Goal: Communication & Community: Answer question/provide support

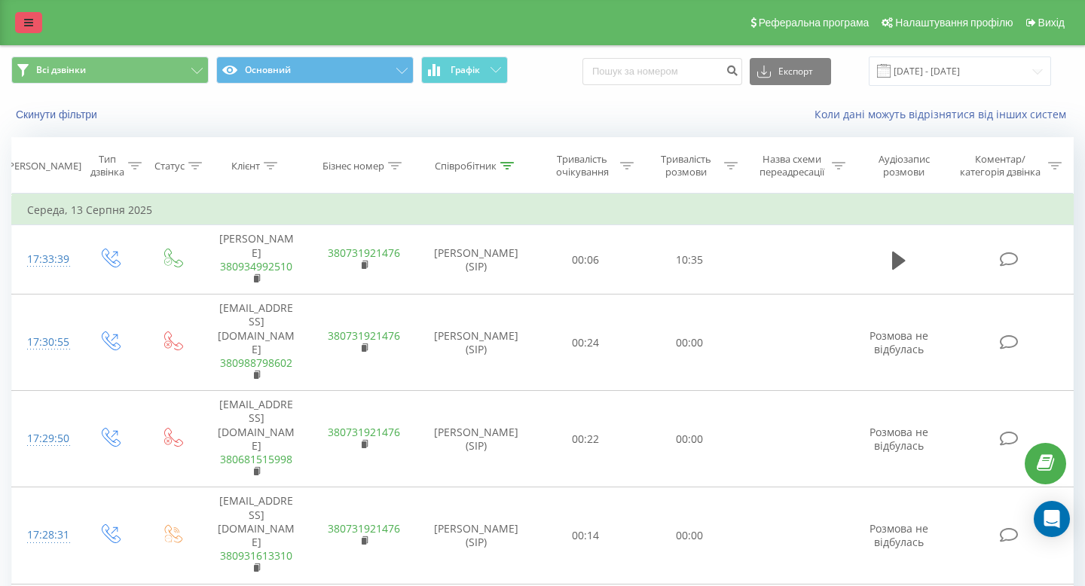
click at [18, 26] on link at bounding box center [28, 22] width 27 height 21
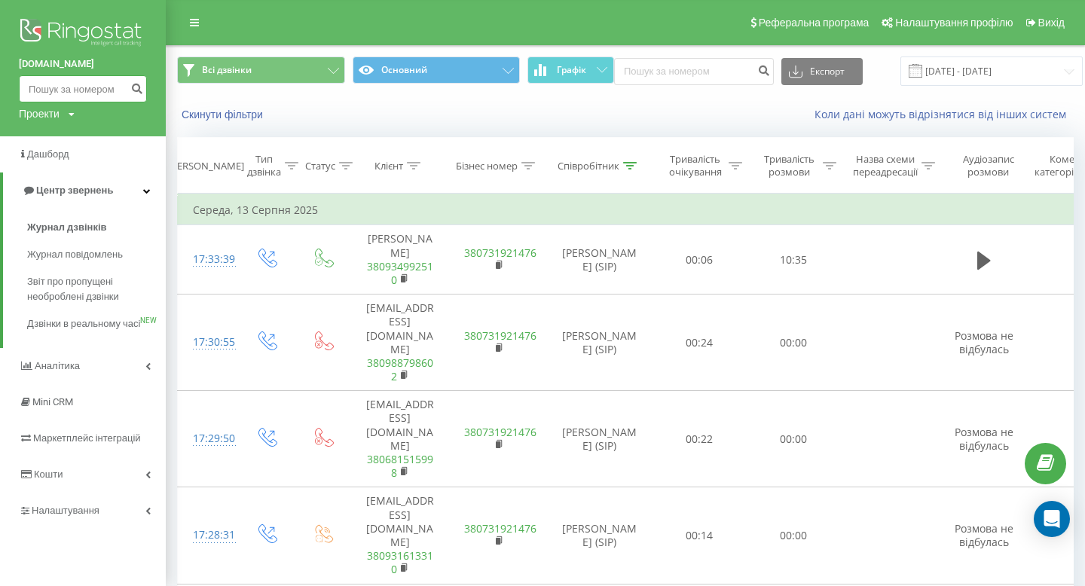
click at [93, 78] on input at bounding box center [83, 88] width 128 height 27
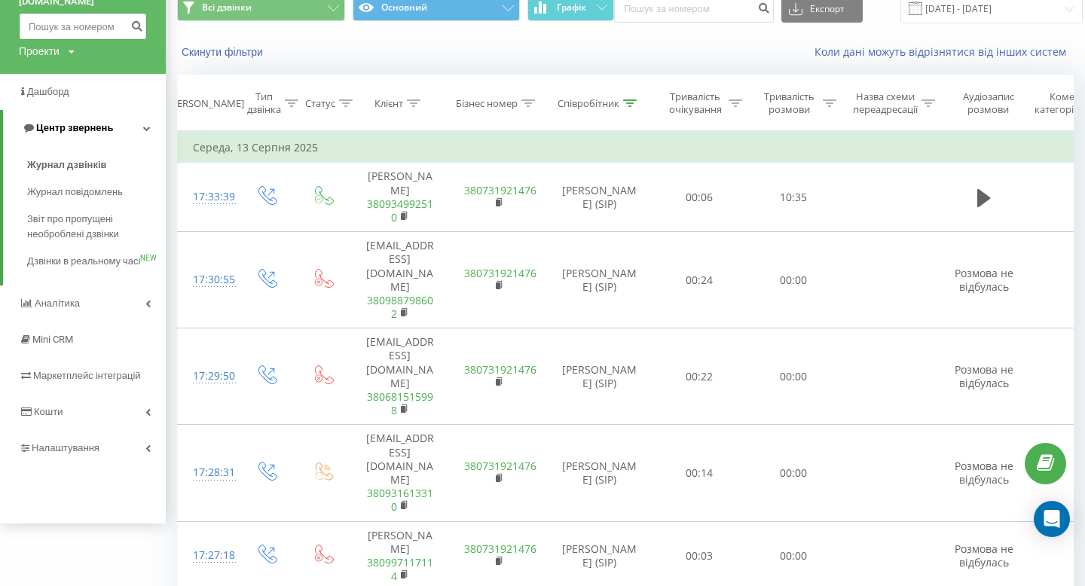
scroll to position [99, 0]
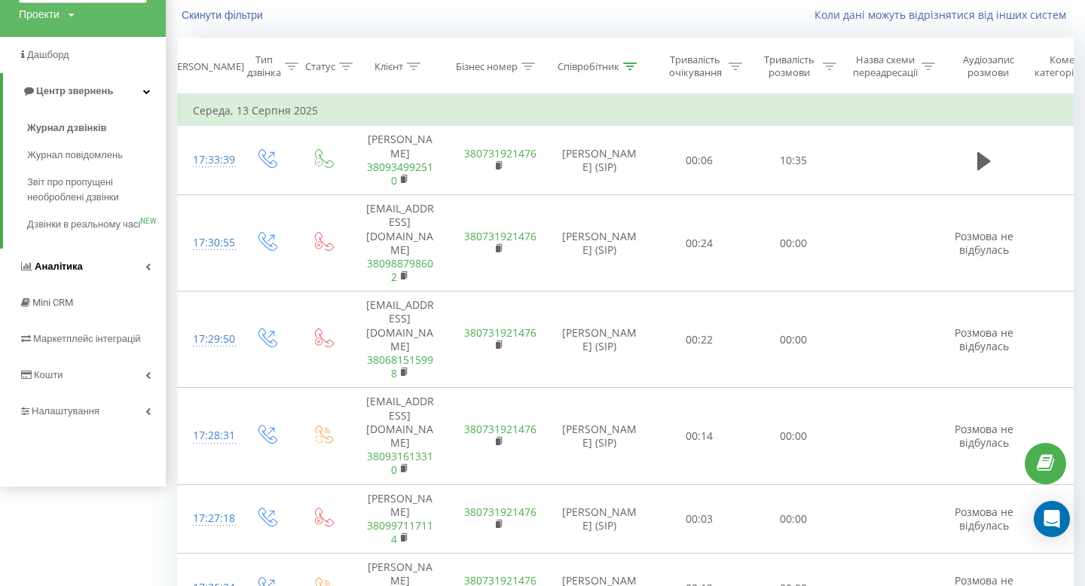
click at [91, 285] on link "Аналiтика" at bounding box center [83, 267] width 166 height 36
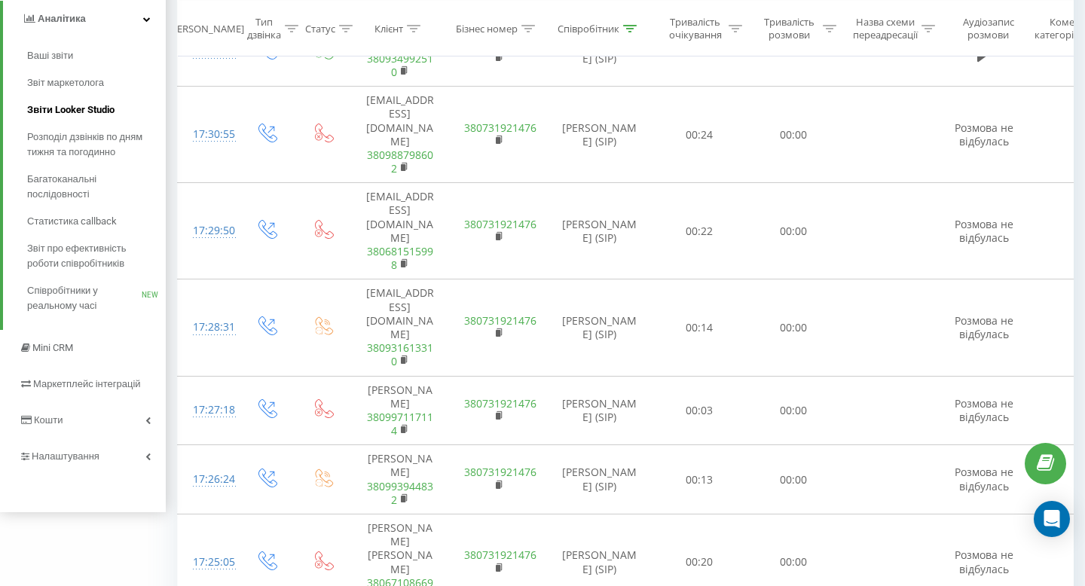
scroll to position [260, 0]
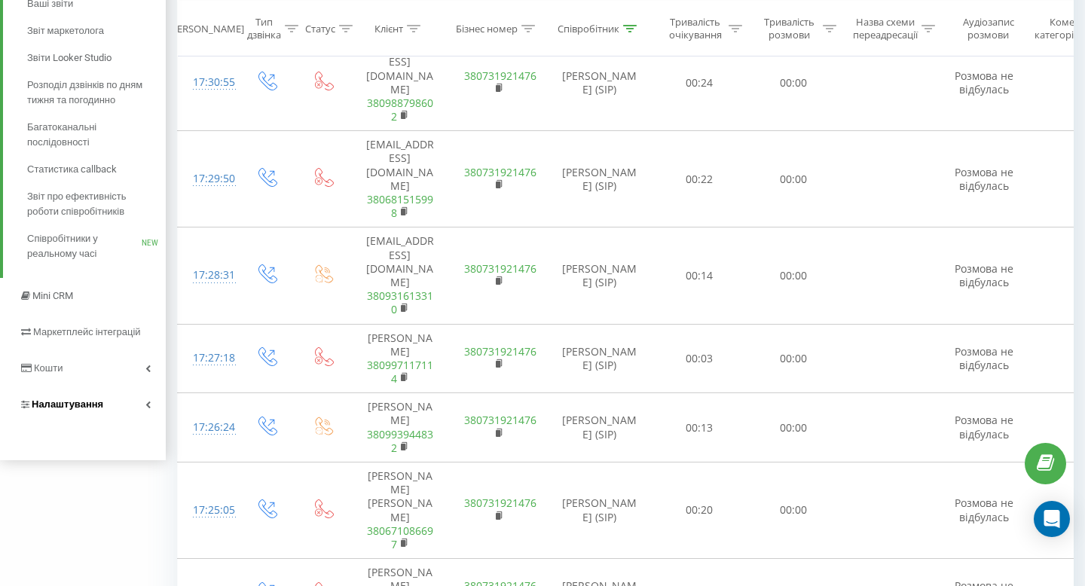
click at [130, 401] on link "Налаштування" at bounding box center [83, 404] width 166 height 36
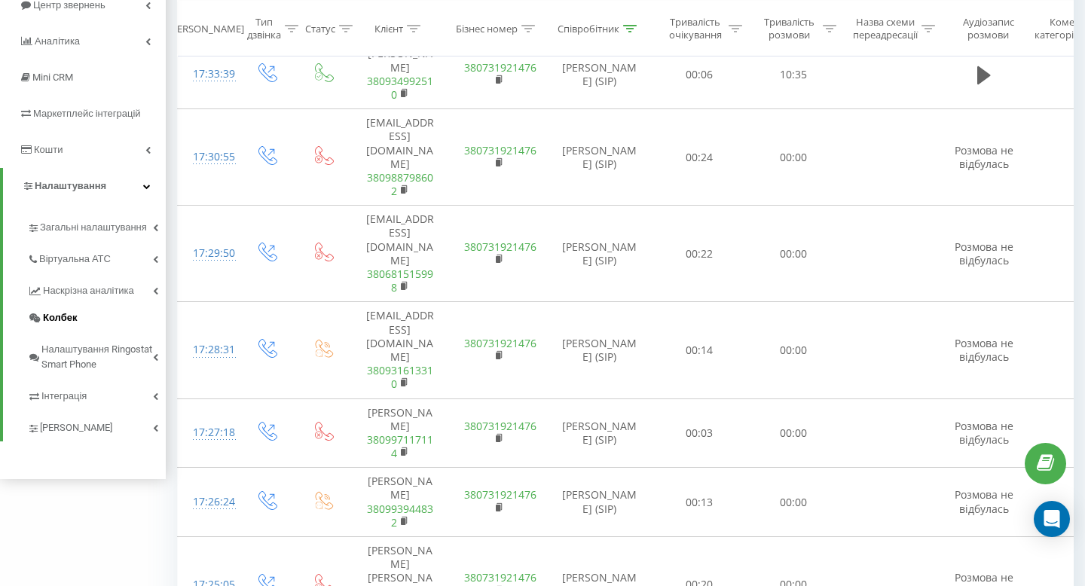
scroll to position [189, 0]
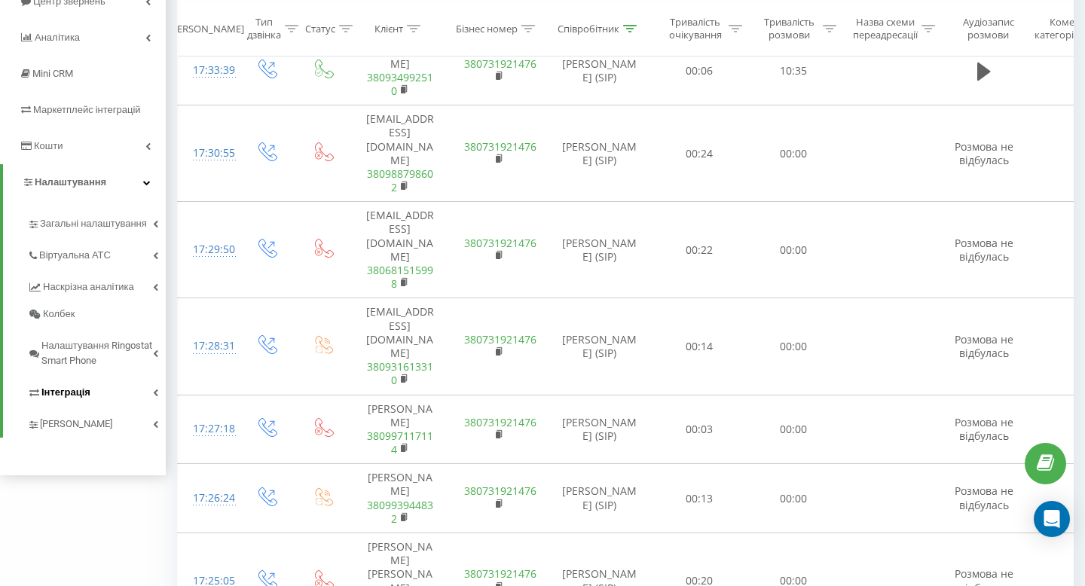
click at [136, 391] on link "Інтеграція" at bounding box center [96, 390] width 139 height 32
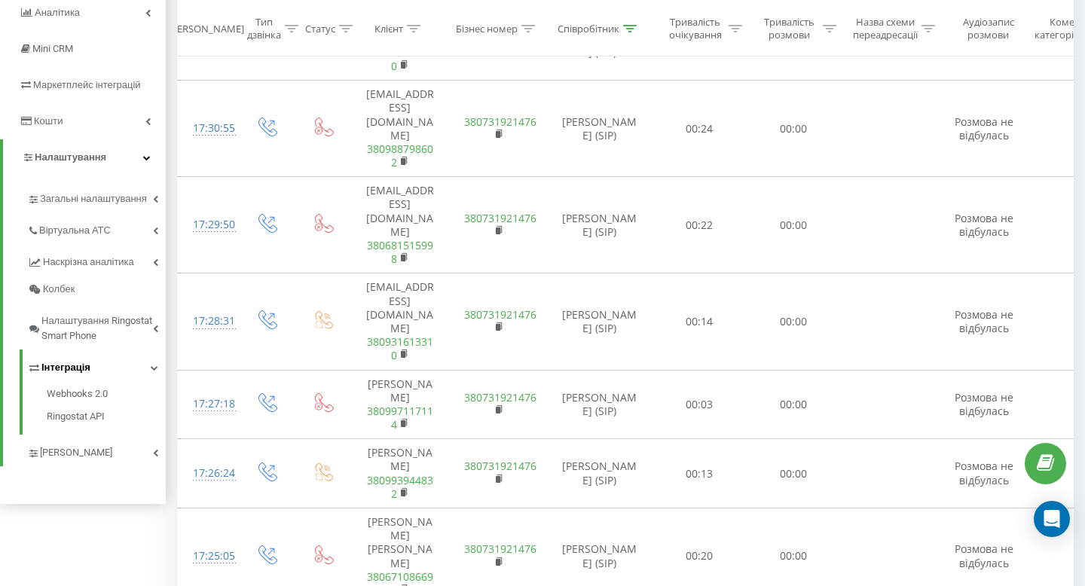
scroll to position [217, 0]
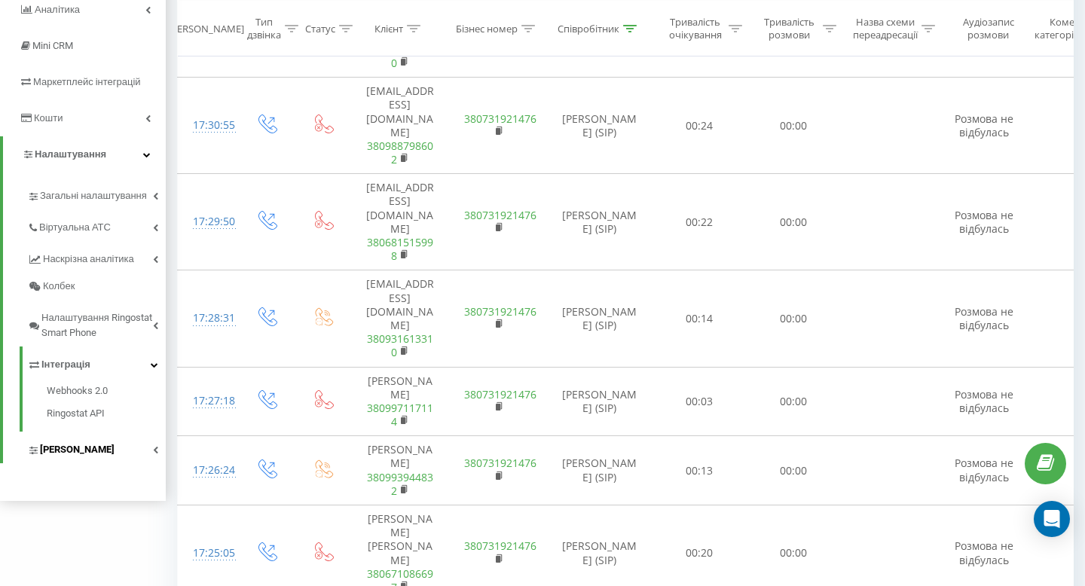
click at [142, 453] on link "Коллтрекінг" at bounding box center [96, 448] width 139 height 32
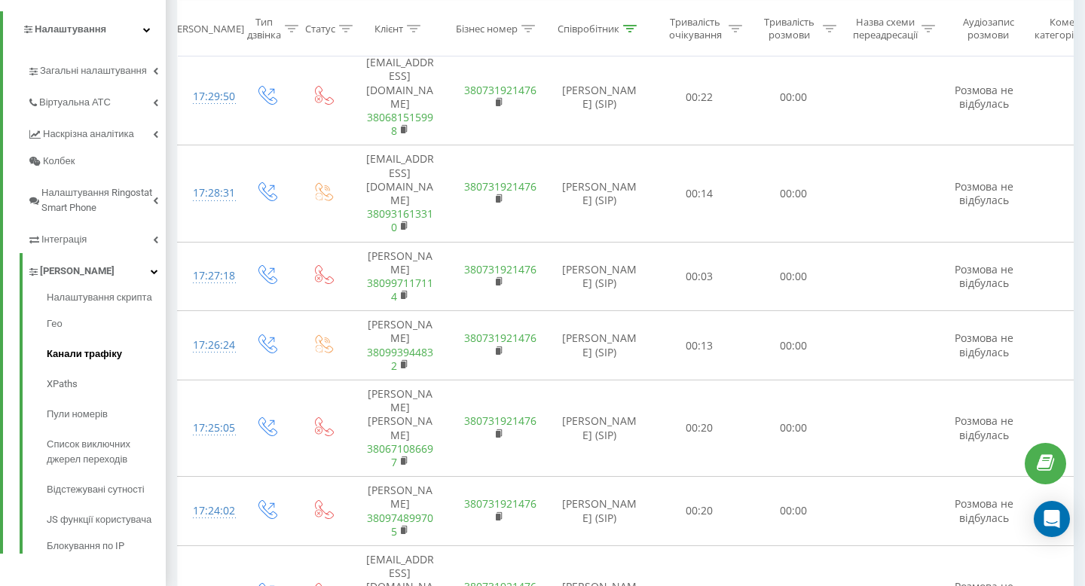
scroll to position [321, 0]
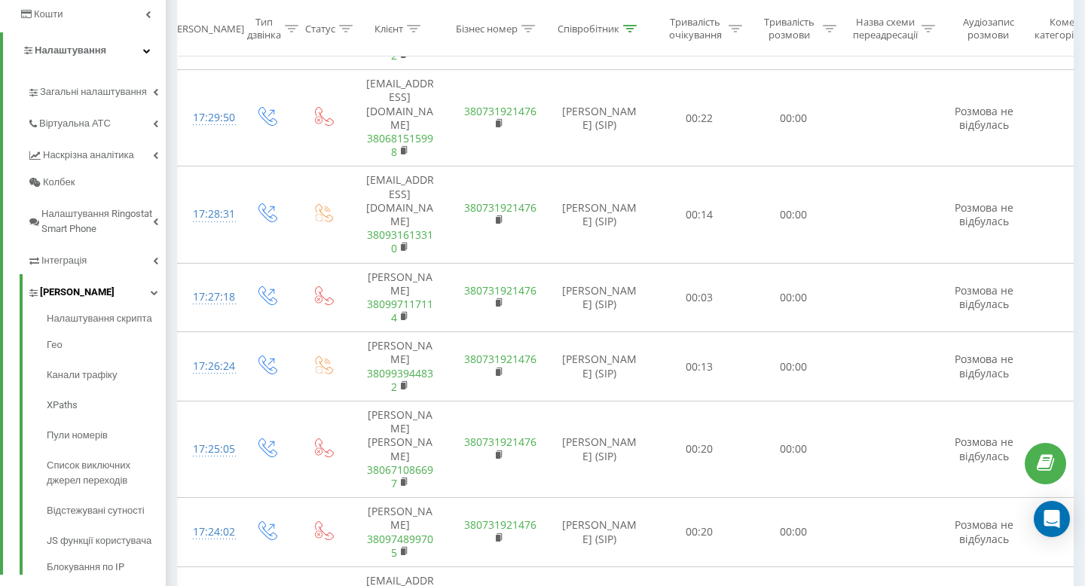
click at [153, 289] on icon at bounding box center [155, 293] width 8 height 8
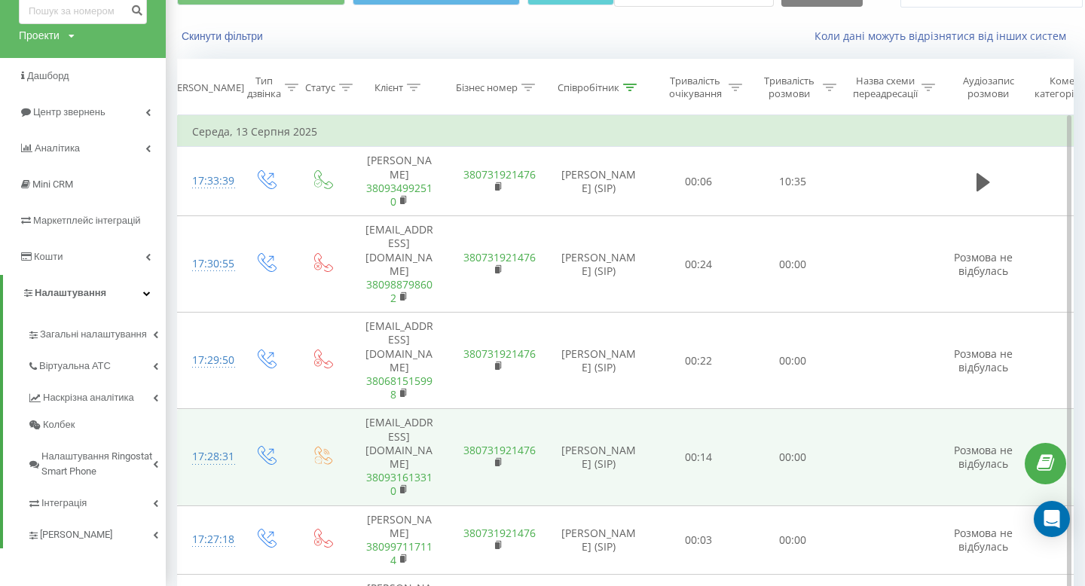
scroll to position [0, 1]
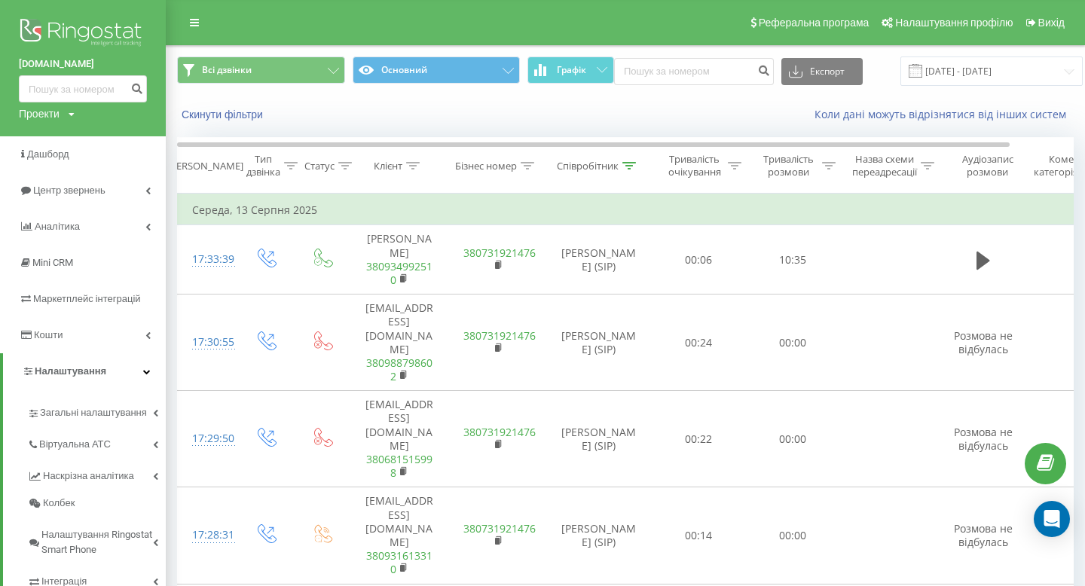
click at [1042, 468] on icon at bounding box center [1045, 464] width 17 height 14
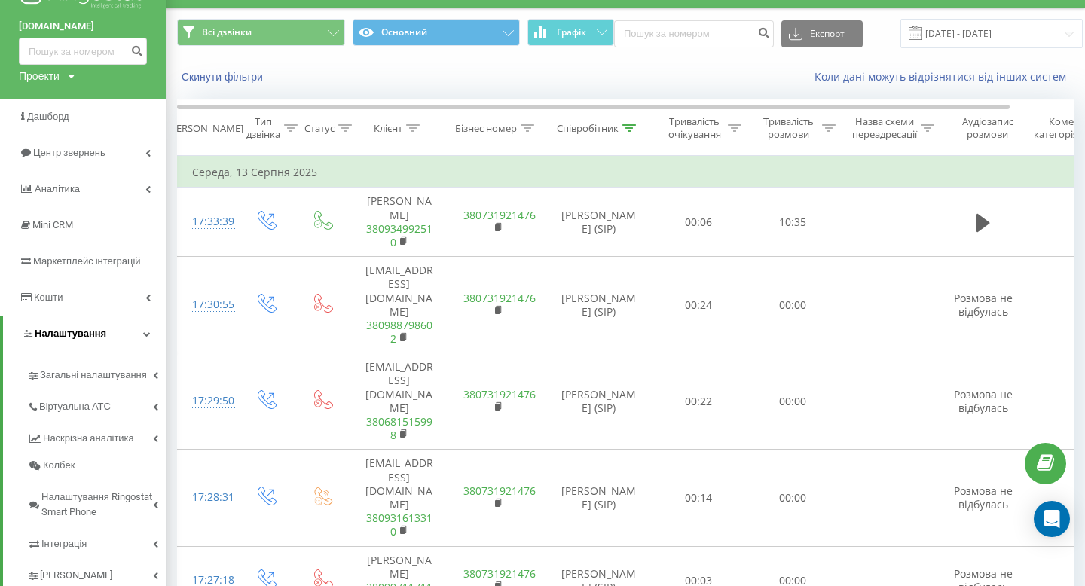
scroll to position [41, 0]
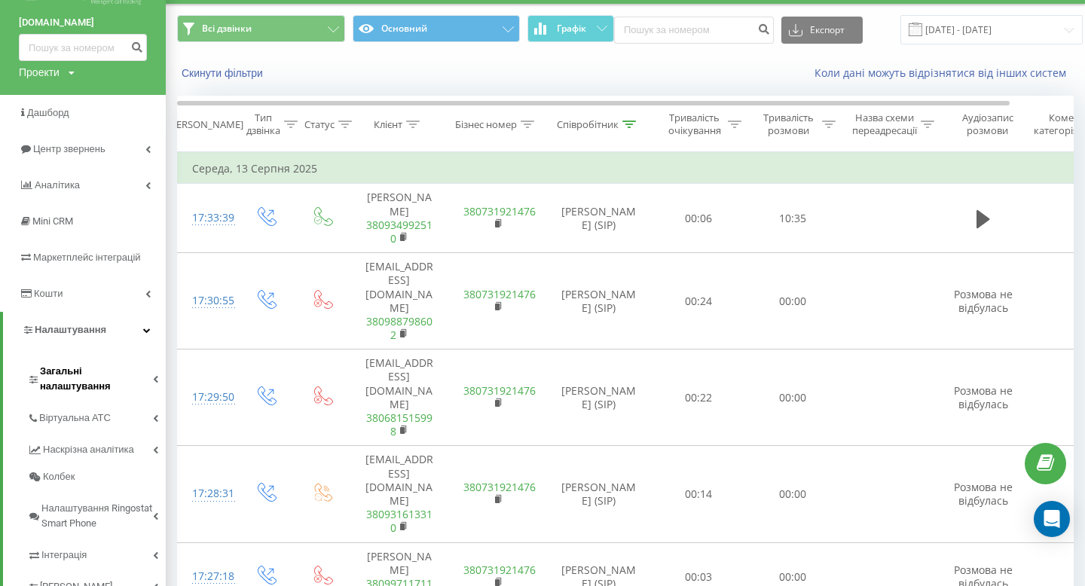
click at [118, 368] on span "Загальні налаштування" at bounding box center [96, 379] width 113 height 30
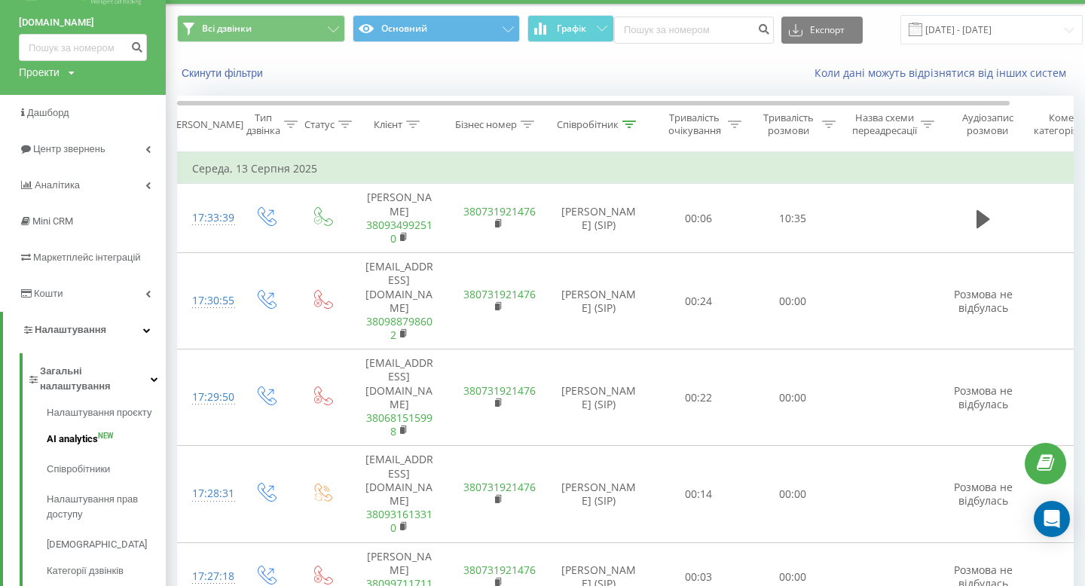
click at [91, 432] on span "AI analytics" at bounding box center [72, 439] width 51 height 15
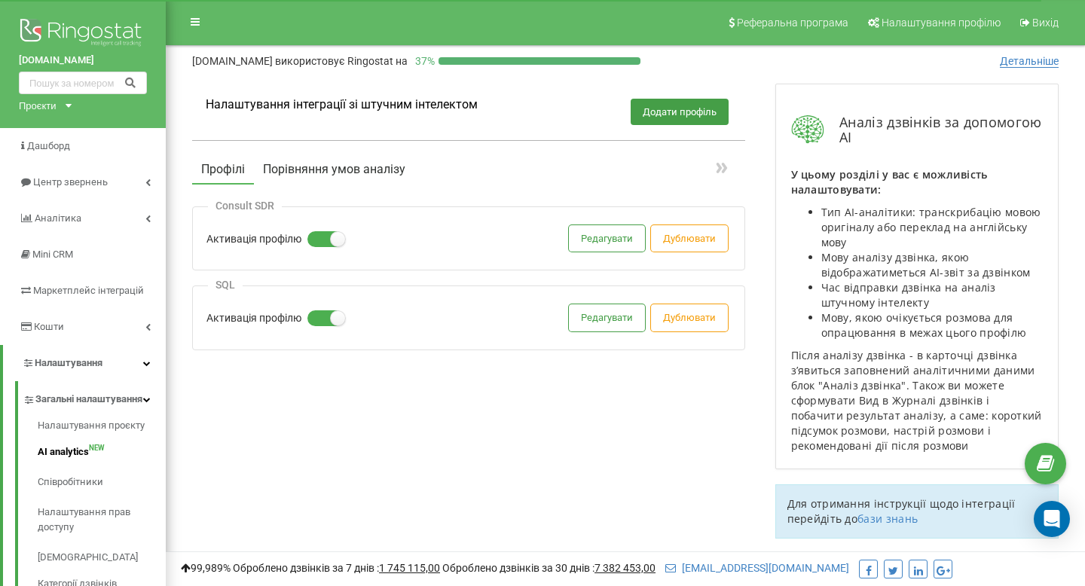
click at [298, 167] on button "Порівняння умов аналізу" at bounding box center [334, 169] width 160 height 27
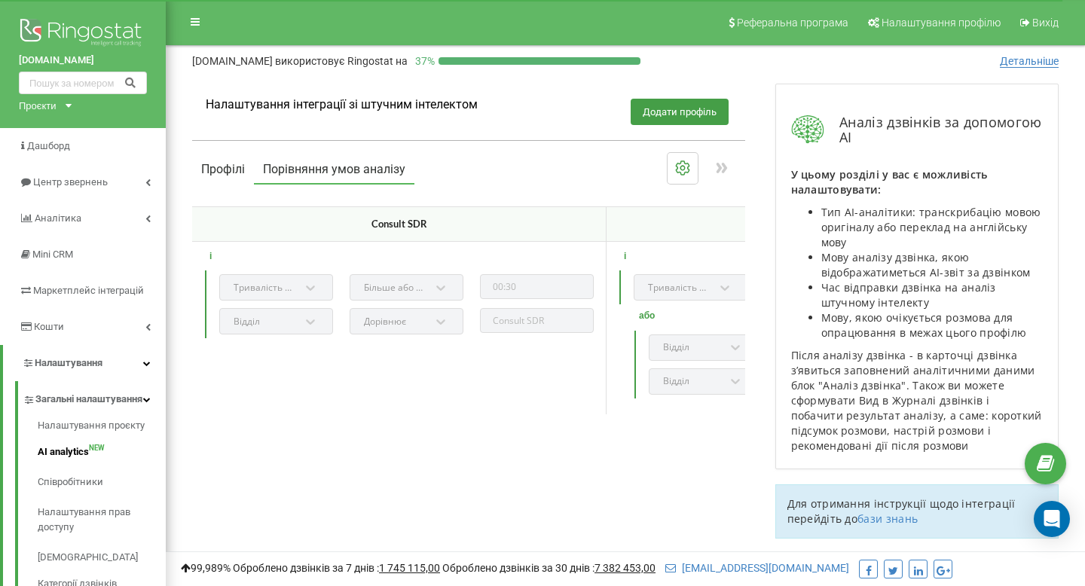
click at [232, 170] on button "Профілі" at bounding box center [223, 169] width 62 height 27
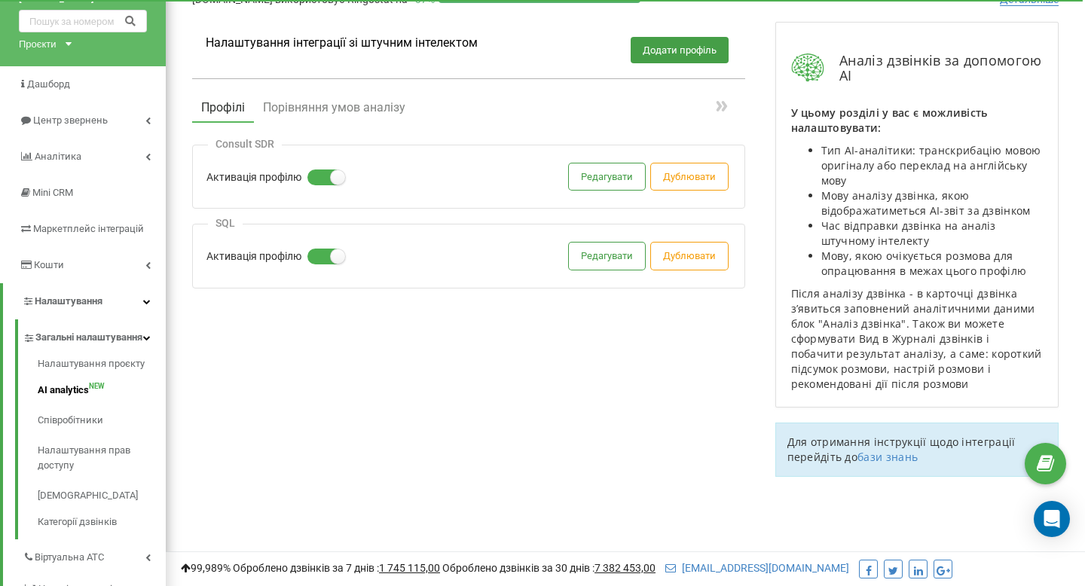
scroll to position [50, 0]
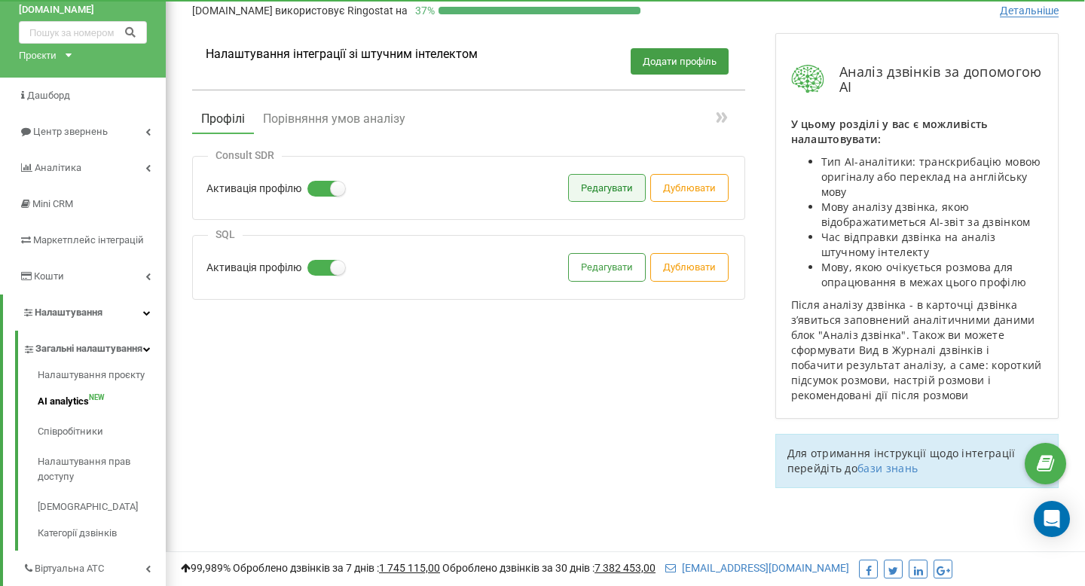
click at [618, 182] on button "Редагувати" at bounding box center [607, 188] width 76 height 26
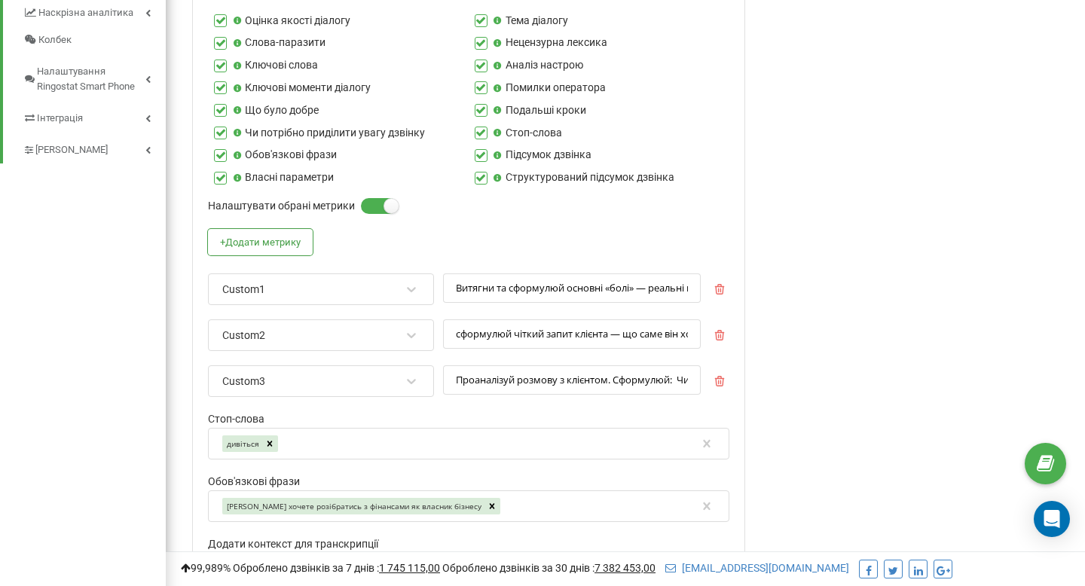
scroll to position [660, 0]
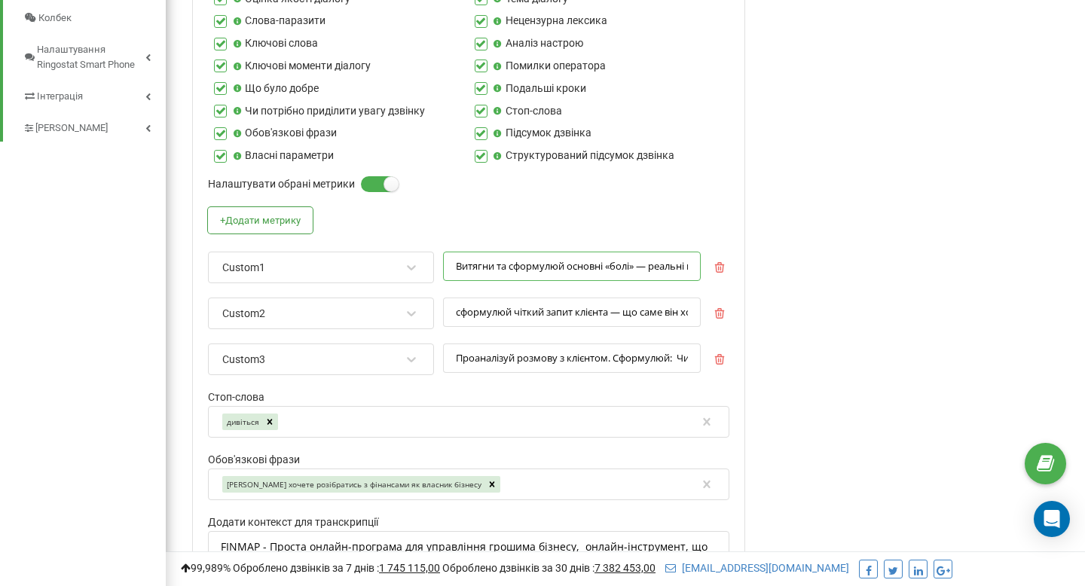
click at [495, 267] on input "Витягни та сформулюй основні «болі» — реальні проблеми, труднощі або незадоволе…" at bounding box center [572, 266] width 258 height 29
click at [502, 307] on input "сформулюй чіткий запит клієнта — що саме він хоче вирішити, покращити або зміни…" at bounding box center [572, 312] width 258 height 29
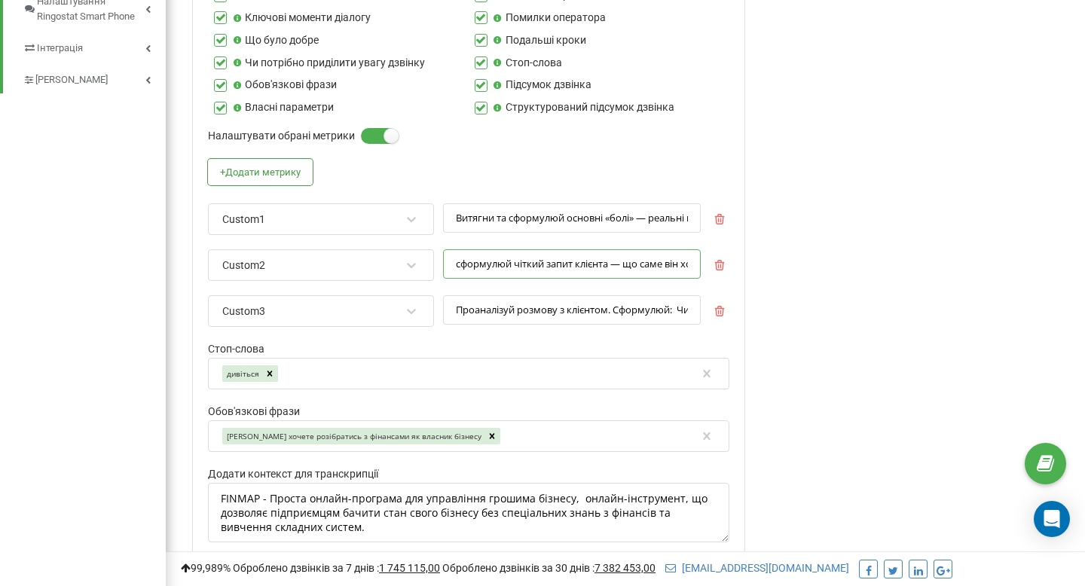
scroll to position [722, 0]
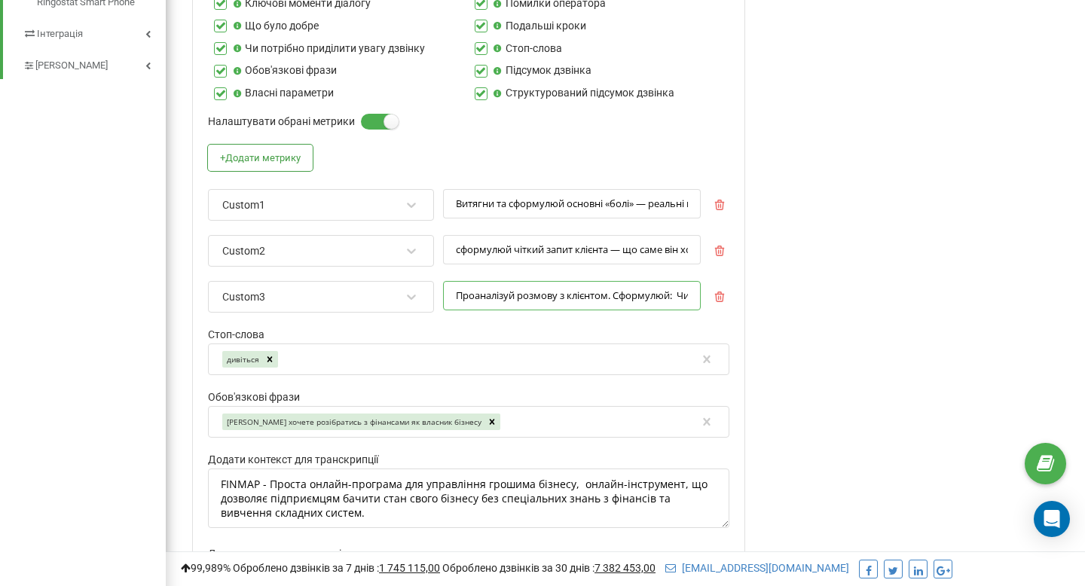
click at [483, 293] on input "Проаналізуй розмову з клієнтом. Сформулюй: Чим займається його бізнес (ніша, ти…" at bounding box center [572, 295] width 258 height 29
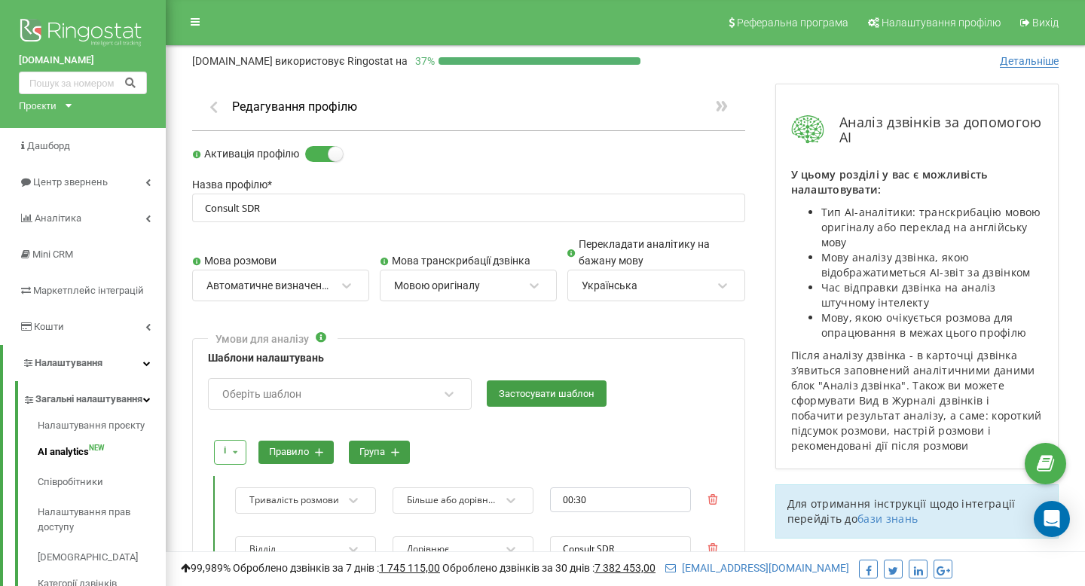
scroll to position [0, 0]
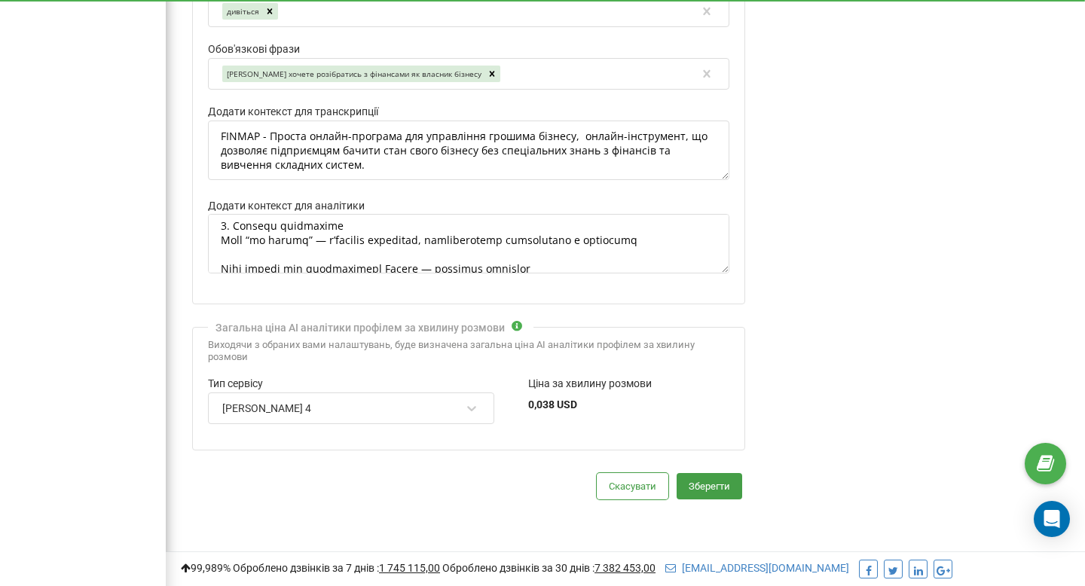
scroll to position [1114, 0]
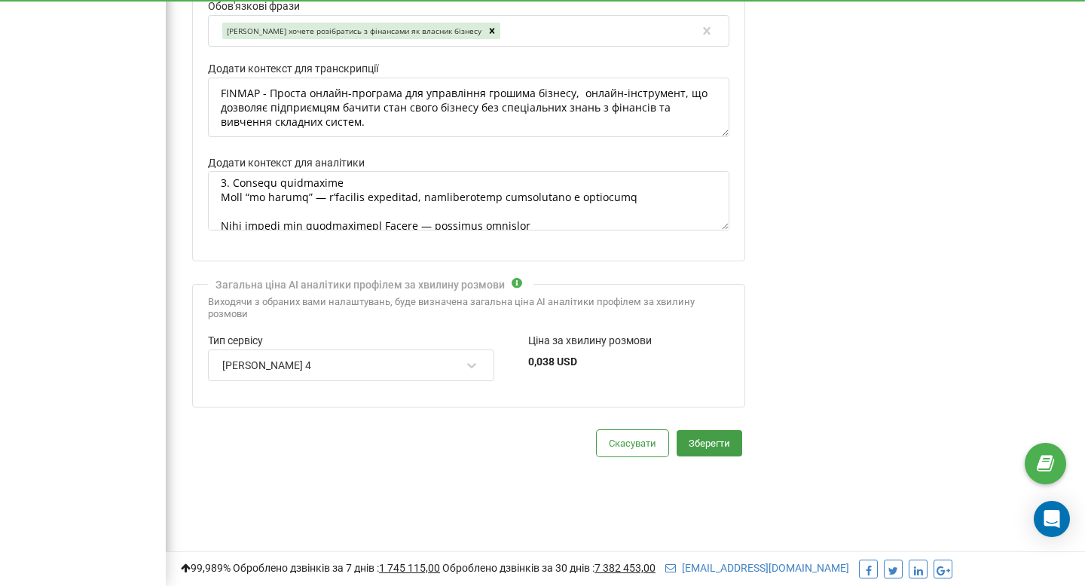
click at [410, 358] on div "Claude Sonnet 4" at bounding box center [341, 366] width 241 height 26
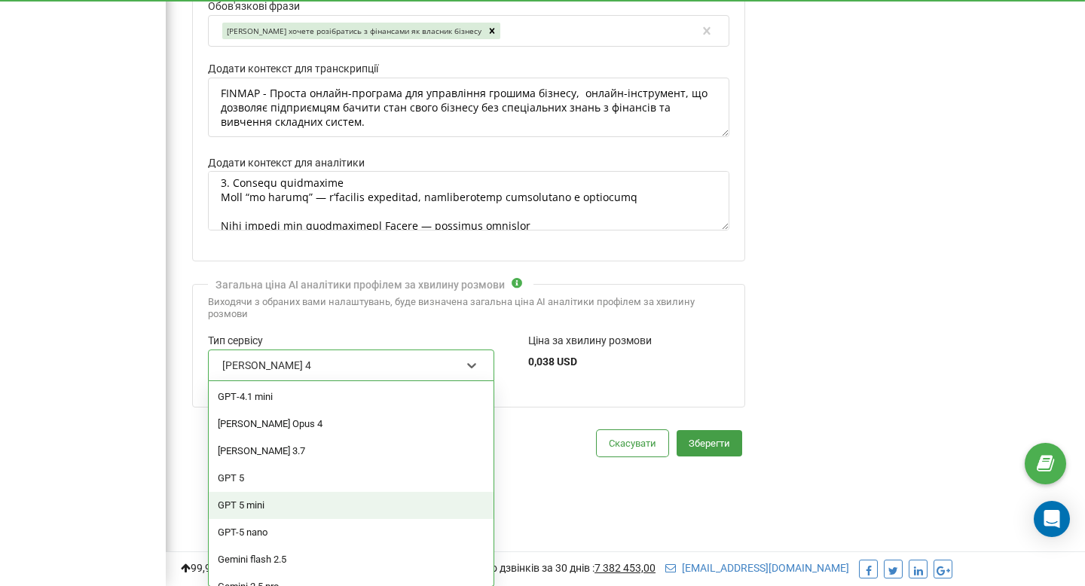
scroll to position [127, 0]
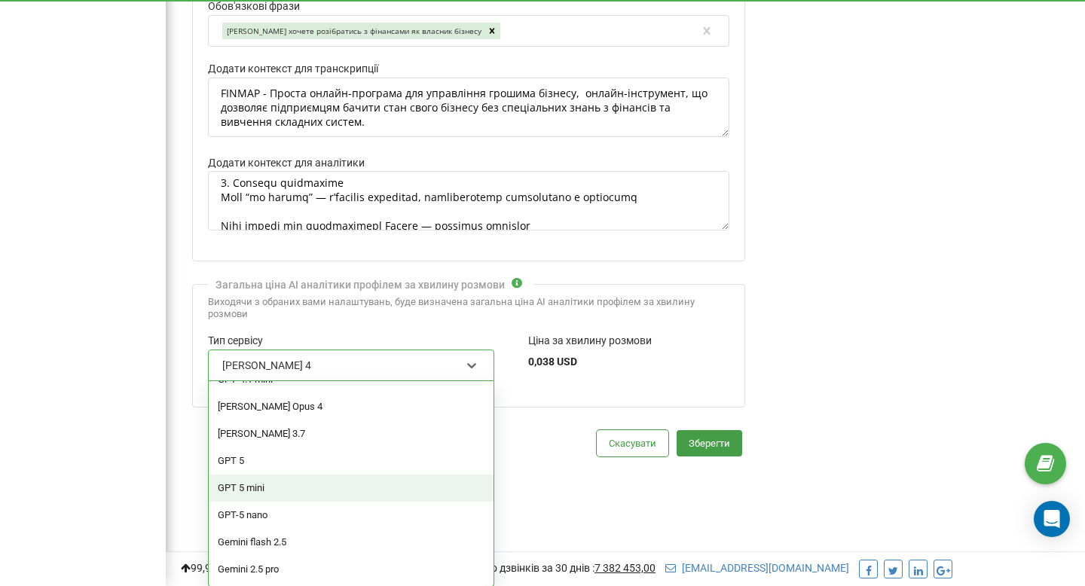
click at [538, 435] on div "Скасувати Зберегти" at bounding box center [468, 443] width 553 height 26
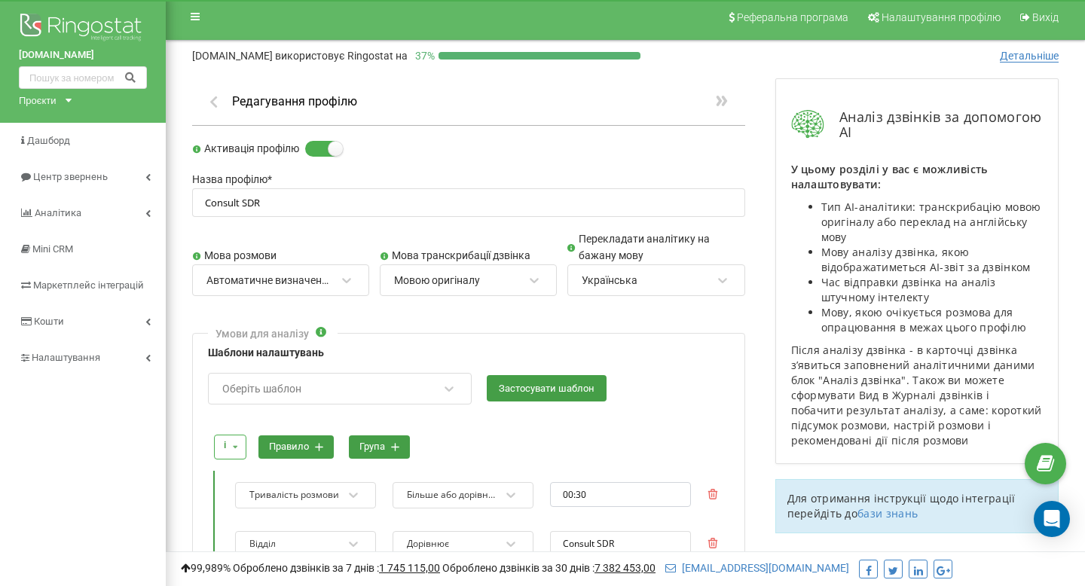
scroll to position [0, 0]
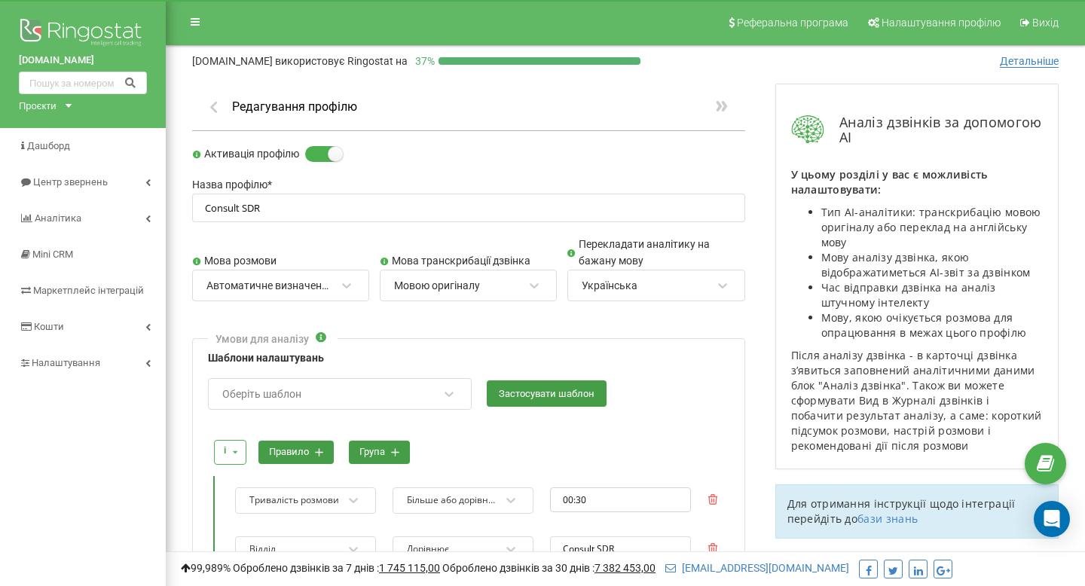
click at [217, 105] on icon "button" at bounding box center [214, 106] width 16 height 14
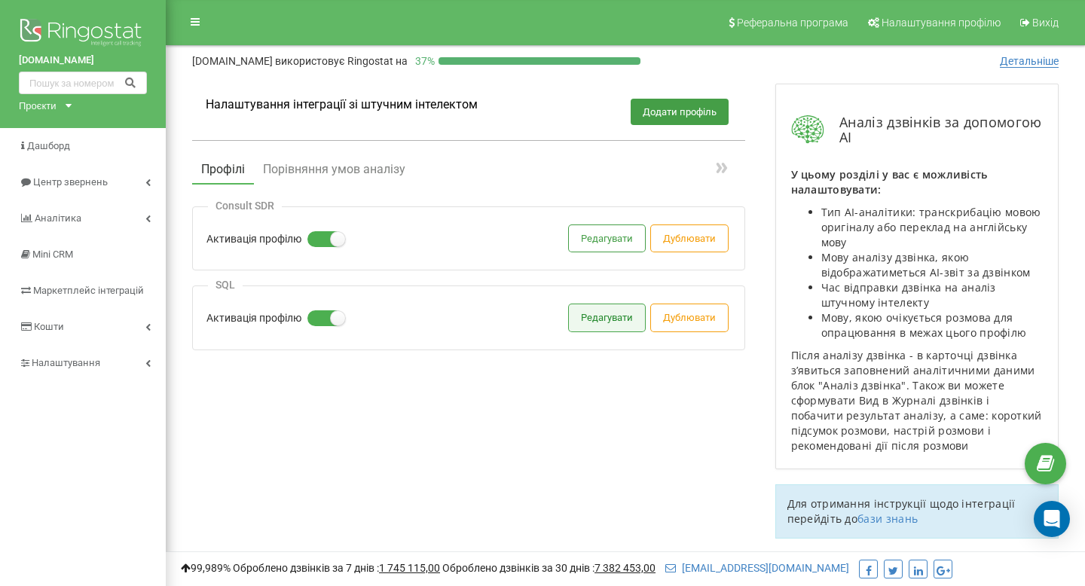
click at [593, 319] on button "Редагувати" at bounding box center [607, 317] width 76 height 26
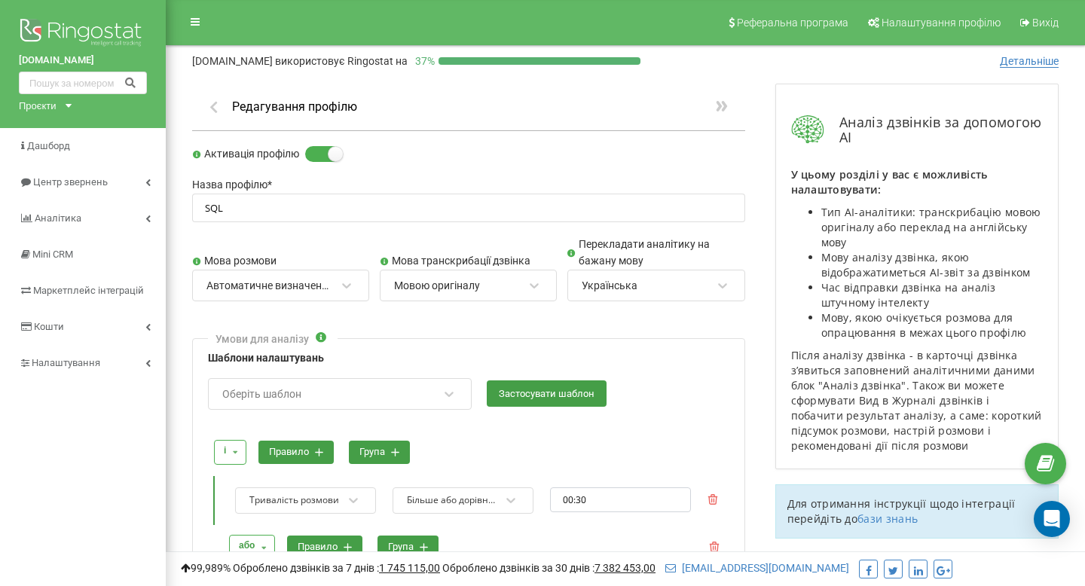
click at [298, 286] on div "Автоматичне визначення мови" at bounding box center [269, 286] width 126 height 14
click at [394, 212] on input "SQL" at bounding box center [468, 208] width 553 height 29
click at [219, 109] on icon "button" at bounding box center [214, 106] width 16 height 14
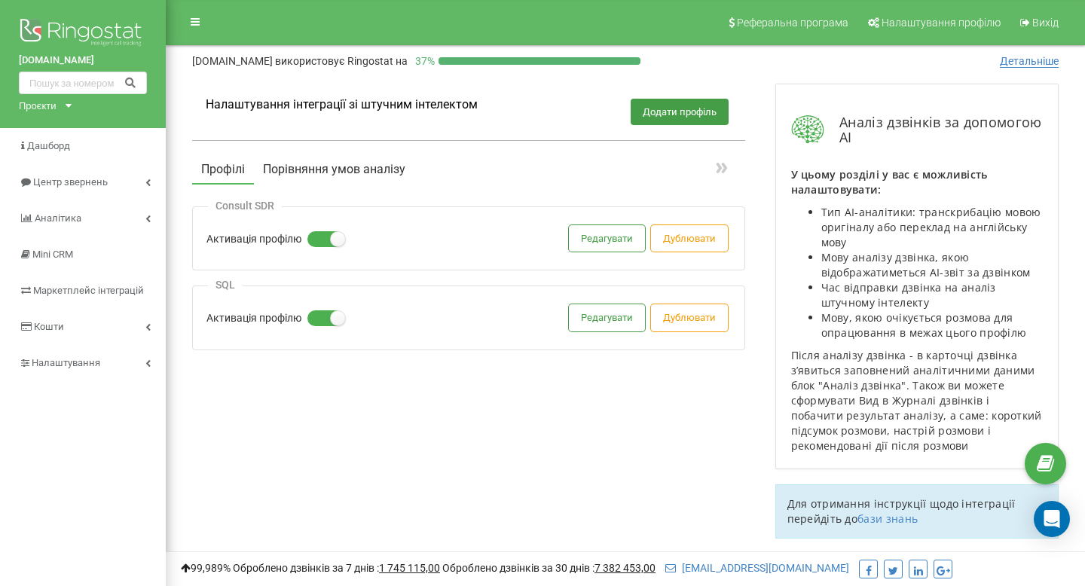
click at [345, 174] on button "Порівняння умов аналізу" at bounding box center [334, 169] width 160 height 27
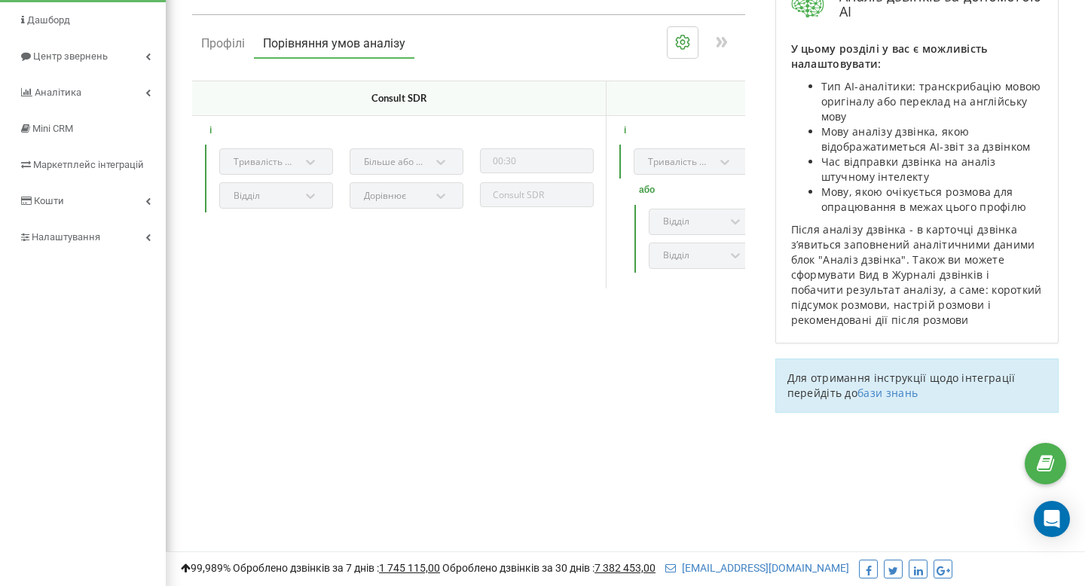
scroll to position [5, 0]
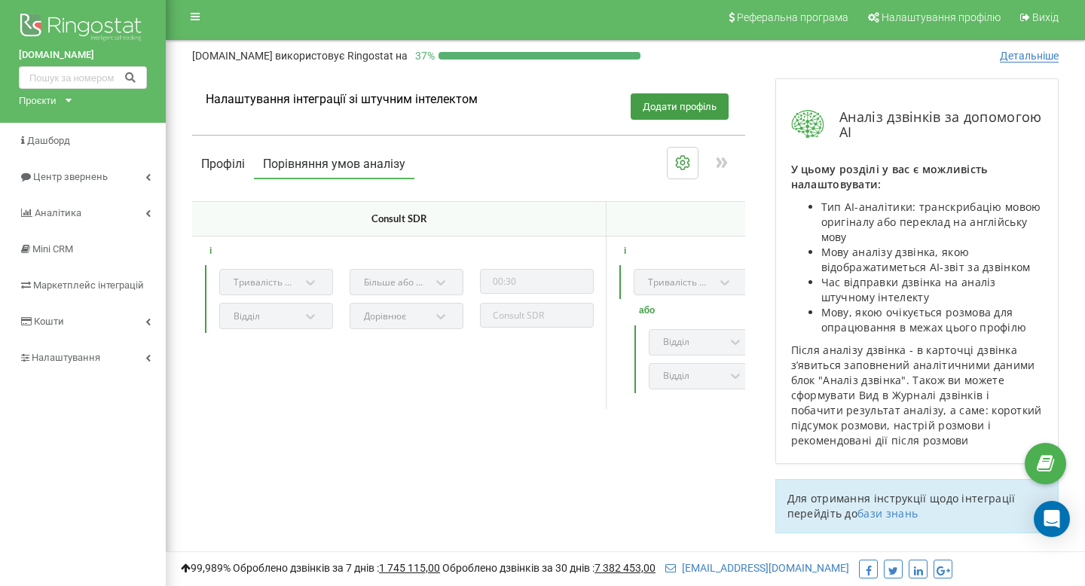
click at [220, 174] on button "Профілі" at bounding box center [223, 164] width 62 height 27
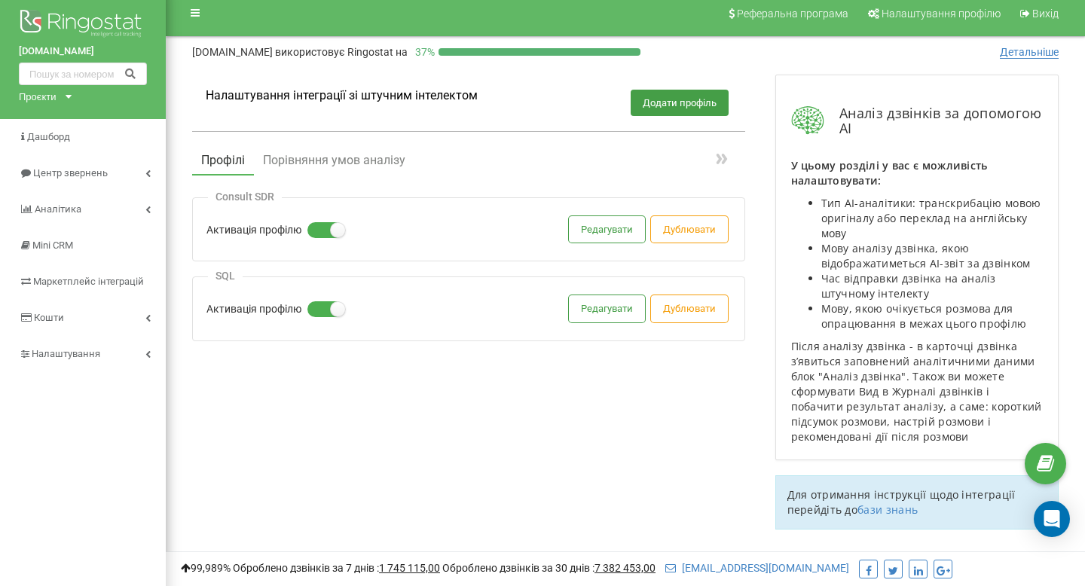
scroll to position [0, 0]
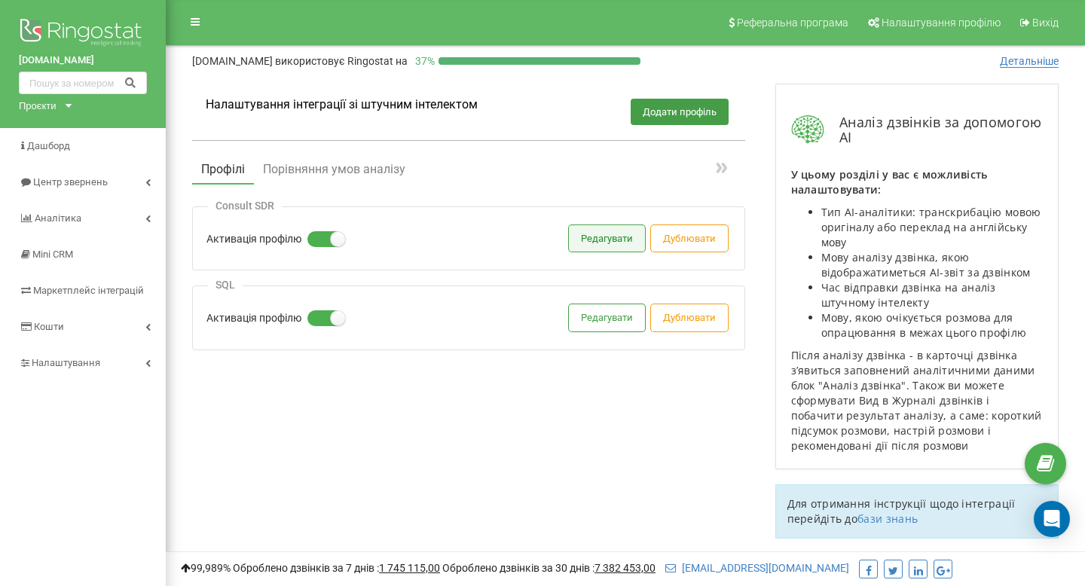
click at [620, 249] on button "Редагувати" at bounding box center [607, 238] width 76 height 26
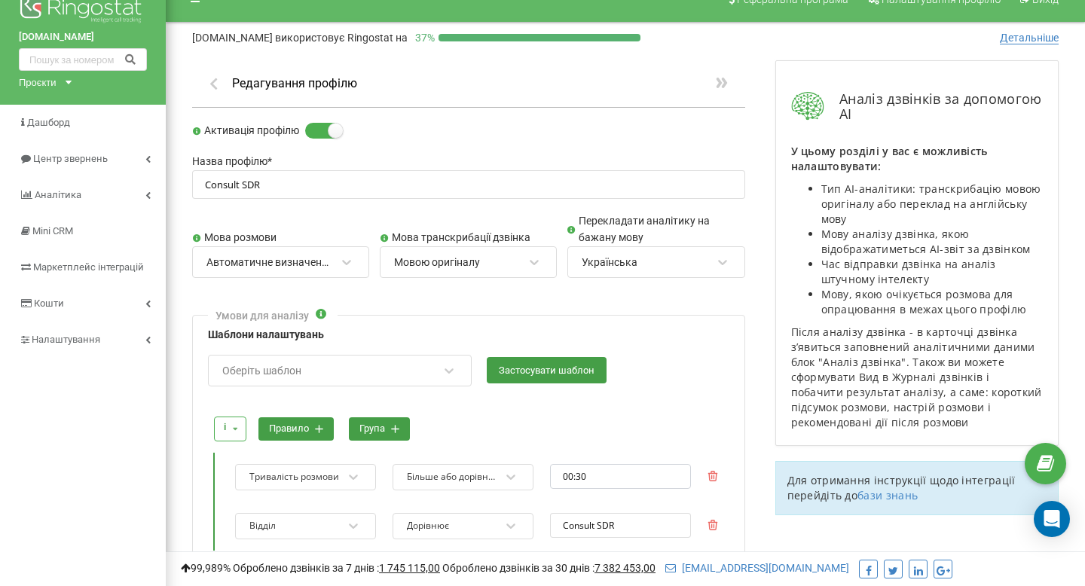
scroll to position [30, 0]
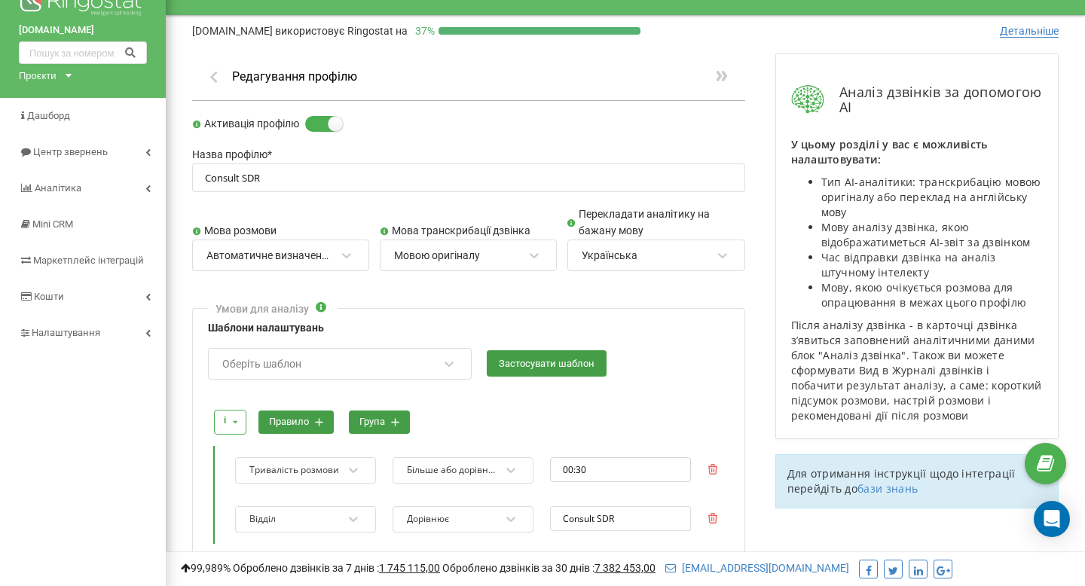
click at [333, 254] on div "Автоматичне визначення мови" at bounding box center [271, 256] width 132 height 26
click at [453, 250] on div "Мовою оригіналу" at bounding box center [437, 256] width 86 height 14
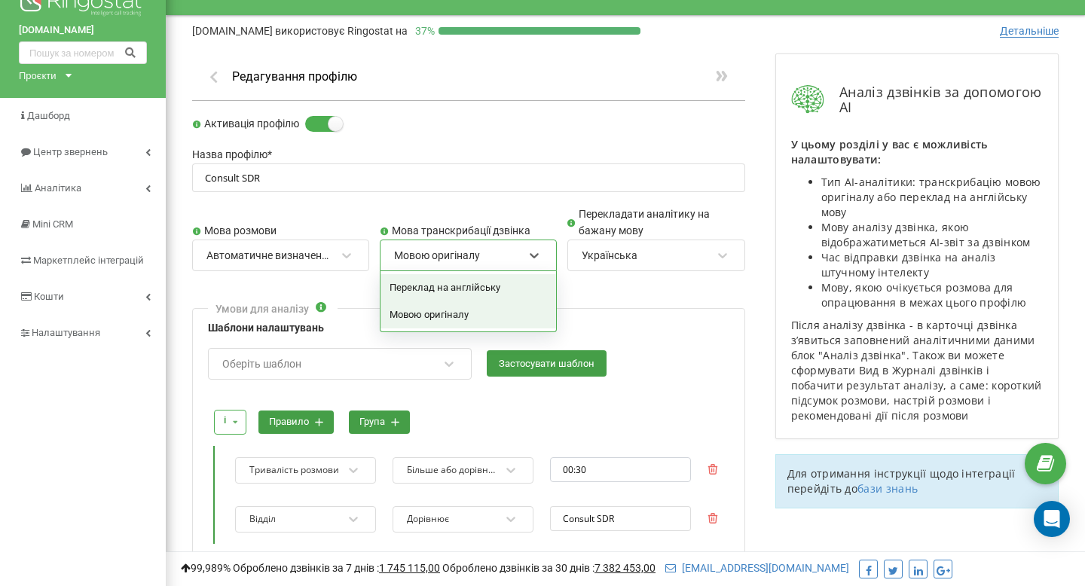
click at [491, 252] on div "Мовою оригіналу" at bounding box center [459, 256] width 132 height 26
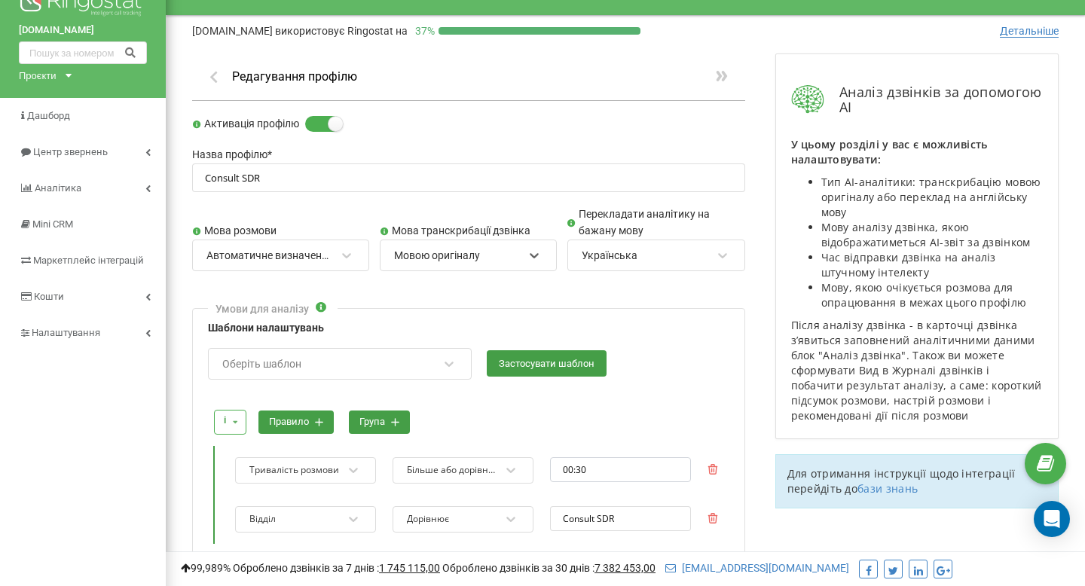
click at [612, 251] on div "Українська" at bounding box center [610, 256] width 56 height 14
click at [640, 255] on div "Українська" at bounding box center [646, 256] width 132 height 26
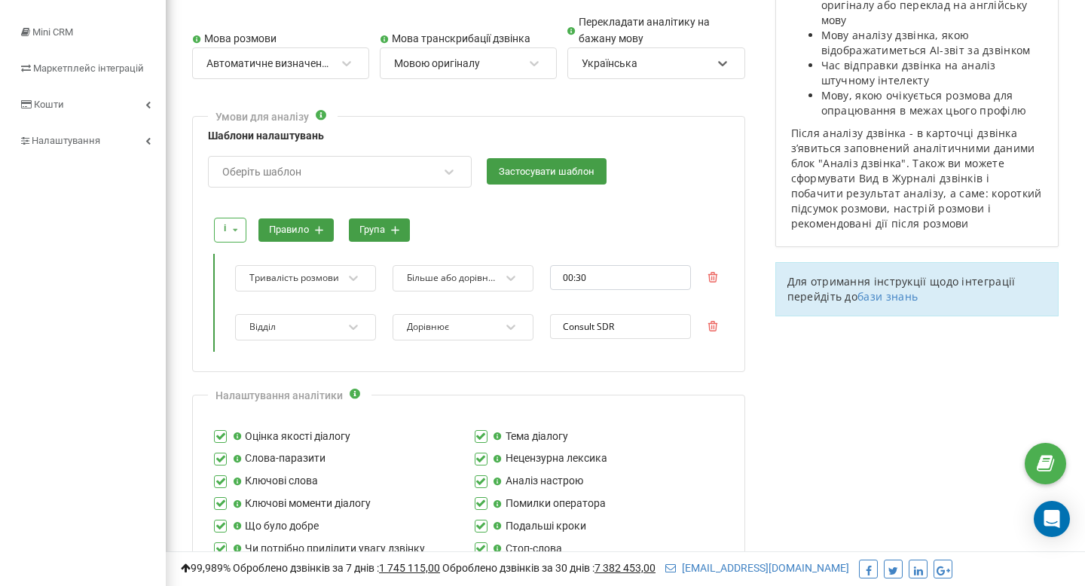
scroll to position [0, 0]
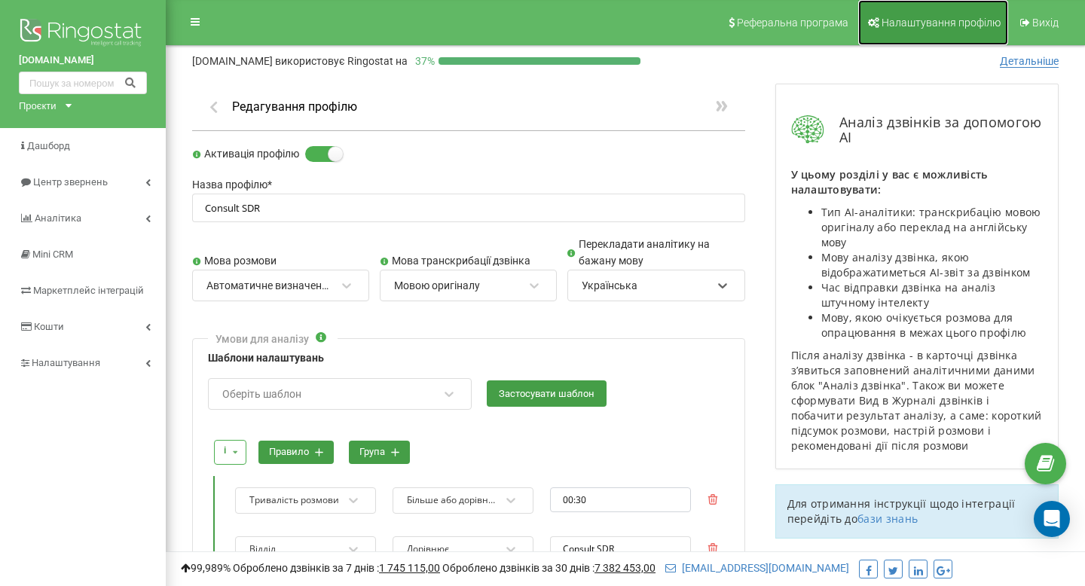
click at [939, 17] on span "Налаштування профілю" at bounding box center [940, 23] width 119 height 12
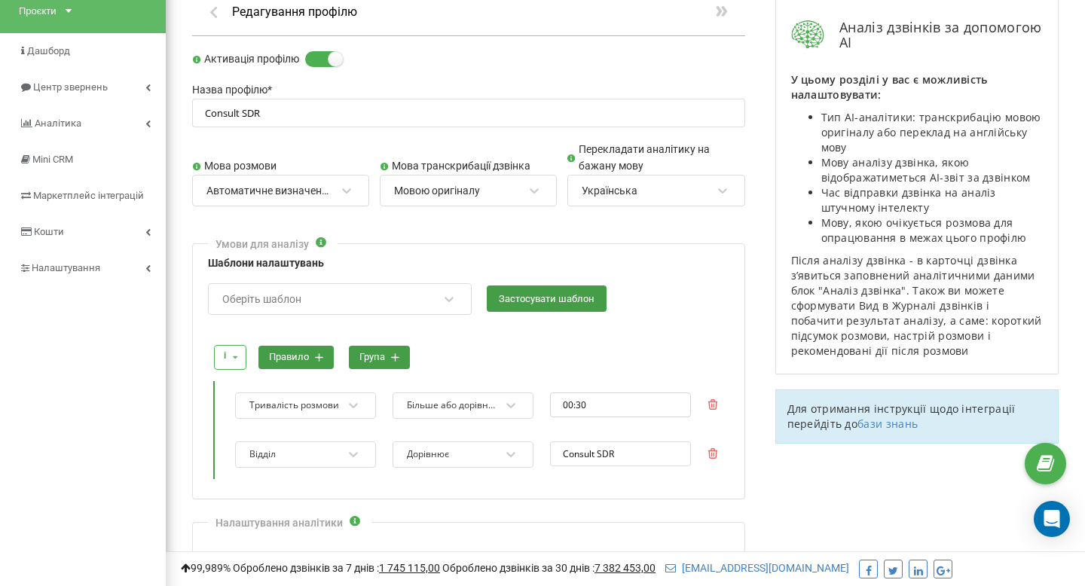
scroll to position [97, 0]
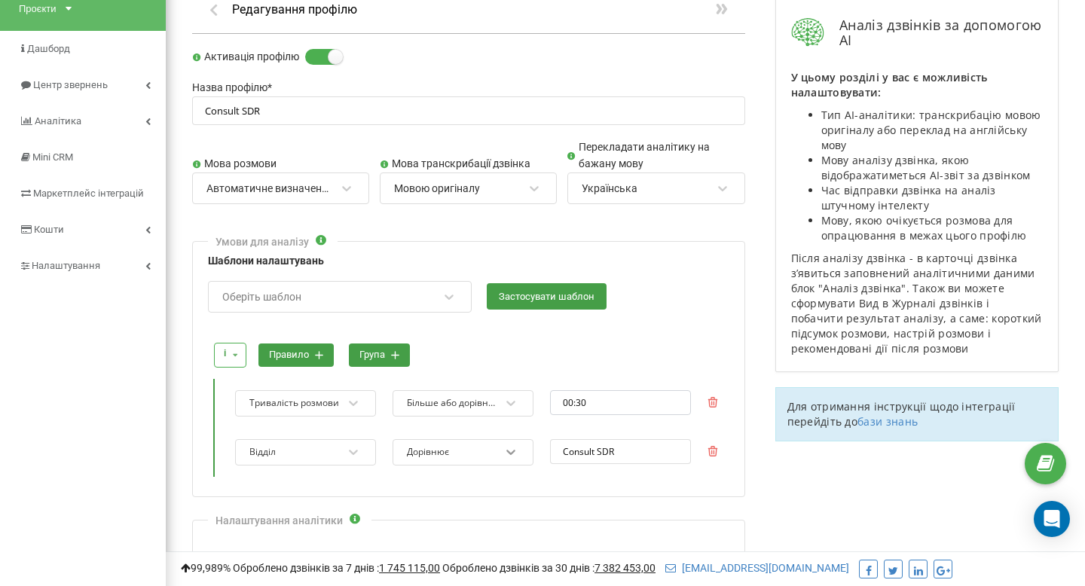
click at [507, 451] on div at bounding box center [511, 452] width 20 height 20
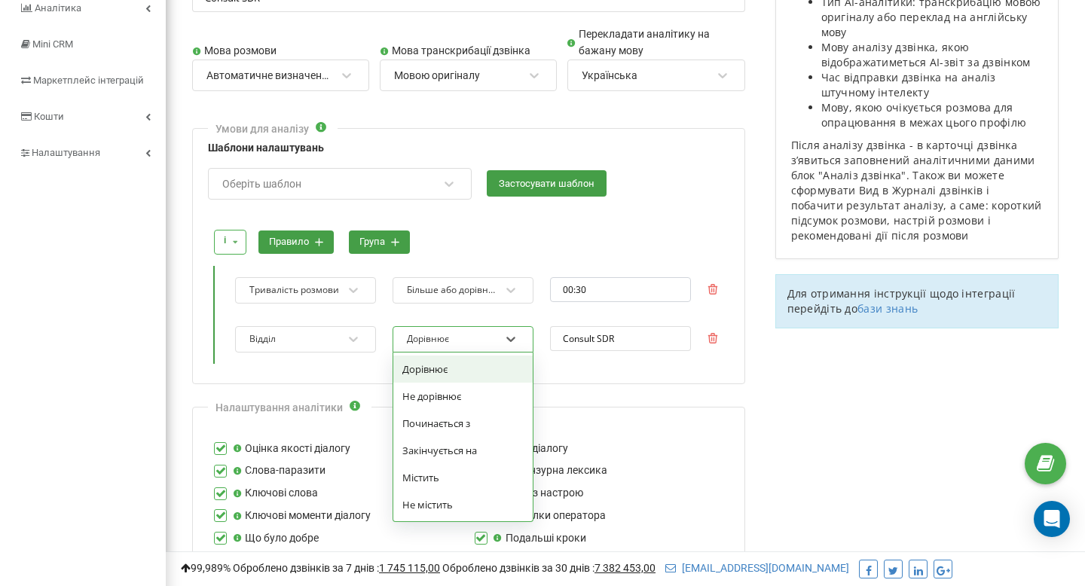
scroll to position [215, 0]
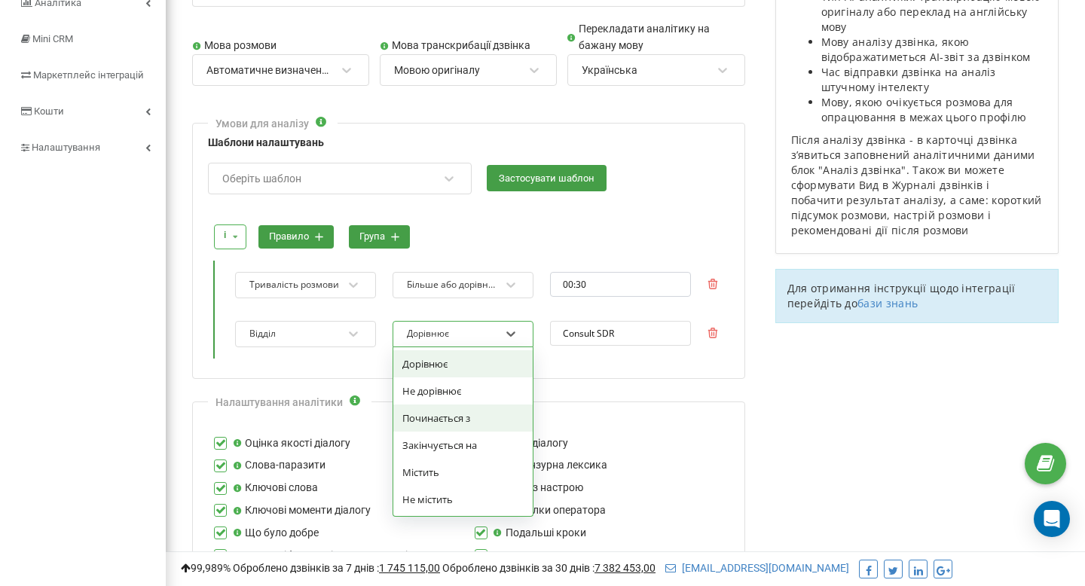
click at [598, 356] on div "Відділ option Починається з focused, 3 of 6. 6 results available. Use Up and Do…" at bounding box center [476, 334] width 505 height 49
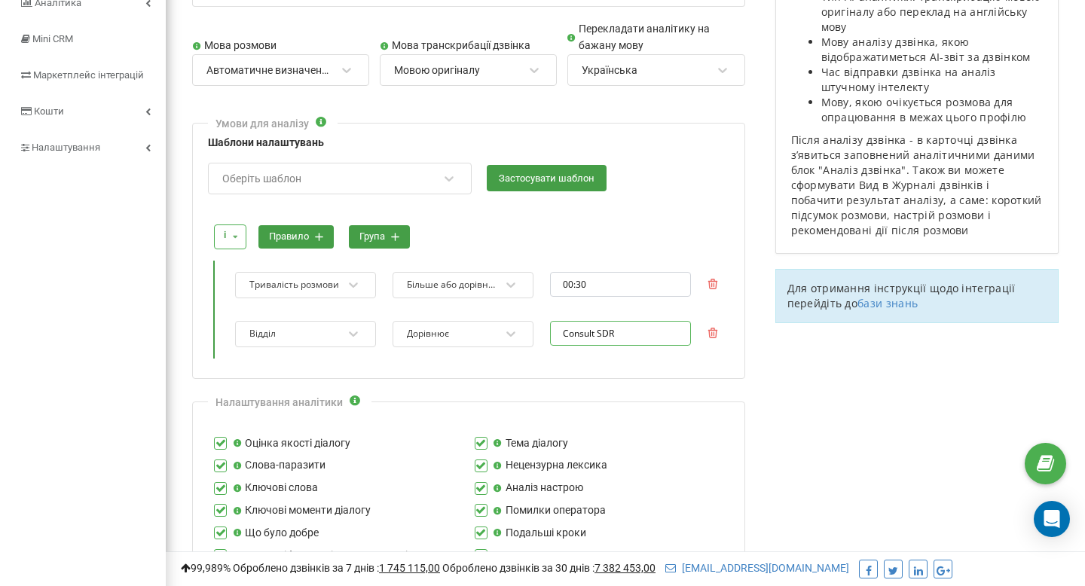
click at [633, 335] on input "Consult SDR" at bounding box center [620, 333] width 141 height 25
click at [577, 365] on div "і і або правило група Тривалість розмови Більше або дорівнює 00:30 Відділ Дорів…" at bounding box center [468, 284] width 521 height 165
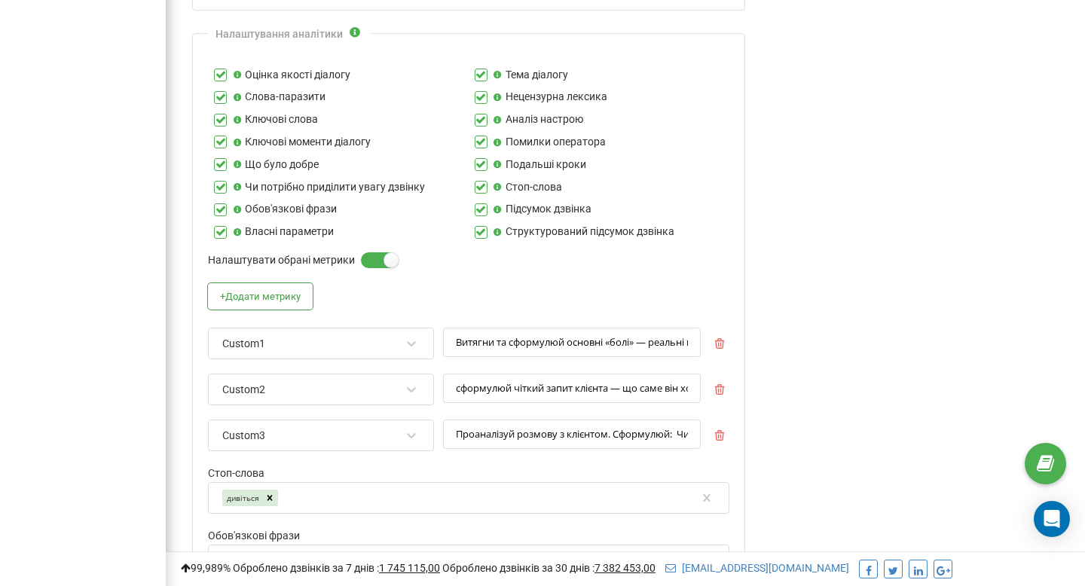
scroll to position [1114, 0]
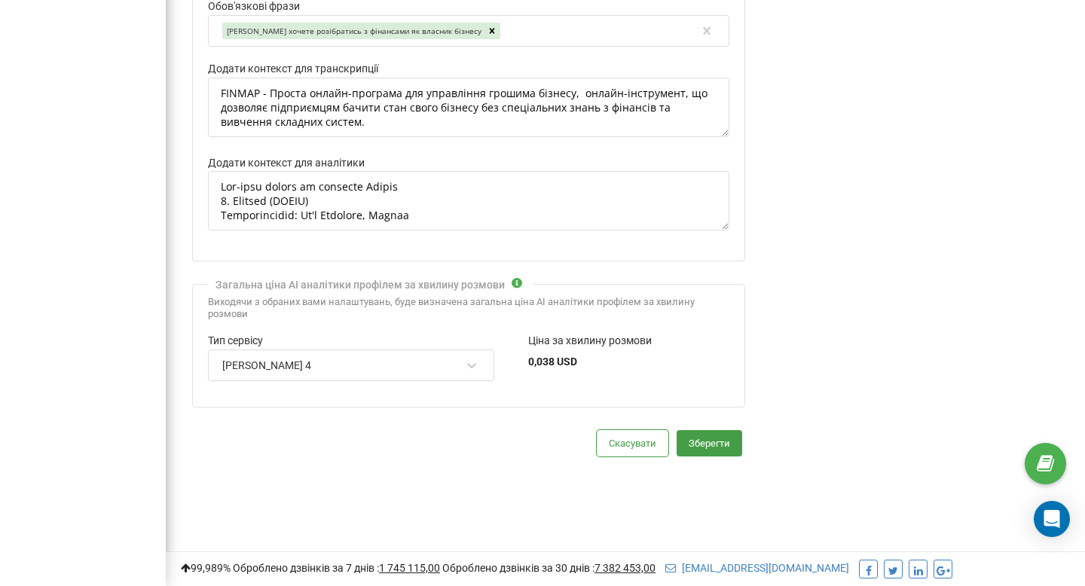
click at [716, 457] on div "Скасувати Зберегти" at bounding box center [468, 443] width 553 height 26
click at [716, 442] on button "Зберегти" at bounding box center [710, 443] width 66 height 26
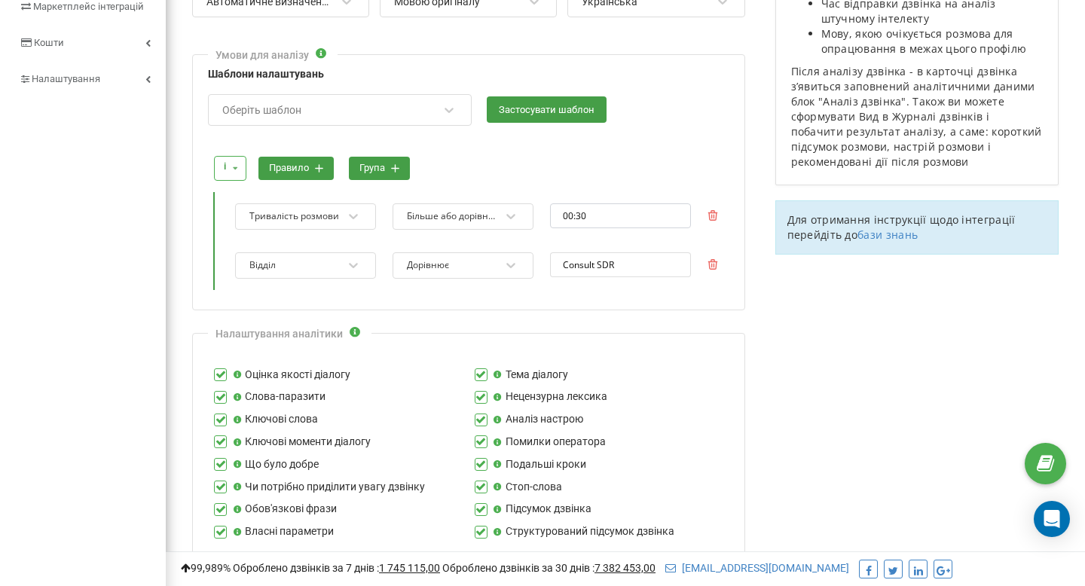
scroll to position [0, 0]
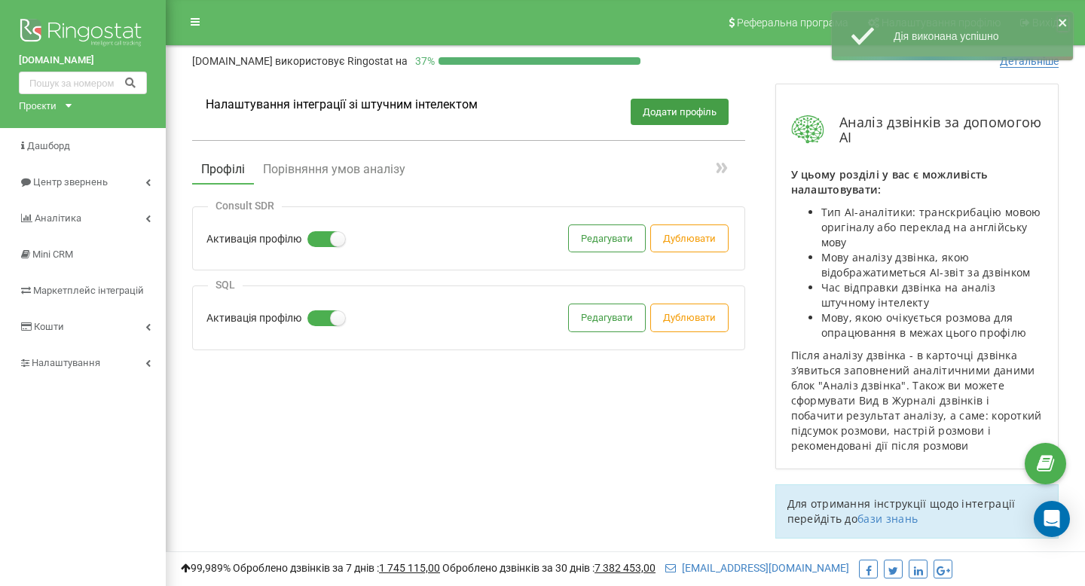
click at [1065, 22] on icon "close" at bounding box center [1063, 23] width 11 height 12
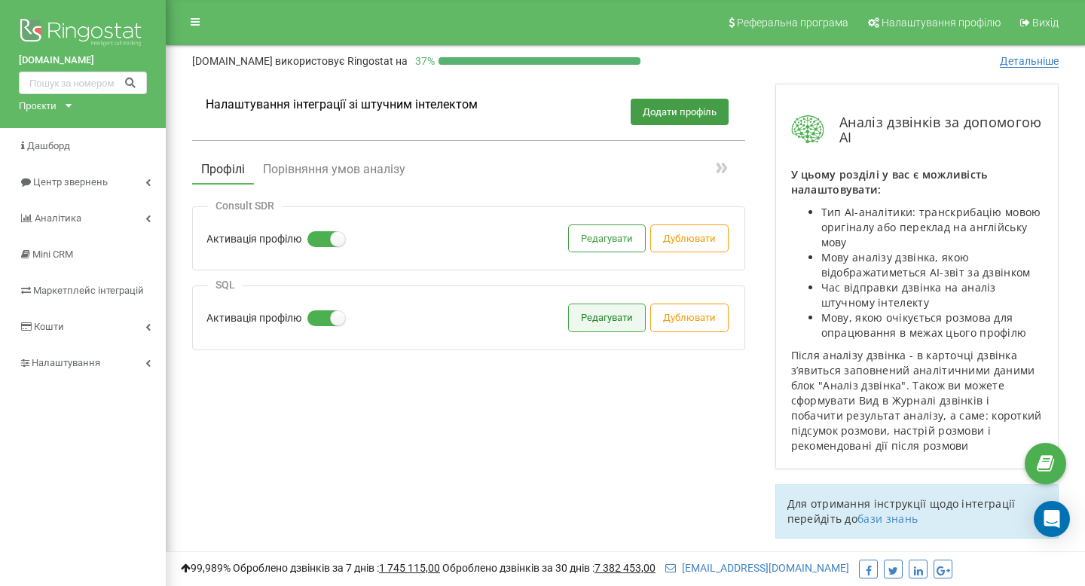
click at [624, 312] on button "Редагувати" at bounding box center [607, 317] width 76 height 26
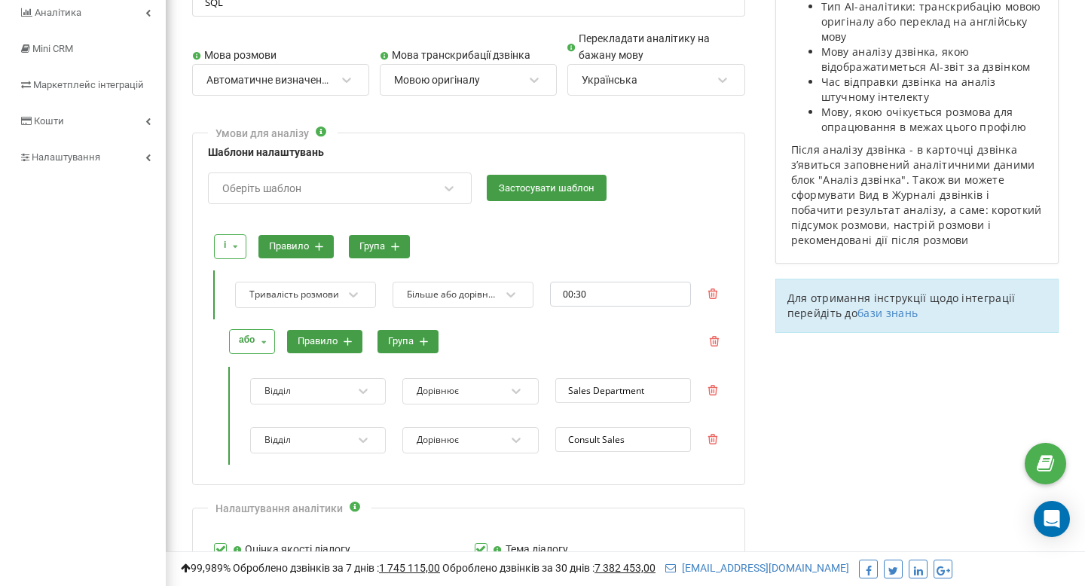
scroll to position [211, 0]
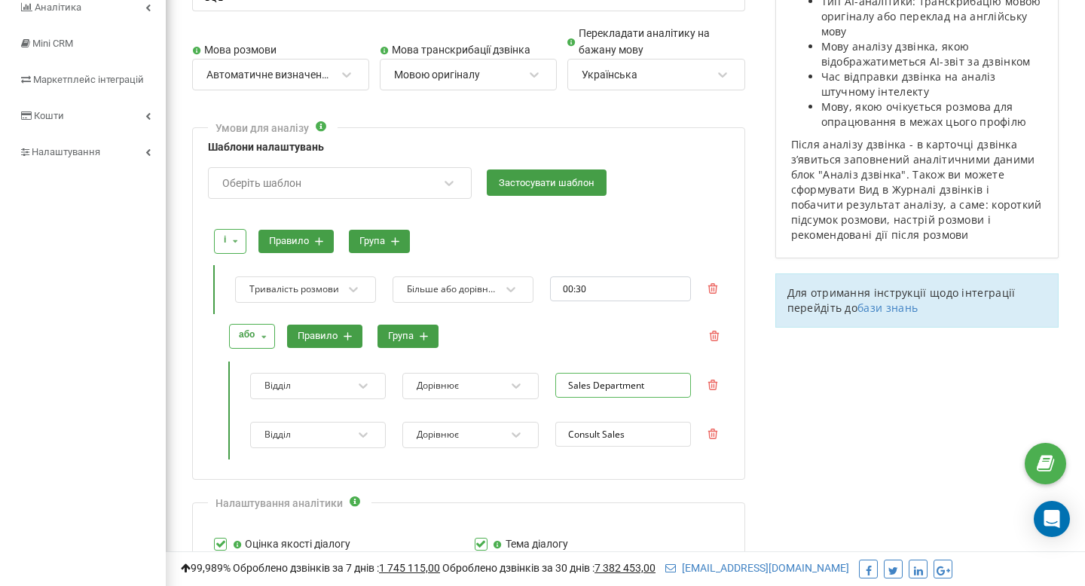
click at [649, 380] on input "Sales Department" at bounding box center [623, 385] width 136 height 25
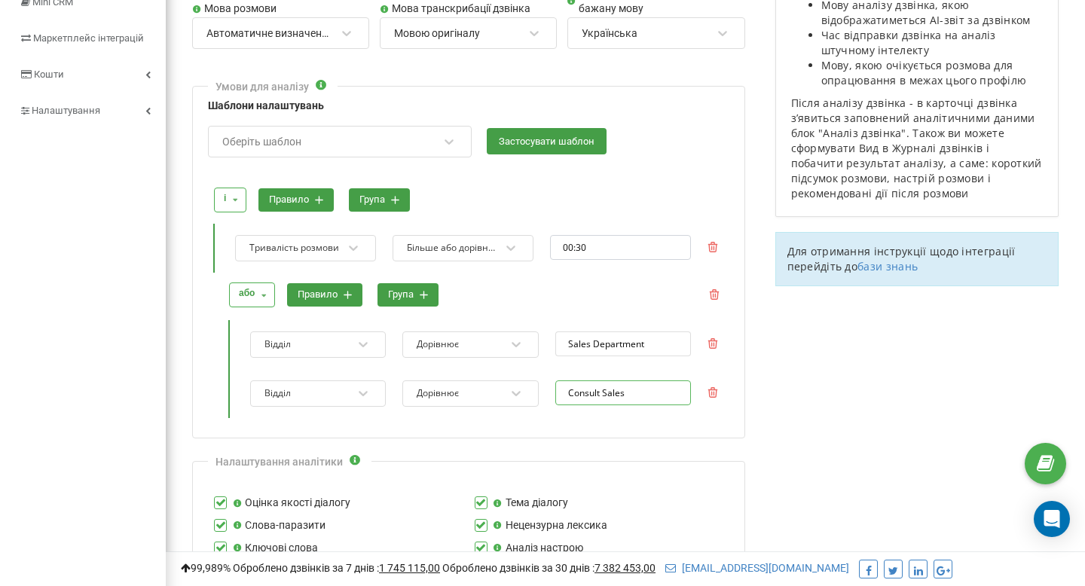
click at [620, 395] on input "Consult Sales" at bounding box center [623, 392] width 136 height 25
click at [628, 336] on input "Sales Department" at bounding box center [623, 343] width 136 height 25
click at [573, 343] on input "Sales Department" at bounding box center [623, 343] width 136 height 25
click at [600, 391] on input "Consult Sales" at bounding box center [623, 392] width 136 height 25
click at [622, 396] on input "Consult Sales" at bounding box center [623, 392] width 136 height 25
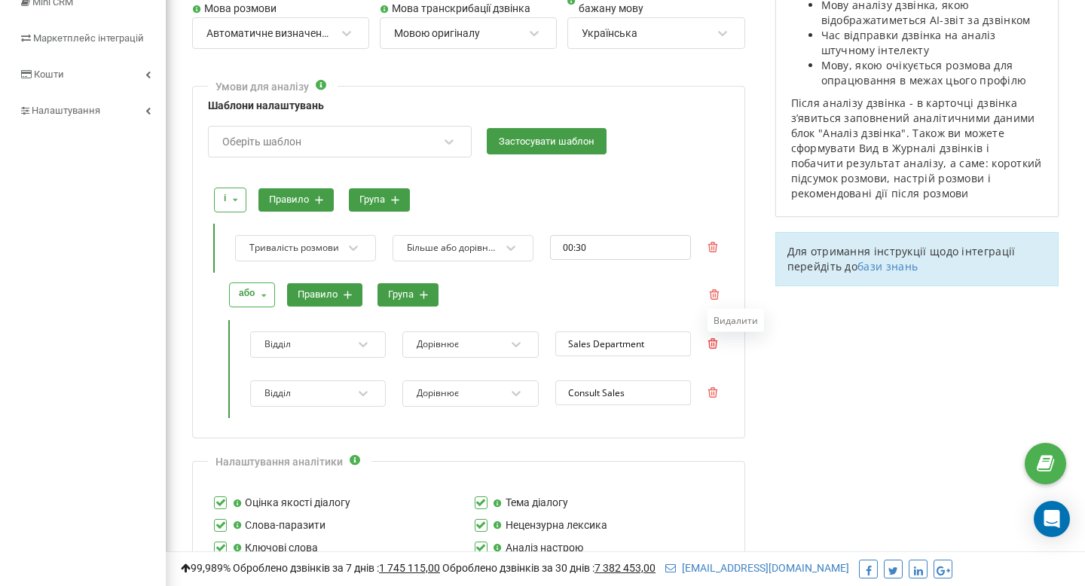
click at [713, 347] on icon at bounding box center [712, 343] width 11 height 11
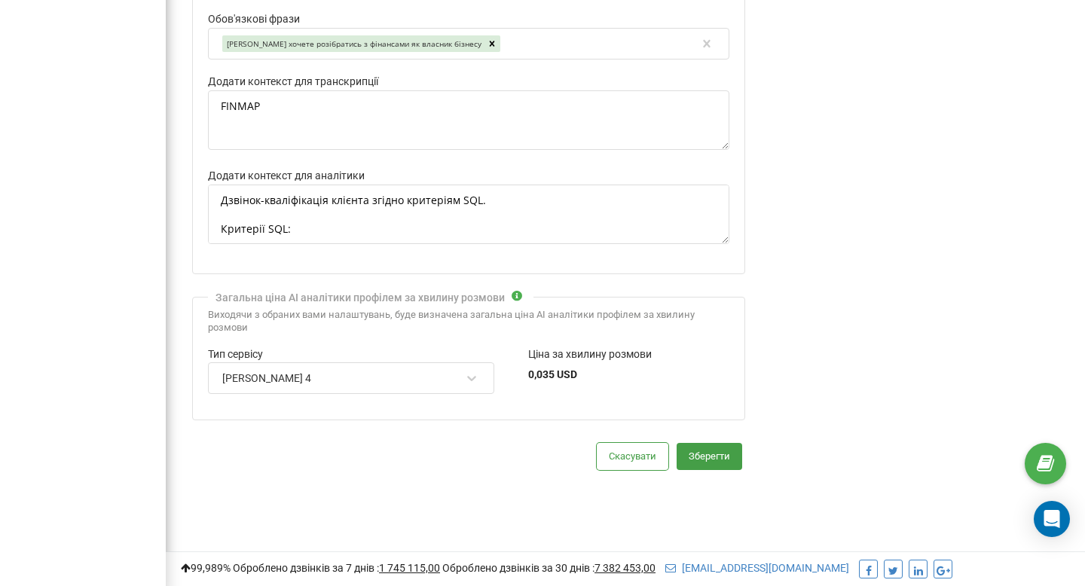
scroll to position [964, 0]
click at [409, 132] on textarea "FINMAP" at bounding box center [468, 122] width 521 height 60
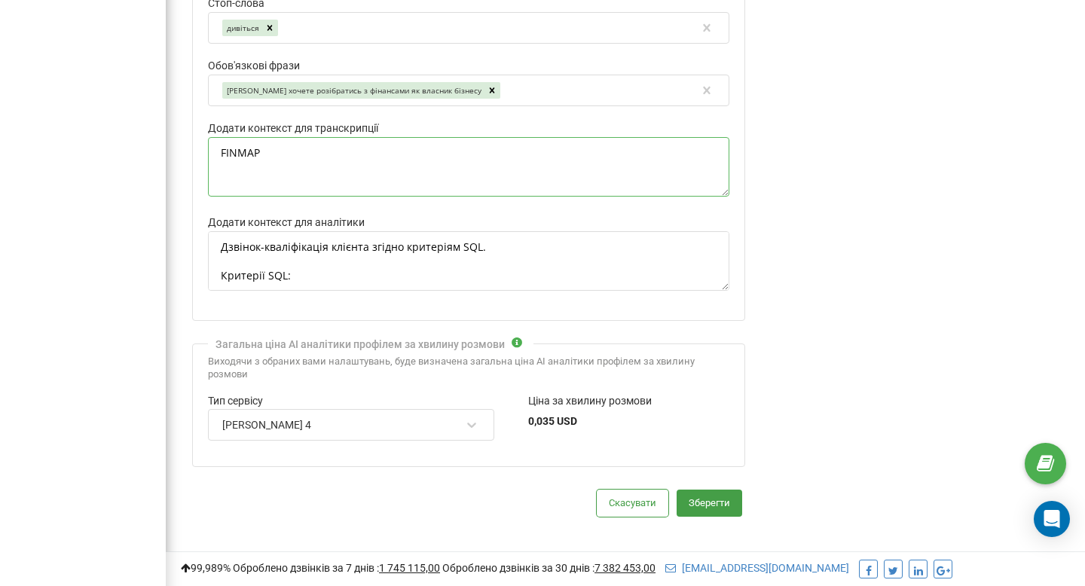
scroll to position [979, 0]
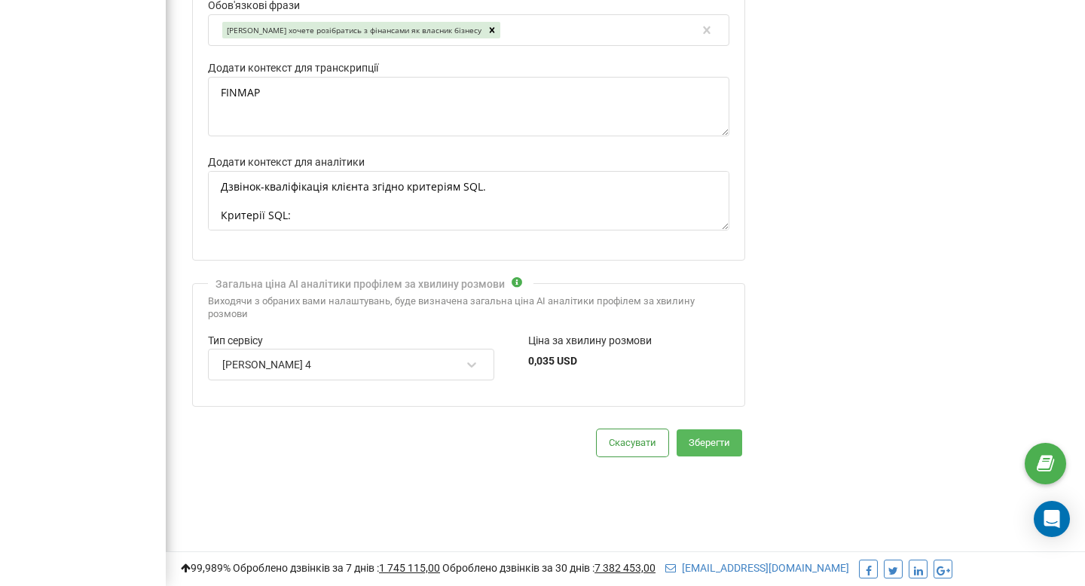
click at [686, 440] on button "Зберегти" at bounding box center [710, 442] width 66 height 26
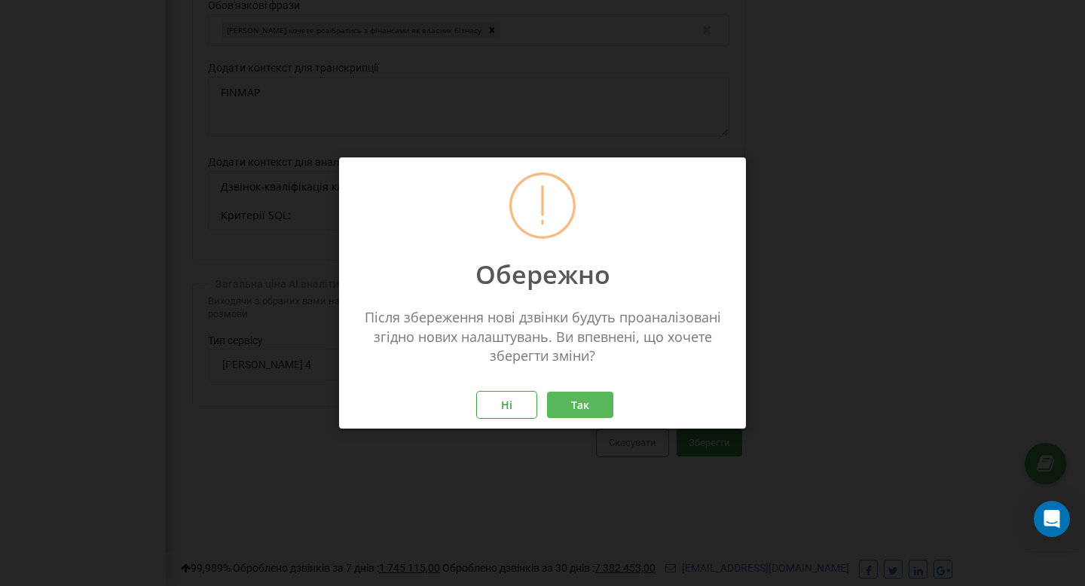
click at [562, 406] on button "Так" at bounding box center [580, 405] width 66 height 26
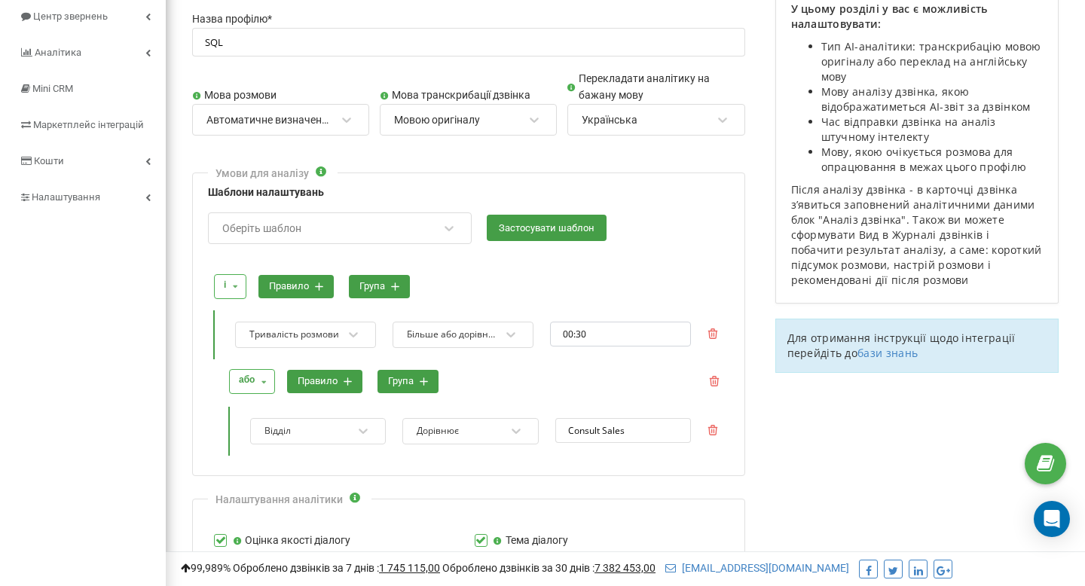
scroll to position [0, 0]
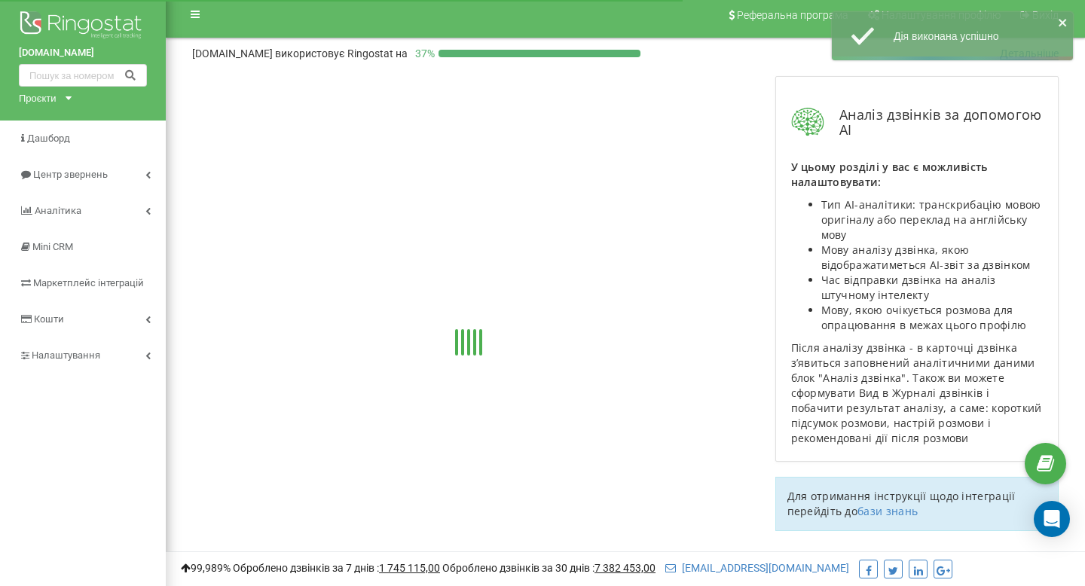
scroll to position [45, 0]
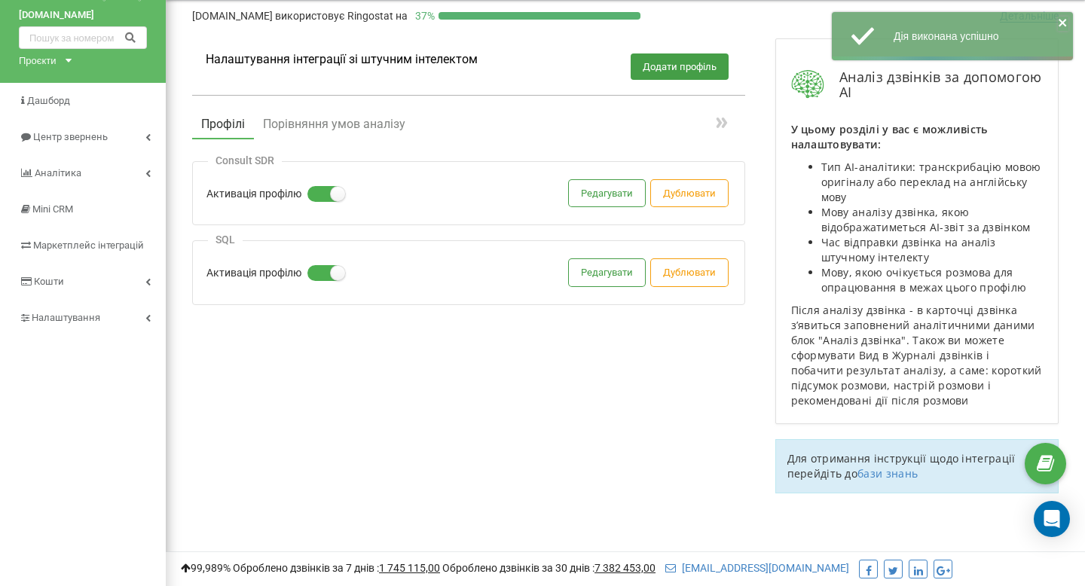
click at [1060, 18] on icon "close" at bounding box center [1063, 23] width 11 height 12
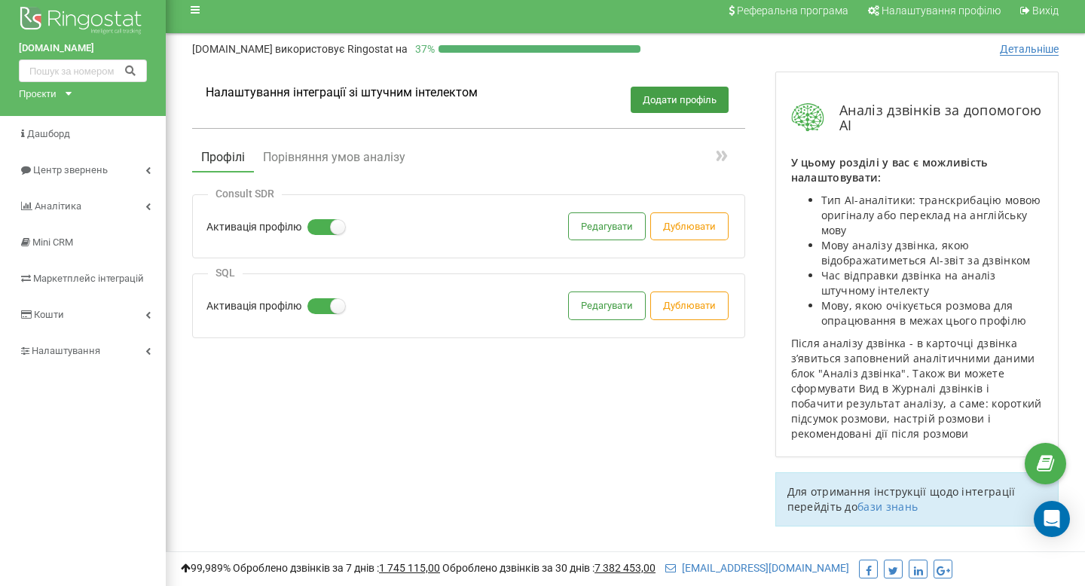
scroll to position [0, 0]
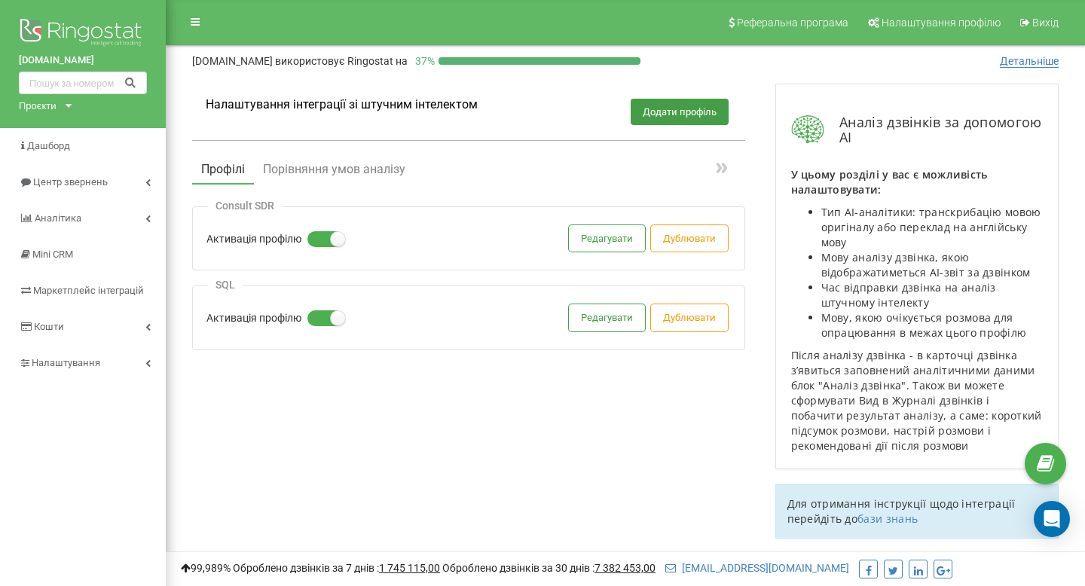
click at [320, 312] on label at bounding box center [313, 311] width 13 height 2
click at [0, 0] on input "Активація профілю" at bounding box center [0, 0] width 0 height 0
click at [620, 237] on button "Редагувати" at bounding box center [607, 238] width 76 height 26
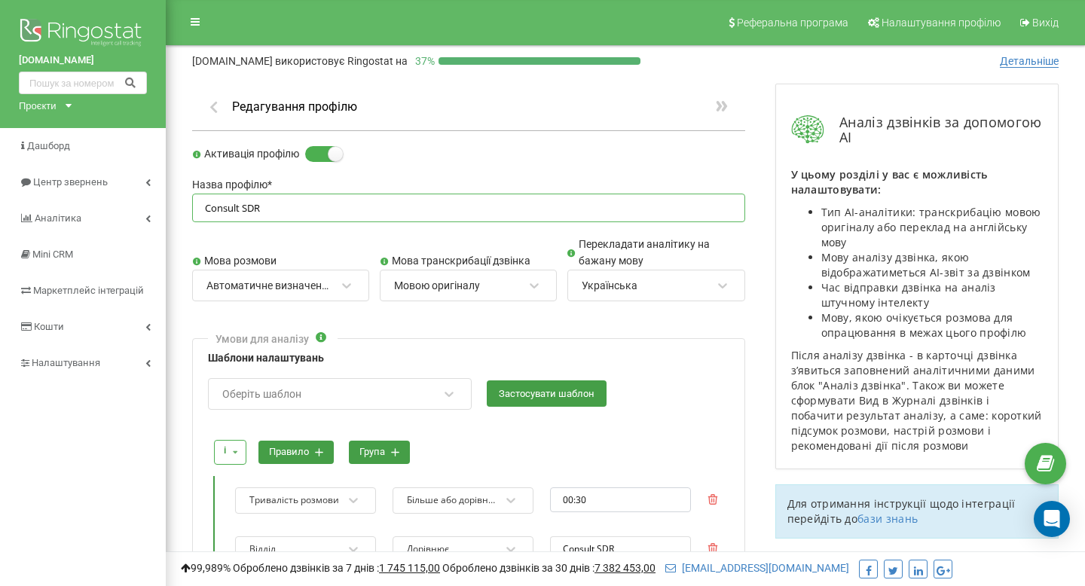
click at [253, 206] on input "Consult SDR" at bounding box center [468, 208] width 553 height 29
type input "Consult"
click at [240, 240] on div "Мова розмови Автоматичне визначення мови Мова транскрибації дзвінка Мовою оригі…" at bounding box center [468, 276] width 553 height 79
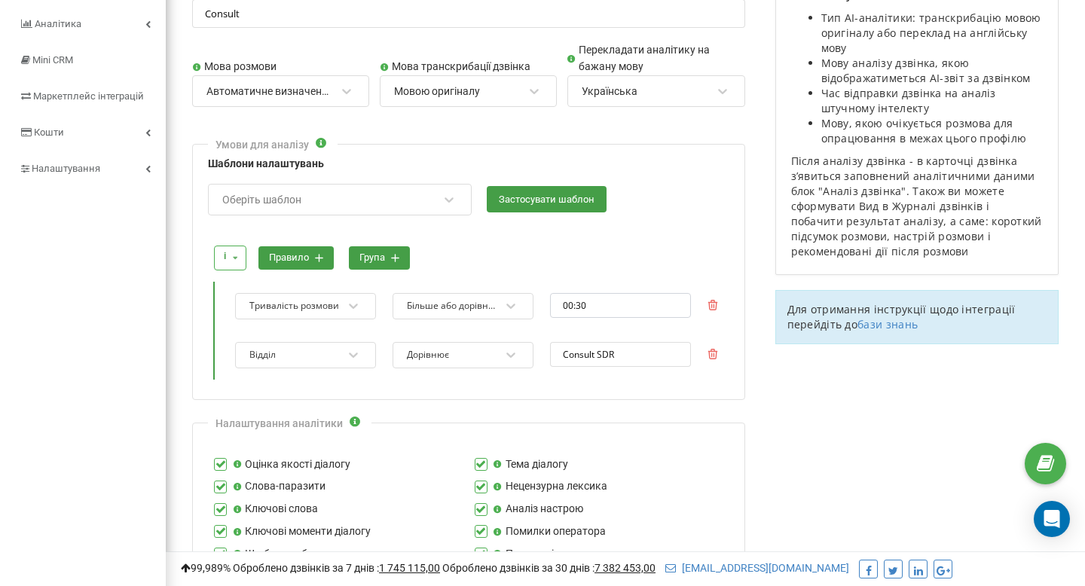
scroll to position [197, 0]
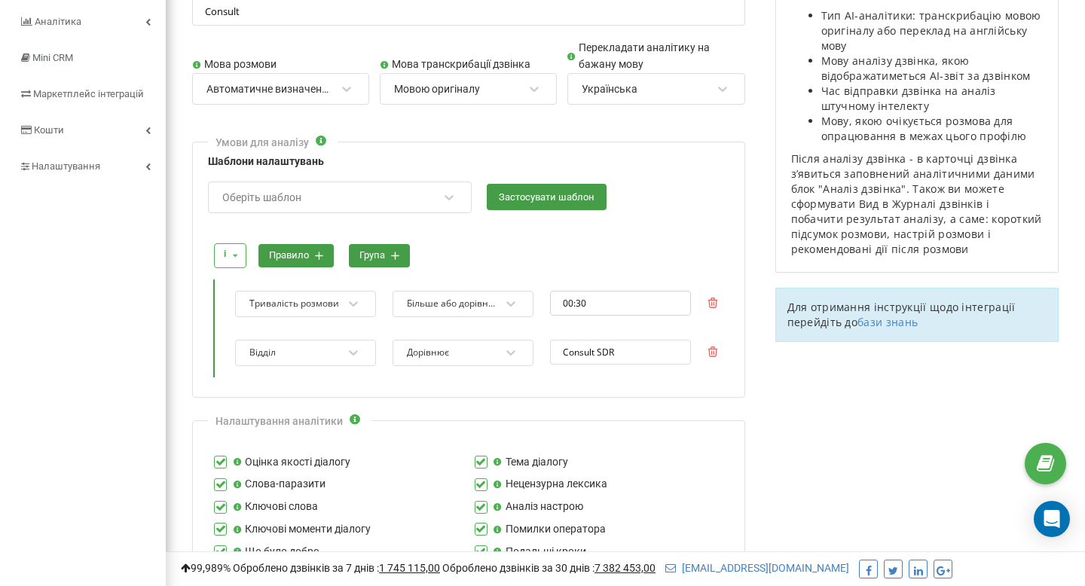
click at [290, 257] on button "правило" at bounding box center [295, 255] width 75 height 23
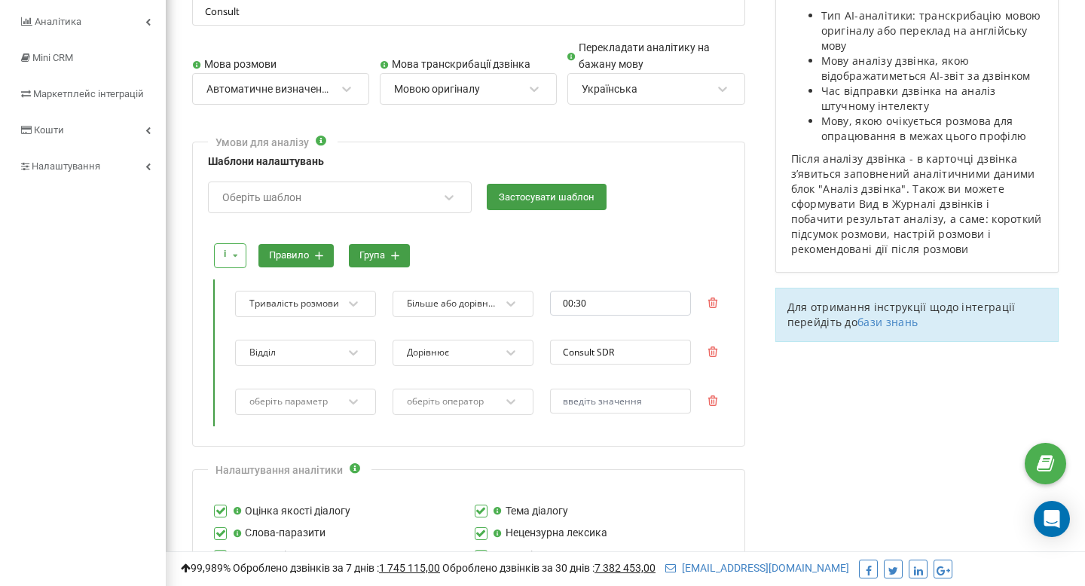
click at [368, 264] on button "група" at bounding box center [379, 255] width 61 height 23
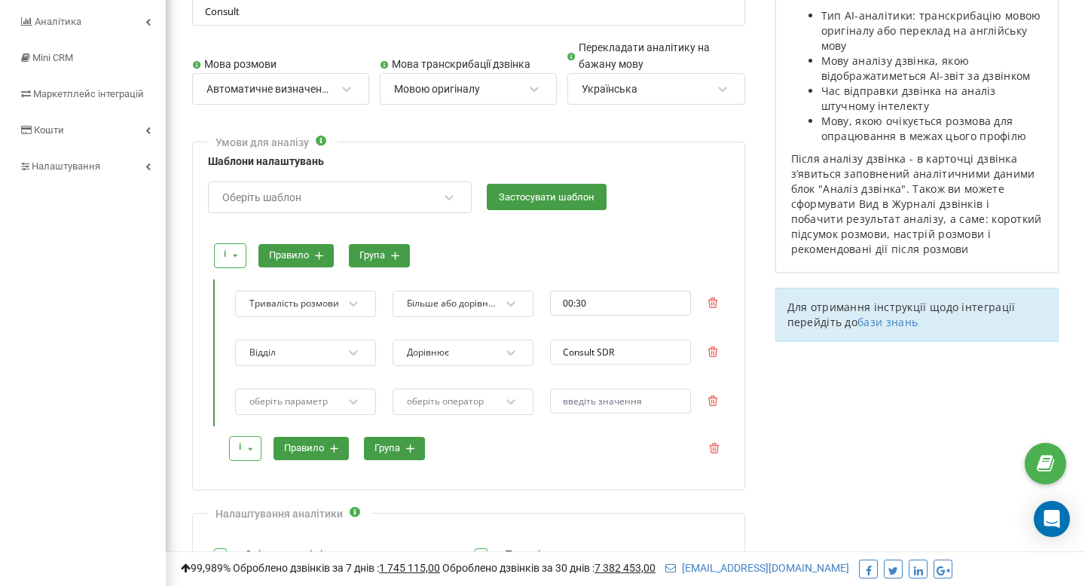
click at [247, 457] on icon at bounding box center [249, 448] width 19 height 23
click at [259, 496] on div "або" at bounding box center [251, 500] width 42 height 27
click at [713, 396] on icon at bounding box center [712, 401] width 11 height 11
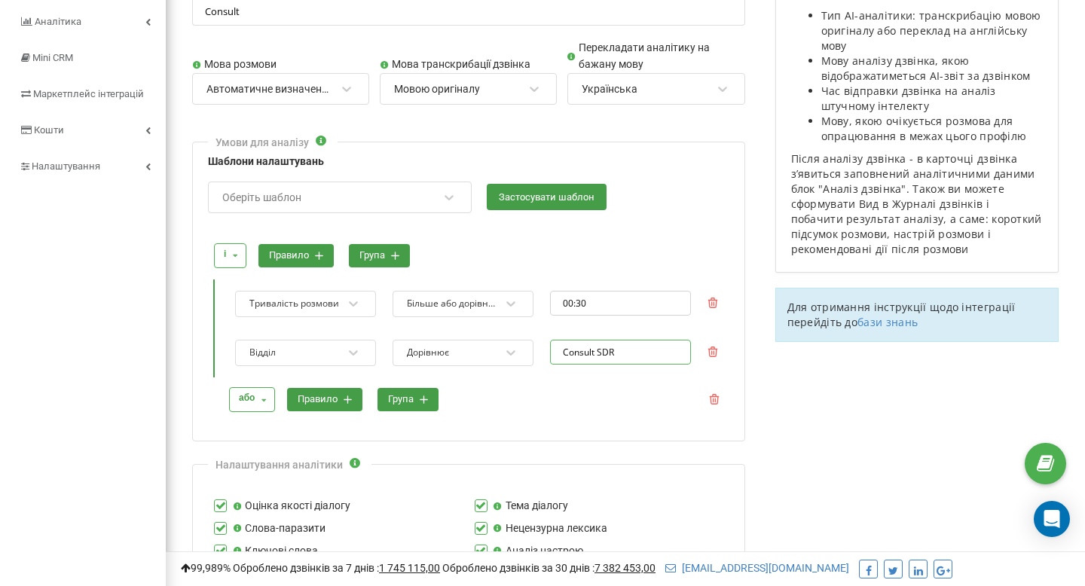
drag, startPoint x: 630, startPoint y: 353, endPoint x: 558, endPoint y: 353, distance: 71.6
click at [558, 353] on input "Consult SDR" at bounding box center [620, 352] width 141 height 25
click at [711, 355] on icon at bounding box center [712, 352] width 11 height 11
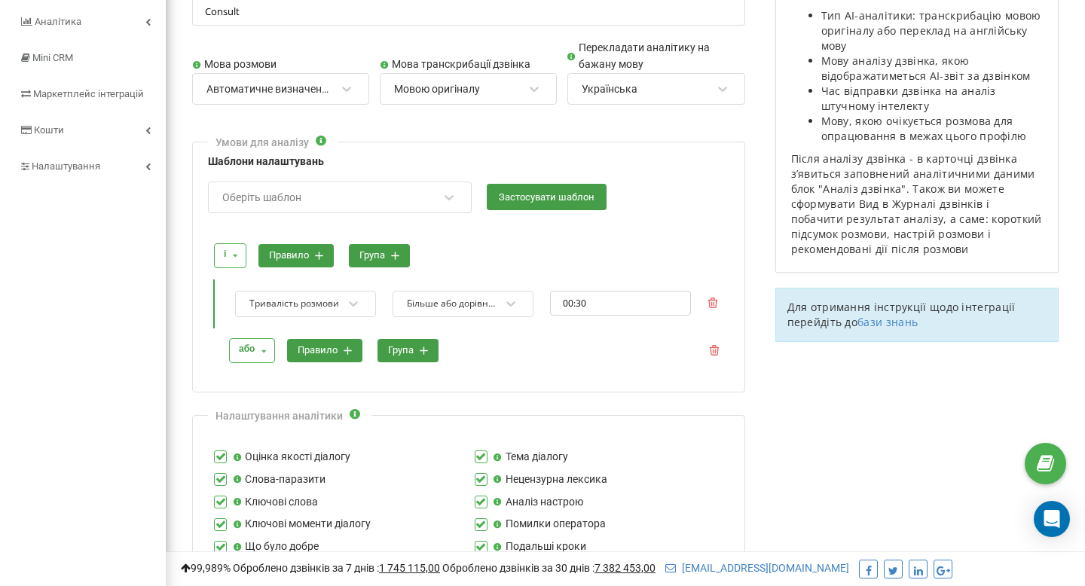
click at [313, 359] on button "правило" at bounding box center [324, 350] width 75 height 23
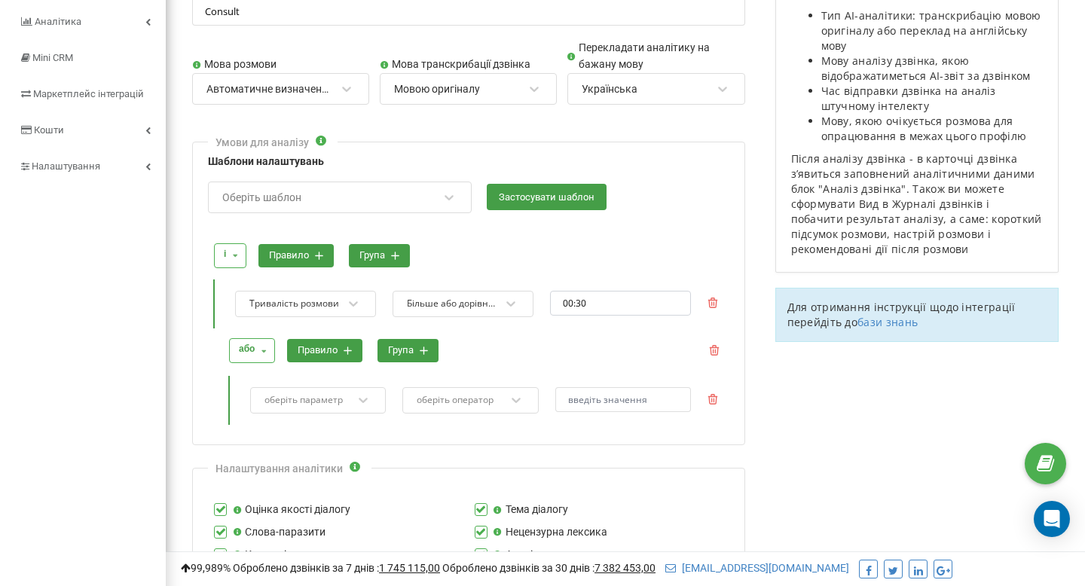
click at [287, 403] on div "оберіть параметр" at bounding box center [318, 400] width 136 height 26
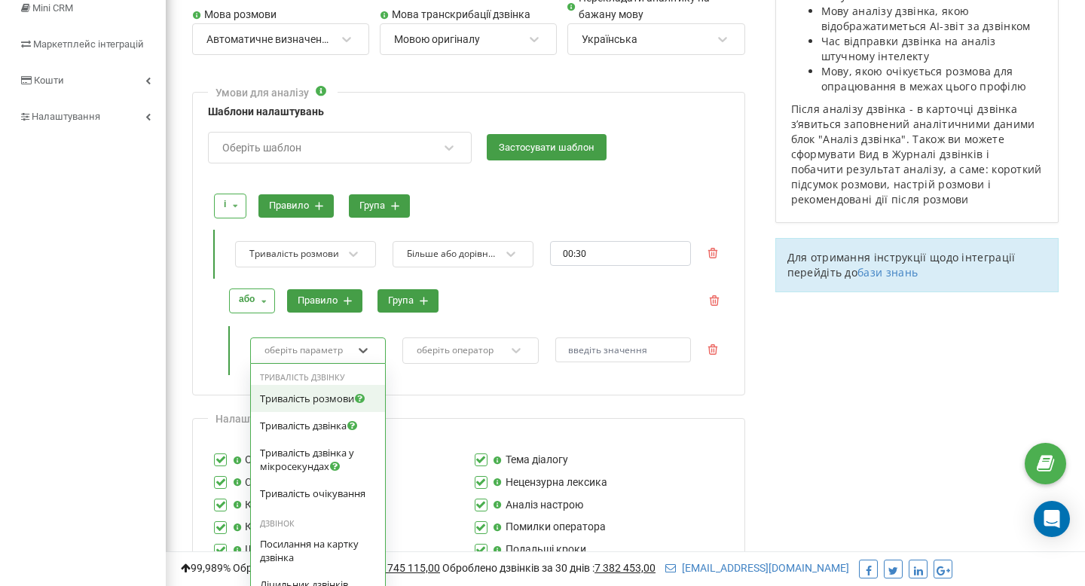
scroll to position [251, 0]
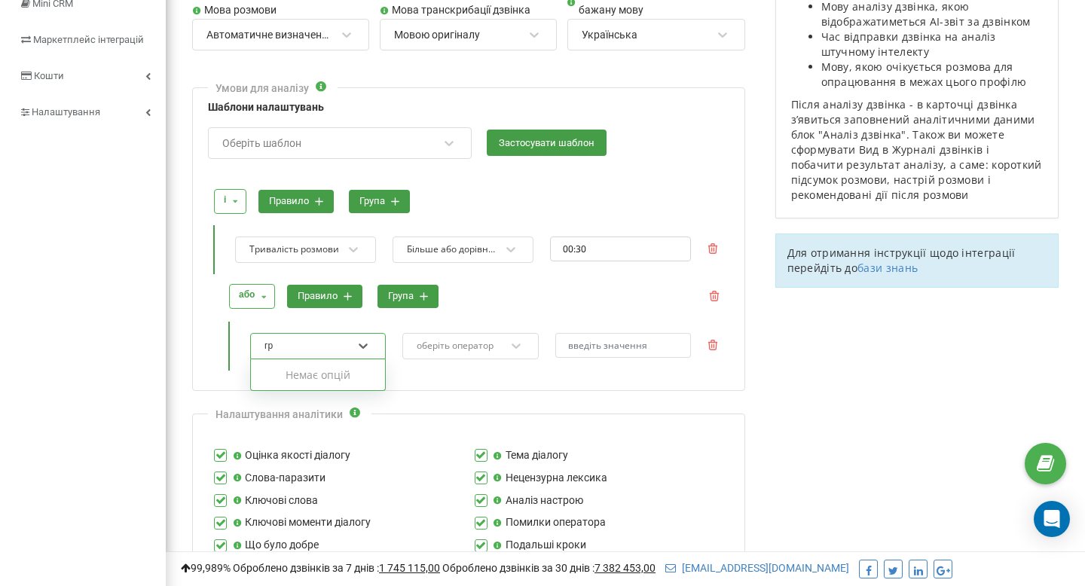
type input "г"
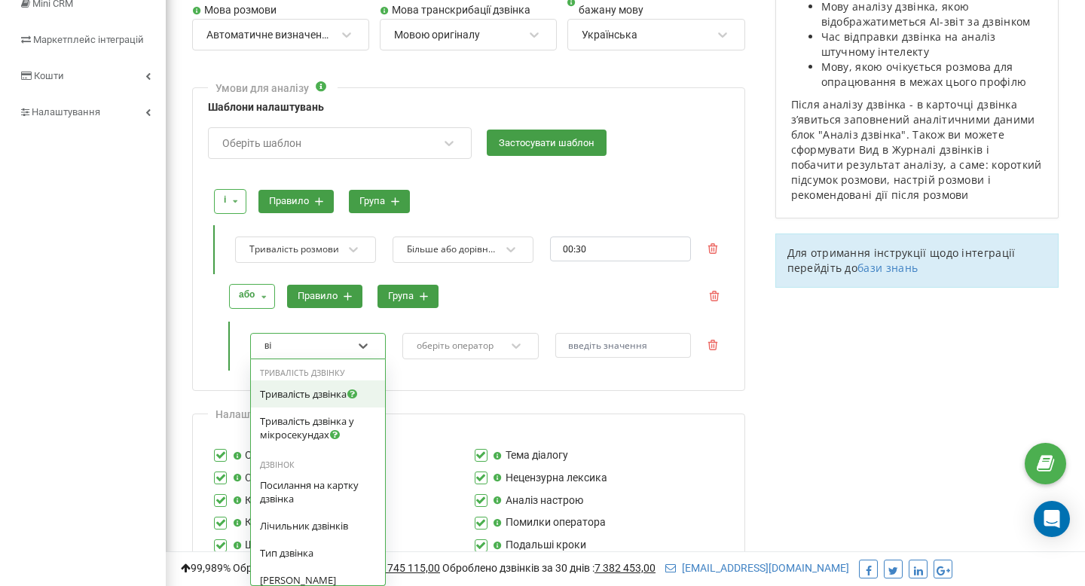
type input "від"
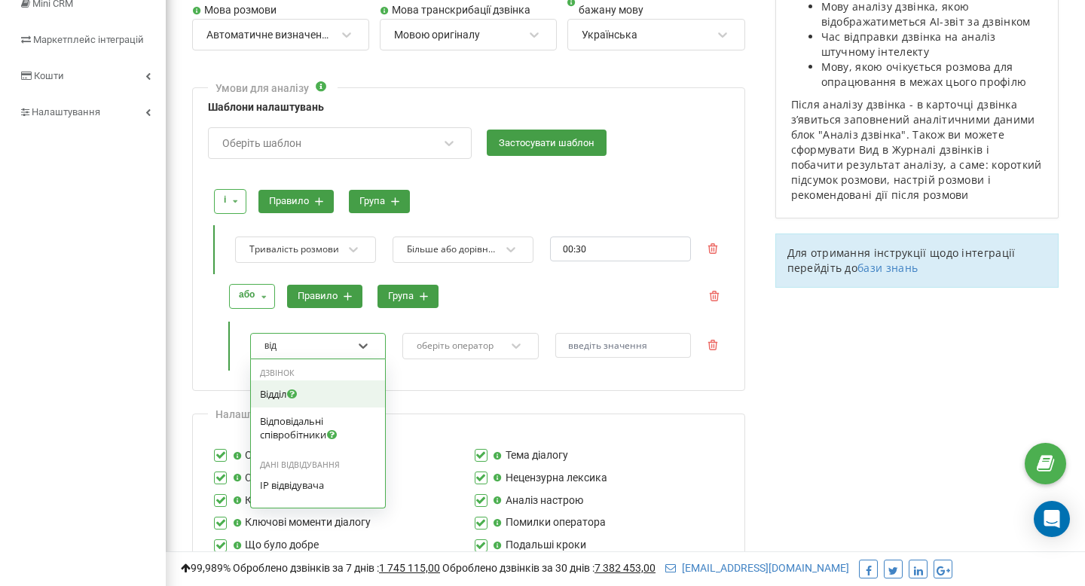
click at [331, 392] on div "Відділ" at bounding box center [318, 394] width 116 height 14
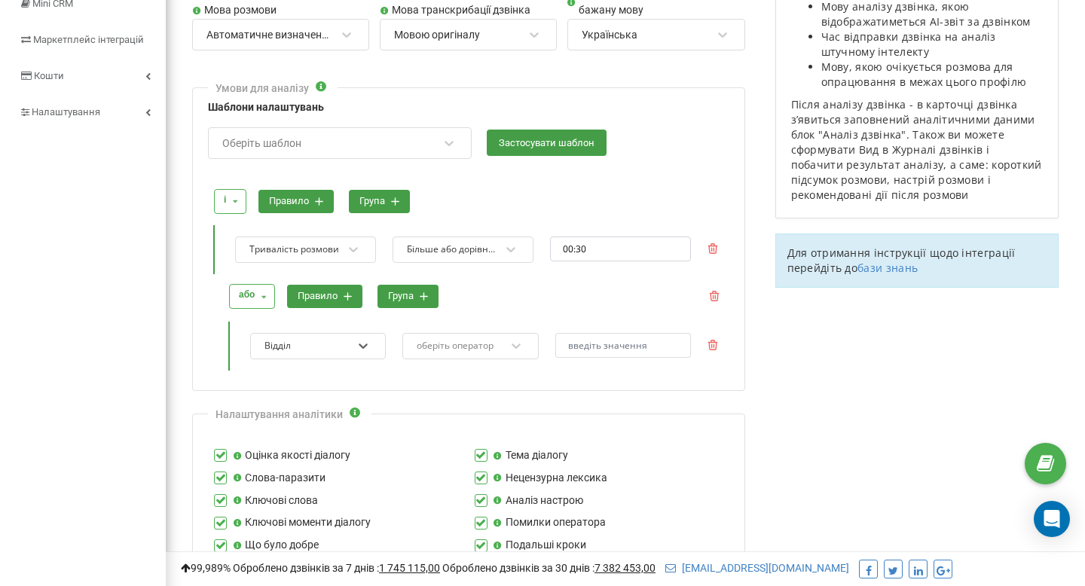
click at [440, 352] on div "оберіть оператор" at bounding box center [460, 346] width 90 height 20
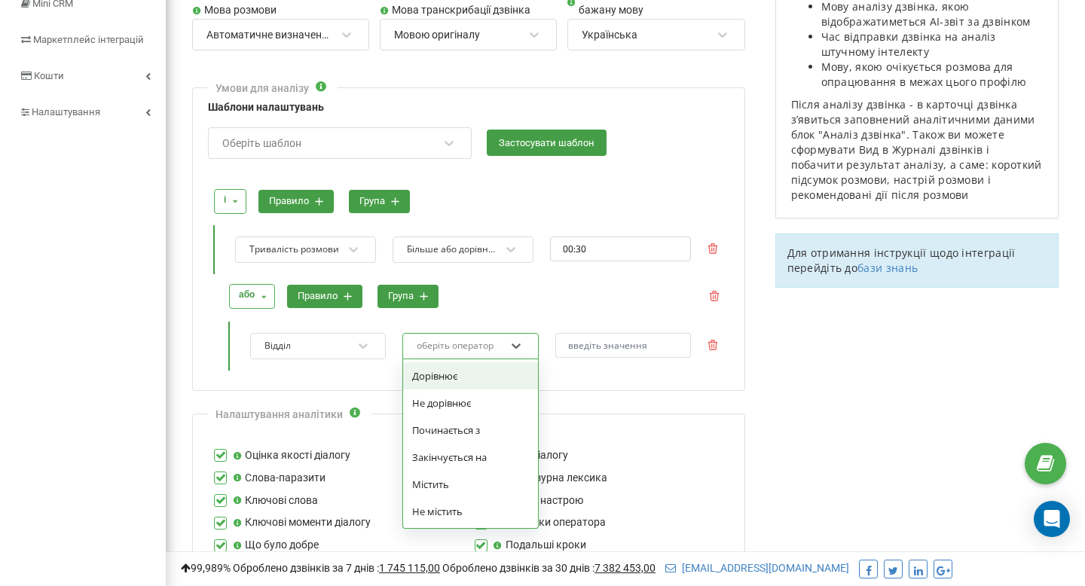
click at [463, 373] on div "Дорівнює" at bounding box center [470, 375] width 134 height 27
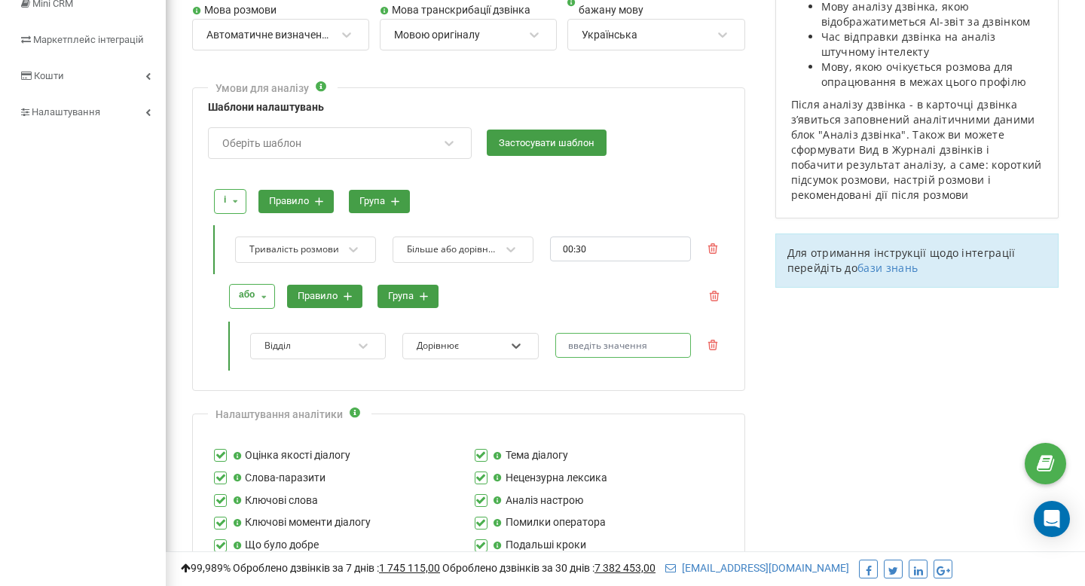
click at [573, 355] on input "text" at bounding box center [623, 345] width 136 height 25
paste input "Consult SDR"
type input "Consult SDR"
click at [342, 303] on button "правило" at bounding box center [324, 296] width 75 height 23
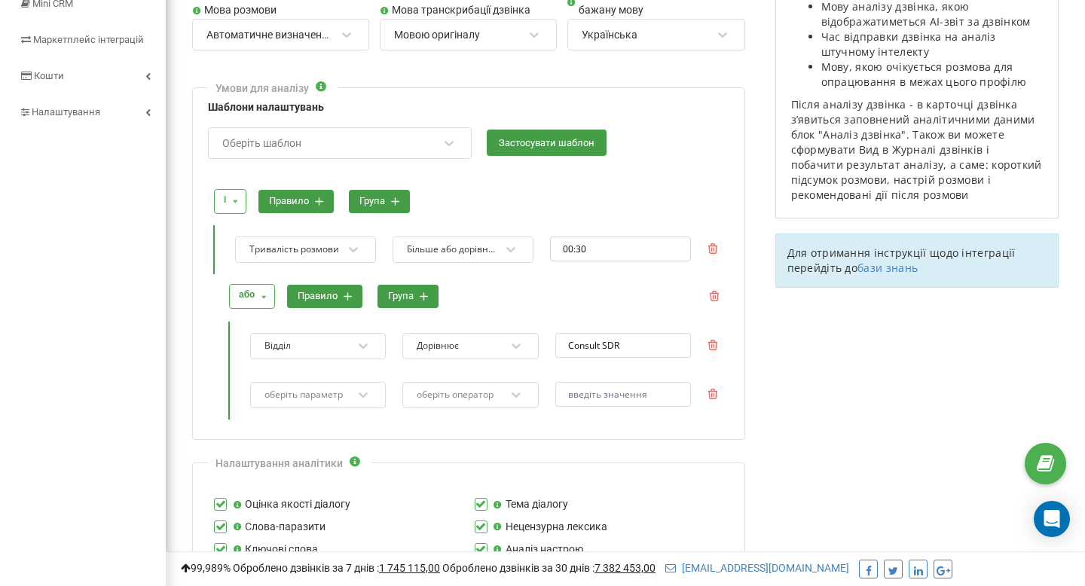
click at [308, 402] on div "оберіть параметр" at bounding box center [318, 395] width 136 height 26
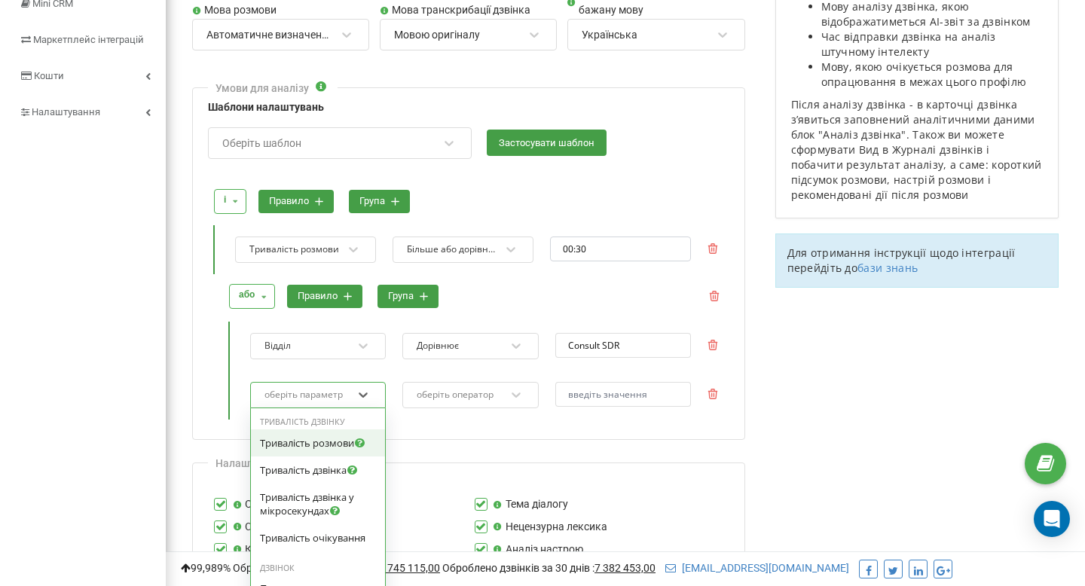
scroll to position [300, 0]
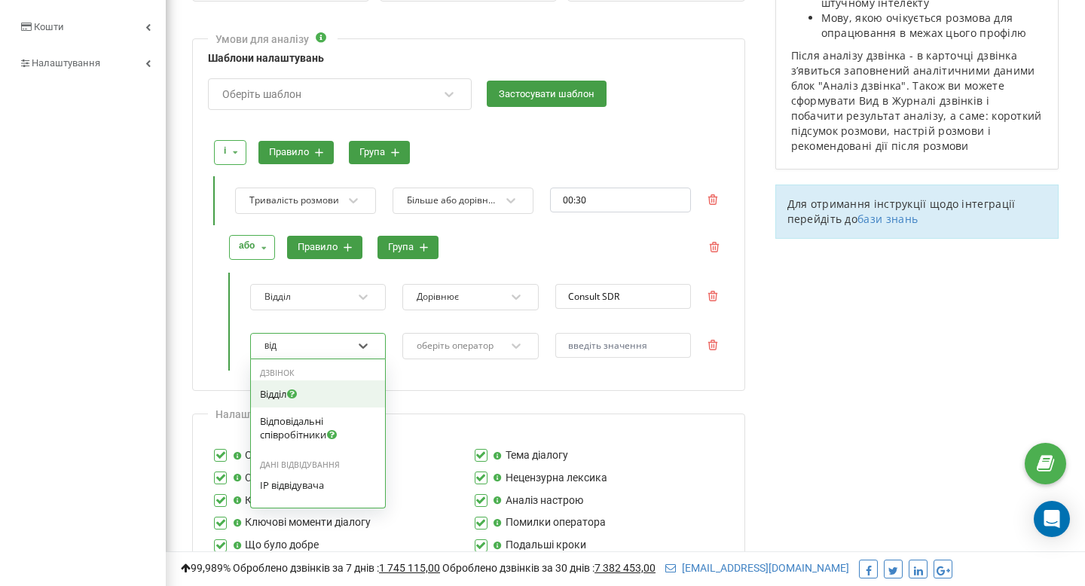
type input "відд"
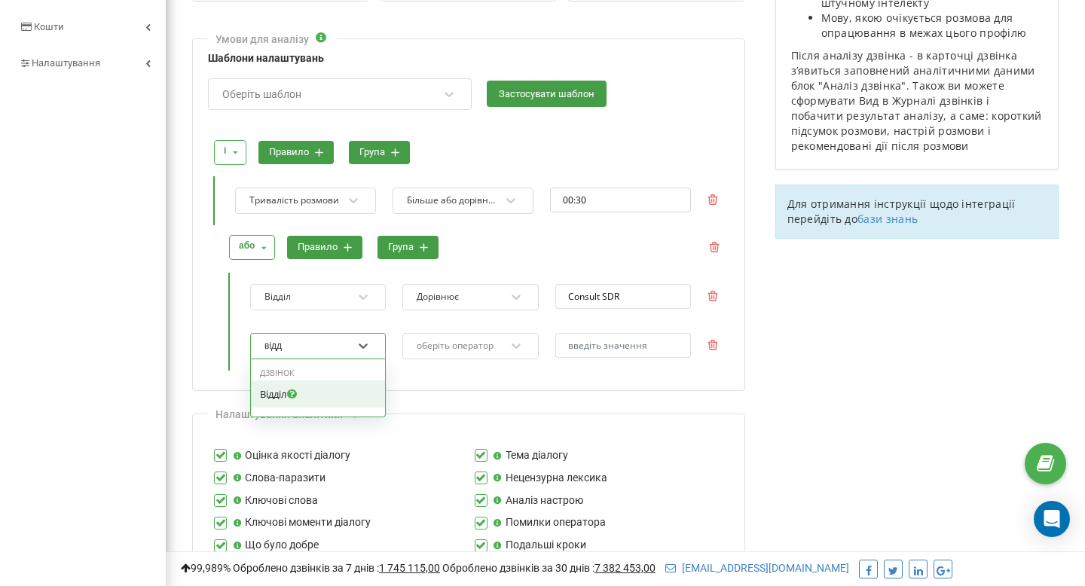
click at [328, 399] on div "Відділ" at bounding box center [318, 394] width 116 height 14
click at [472, 334] on div "оберіть оператор" at bounding box center [470, 346] width 136 height 26
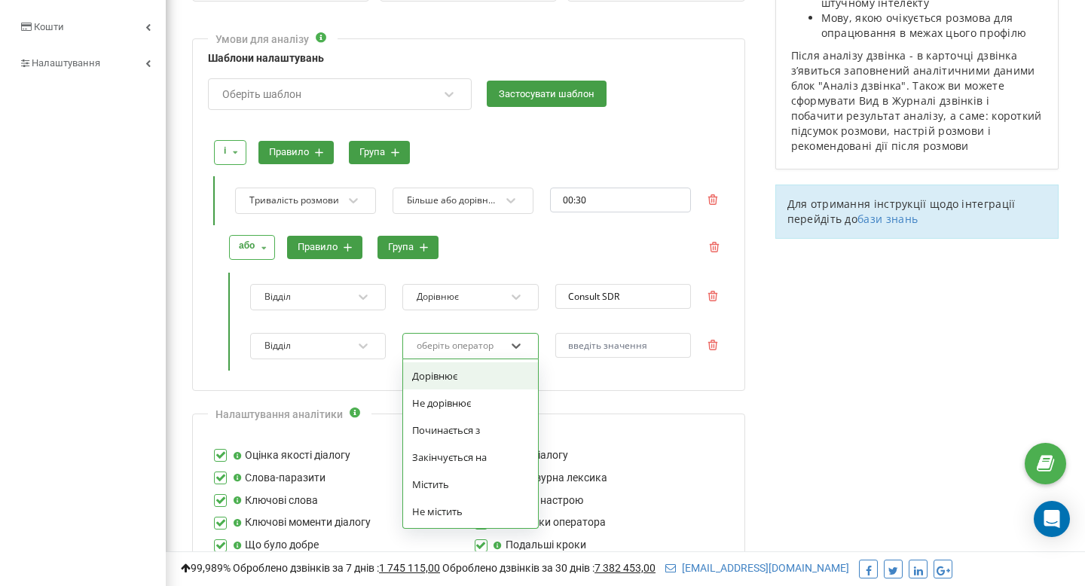
click at [482, 382] on div "Дорівнює" at bounding box center [470, 375] width 134 height 27
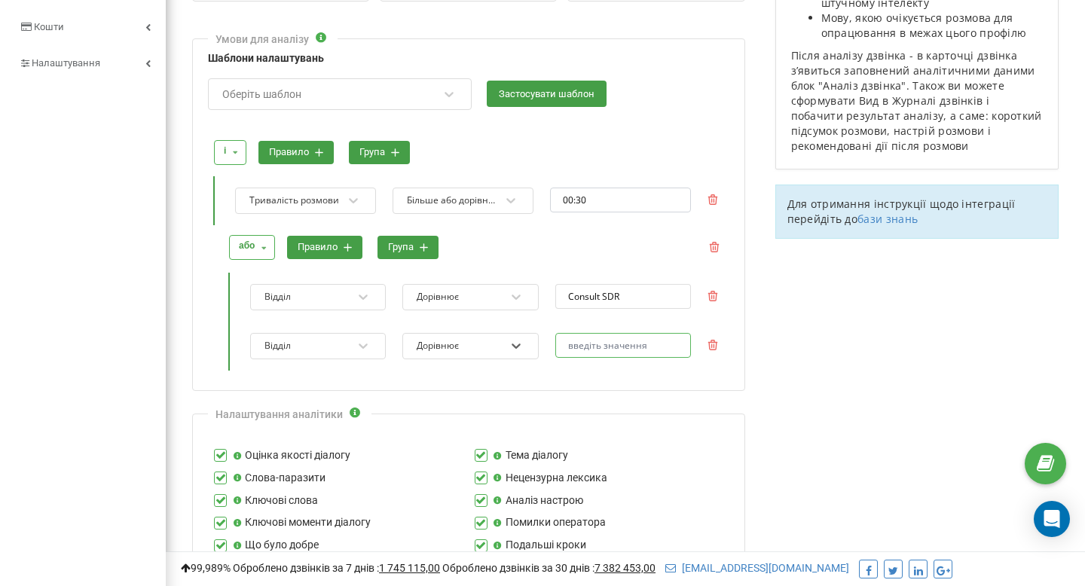
click at [589, 350] on input "text" at bounding box center [623, 345] width 136 height 25
paste input "Consult SDR"
click at [609, 349] on input "Consult SDR" at bounding box center [623, 345] width 136 height 25
click at [611, 349] on input "Consult sales" at bounding box center [623, 345] width 136 height 25
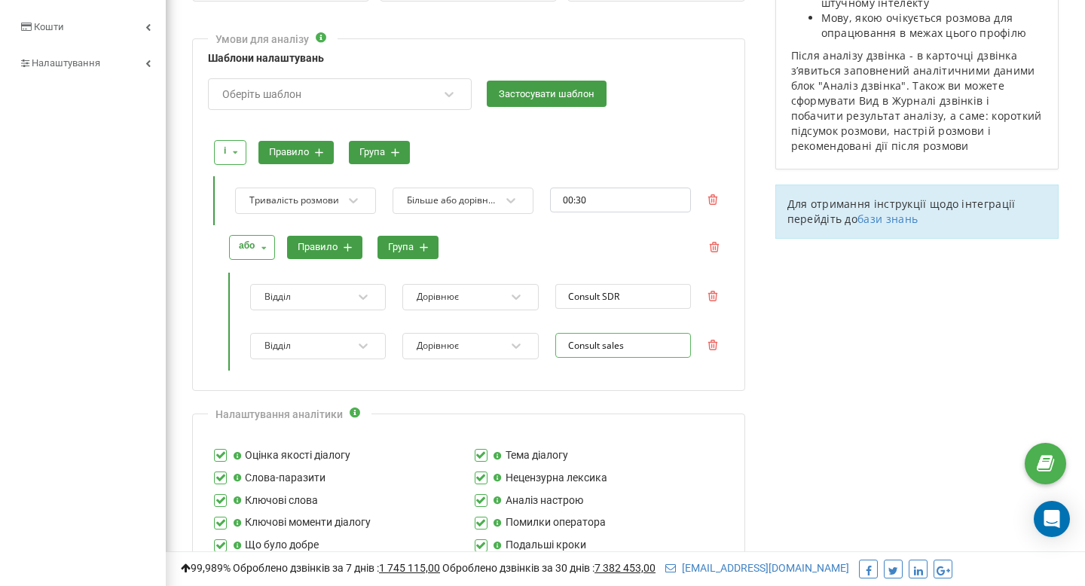
click at [611, 349] on input "Consult sales" at bounding box center [623, 345] width 136 height 25
paste input "S"
type input "Consult Sales"
click at [662, 384] on div "Умови для аналізу Шаблони налаштувань Оберіть шаблон Застосувати шаблон і і або…" at bounding box center [468, 214] width 553 height 353
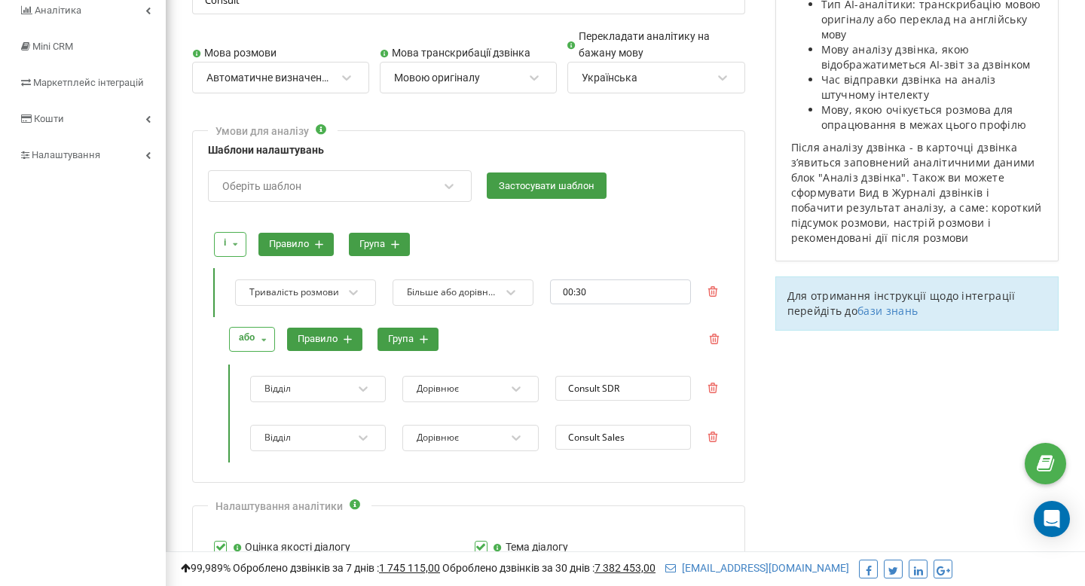
scroll to position [182, 0]
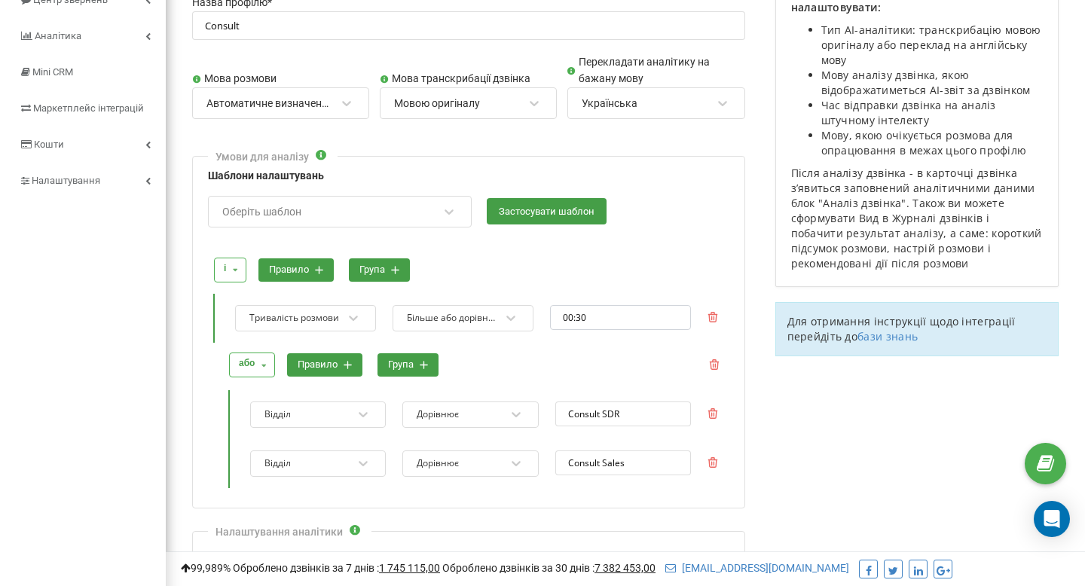
click at [356, 212] on div "Оберіть шаблон" at bounding box center [330, 212] width 218 height 26
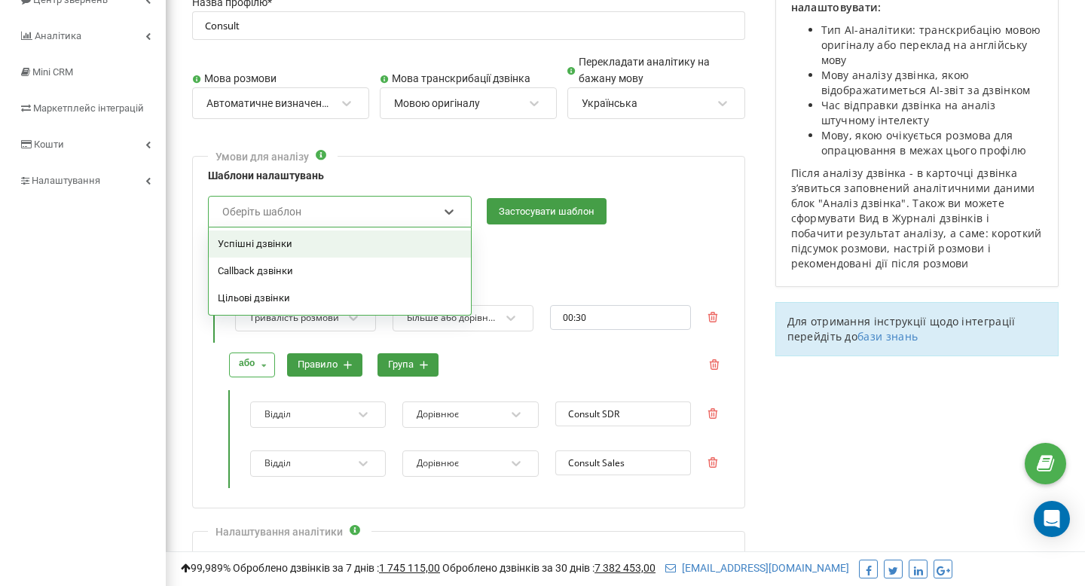
click at [499, 239] on div at bounding box center [470, 243] width 516 height 14
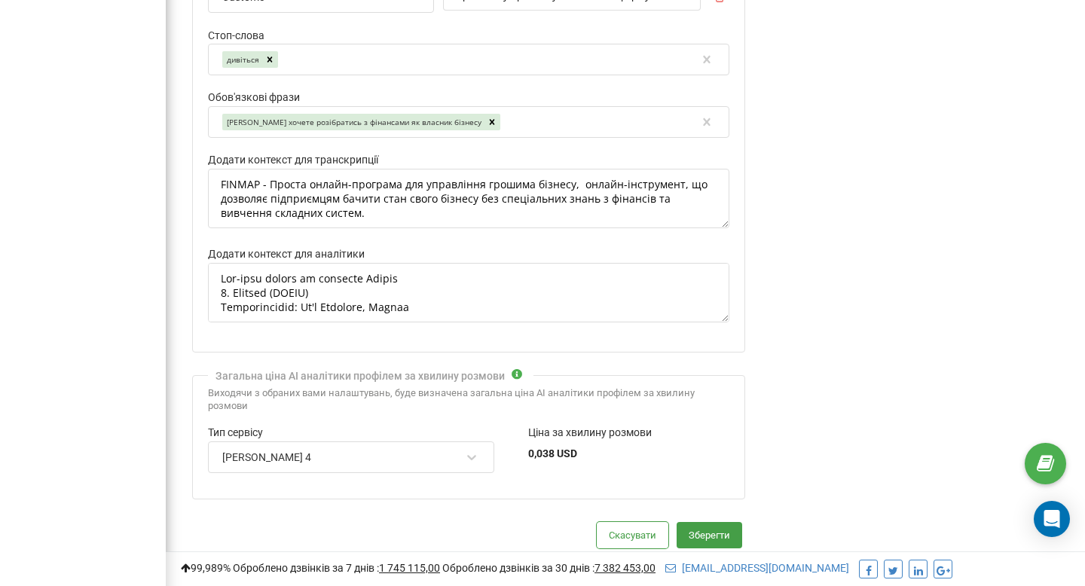
scroll to position [1211, 0]
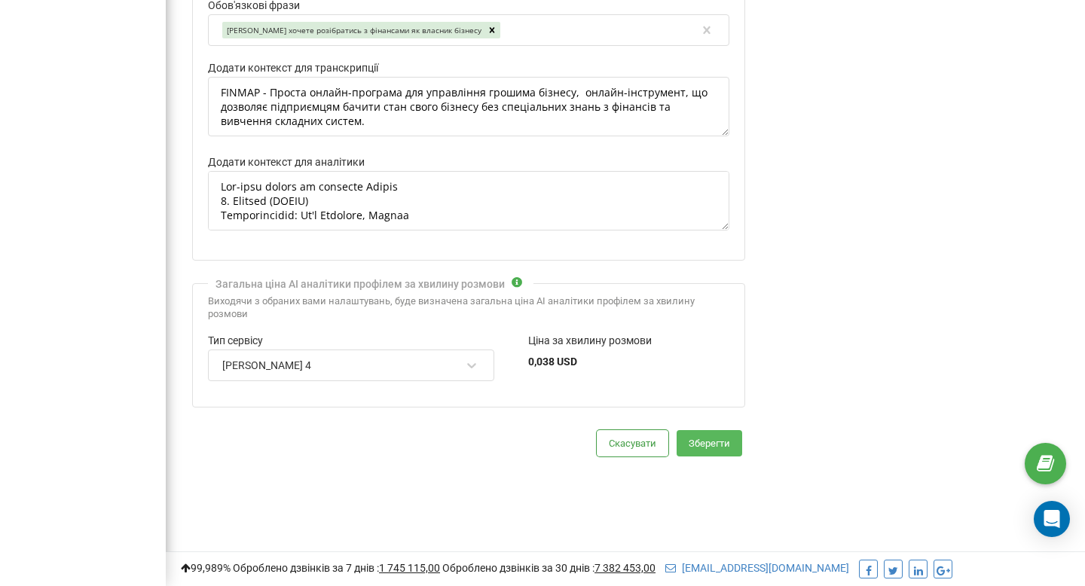
click at [696, 445] on button "Зберегти" at bounding box center [710, 443] width 66 height 26
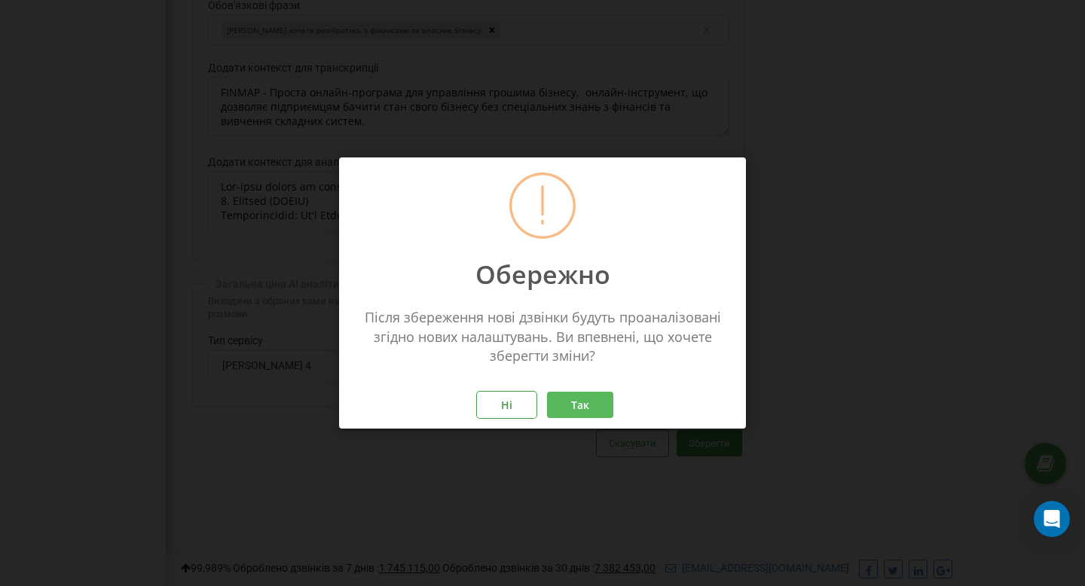
click at [575, 405] on button "Так" at bounding box center [580, 405] width 66 height 26
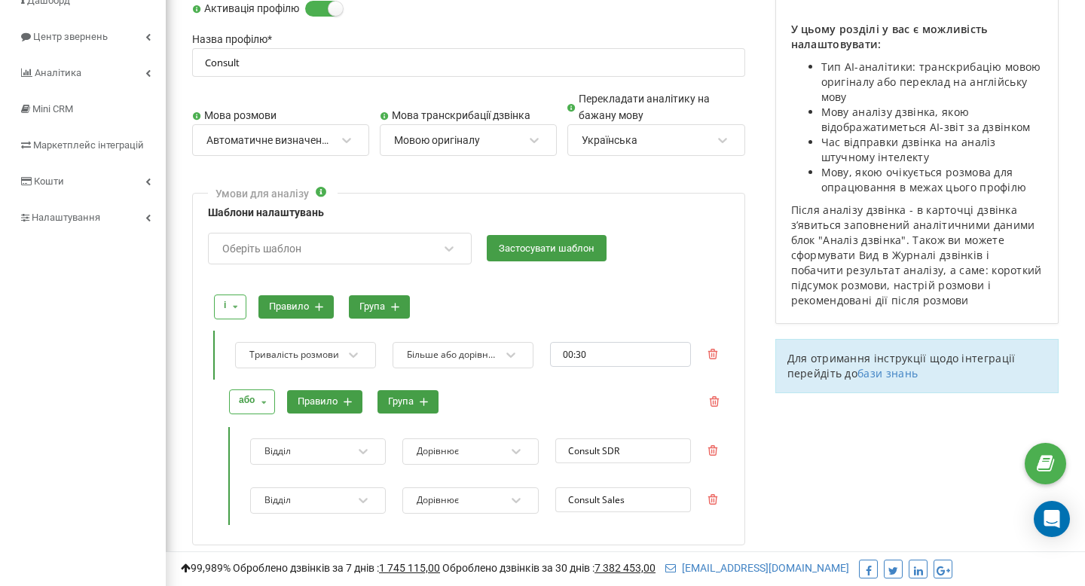
scroll to position [0, 0]
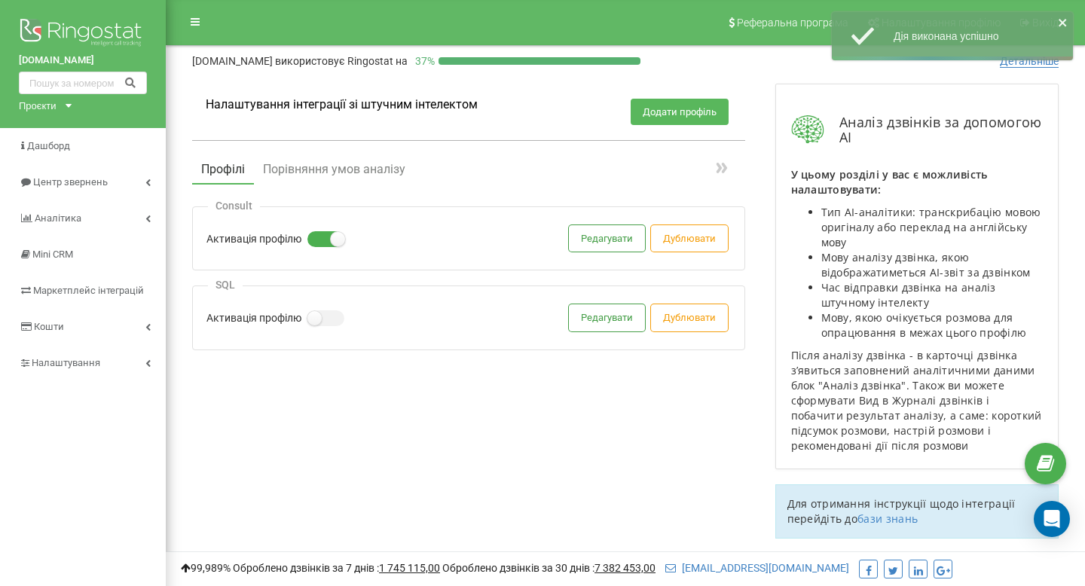
click at [666, 124] on button "Додати профіль" at bounding box center [680, 112] width 98 height 26
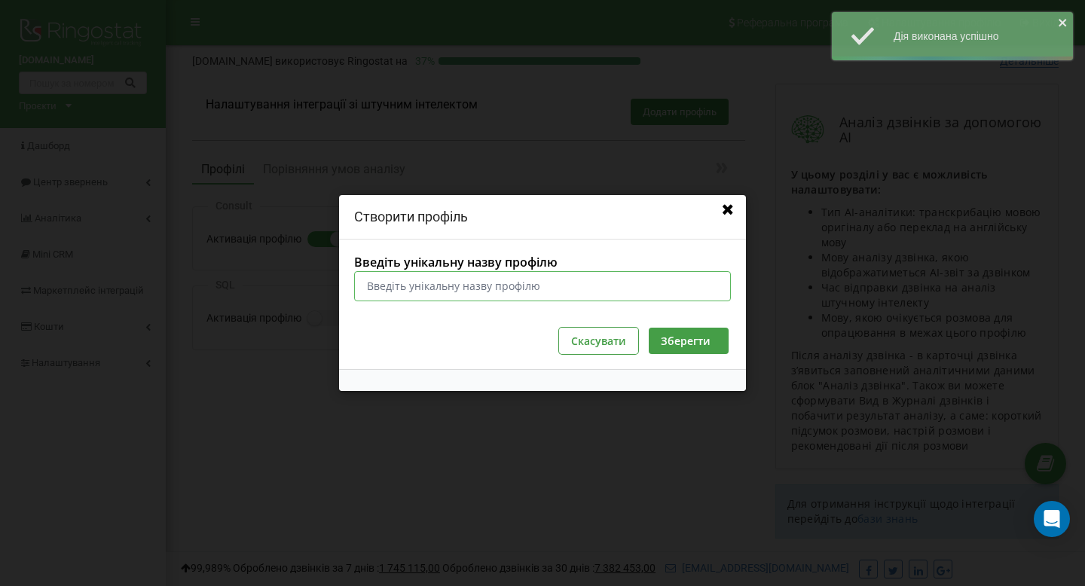
click at [483, 283] on input "Введіть унікальну назву профілю" at bounding box center [542, 286] width 377 height 30
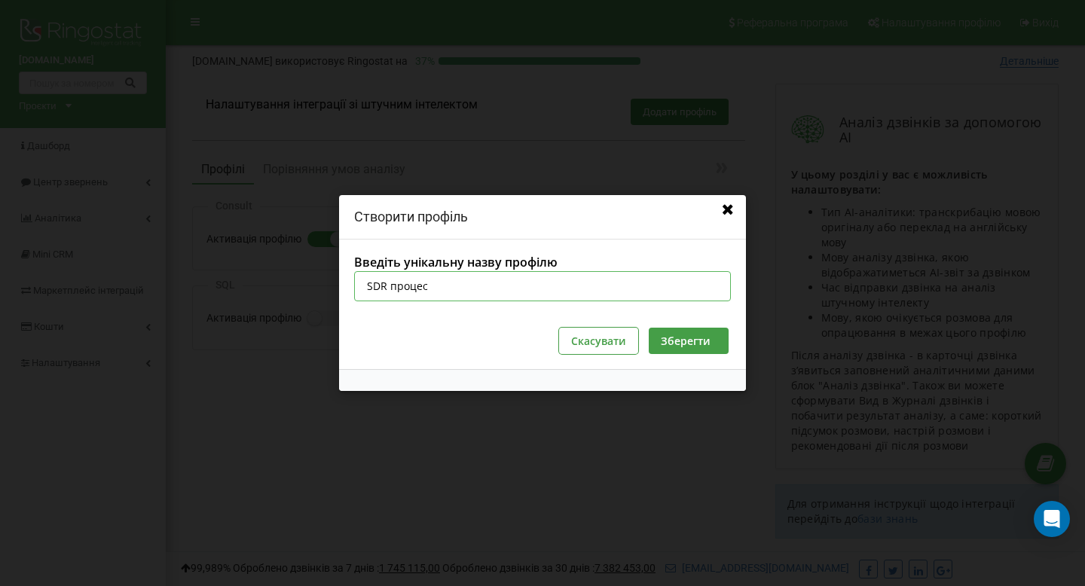
click at [420, 292] on input "SDR процес" at bounding box center [542, 286] width 377 height 30
type input "SaaS SDR"
click at [726, 344] on button "Зберегти" at bounding box center [689, 341] width 80 height 26
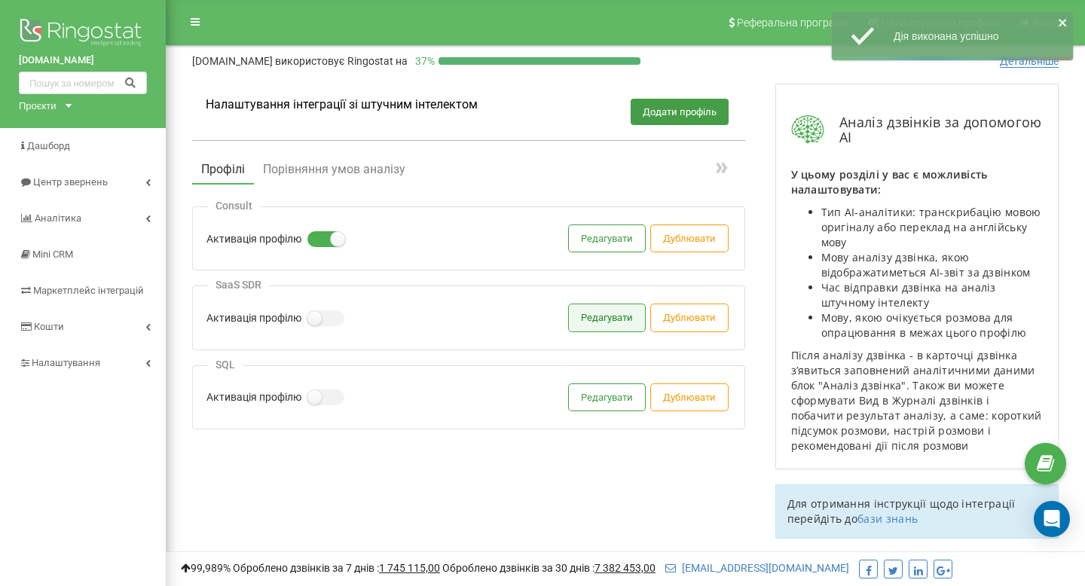
click at [599, 313] on button "Редагувати" at bounding box center [607, 317] width 76 height 26
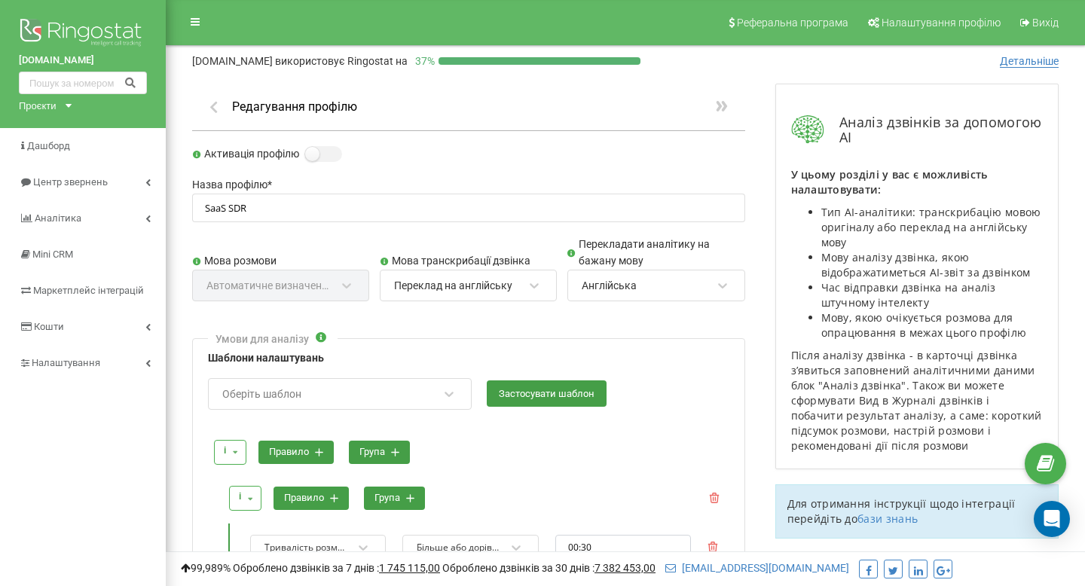
click at [499, 280] on div "Переклад на англійську" at bounding box center [453, 286] width 118 height 14
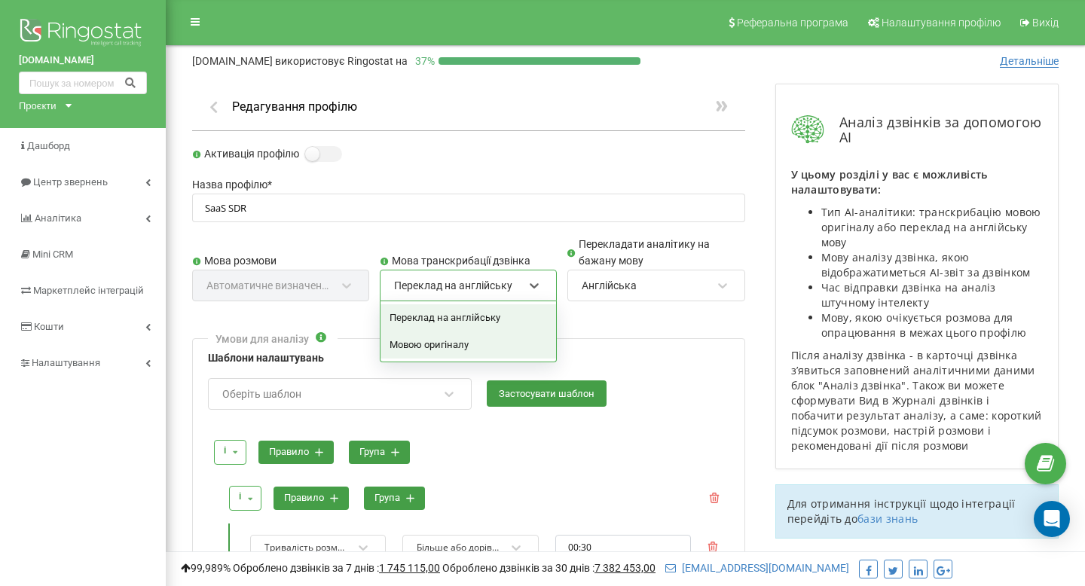
click at [478, 338] on div "Мовою оригіналу" at bounding box center [468, 344] width 176 height 27
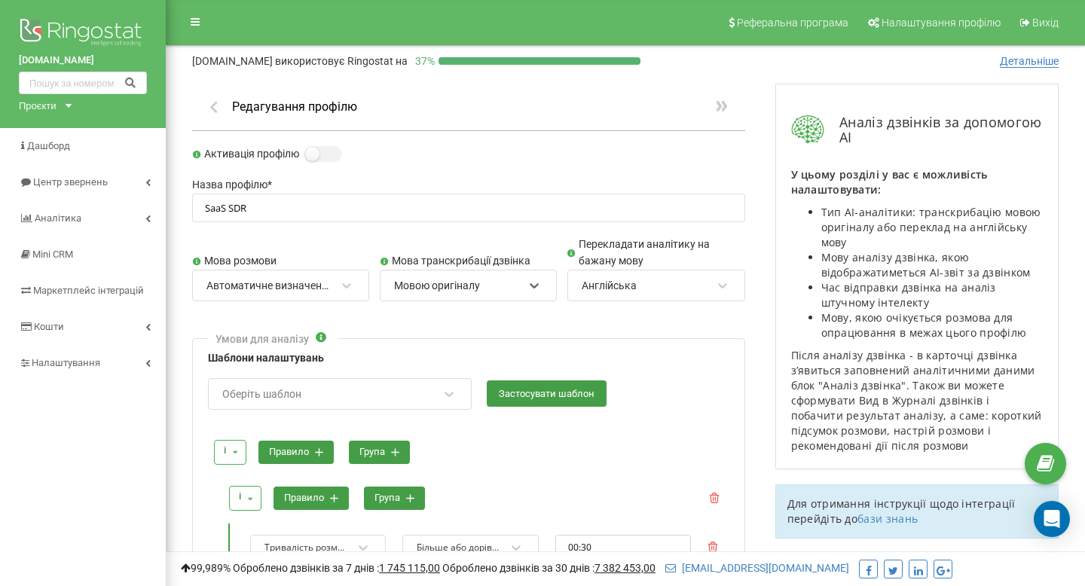
click at [465, 286] on div "Мовою оригіналу" at bounding box center [437, 286] width 86 height 14
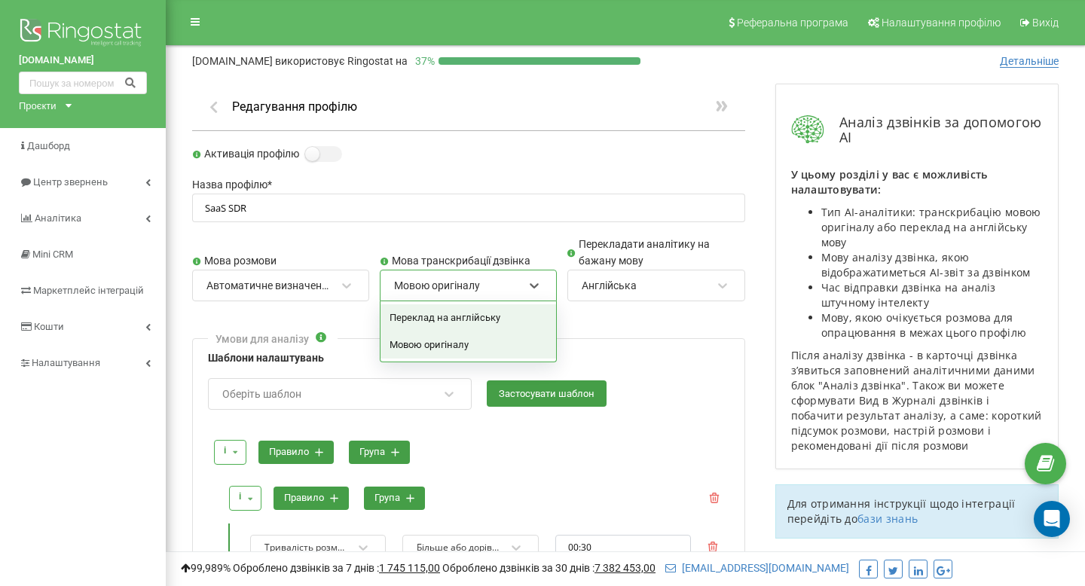
click at [601, 292] on div "Англійська" at bounding box center [646, 286] width 132 height 26
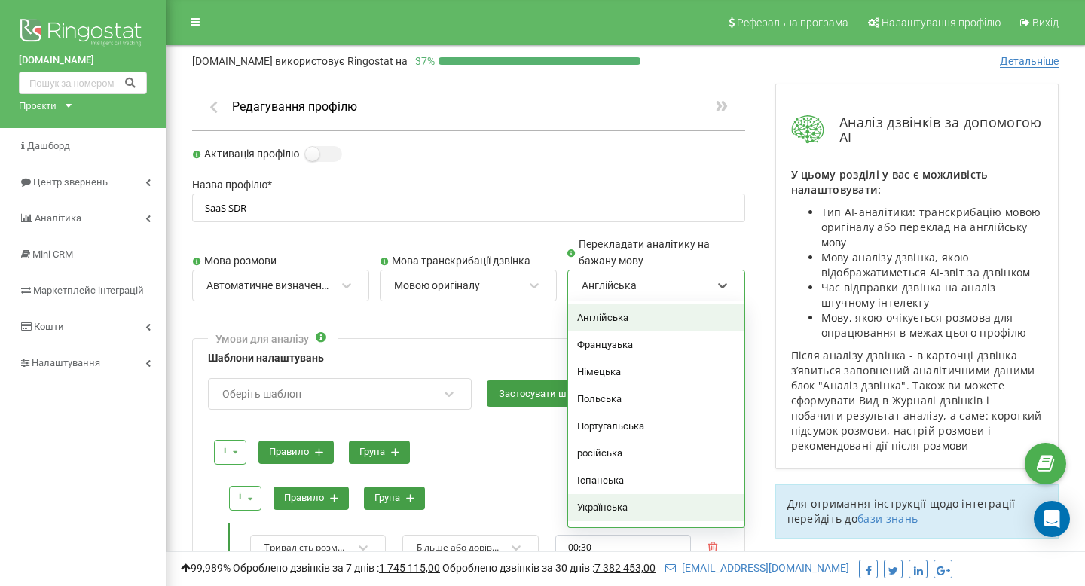
click at [598, 497] on div "Українська" at bounding box center [656, 507] width 176 height 27
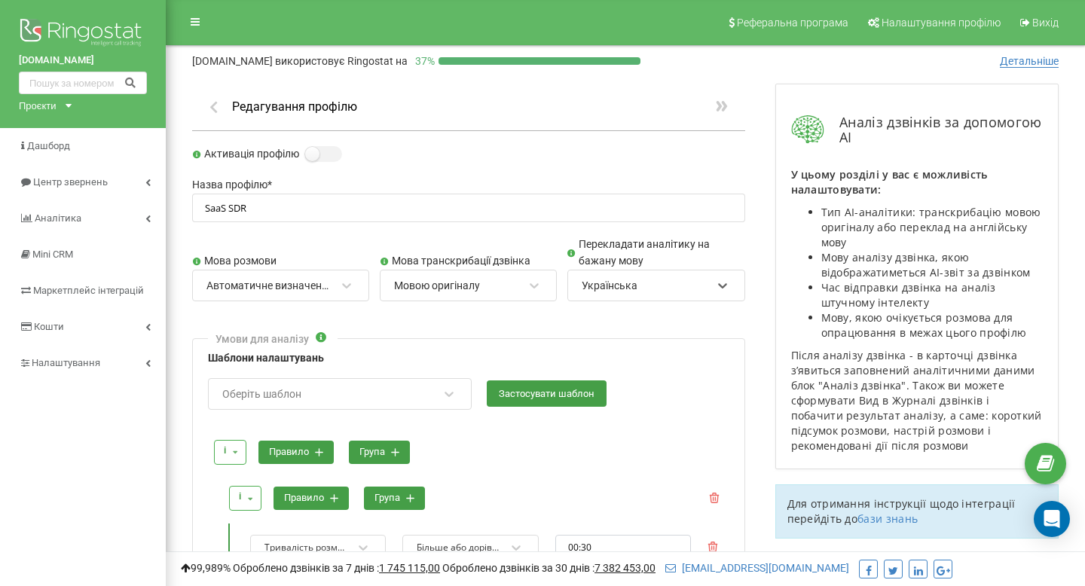
click at [263, 283] on div "Автоматичне визначення мови" at bounding box center [269, 286] width 126 height 14
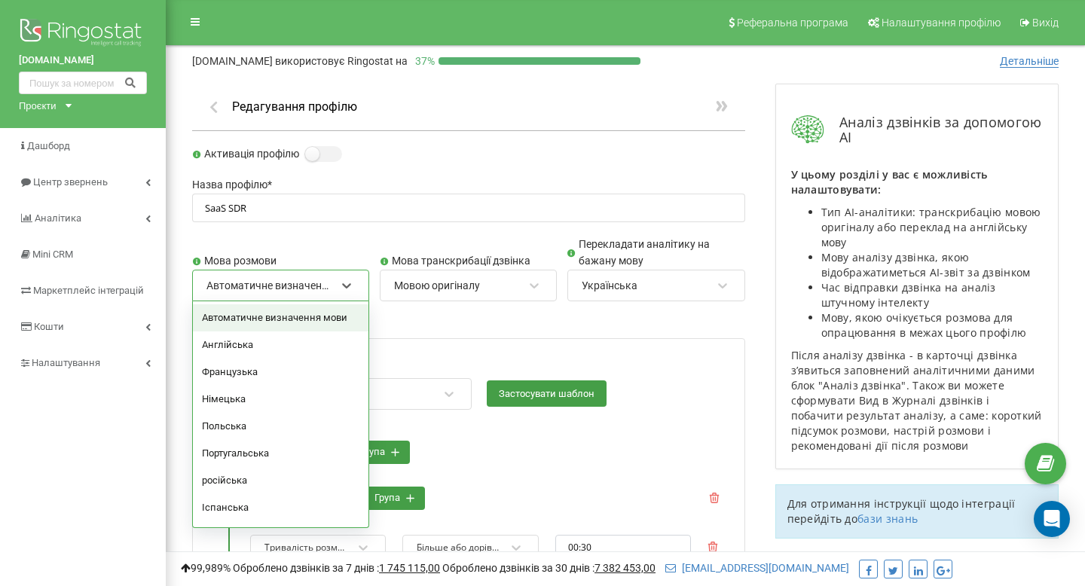
click at [310, 311] on div "Автоматичне визначення мови" at bounding box center [281, 317] width 176 height 27
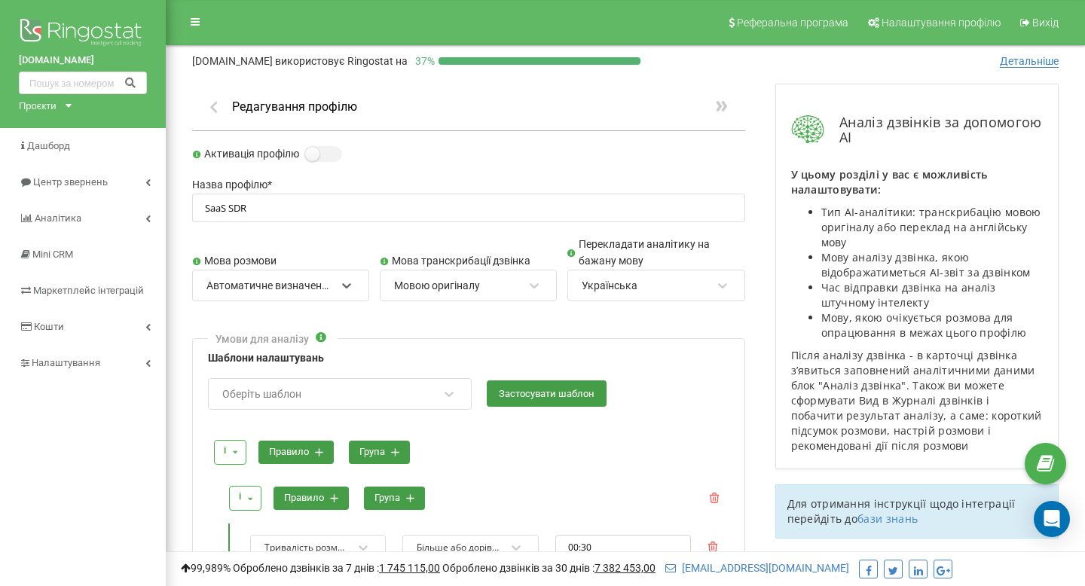
scroll to position [51, 0]
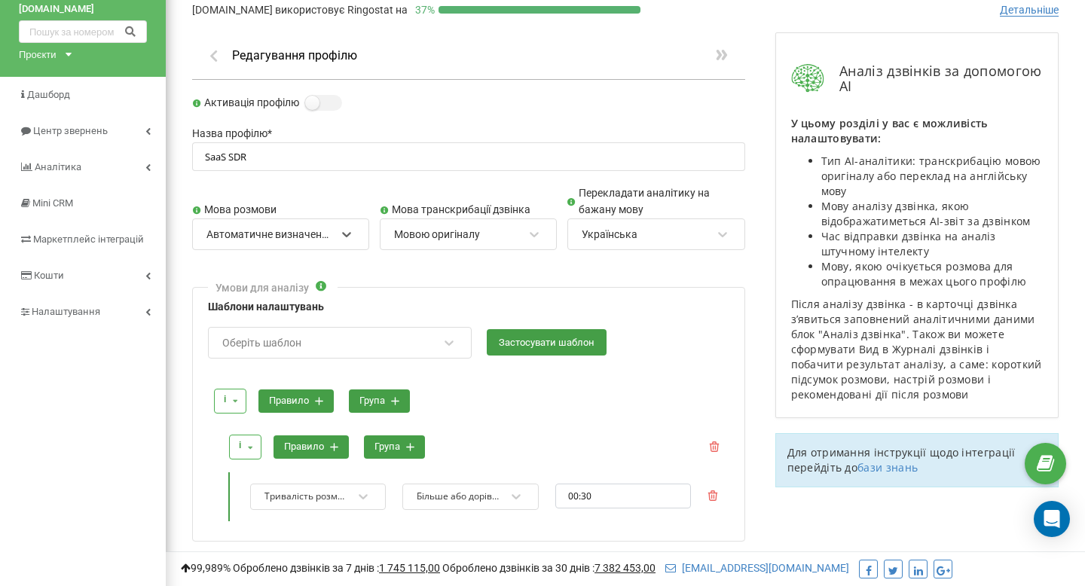
click at [329, 334] on div "Оберіть шаблон" at bounding box center [330, 343] width 218 height 26
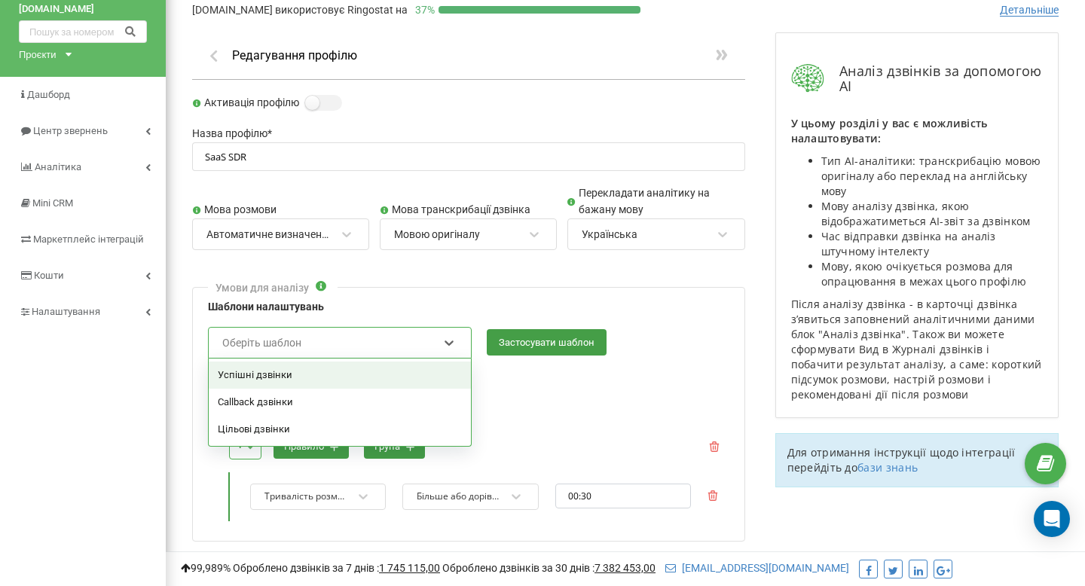
click at [343, 368] on div "Успішні дзвінки" at bounding box center [340, 375] width 262 height 27
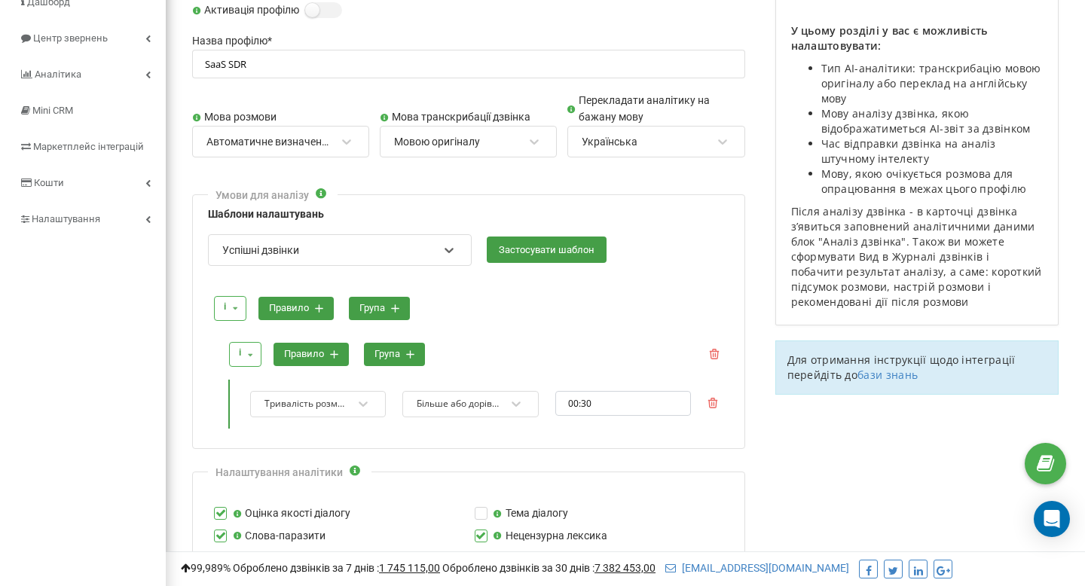
scroll to position [148, 0]
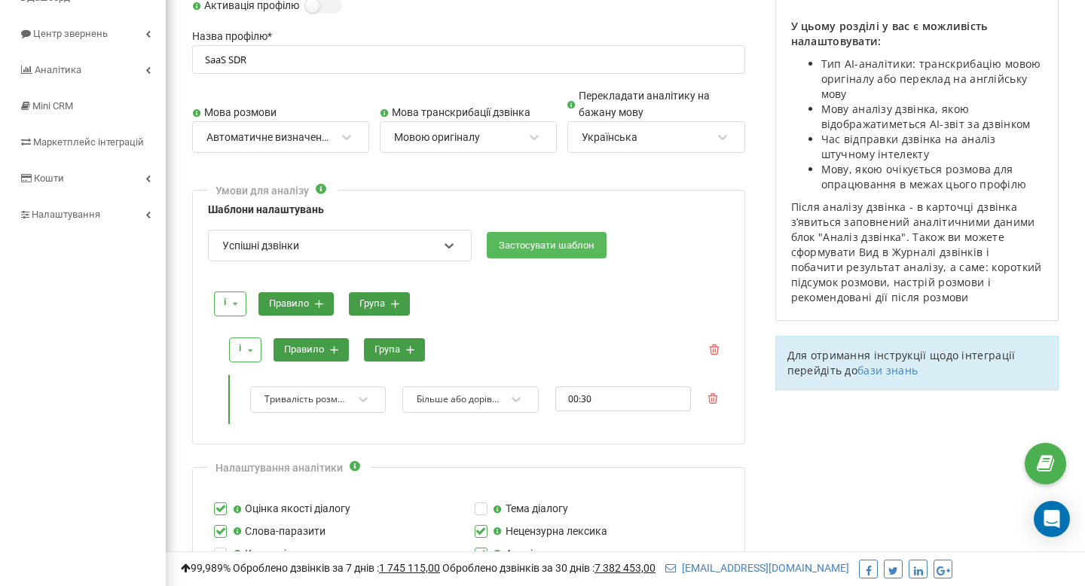
click at [521, 252] on button "Застосувати шаблон" at bounding box center [547, 245] width 120 height 26
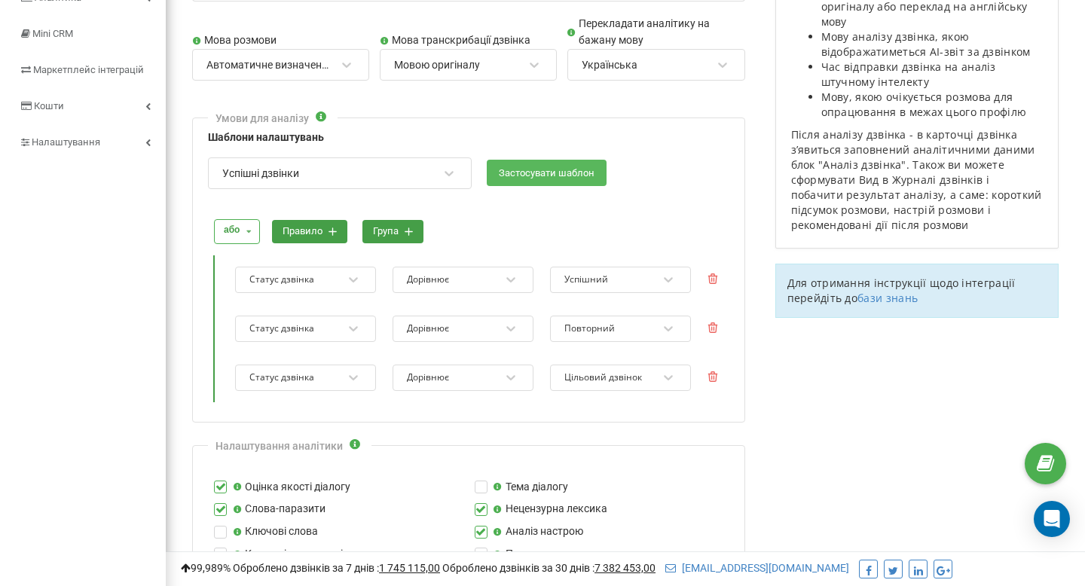
scroll to position [227, 0]
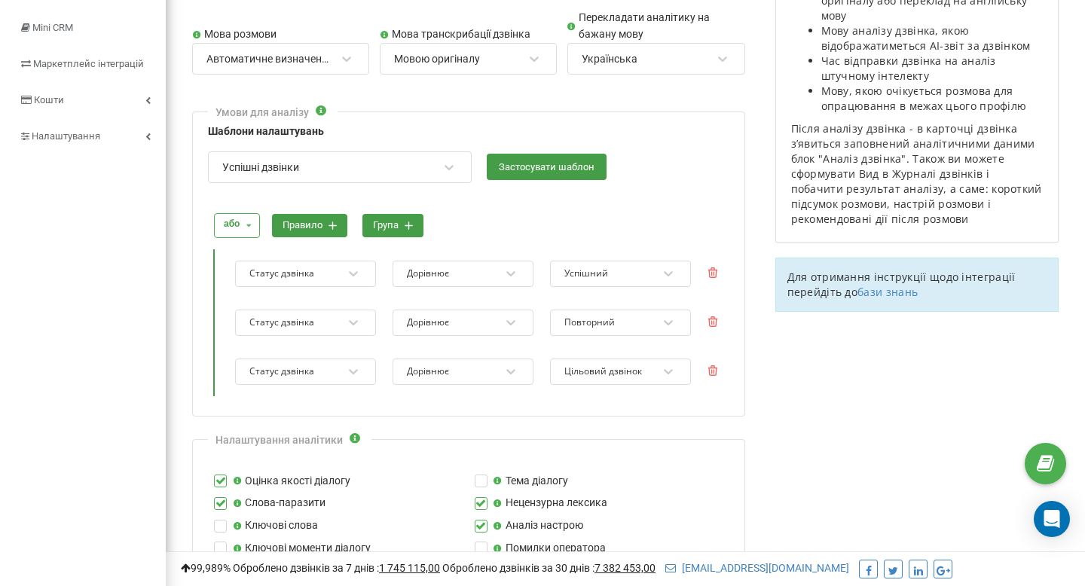
click at [570, 275] on div "Успішний" at bounding box center [586, 273] width 44 height 12
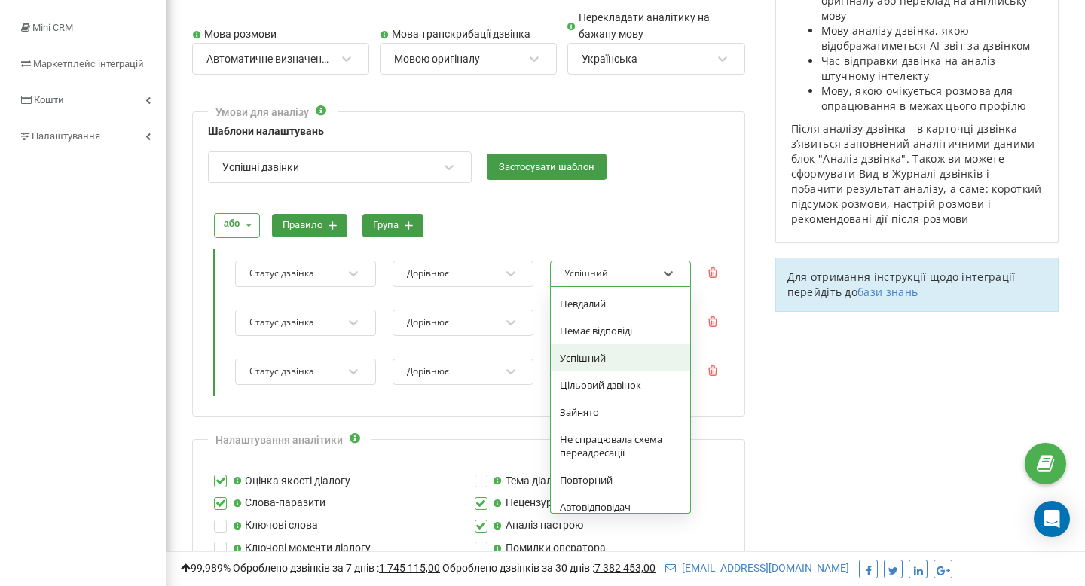
click at [519, 237] on div "або і або правило група" at bounding box center [469, 226] width 520 height 40
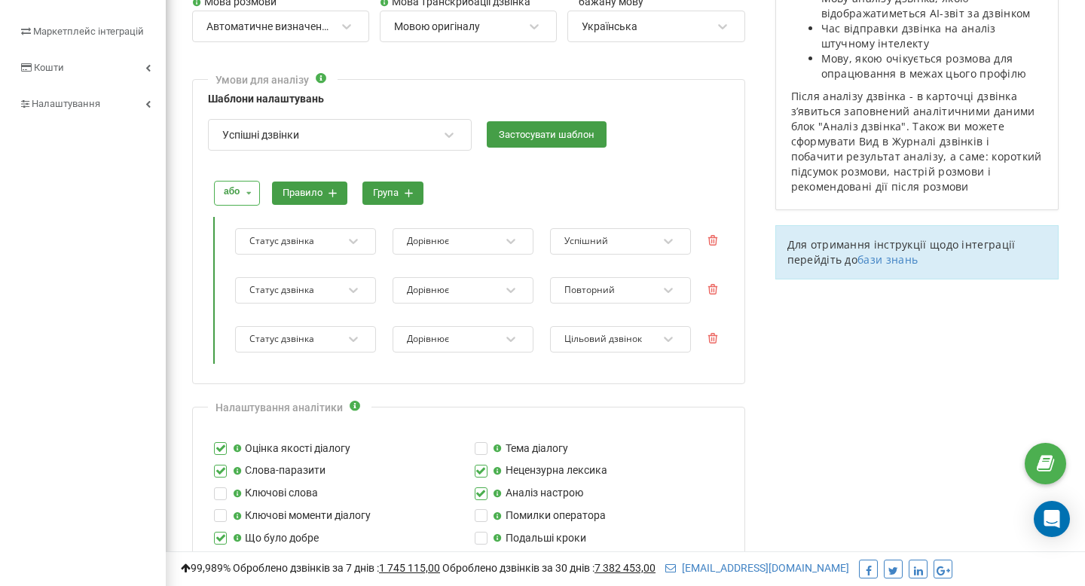
scroll to position [258, 0]
click at [560, 240] on div "Успішний" at bounding box center [620, 242] width 141 height 26
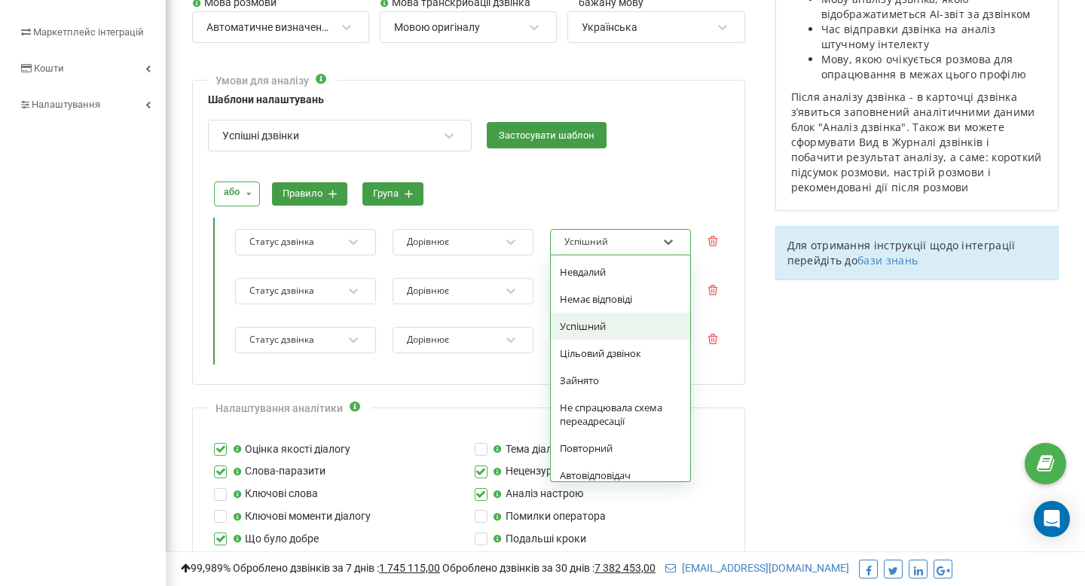
click at [341, 241] on div "Статус дзвінка" at bounding box center [296, 242] width 96 height 20
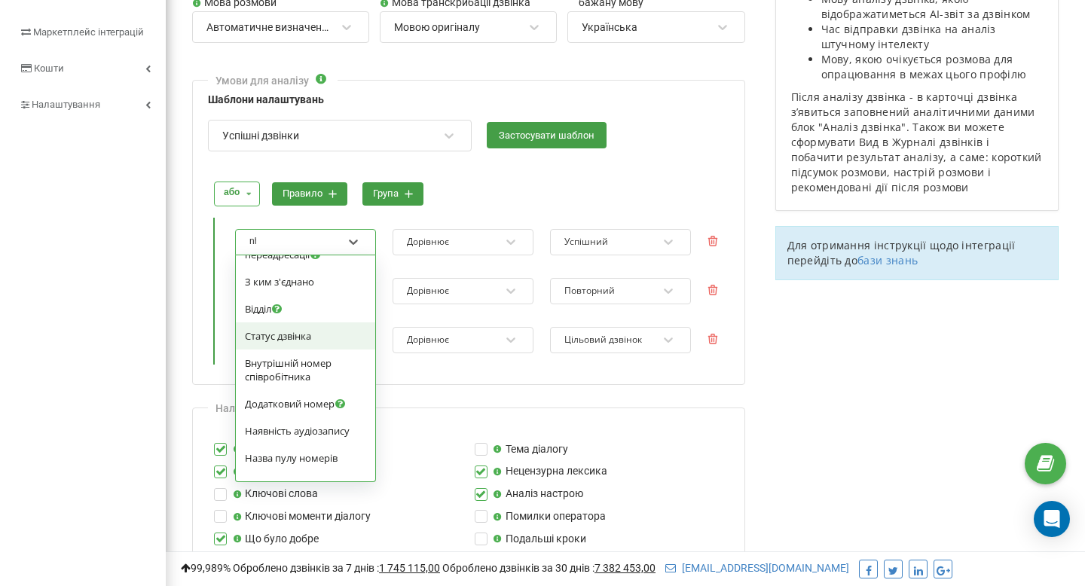
scroll to position [0, 0]
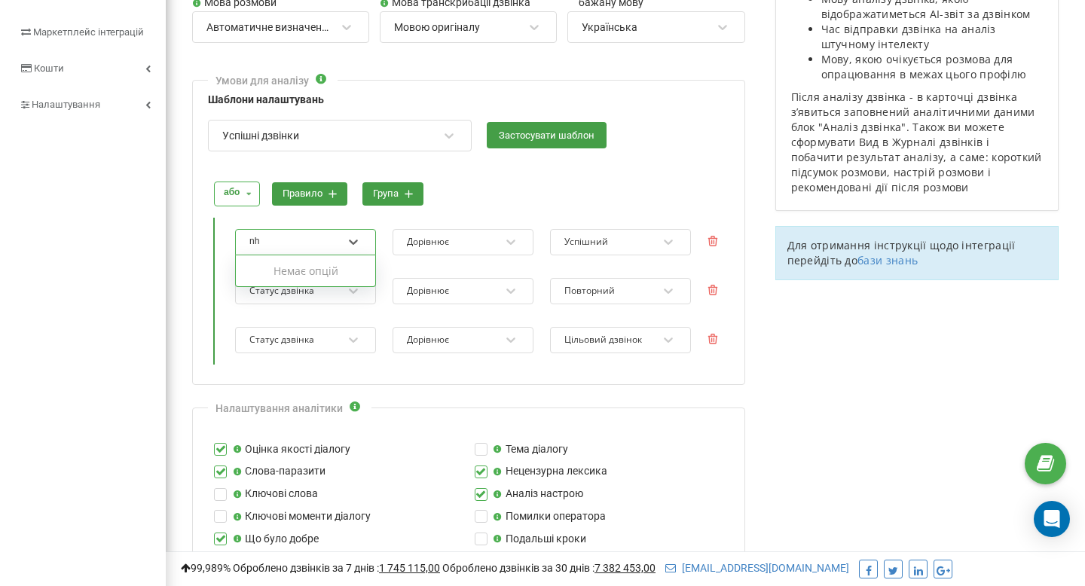
type input "n"
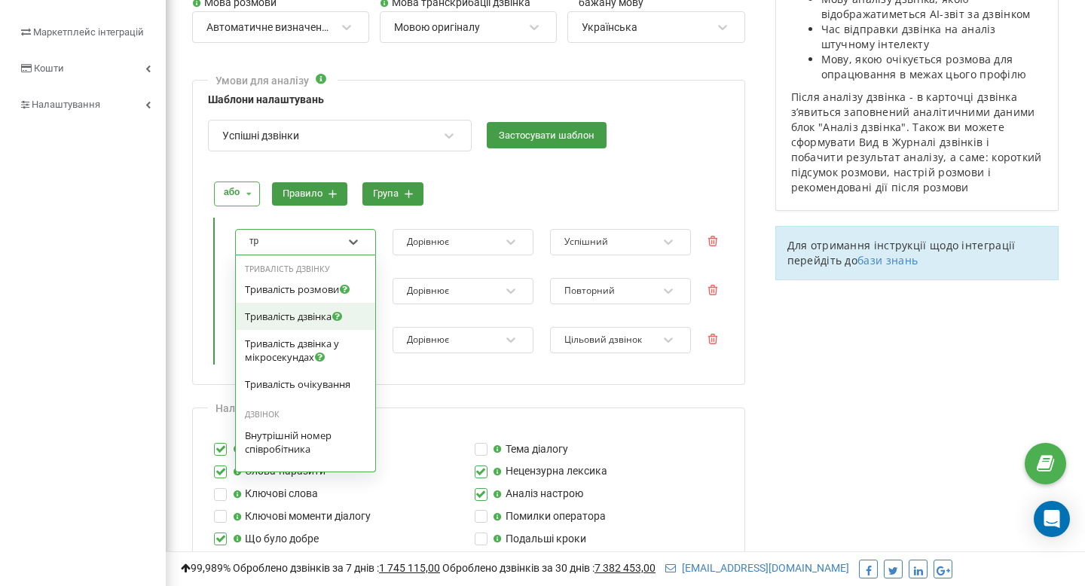
type input "три"
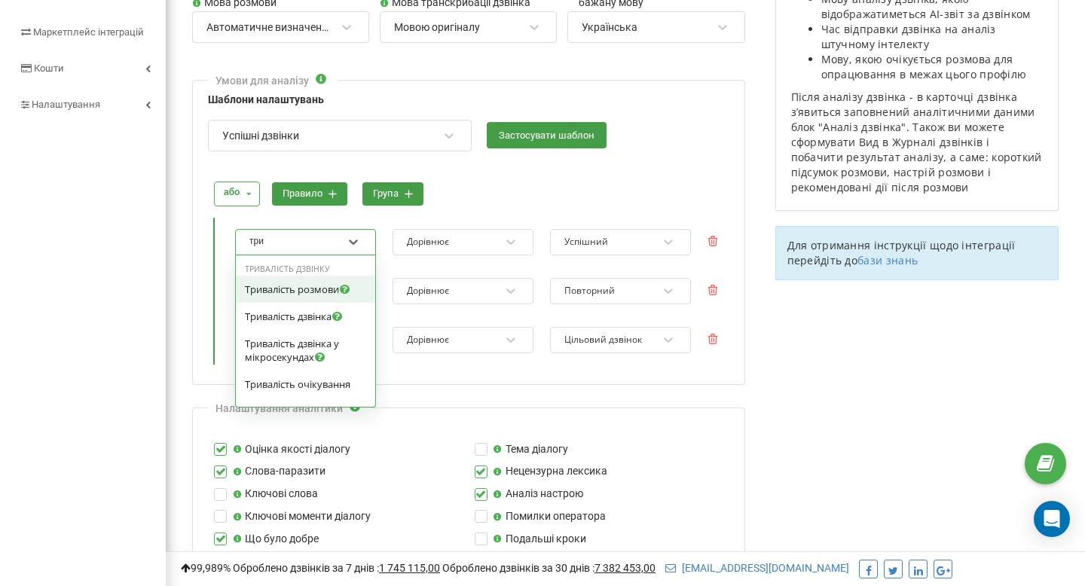
click at [318, 283] on span "Тривалість розмови" at bounding box center [292, 290] width 94 height 14
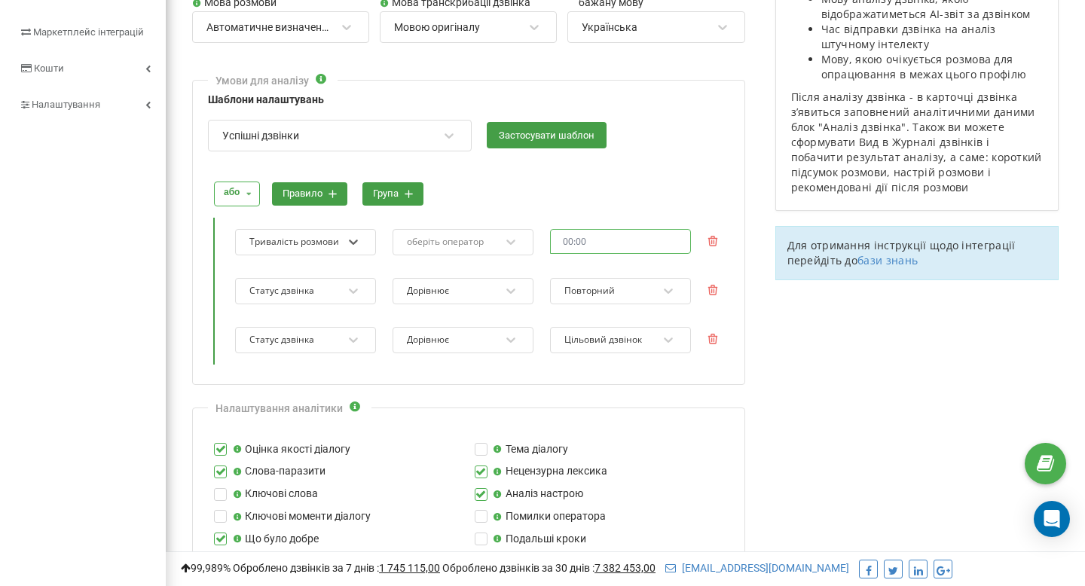
click at [582, 243] on input "text" at bounding box center [620, 241] width 141 height 25
click at [514, 243] on icon at bounding box center [510, 241] width 15 height 15
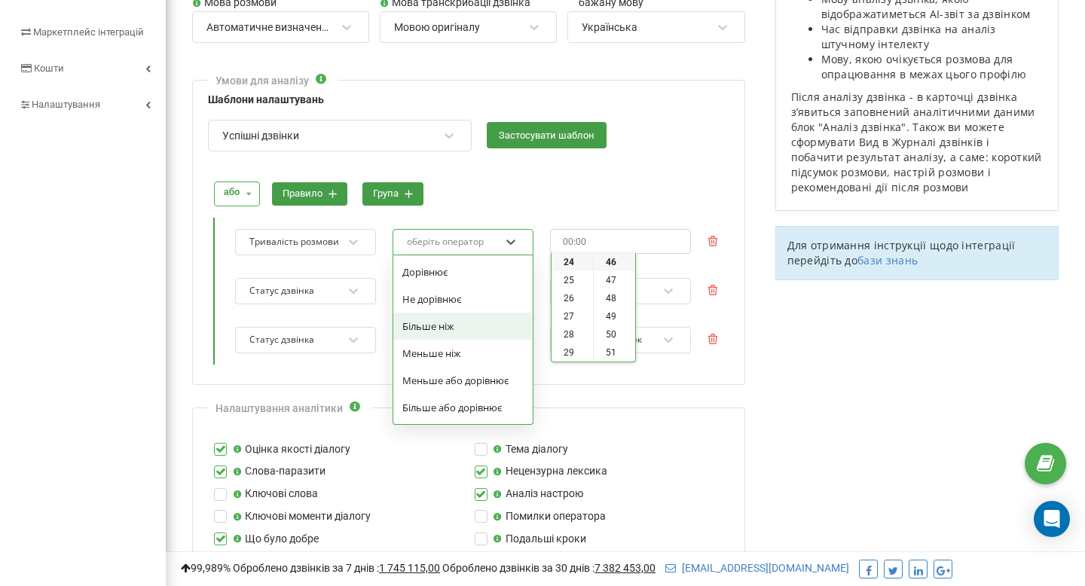
click at [475, 325] on div "Більше ніж" at bounding box center [462, 326] width 139 height 27
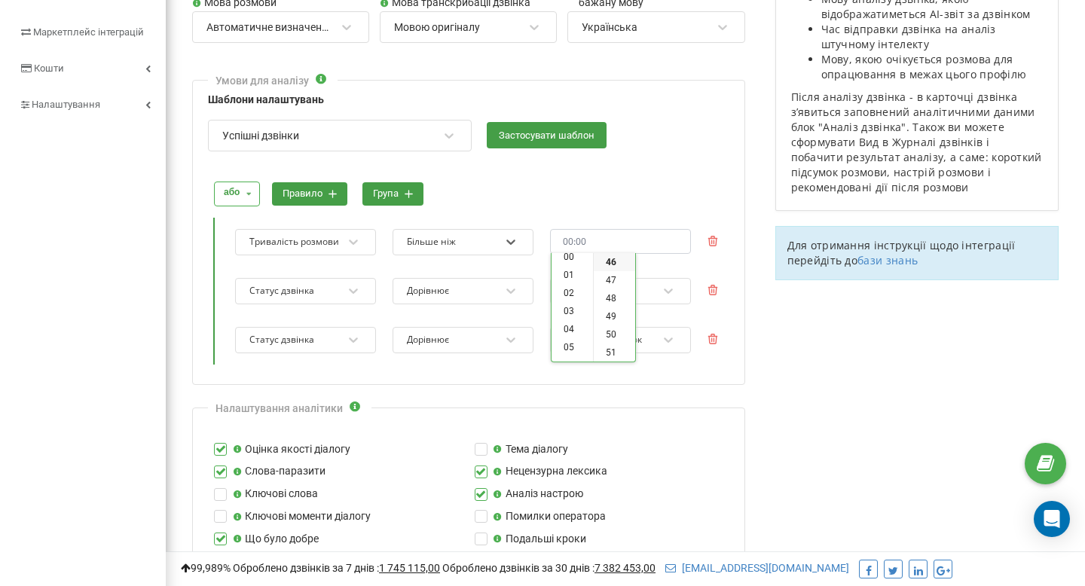
scroll to position [0, 0]
click at [570, 265] on li "00" at bounding box center [571, 262] width 41 height 18
click at [616, 310] on li "10" at bounding box center [614, 315] width 41 height 18
type input "00:10"
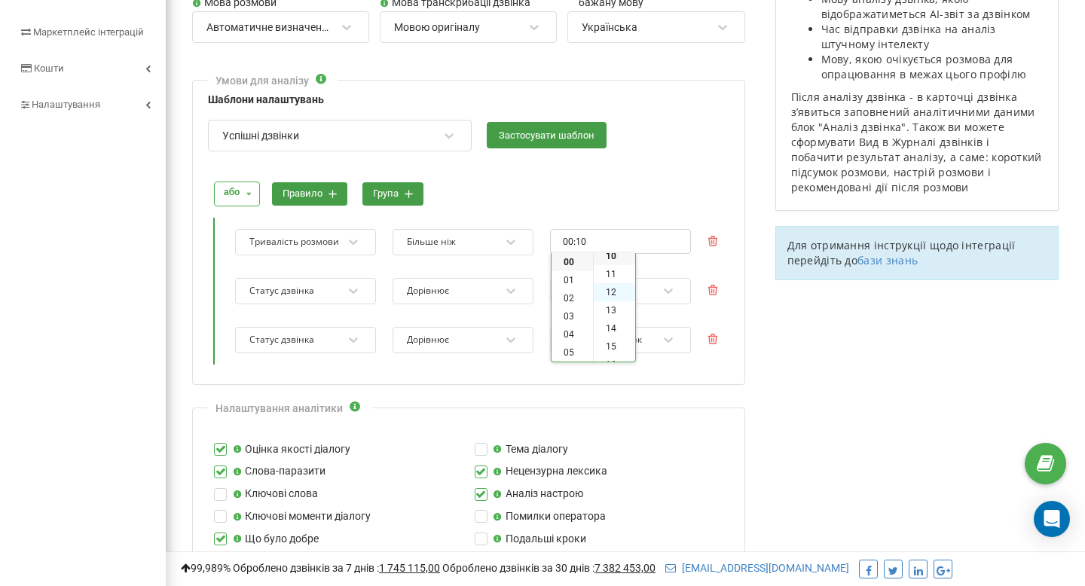
scroll to position [178, 0]
click at [599, 199] on div "або і або правило група" at bounding box center [469, 194] width 520 height 40
click at [716, 289] on icon at bounding box center [713, 290] width 10 height 11
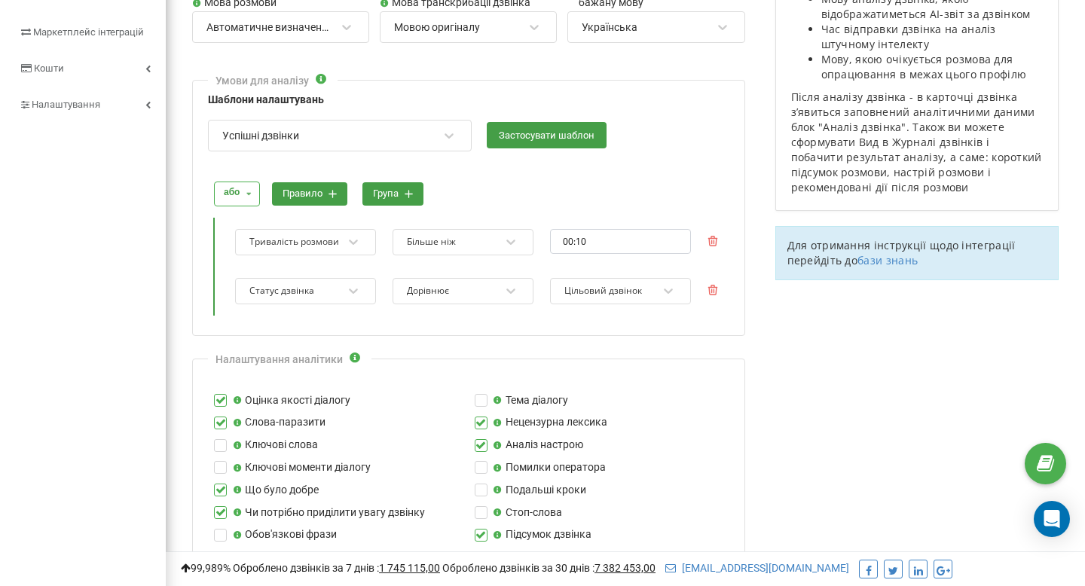
click at [716, 289] on icon at bounding box center [713, 290] width 10 height 11
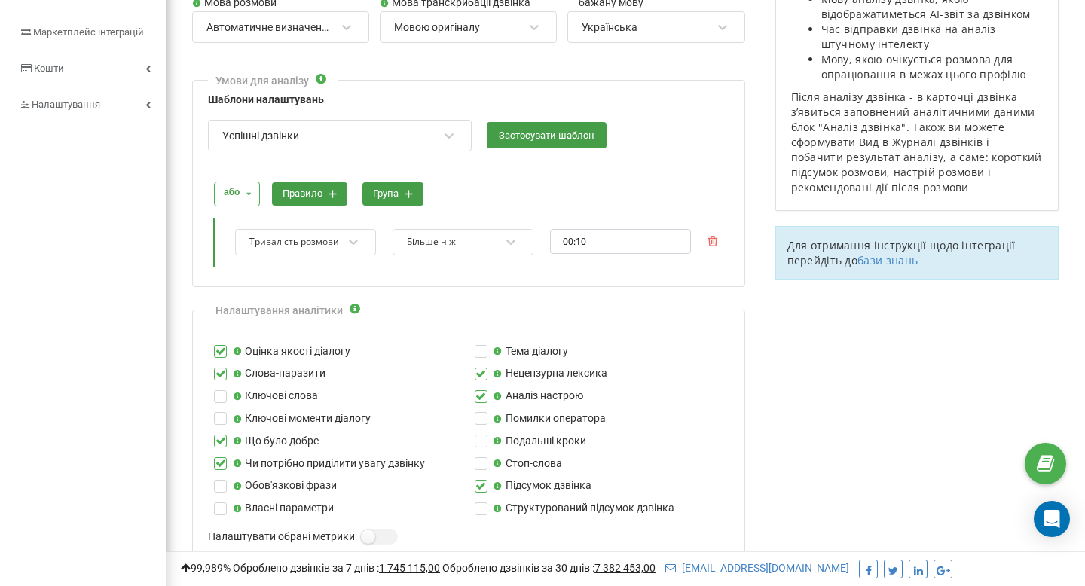
click at [321, 195] on button "правило" at bounding box center [309, 193] width 75 height 23
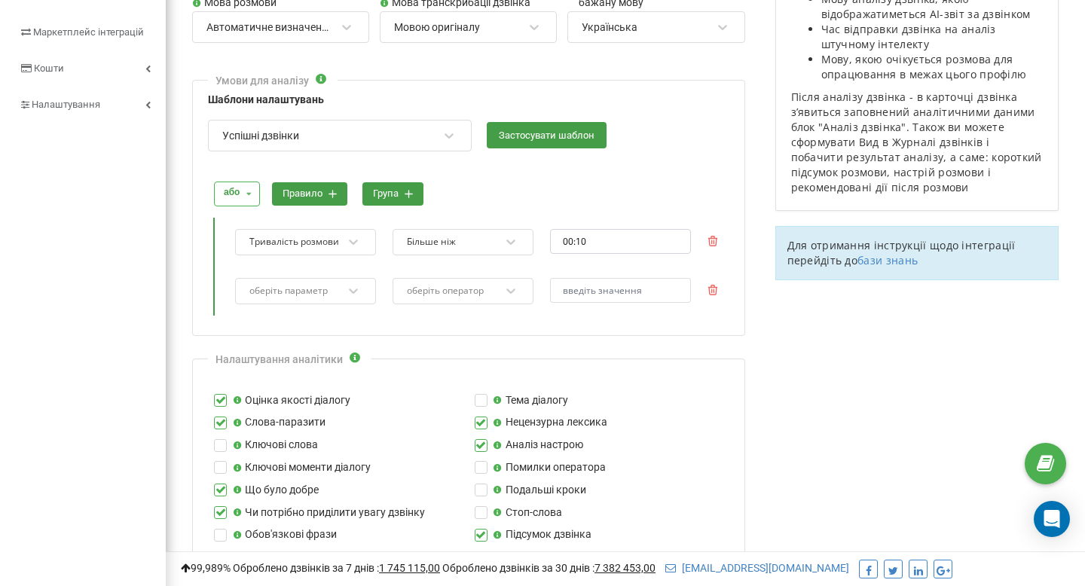
click at [317, 297] on div "оберіть параметр" at bounding box center [296, 291] width 96 height 20
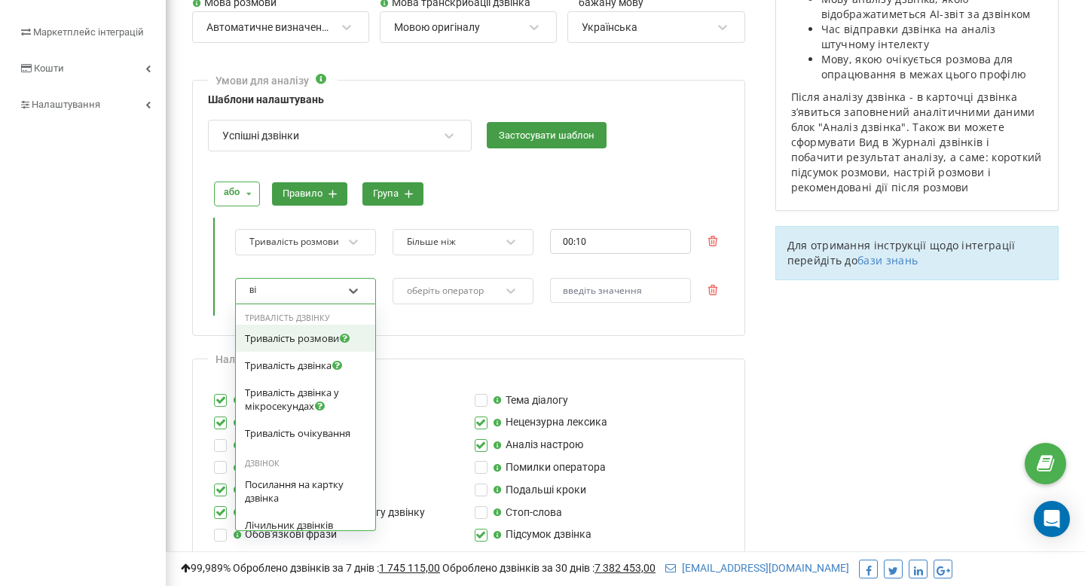
type input "від"
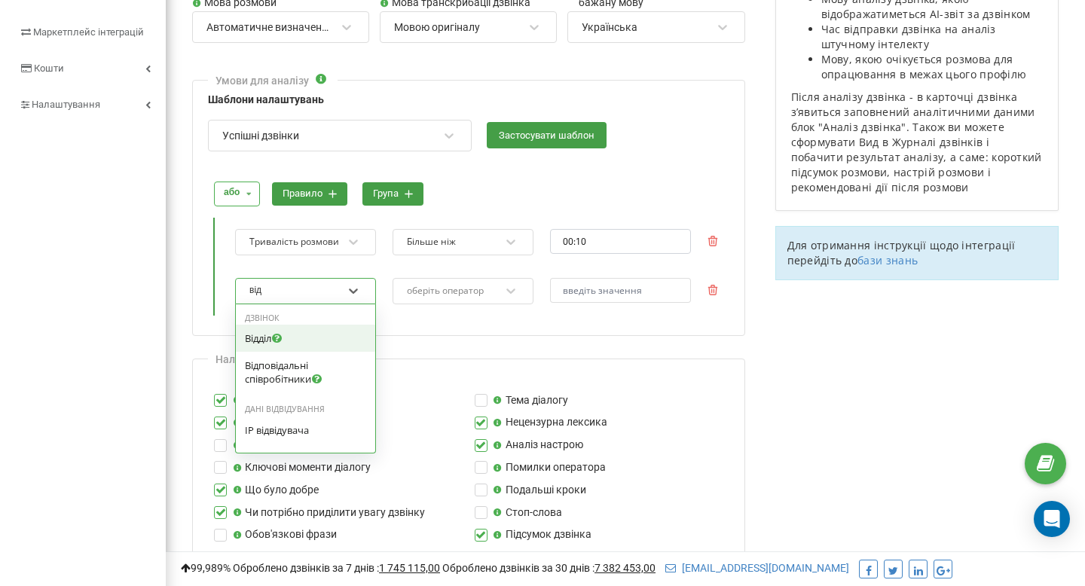
click at [334, 344] on div "Відділ" at bounding box center [305, 338] width 121 height 14
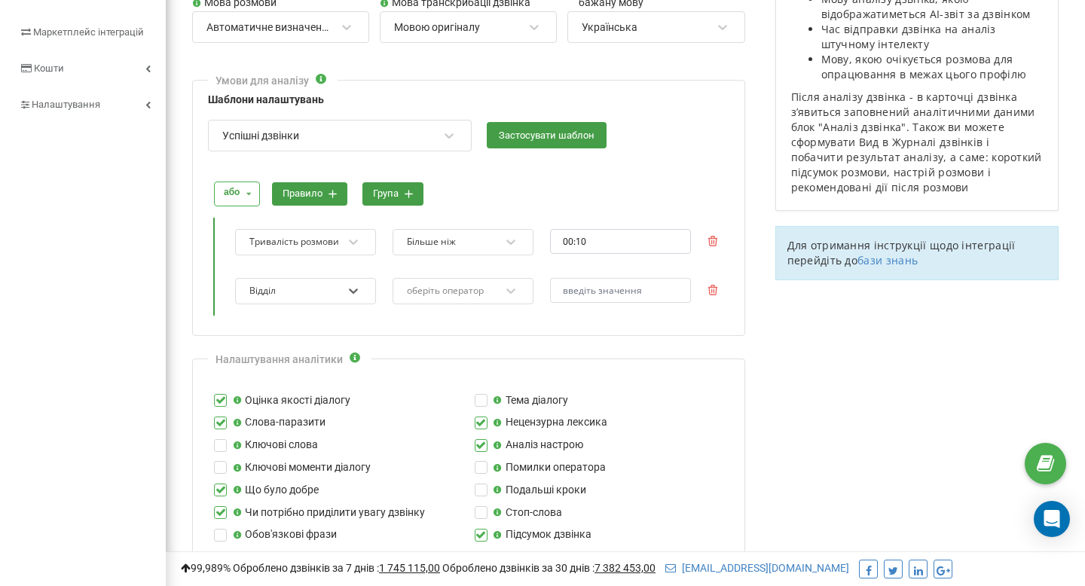
click at [467, 275] on div "option Відділ, selected. 0 results available. Select is focused ,type to refine…" at bounding box center [476, 291] width 505 height 49
click at [478, 289] on div "оберіть оператор" at bounding box center [445, 290] width 77 height 9
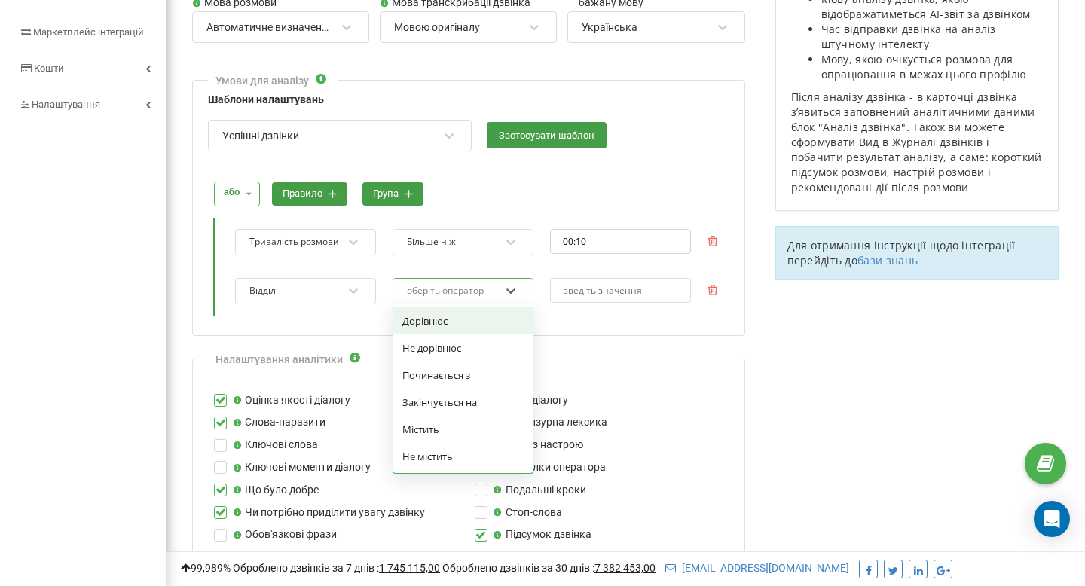
click at [477, 322] on div "Дорівнює" at bounding box center [462, 320] width 139 height 27
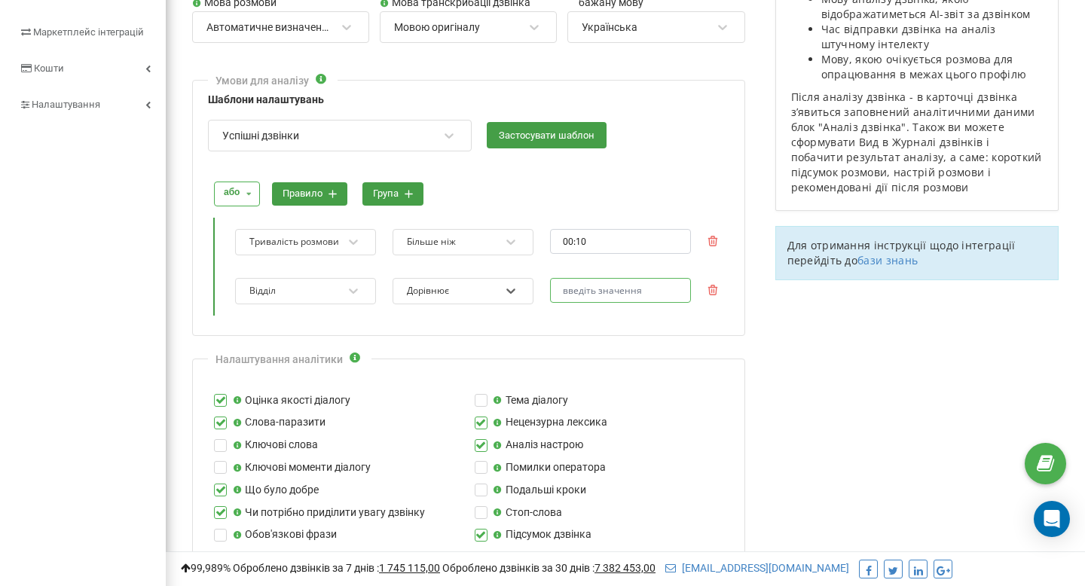
click at [573, 300] on input "text" at bounding box center [620, 290] width 141 height 25
click at [584, 287] on input "text" at bounding box center [620, 290] width 141 height 25
paste input "SaaS SDR"
type input "SaaS SDR"
click at [523, 318] on div "або і або правило група Тривалість розмови Більше ніж 00:10 Відділ Дорівнює Saa…" at bounding box center [468, 241] width 521 height 165
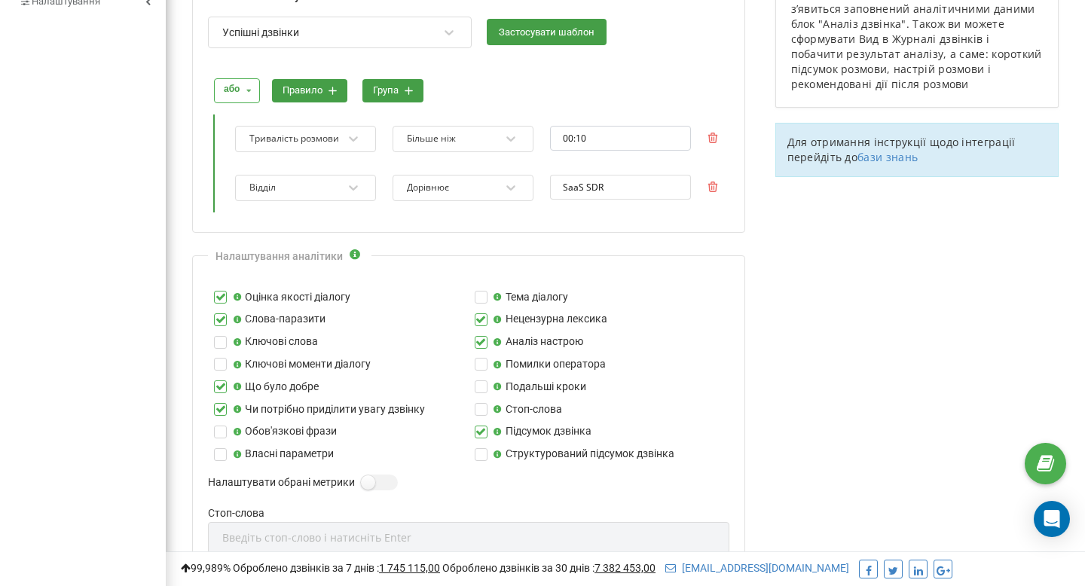
scroll to position [380, 0]
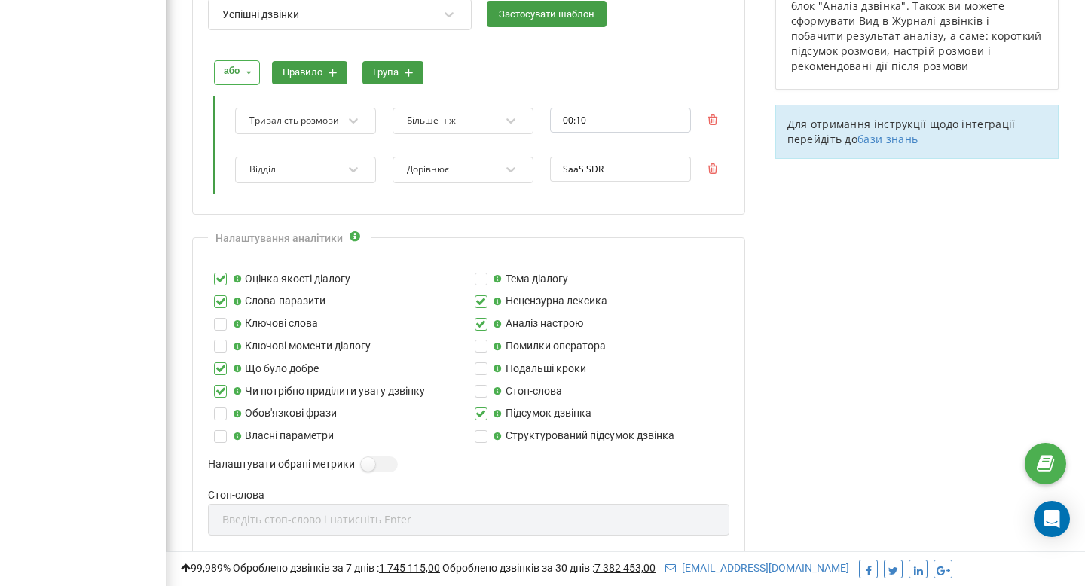
click at [219, 295] on label at bounding box center [220, 295] width 13 height 0
click at [0, 0] on input "Слова-паразити" at bounding box center [0, 0] width 0 height 0
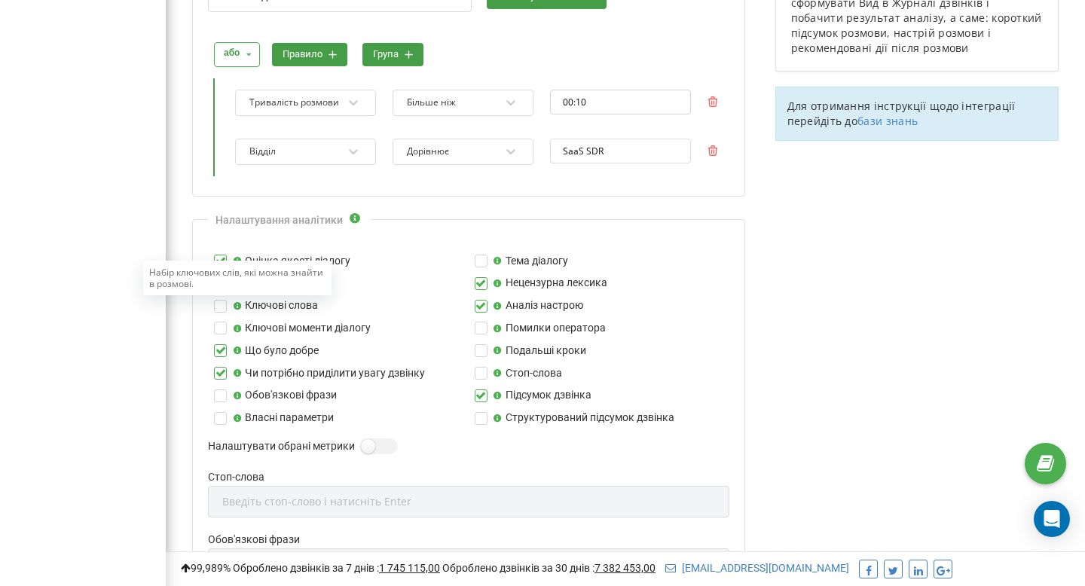
scroll to position [399, 0]
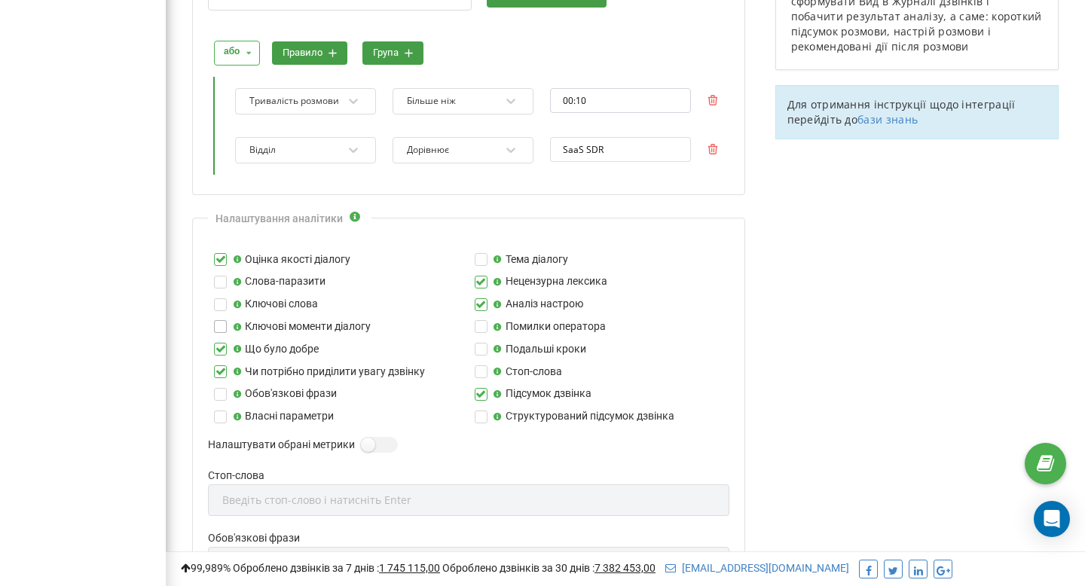
click at [218, 320] on label at bounding box center [220, 320] width 13 height 0
click at [0, 0] on input "Ключові моменти діалогу" at bounding box center [0, 0] width 0 height 0
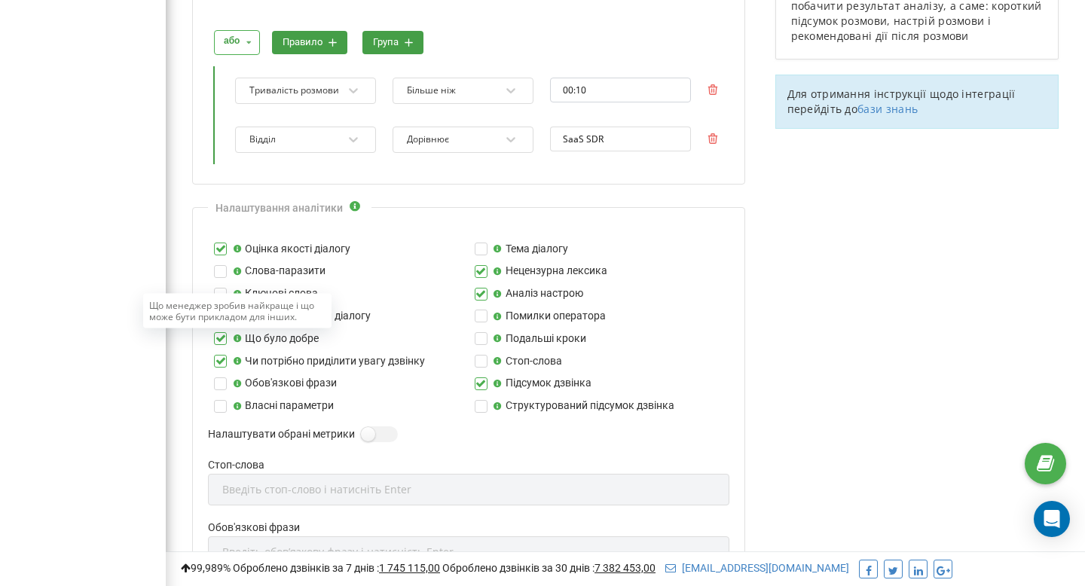
scroll to position [413, 0]
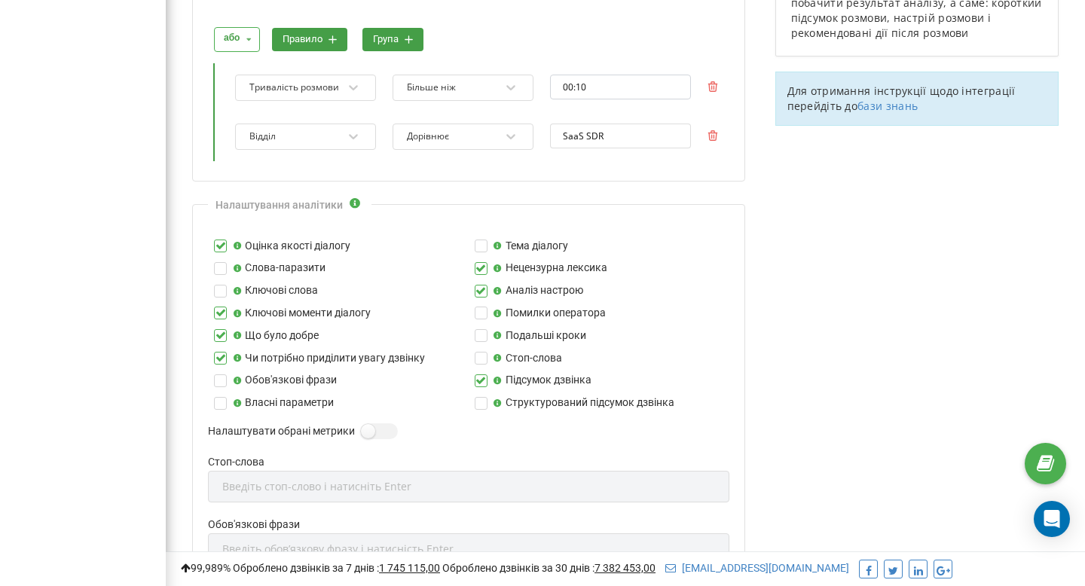
click at [222, 352] on label at bounding box center [220, 352] width 13 height 0
click at [0, 0] on input "Чи потрібно приділити увагу дзвінку" at bounding box center [0, 0] width 0 height 0
click at [483, 240] on label at bounding box center [481, 240] width 13 height 0
click at [0, 0] on input "Тема діалогу" at bounding box center [0, 0] width 0 height 0
click at [483, 262] on label at bounding box center [481, 262] width 13 height 0
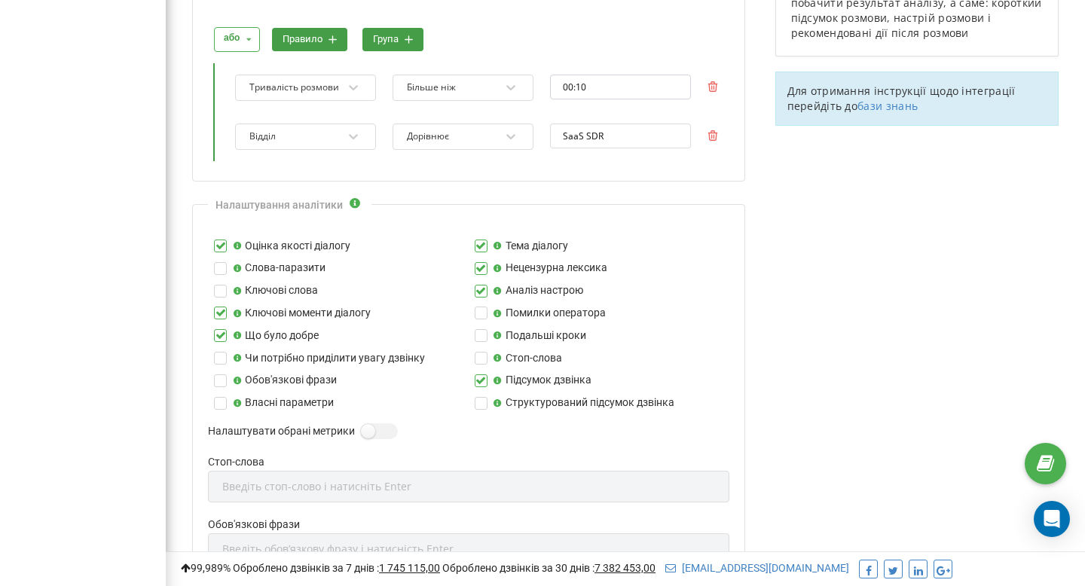
click at [0, 0] on input "Нецензурна лексика" at bounding box center [0, 0] width 0 height 0
click at [482, 329] on label at bounding box center [481, 329] width 13 height 0
click at [0, 0] on input "Подальші кроки" at bounding box center [0, 0] width 0 height 0
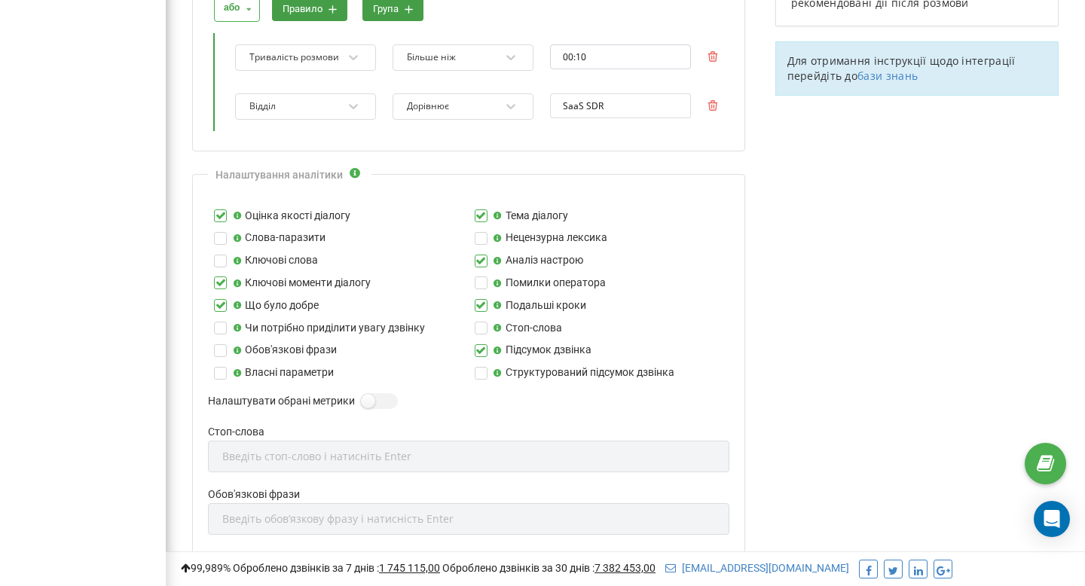
scroll to position [448, 0]
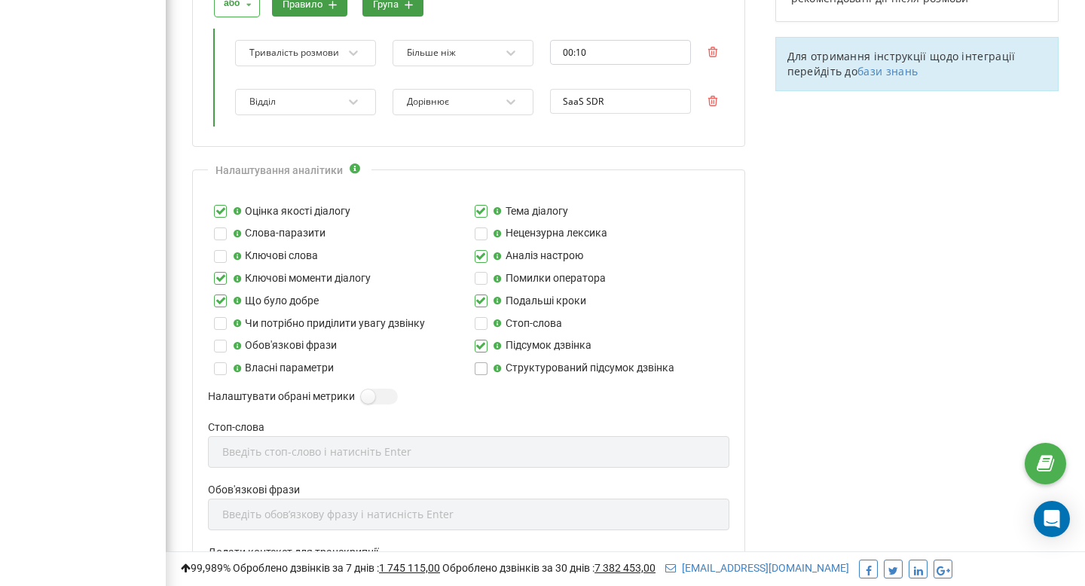
click at [481, 362] on label at bounding box center [481, 362] width 13 height 0
click at [0, 0] on input "Структурований підсумок дзвінка" at bounding box center [0, 0] width 0 height 0
click at [481, 340] on label at bounding box center [481, 340] width 13 height 0
click at [0, 0] on input "Підсумок дзвінка" at bounding box center [0, 0] width 0 height 0
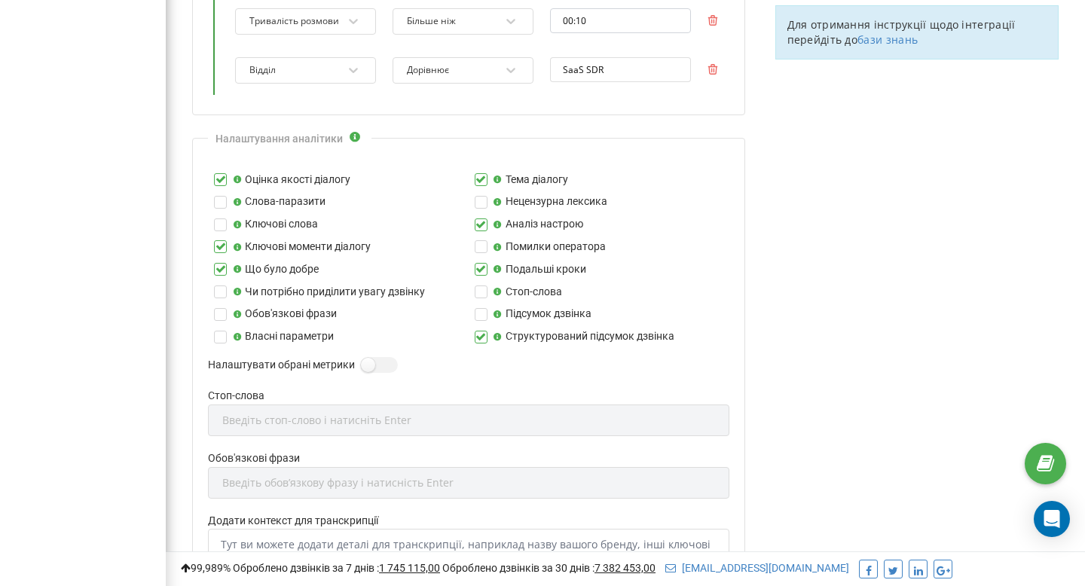
scroll to position [481, 0]
click at [374, 356] on label at bounding box center [367, 356] width 13 height 2
click at [0, 0] on input "Налаштувати обрані метрики" at bounding box center [0, 0] width 0 height 0
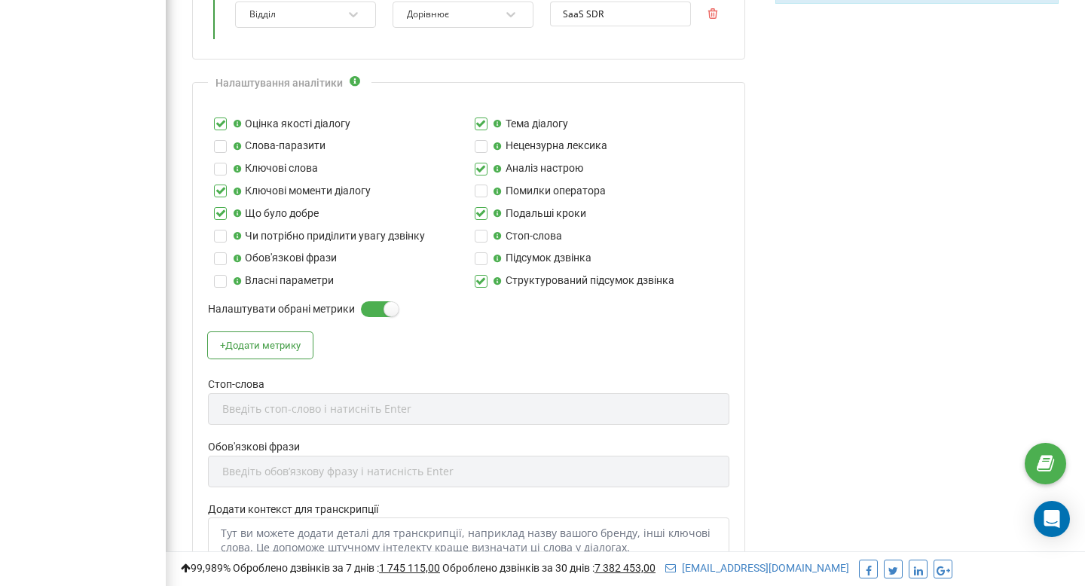
scroll to position [536, 0]
click at [374, 301] on label at bounding box center [367, 301] width 13 height 2
click at [0, 0] on input "Налаштувати обрані метрики" at bounding box center [0, 0] width 0 height 0
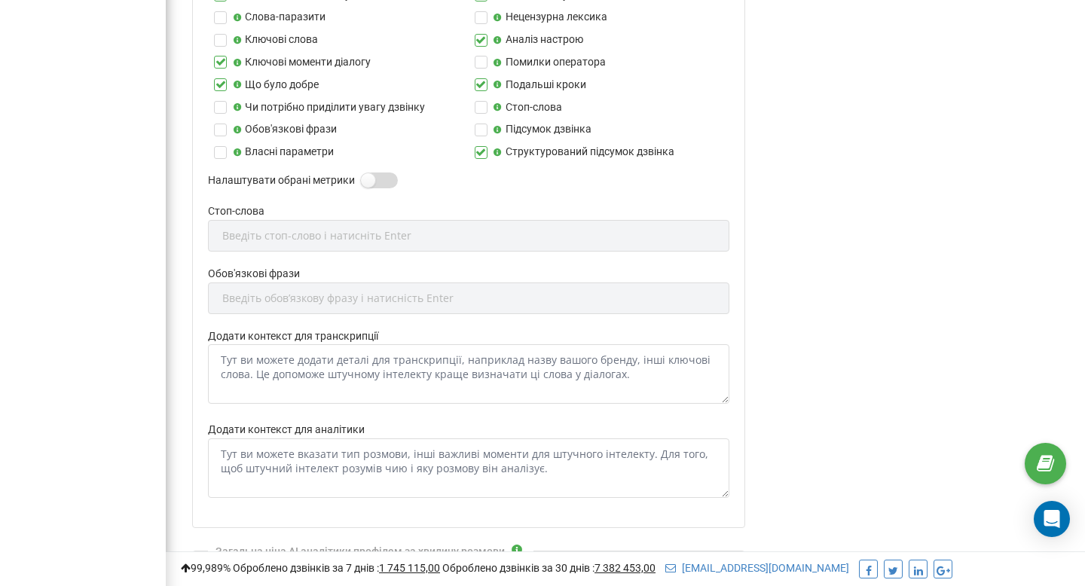
scroll to position [686, 0]
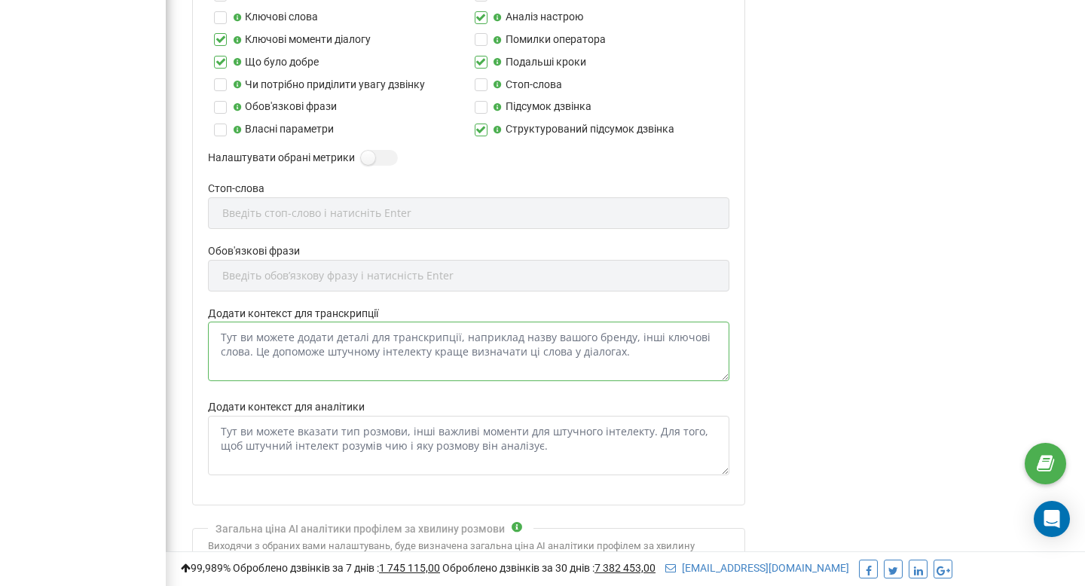
click at [332, 342] on textarea "Додати контекст для транскрипції" at bounding box center [468, 352] width 521 height 60
paste textarea "Finmap"
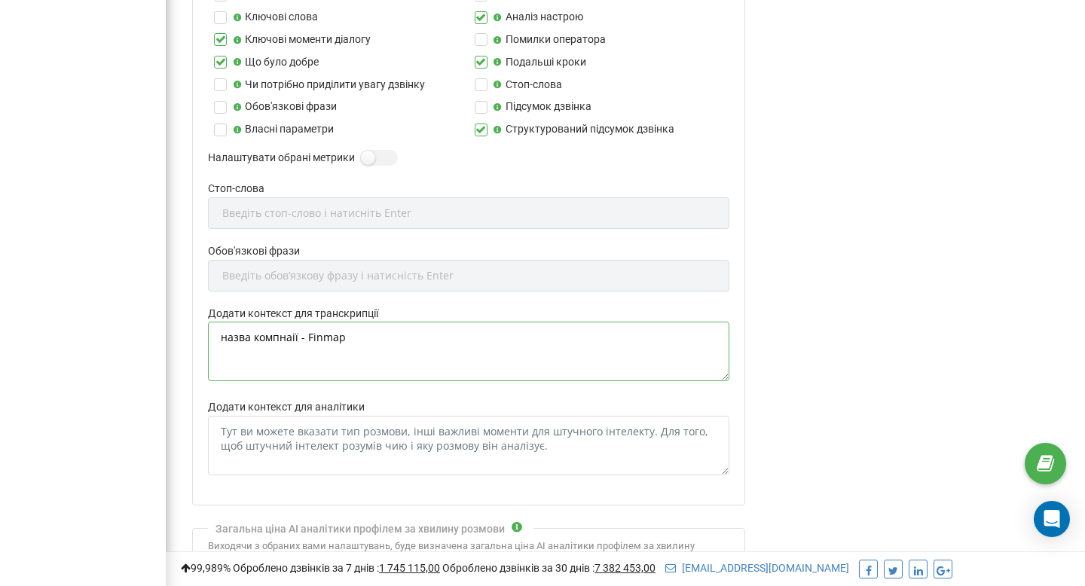
click at [264, 331] on textarea "назва компнаії - Finmap" at bounding box center [468, 352] width 521 height 60
click at [292, 340] on textarea "назва компнаії - Finmap" at bounding box center [468, 352] width 521 height 60
type textarea "назва компанії - Finmap"
click at [306, 441] on textarea "Додати контекст для аналітики" at bounding box center [468, 446] width 521 height 60
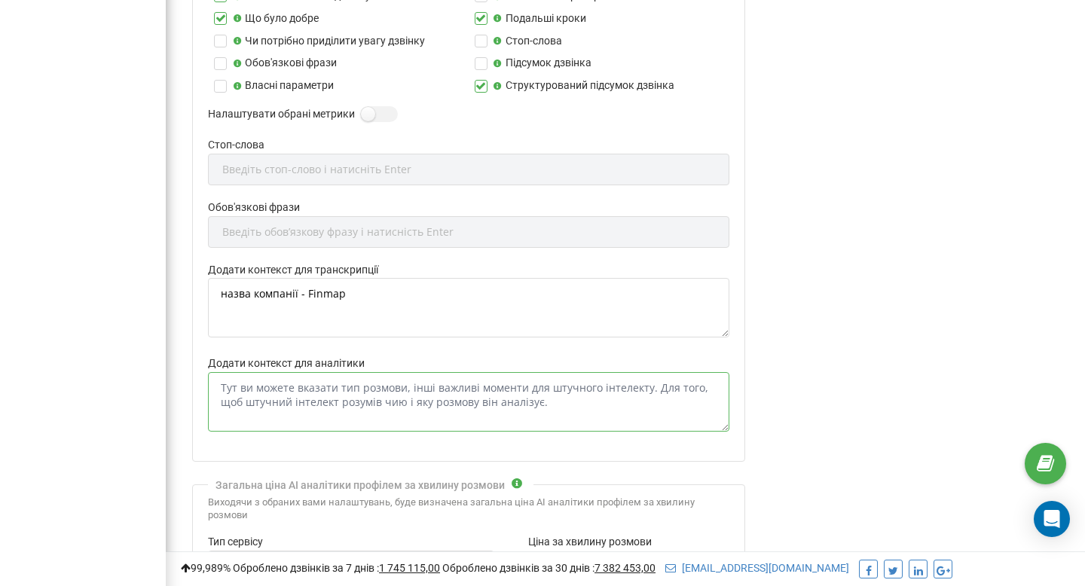
scroll to position [758, 0]
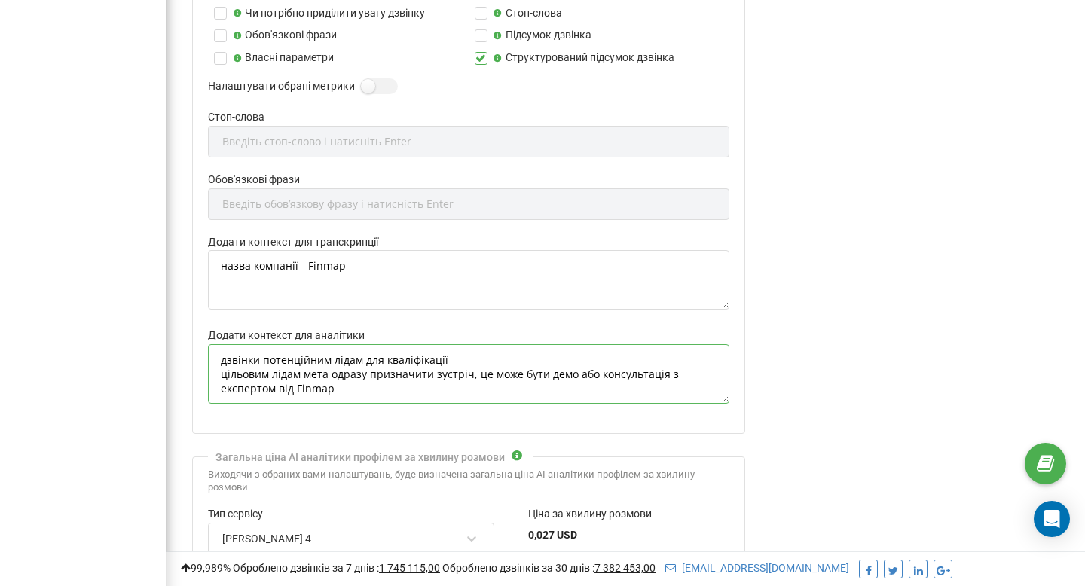
click at [292, 361] on textarea "дзвінки потенційним лідам для кваліфікації цільовим лідам мета одразу призначит…" at bounding box center [468, 374] width 521 height 60
click at [358, 365] on textarea "дзвінки потенційним лідам для кваліфікації цільовим лідам мета одразу призначит…" at bounding box center [468, 374] width 521 height 60
click at [426, 354] on textarea "дзвінки потенційним лідам для кваліфікації цільовим лідам мета одразу призначит…" at bounding box center [468, 374] width 521 height 60
click at [471, 357] on textarea "дзвінки потенційним лідам для кваліфікації цільовим лідам мета одразу призначит…" at bounding box center [468, 374] width 521 height 60
click at [386, 376] on textarea "дзвінки потенційним лідам для кваліфікації цільовим лідам мета одразу призначит…" at bounding box center [468, 374] width 521 height 60
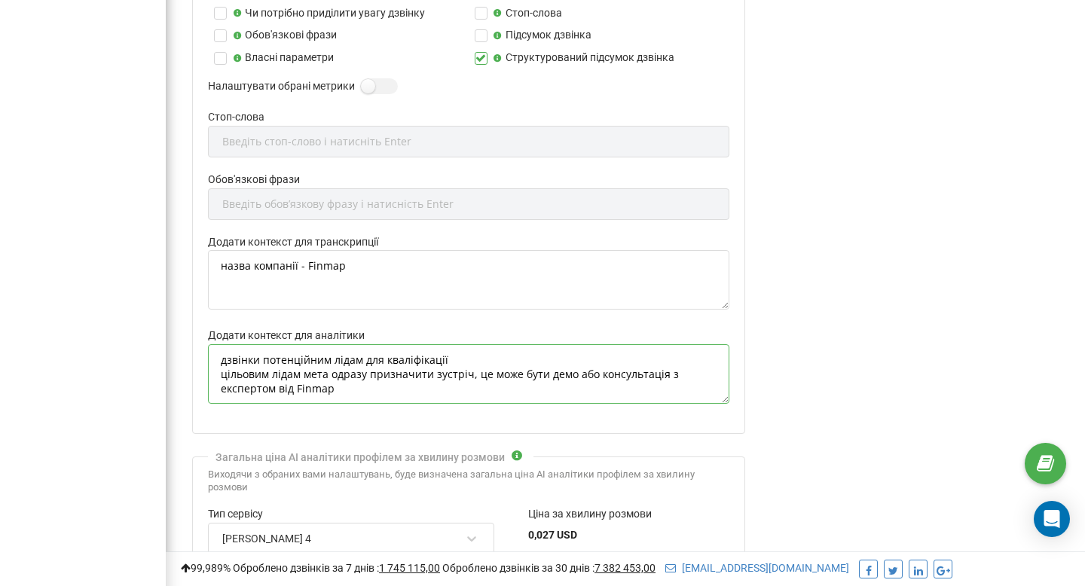
click at [386, 386] on textarea "дзвінки потенційним лідам для кваліфікації цільовим лідам мета одразу призначит…" at bounding box center [468, 374] width 521 height 60
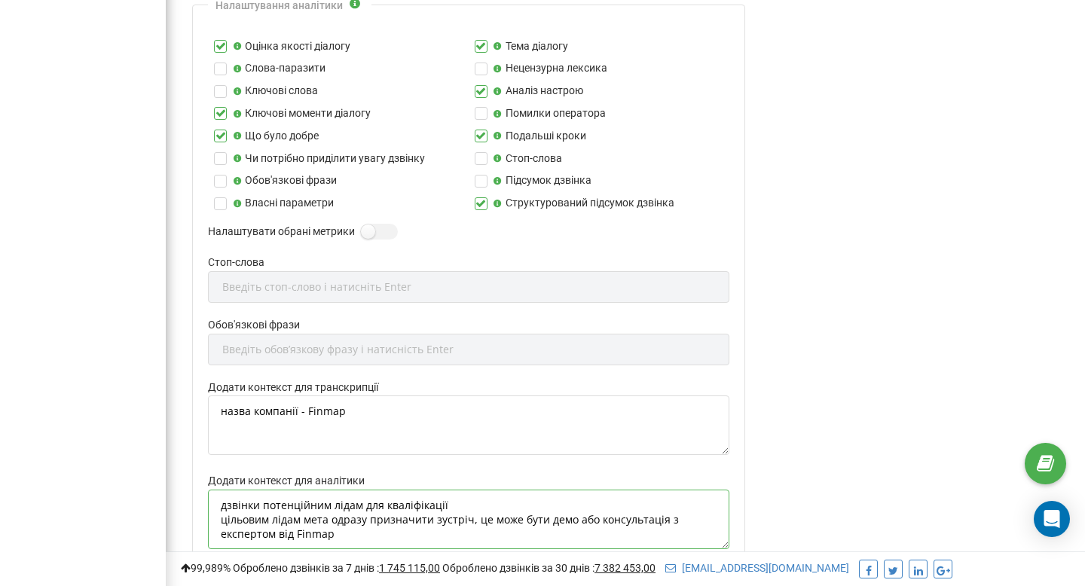
scroll to position [618, 0]
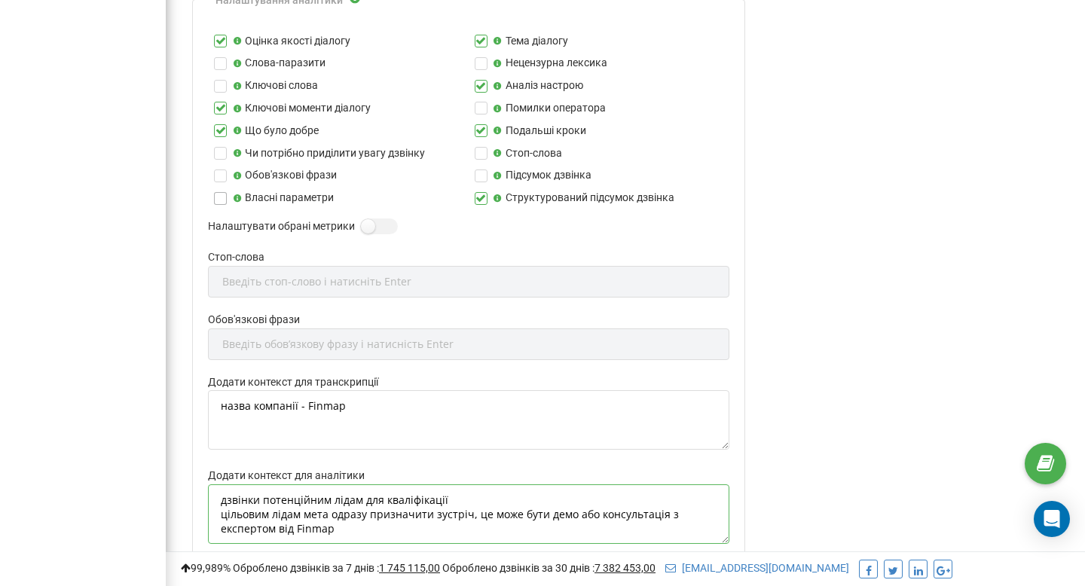
click at [217, 192] on label at bounding box center [220, 192] width 13 height 0
click at [0, 0] on input "Власні параметри" at bounding box center [0, 0] width 0 height 0
click at [365, 220] on label at bounding box center [367, 219] width 13 height 2
click at [0, 0] on input "Налаштувати обрані метрики" at bounding box center [0, 0] width 0 height 0
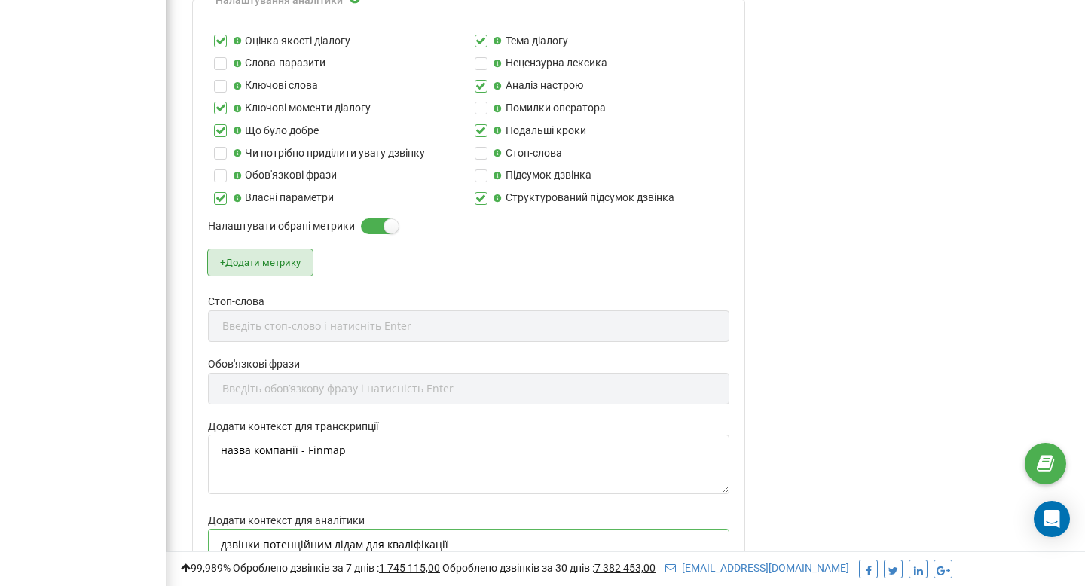
type textarea "дзвінки потенційним лідам для кваліфікації цільовим лідам мета одразу призначит…"
click at [292, 259] on button "+ Додати метрику" at bounding box center [260, 262] width 105 height 26
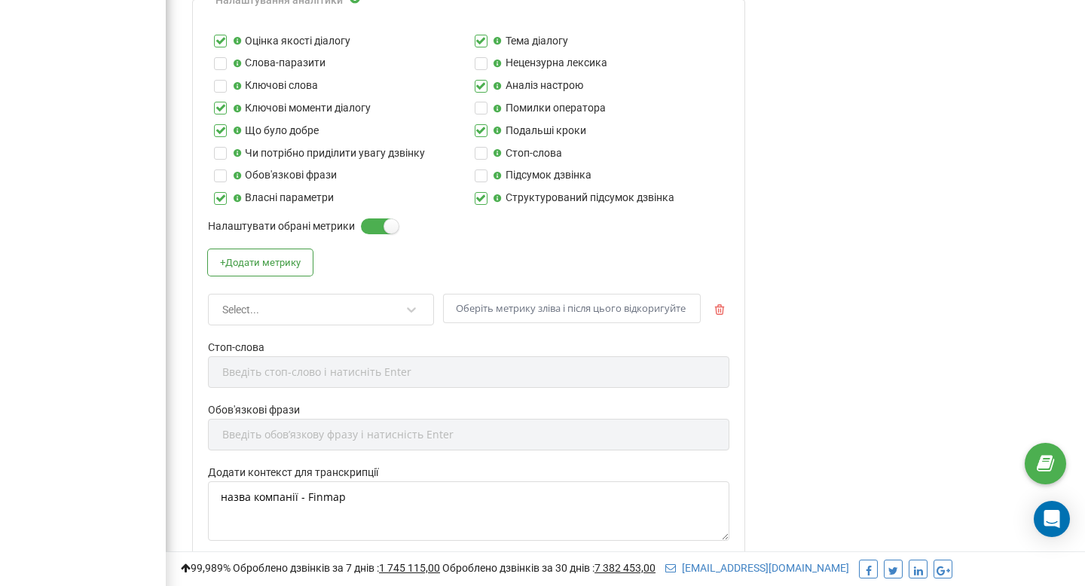
click at [289, 307] on div "Select..." at bounding box center [311, 310] width 181 height 26
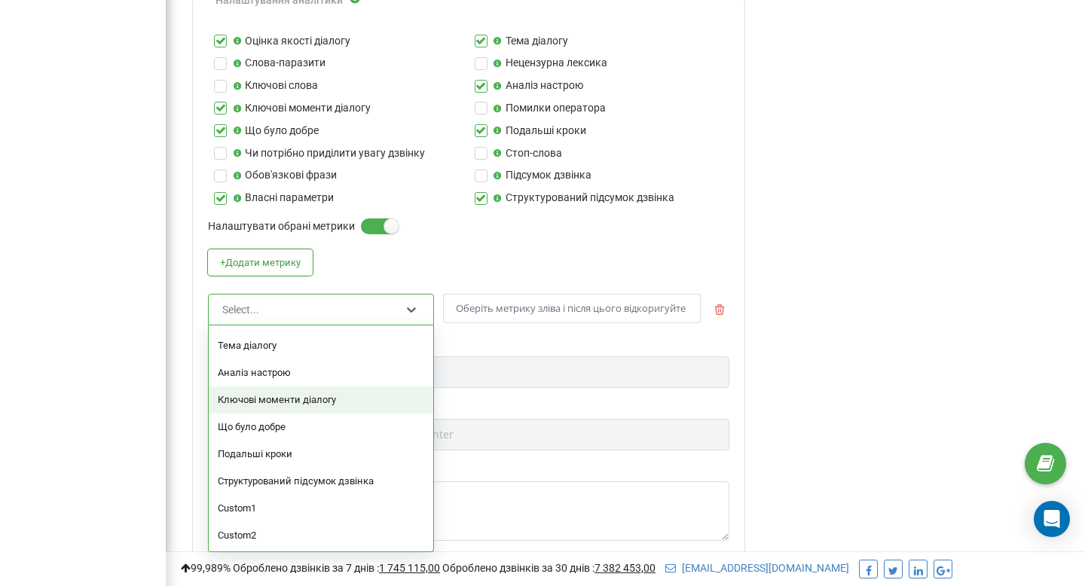
scroll to position [0, 0]
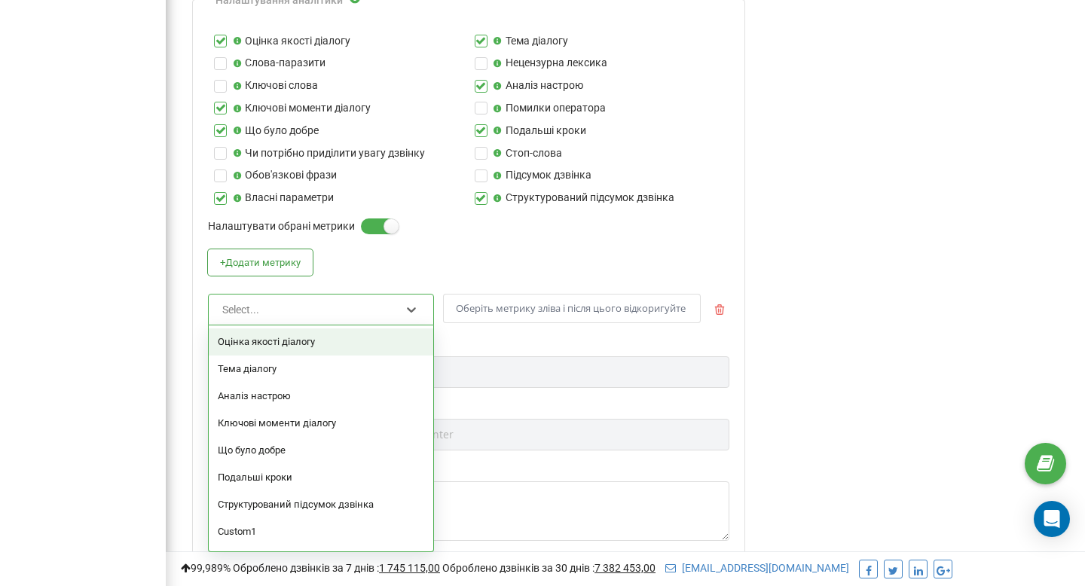
click at [311, 347] on div "Оцінка якості діалогу" at bounding box center [321, 341] width 225 height 27
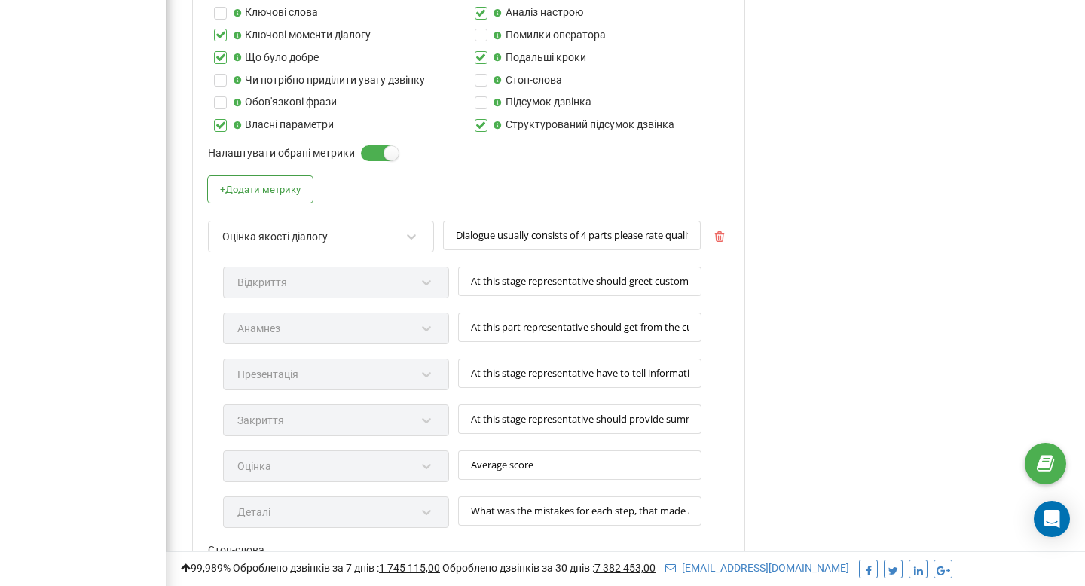
scroll to position [706, 0]
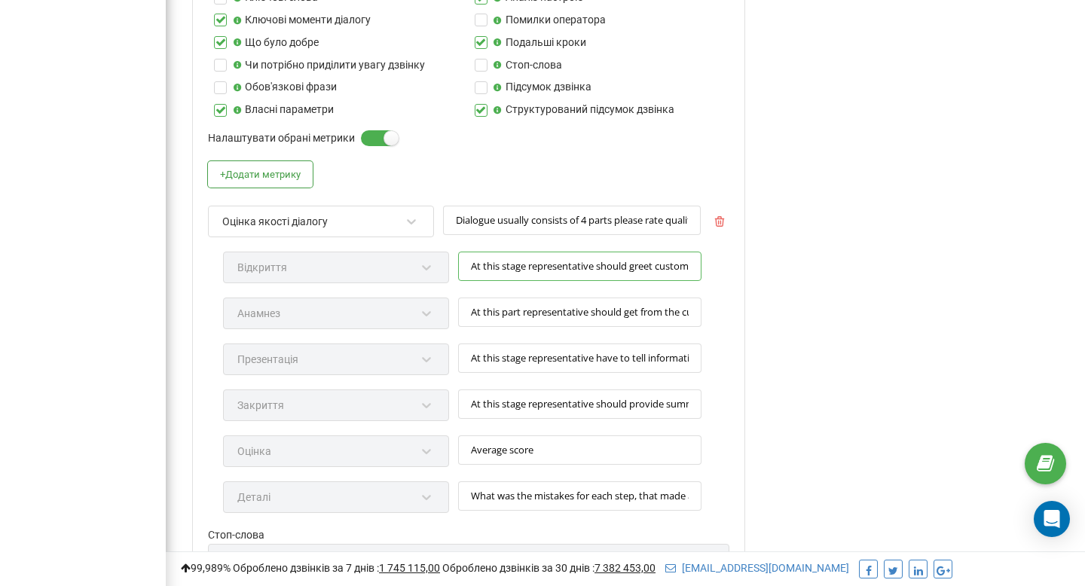
click at [555, 260] on input "At this stage representative should greet customer, tell his name and company n…" at bounding box center [579, 266] width 243 height 29
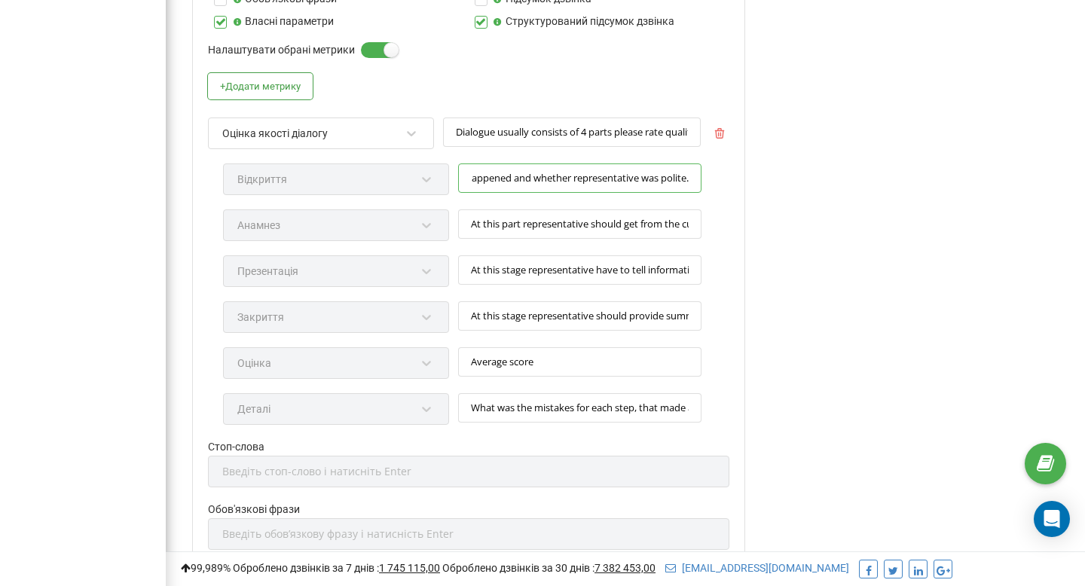
scroll to position [819, 0]
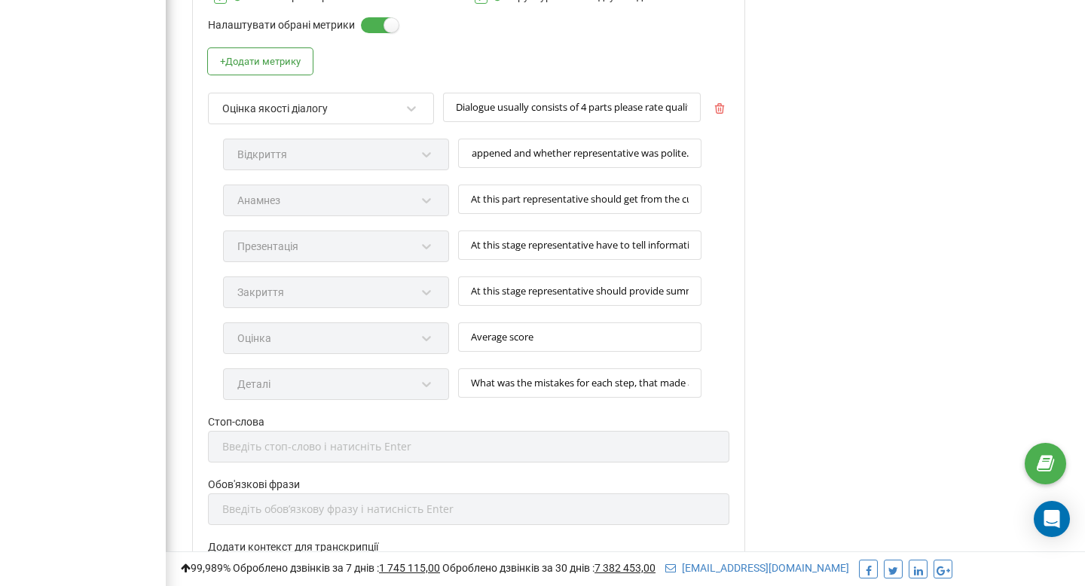
click at [359, 191] on div "Анамнез" at bounding box center [336, 208] width 226 height 46
click at [395, 203] on div "Анамнез" at bounding box center [336, 208] width 226 height 46
click at [426, 200] on div "Анамнез" at bounding box center [336, 208] width 226 height 46
click at [421, 288] on div "Закриття" at bounding box center [336, 299] width 226 height 46
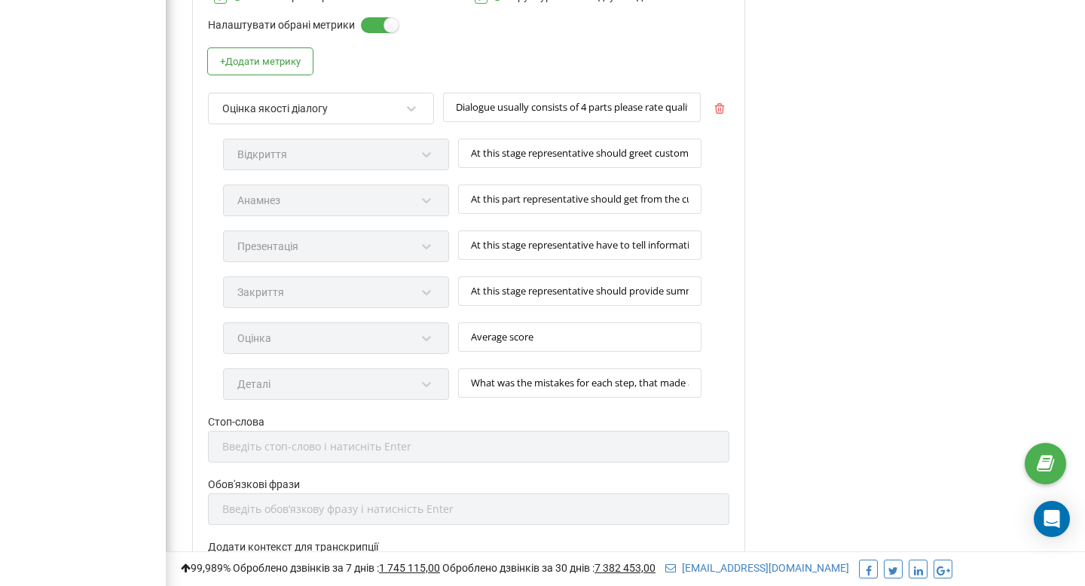
click at [421, 324] on div "Оцінка" at bounding box center [336, 345] width 226 height 46
click at [429, 332] on div "Оцінка" at bounding box center [336, 345] width 226 height 46
click at [420, 394] on div "Деталі" at bounding box center [336, 391] width 226 height 46
click at [424, 378] on div "Деталі" at bounding box center [336, 391] width 226 height 46
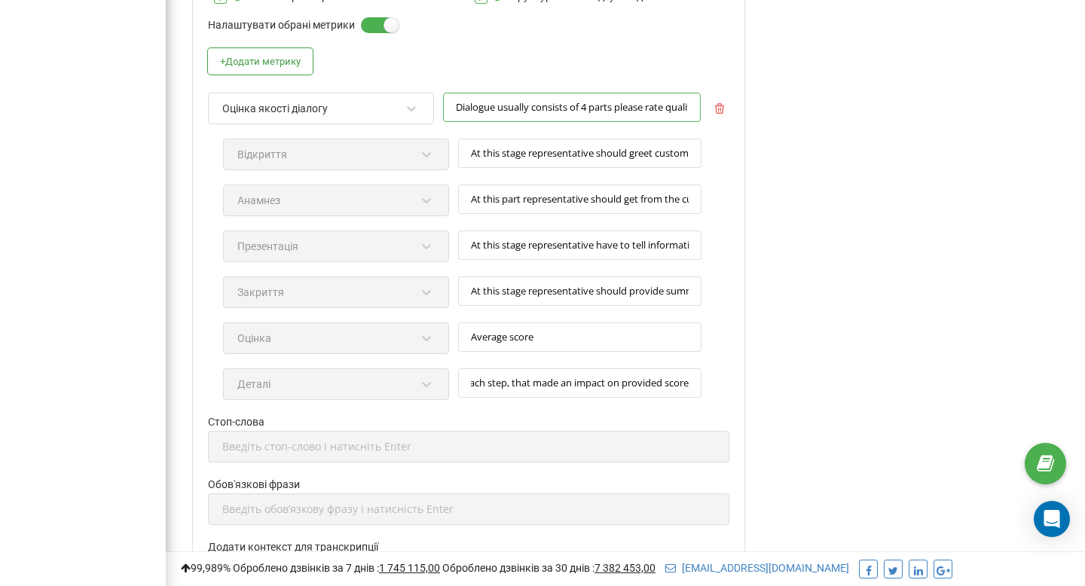
click at [508, 113] on input "Dialogue usually consists of 4 parts please rate quality of each part on scale …" at bounding box center [572, 107] width 258 height 29
click at [410, 108] on icon at bounding box center [411, 108] width 15 height 15
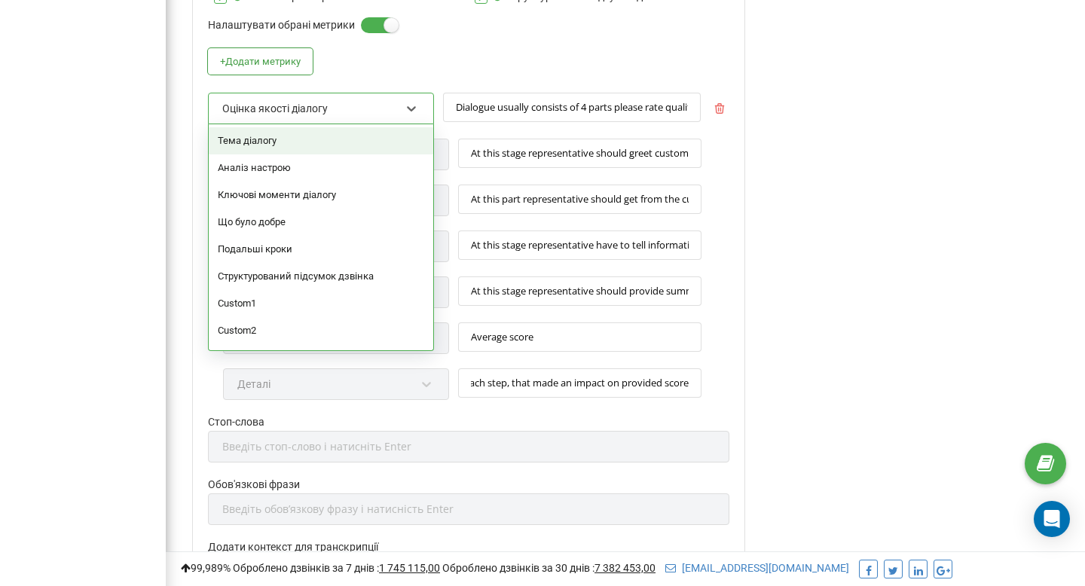
click at [443, 51] on div "+ Додати метрику option Тема діалогу focused, 1 of 9. 9 results available. Use …" at bounding box center [468, 231] width 521 height 367
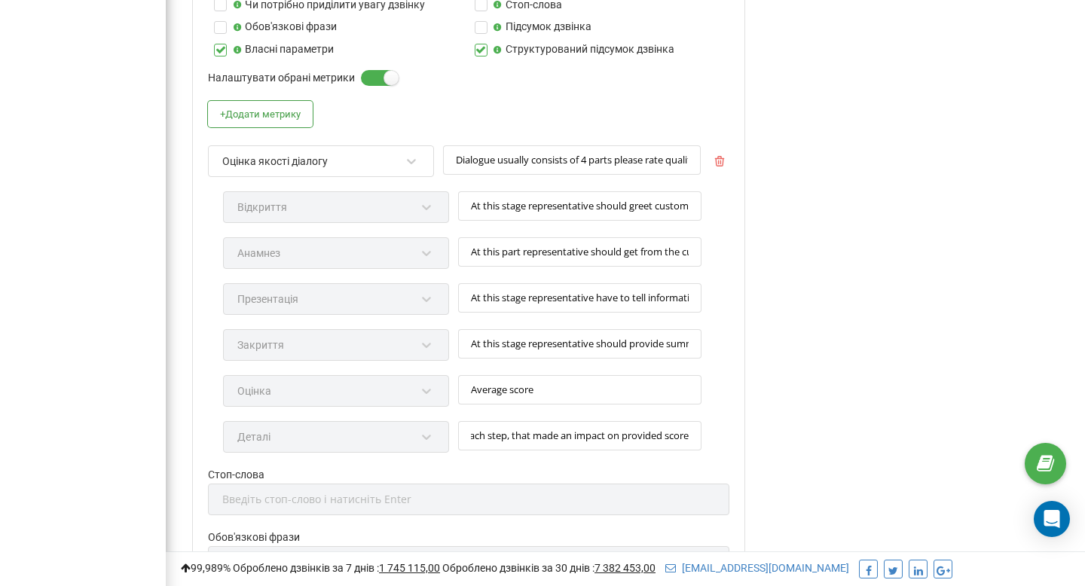
scroll to position [694, 0]
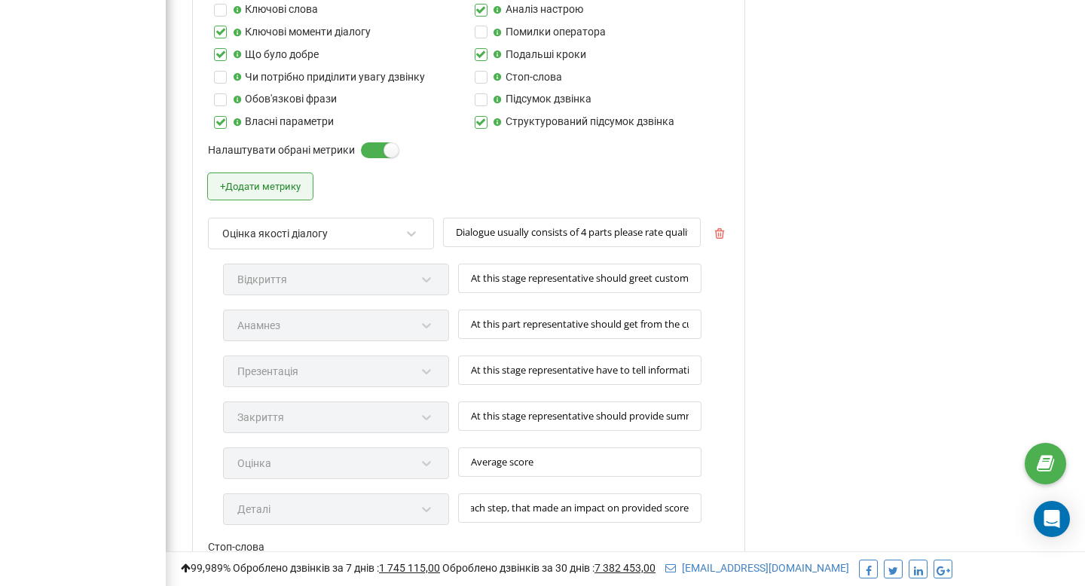
click at [271, 190] on button "+ Додати метрику" at bounding box center [260, 186] width 105 height 26
type input "At this stage representative should greet customer, tell his name and company n…"
type input "At this part representative should get from the customer details about his busi…"
type input "At this stage representative have to tell information about company and product…"
type input "At this stage representative should provide summary of the dialogue, get confir…"
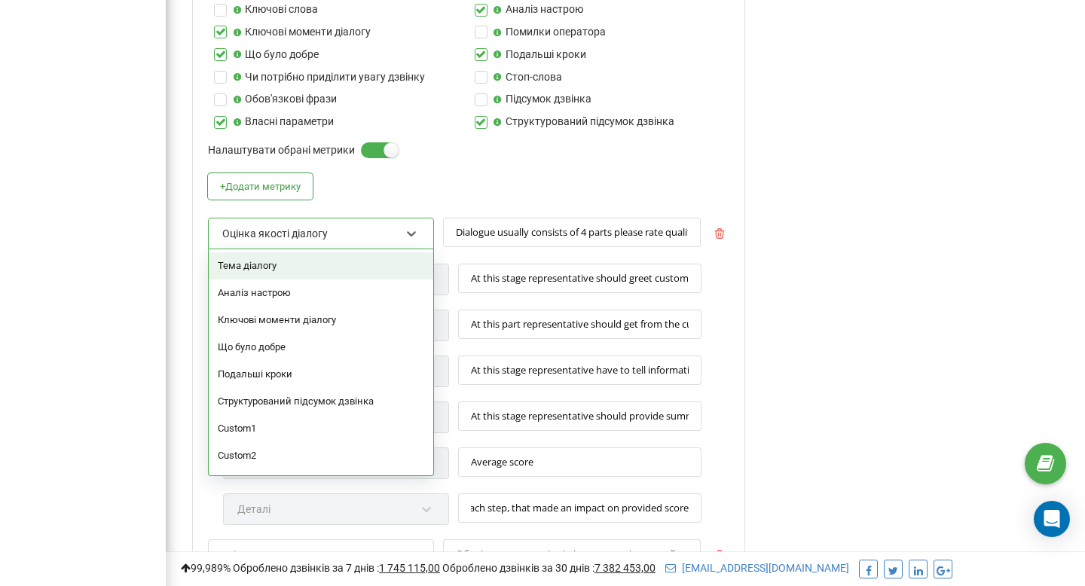
click at [347, 231] on div "Оцінка якості діалогу" at bounding box center [311, 234] width 181 height 26
click at [298, 268] on div "Тема діалогу" at bounding box center [321, 265] width 225 height 27
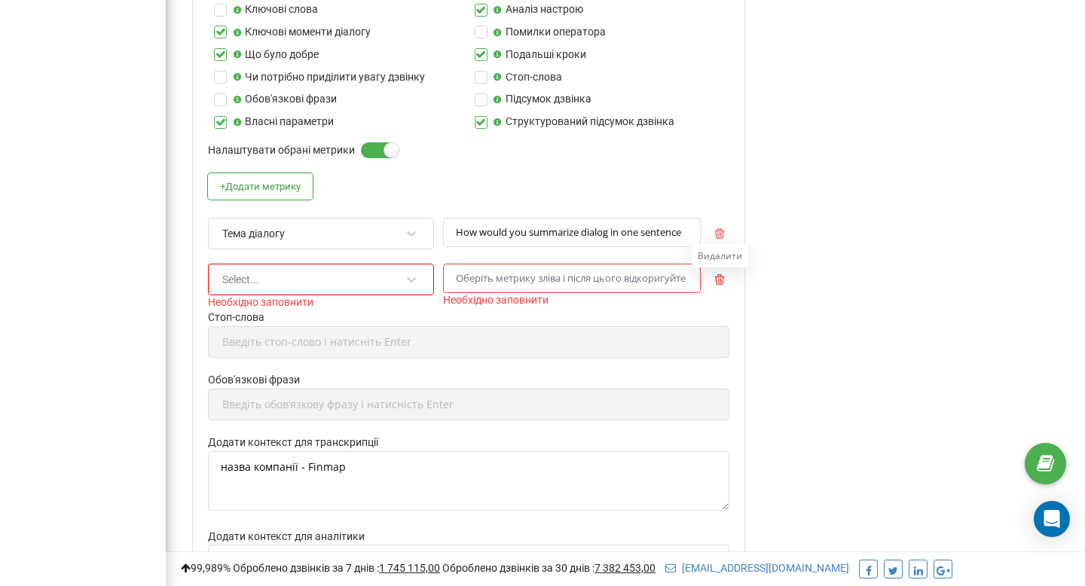
click at [719, 282] on icon "button" at bounding box center [719, 279] width 11 height 11
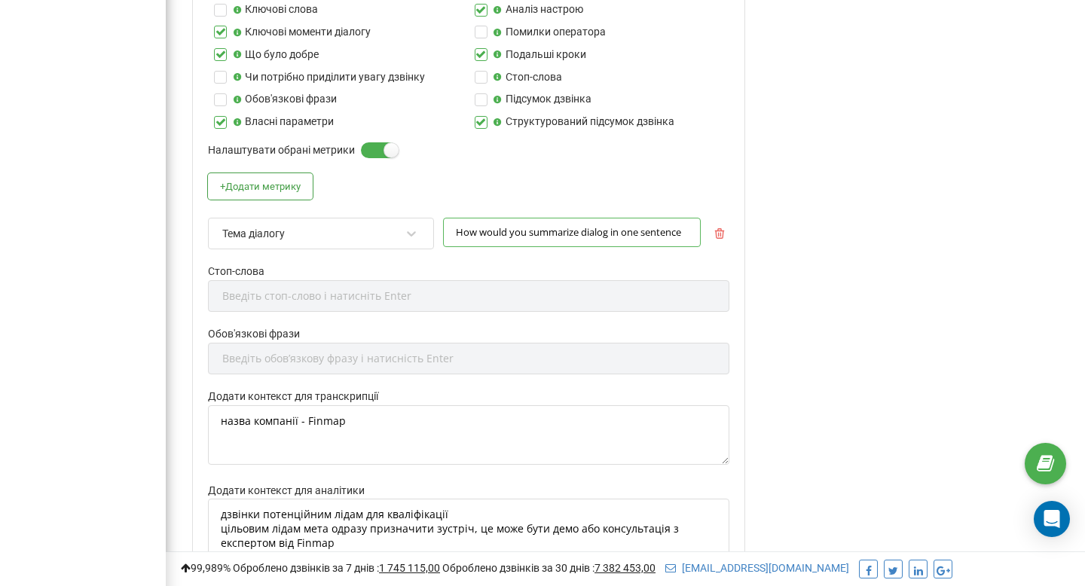
click at [612, 234] on input "How would you summarize dialog in one sentence" at bounding box center [572, 232] width 258 height 29
click at [310, 228] on div "Тема діалогу" at bounding box center [311, 234] width 181 height 26
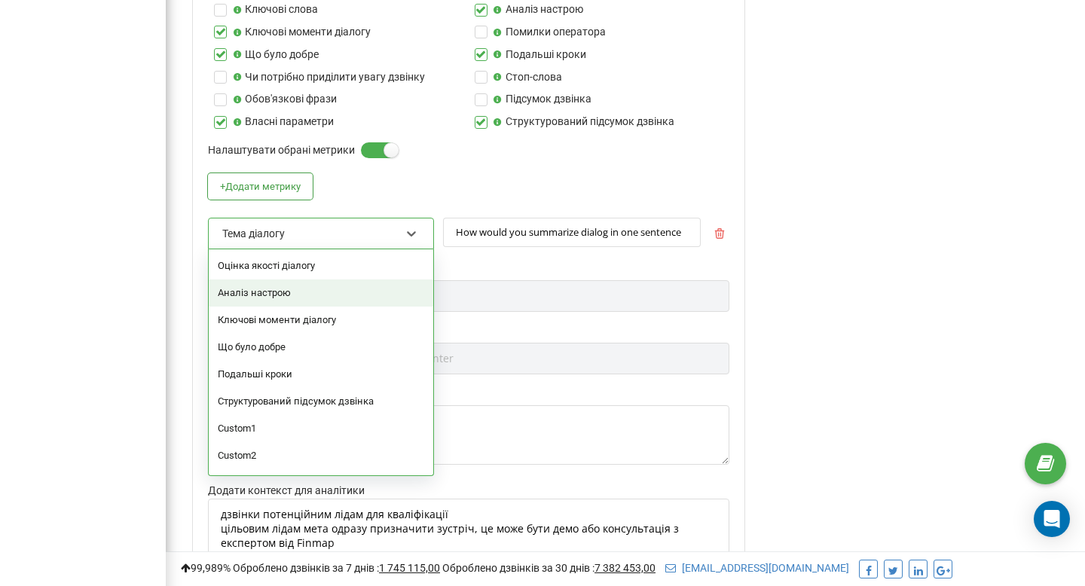
click at [318, 298] on div "Аналіз настрою" at bounding box center [321, 293] width 225 height 27
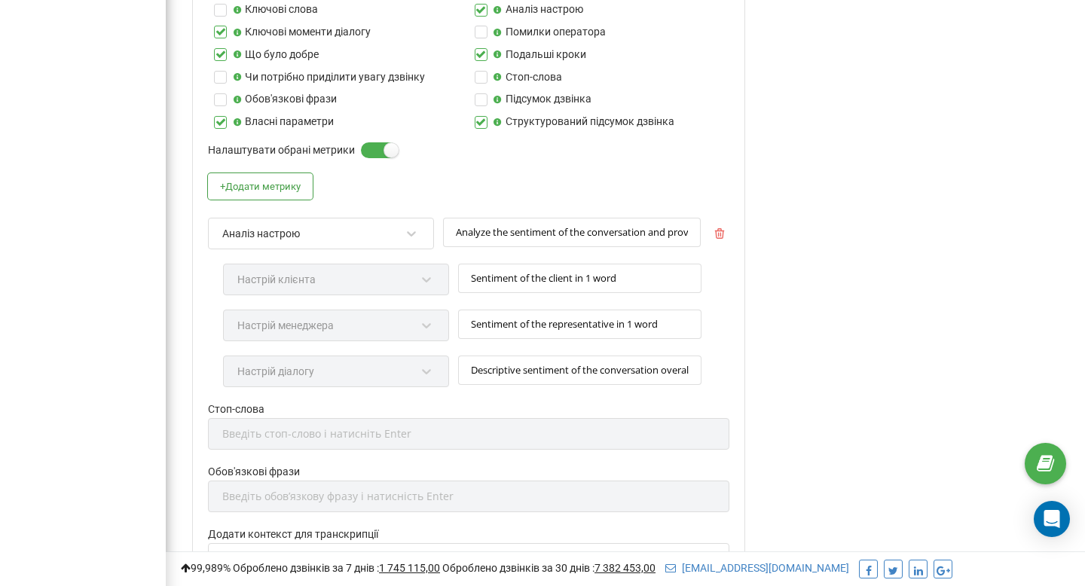
click at [289, 225] on div "Аналіз настрою" at bounding box center [311, 234] width 181 height 26
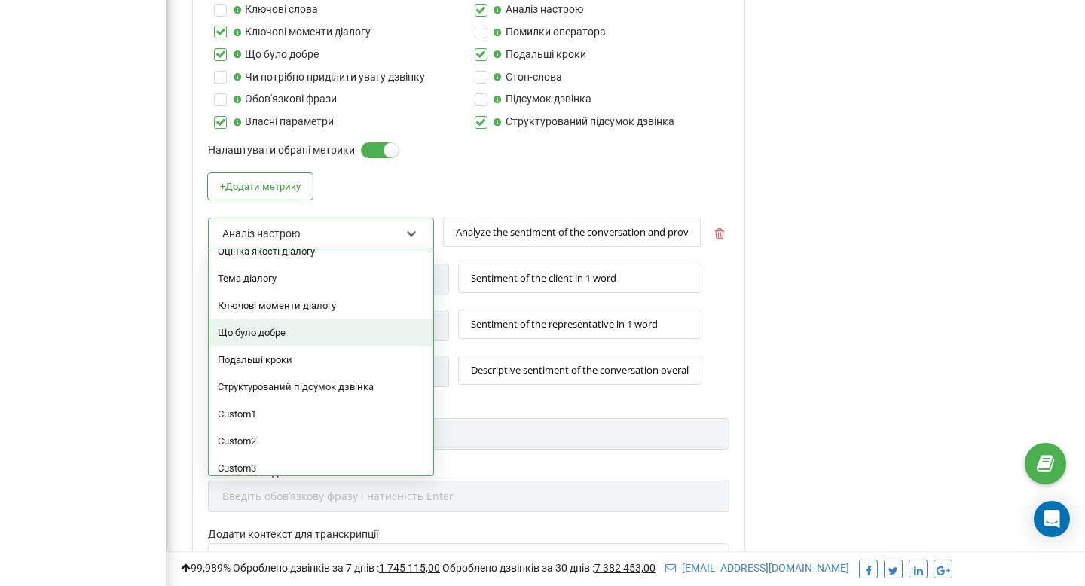
scroll to position [15, 0]
click at [292, 334] on div "Що було добре" at bounding box center [321, 332] width 225 height 27
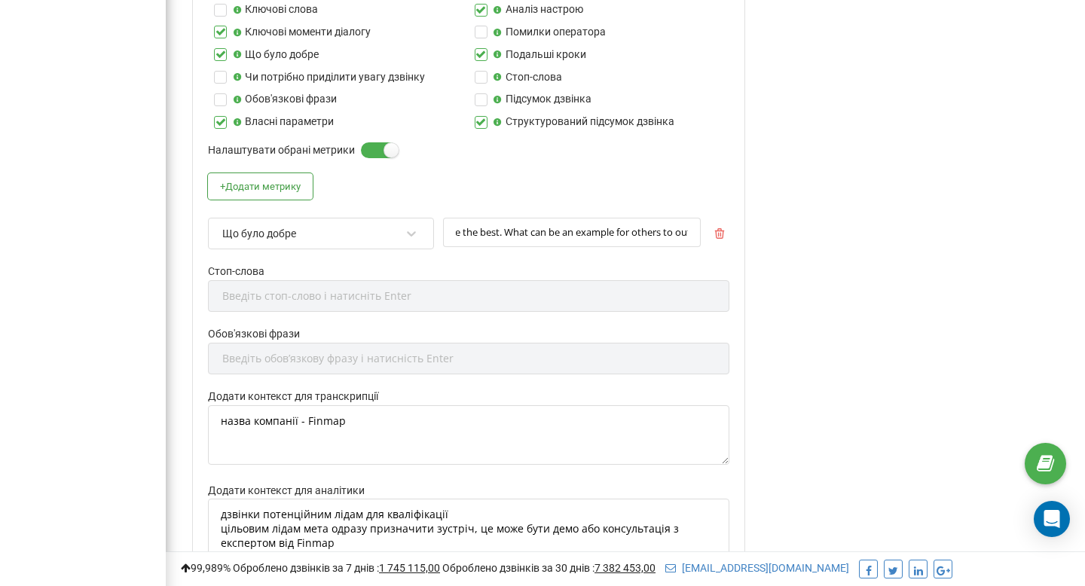
scroll to position [0, 141]
click at [286, 221] on div "Що було добре" at bounding box center [311, 234] width 181 height 26
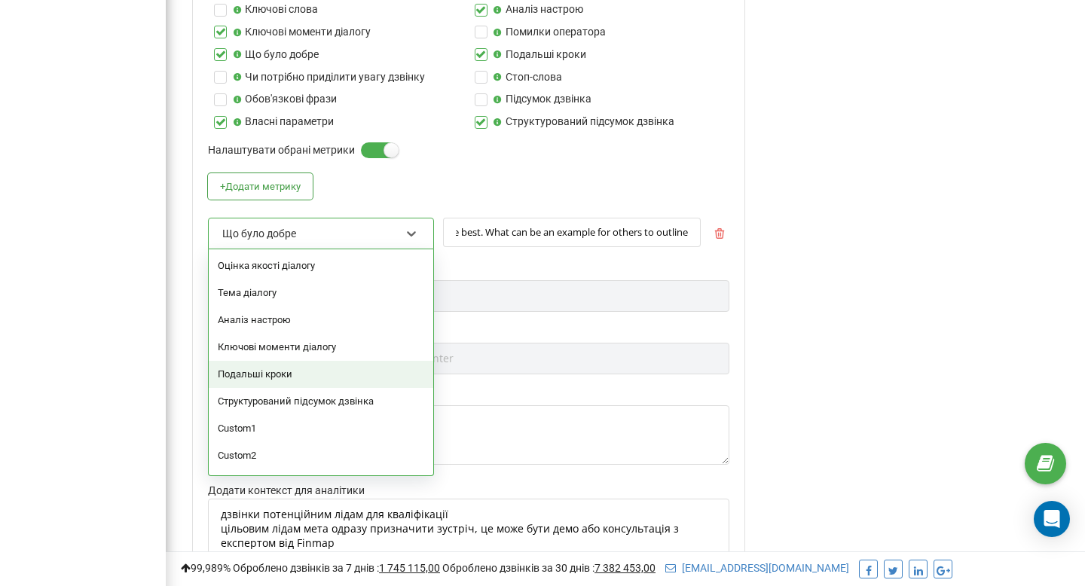
click at [296, 371] on div "Подальші кроки" at bounding box center [321, 374] width 225 height 27
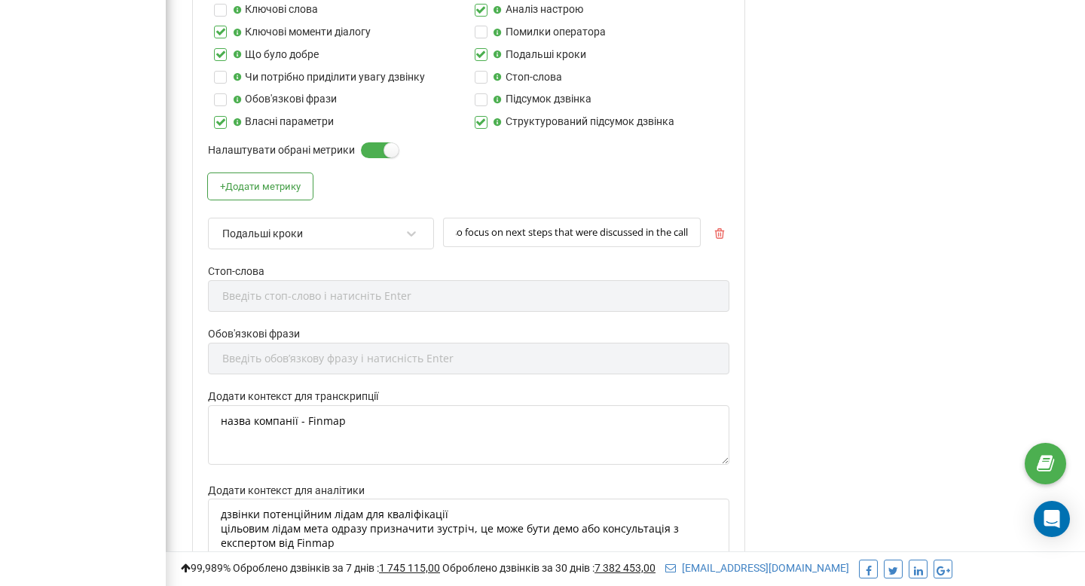
scroll to position [0, 221]
click at [333, 234] on div "Подальші кроки" at bounding box center [311, 234] width 181 height 26
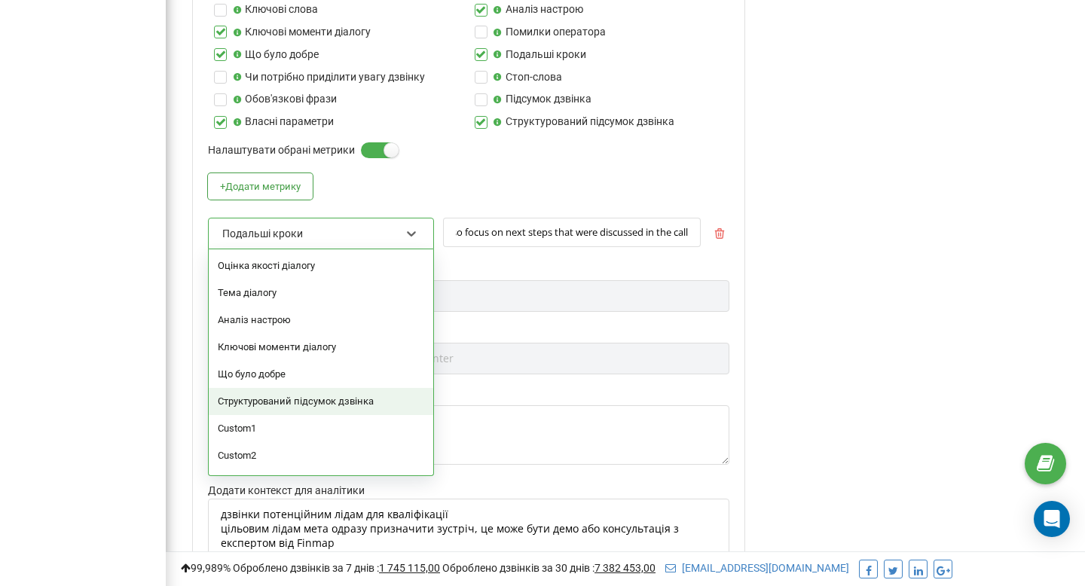
scroll to position [14, 0]
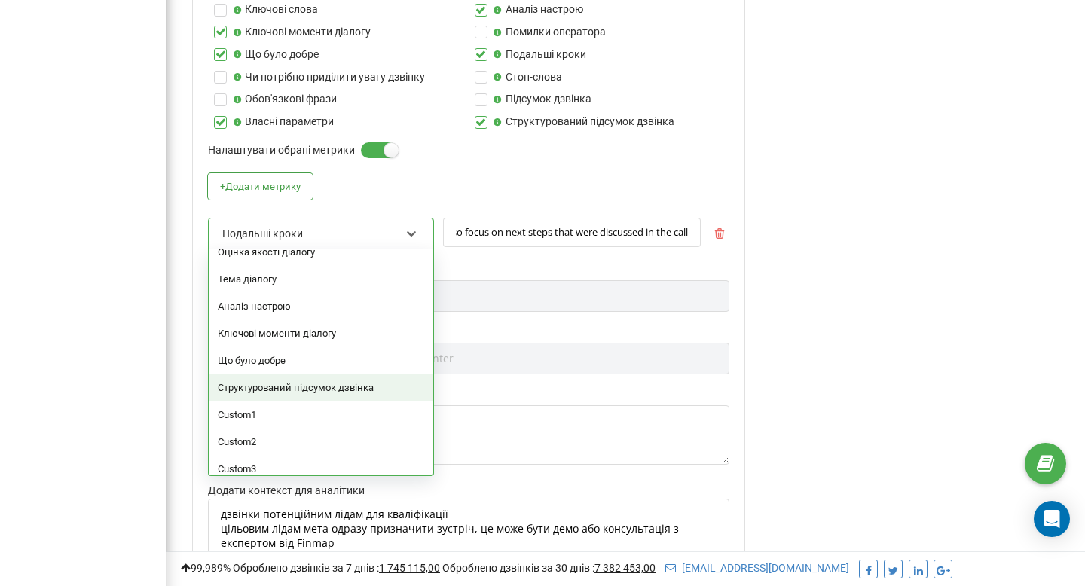
click at [313, 389] on div "Структурований підсумок дзвінка" at bounding box center [321, 387] width 225 height 27
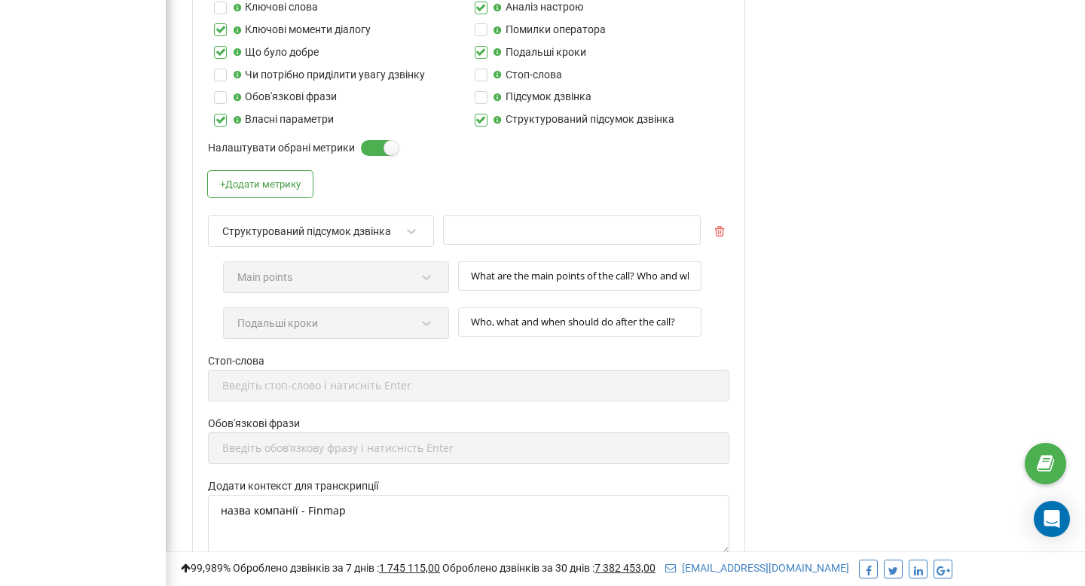
scroll to position [715, 0]
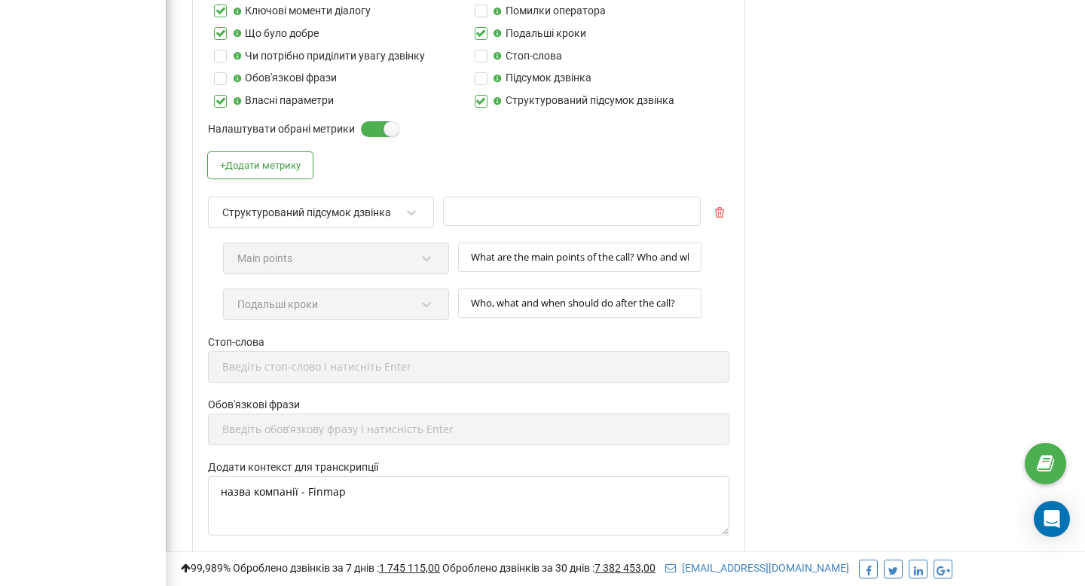
click at [353, 212] on div "Структурований підсумок дзвінка" at bounding box center [306, 213] width 169 height 14
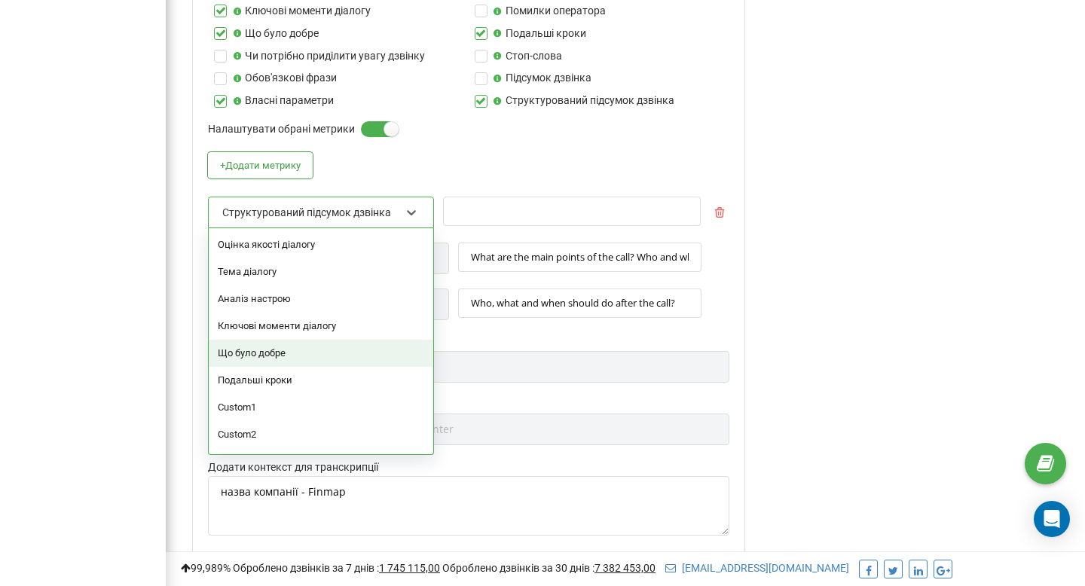
scroll to position [24, 0]
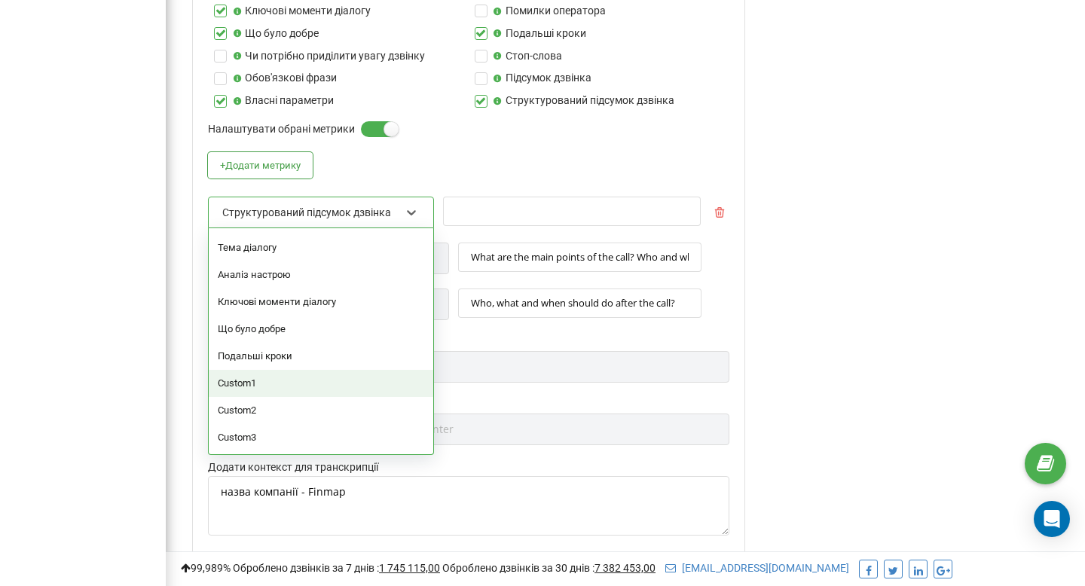
click at [719, 225] on div "option Custom1 focused, 7 of 9. 9 results available. Use Up and Down to choose …" at bounding box center [468, 220] width 521 height 46
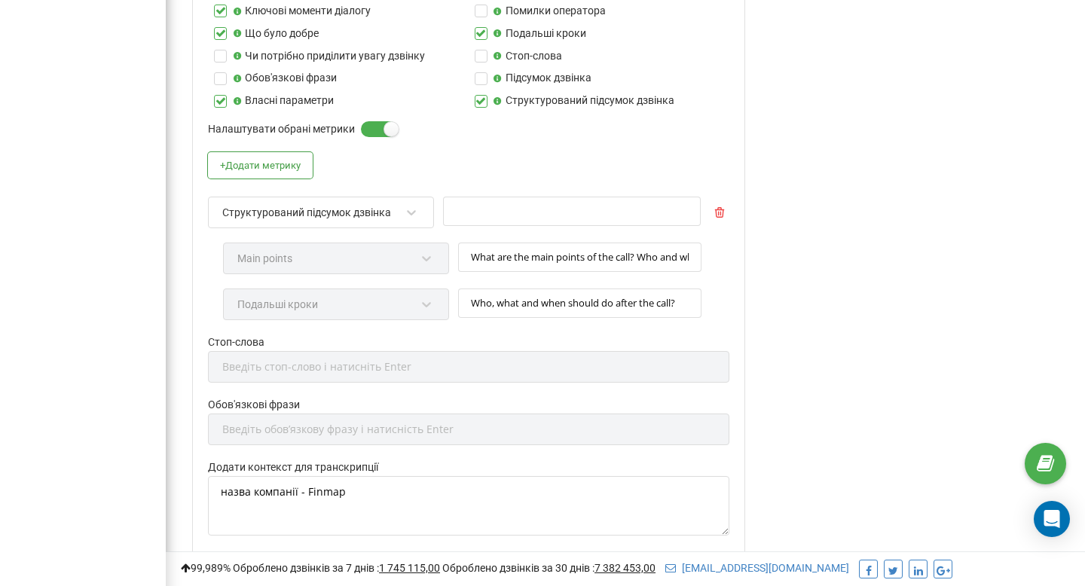
click at [710, 208] on button "button" at bounding box center [720, 209] width 20 height 24
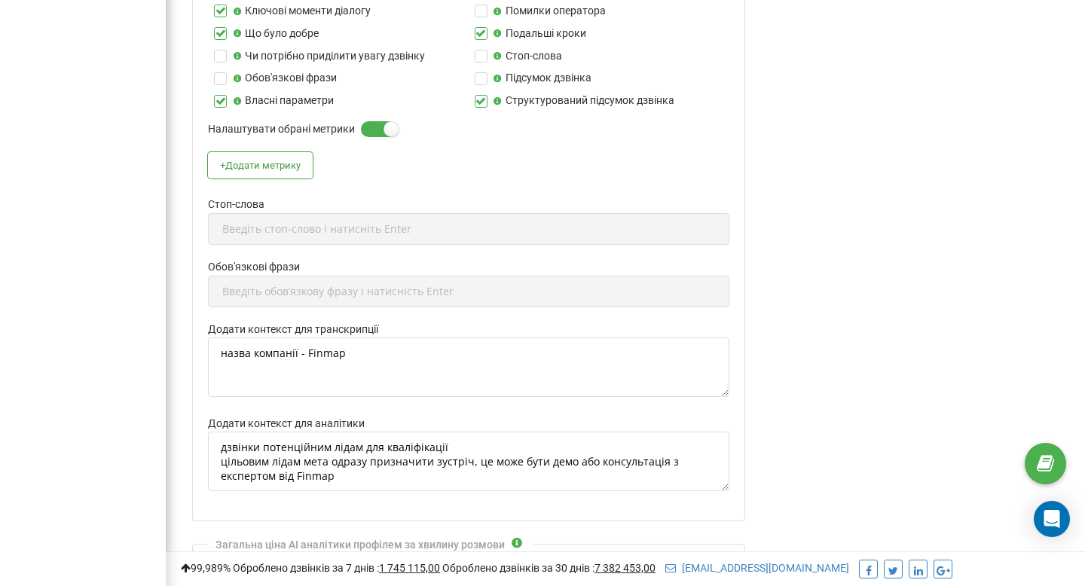
click at [374, 123] on label at bounding box center [367, 122] width 13 height 2
click at [0, 0] on input "Налаштувати обрані метрики" at bounding box center [0, 0] width 0 height 0
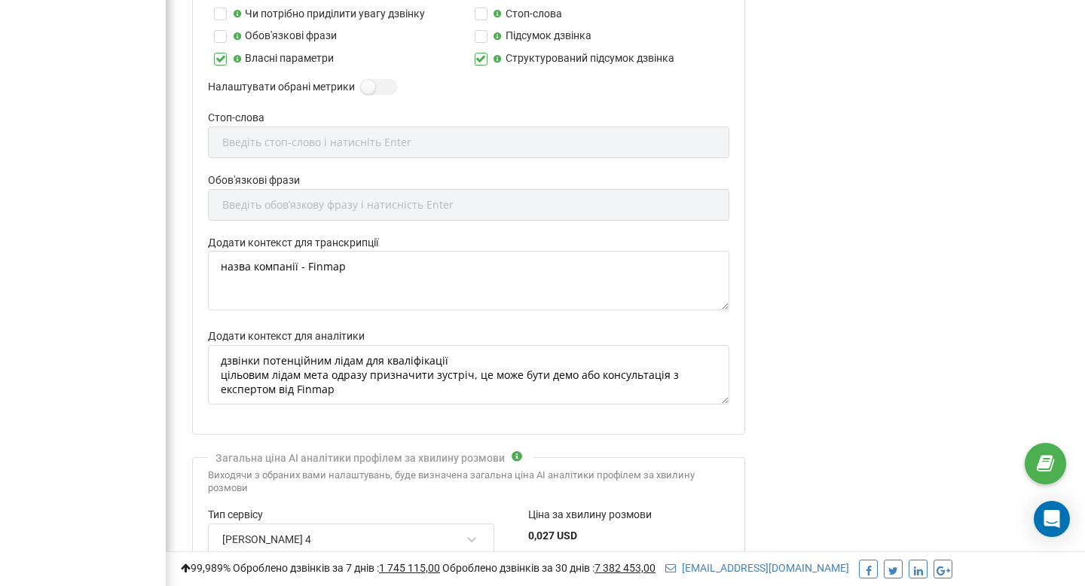
scroll to position [760, 0]
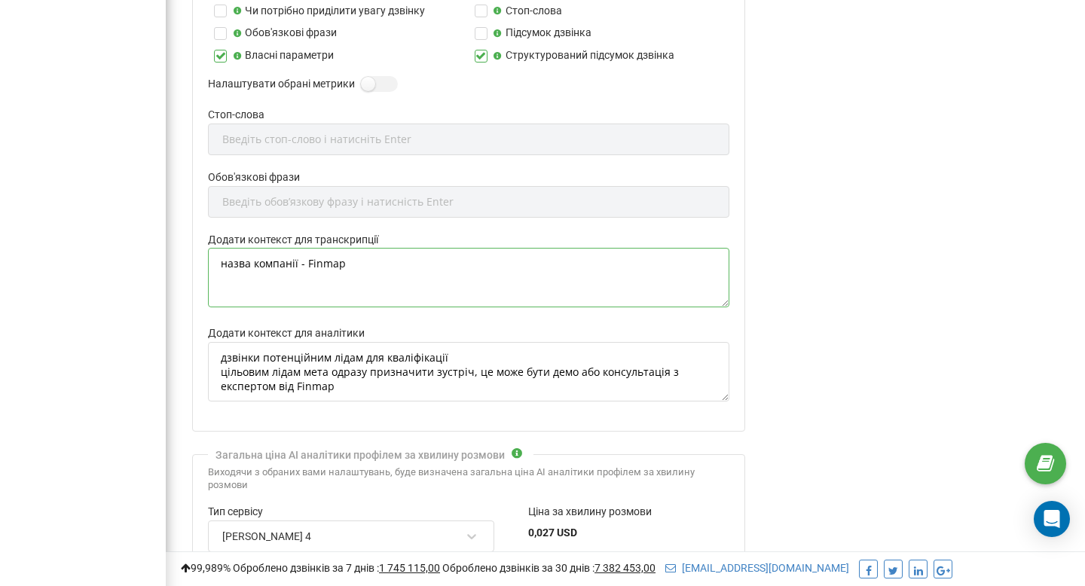
click at [331, 272] on textarea "назва компанії - Finmap" at bounding box center [468, 278] width 521 height 60
click at [359, 265] on textarea "назва компанії - Finmap" at bounding box center [468, 278] width 521 height 60
click at [252, 265] on textarea "назва компанії - Finmap" at bounding box center [468, 278] width 521 height 60
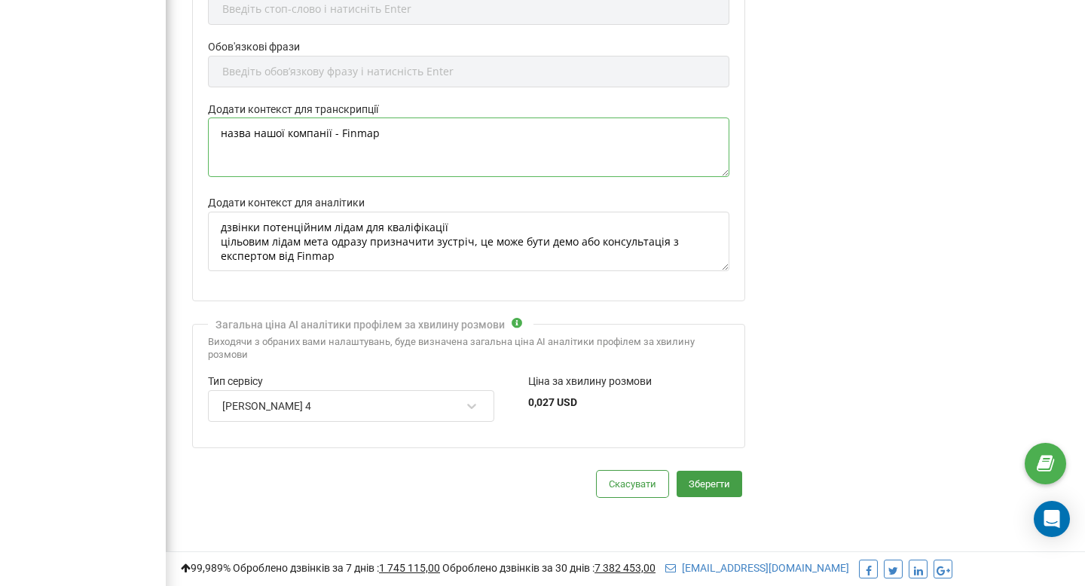
scroll to position [932, 0]
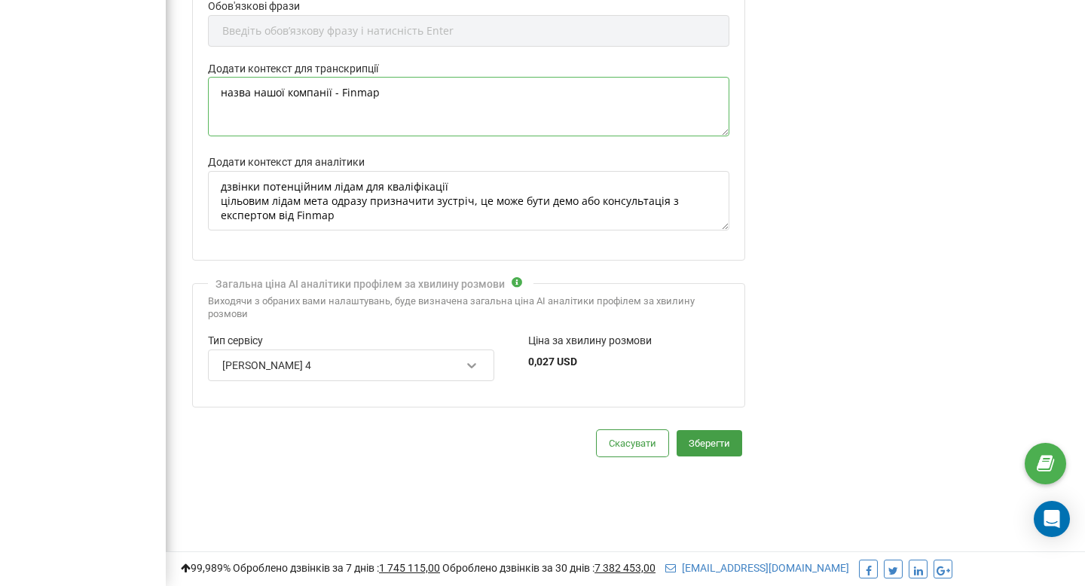
type textarea "назва нашої компанії - Finmap"
click at [472, 368] on icon at bounding box center [471, 365] width 15 height 15
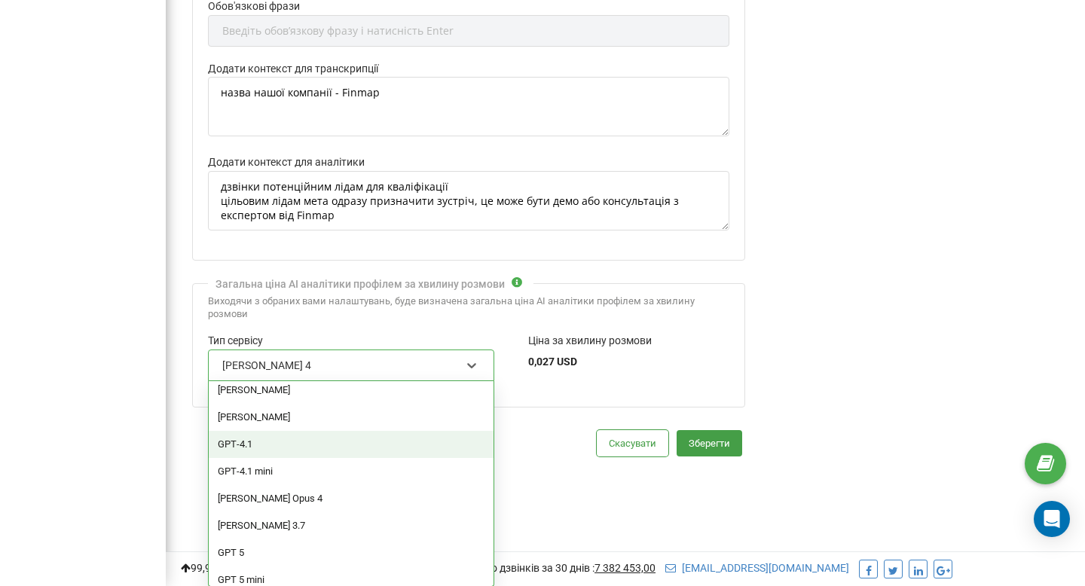
scroll to position [88, 0]
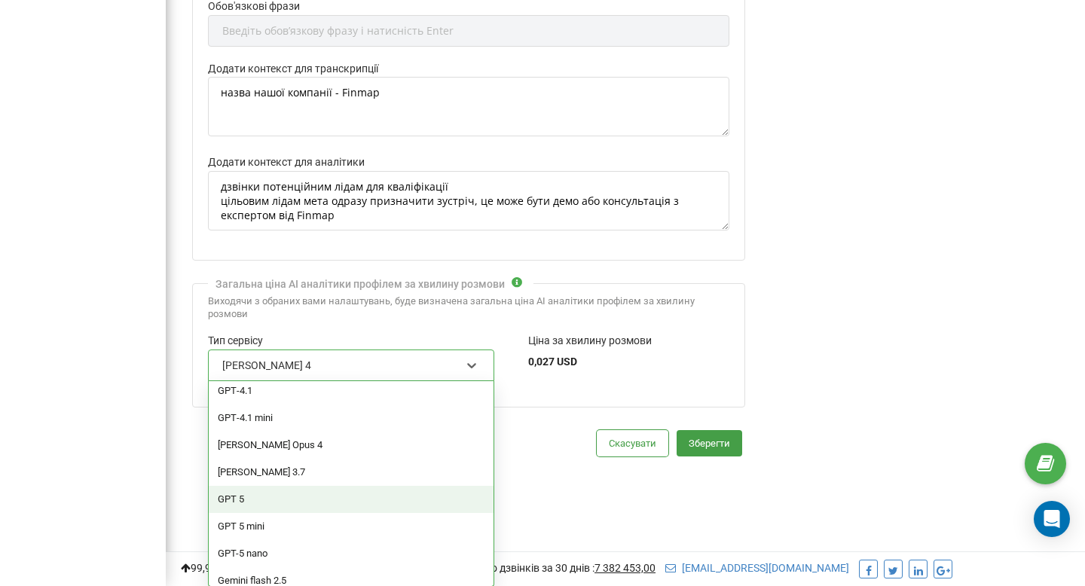
click at [328, 498] on div "GPT 5" at bounding box center [351, 499] width 285 height 27
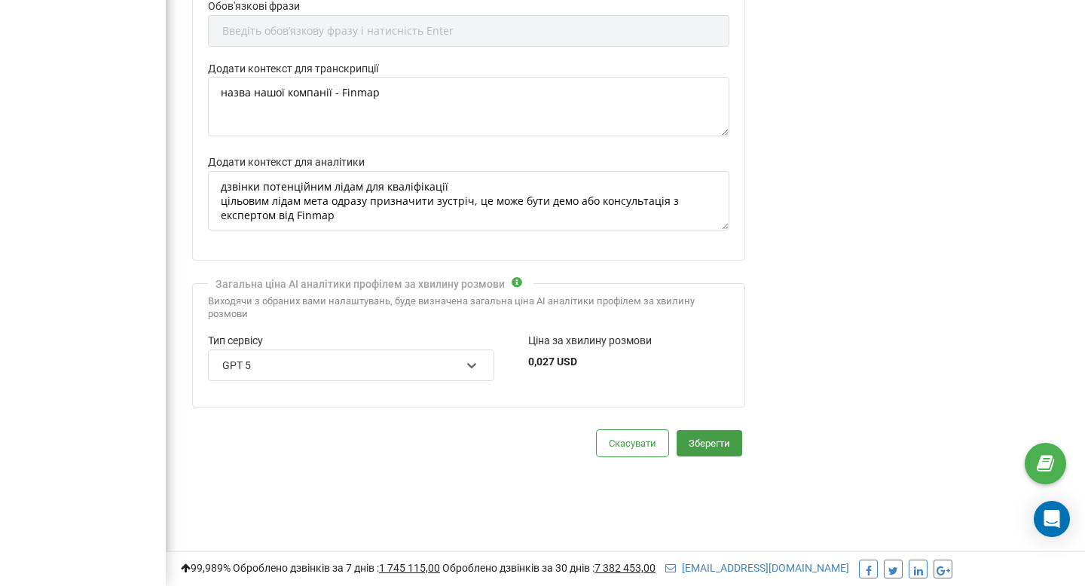
scroll to position [932, 0]
click at [468, 368] on icon at bounding box center [471, 365] width 15 height 15
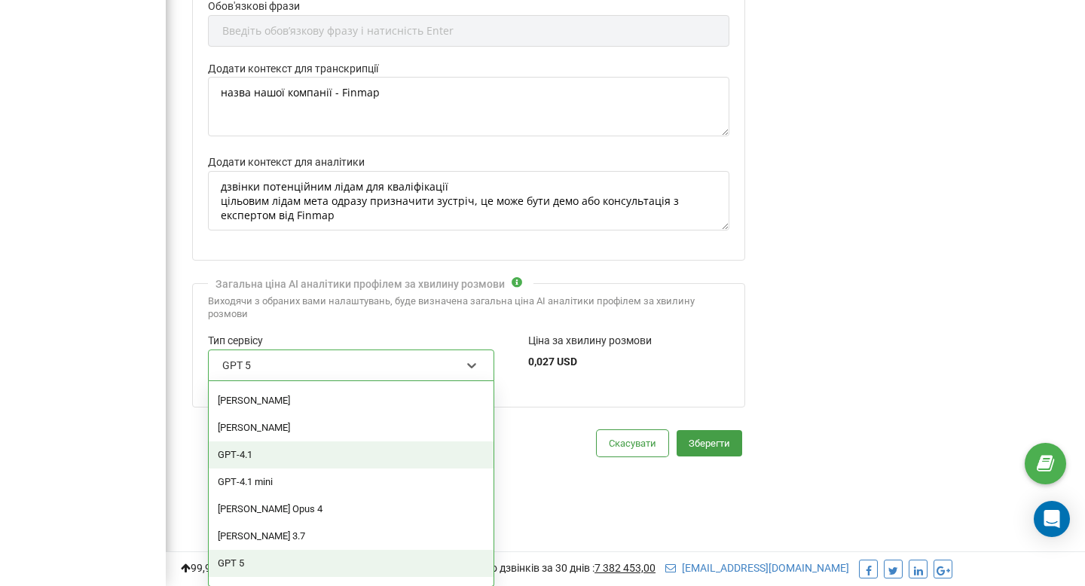
scroll to position [0, 0]
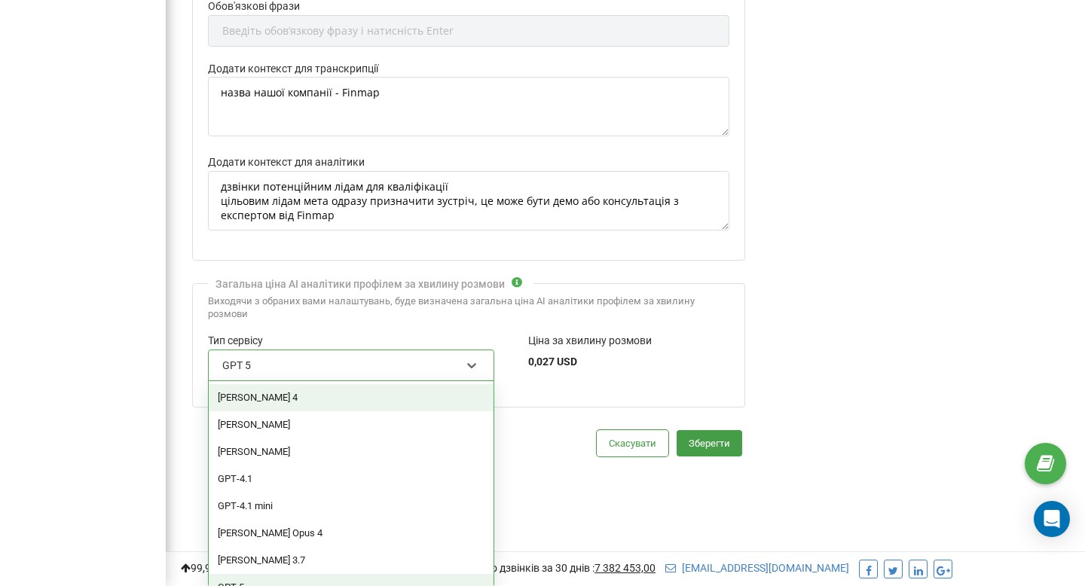
click at [292, 401] on div "Claude Sonnet 4" at bounding box center [351, 397] width 285 height 27
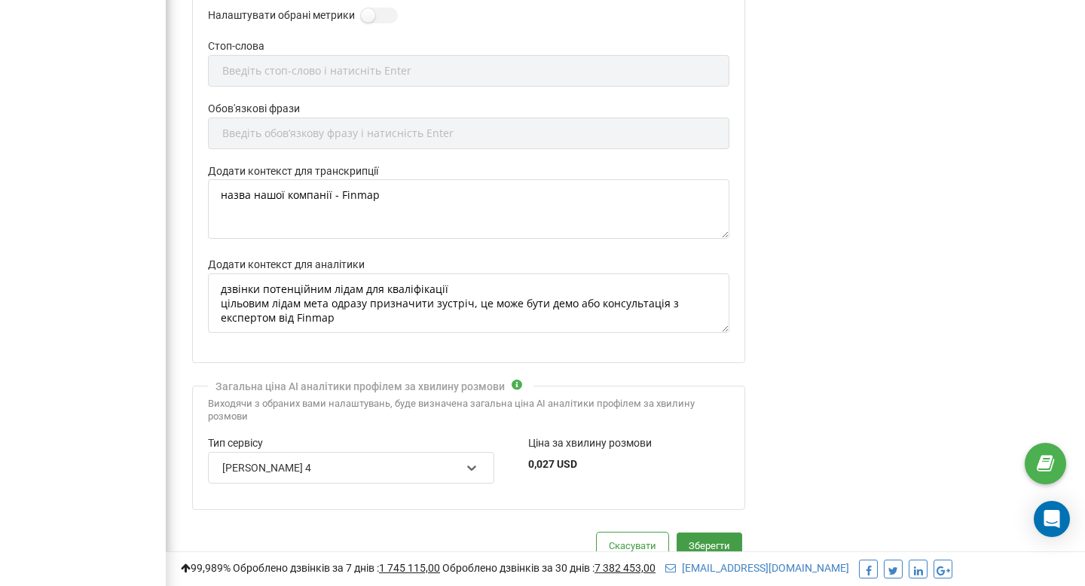
scroll to position [932, 0]
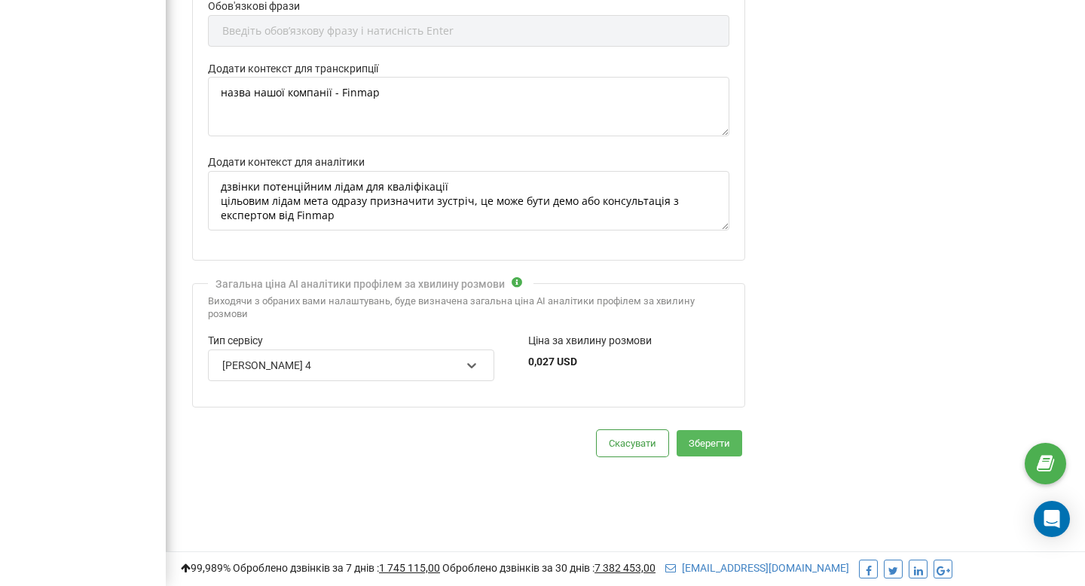
click at [725, 441] on button "Зберегти" at bounding box center [710, 443] width 66 height 26
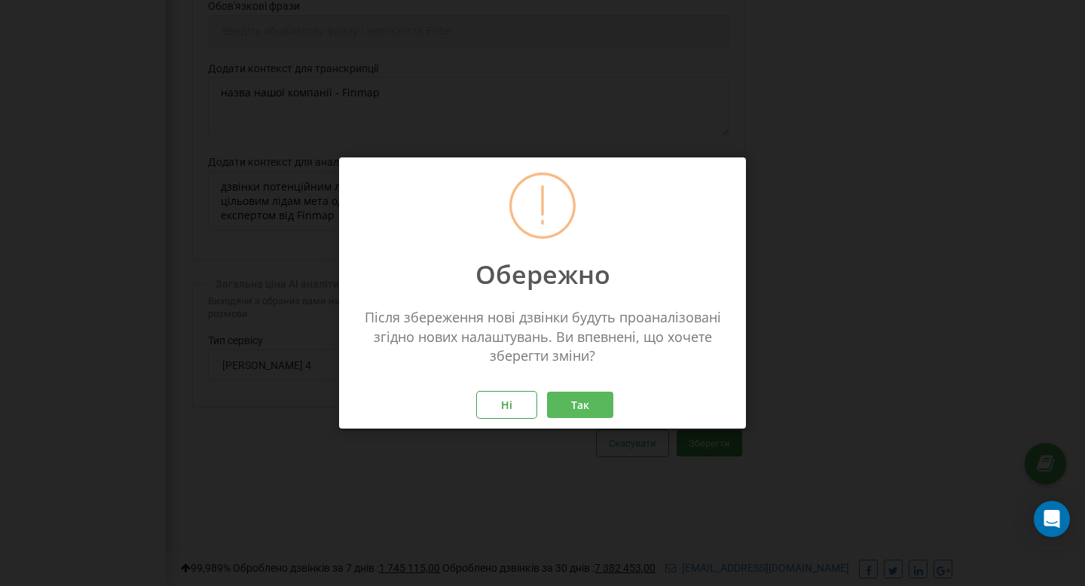
click at [583, 407] on button "Так" at bounding box center [580, 405] width 66 height 26
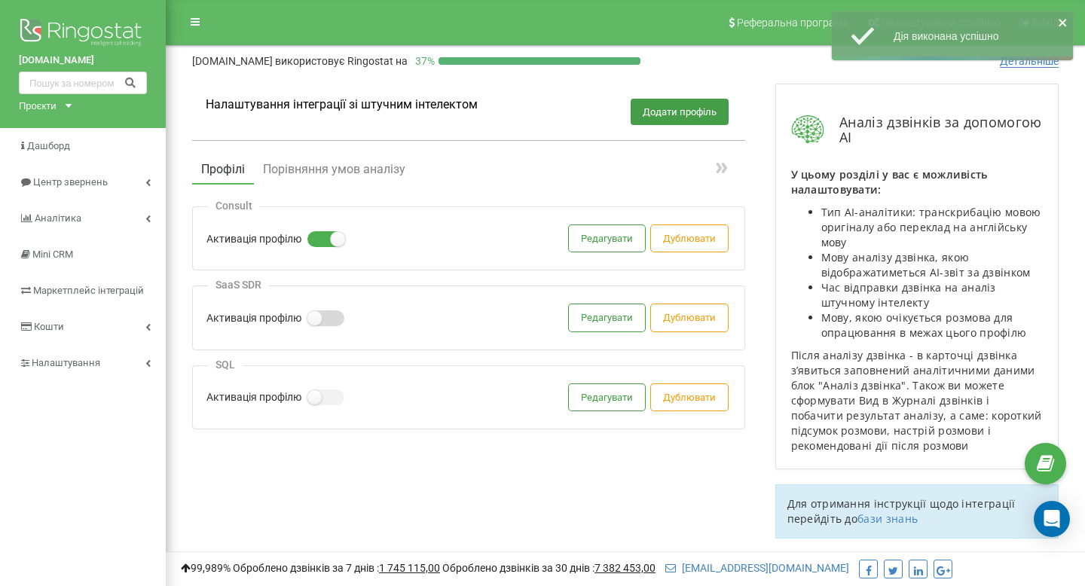
click at [320, 312] on label at bounding box center [313, 311] width 13 height 2
click at [0, 0] on input "Активація профілю" at bounding box center [0, 0] width 0 height 0
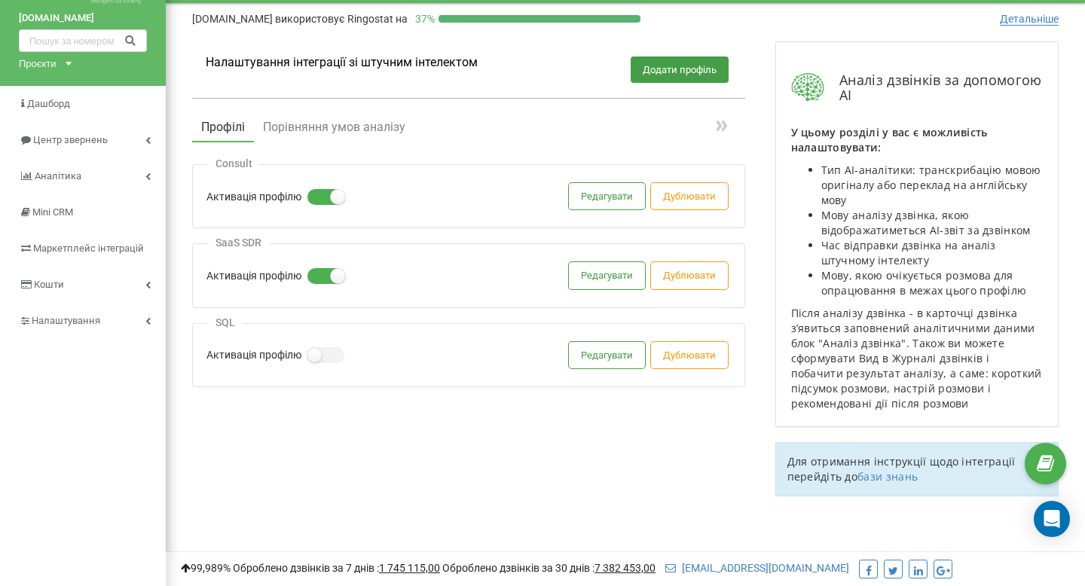
scroll to position [35, 0]
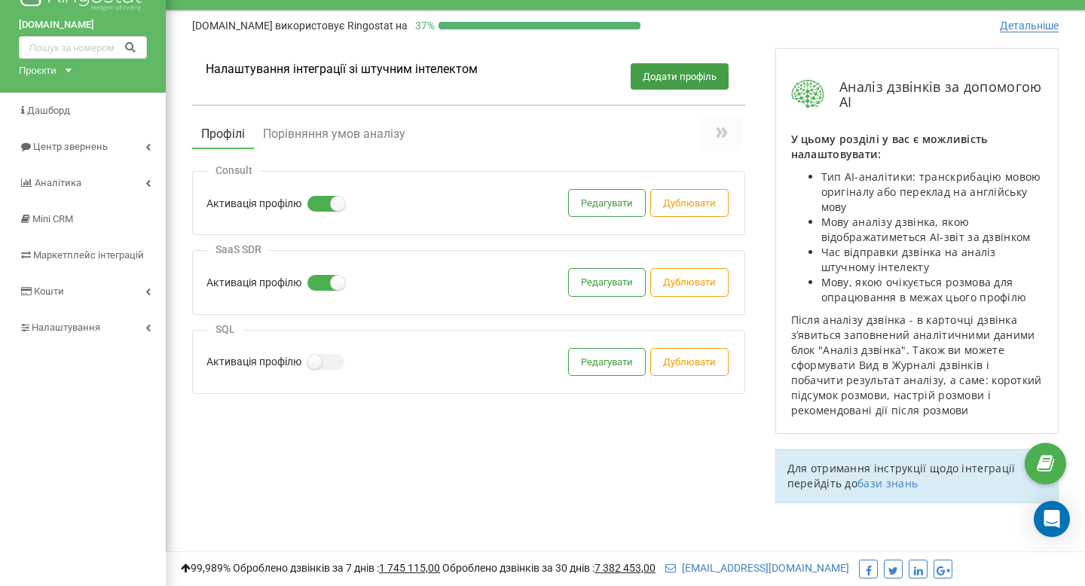
click at [719, 134] on icon at bounding box center [719, 132] width 6 height 11
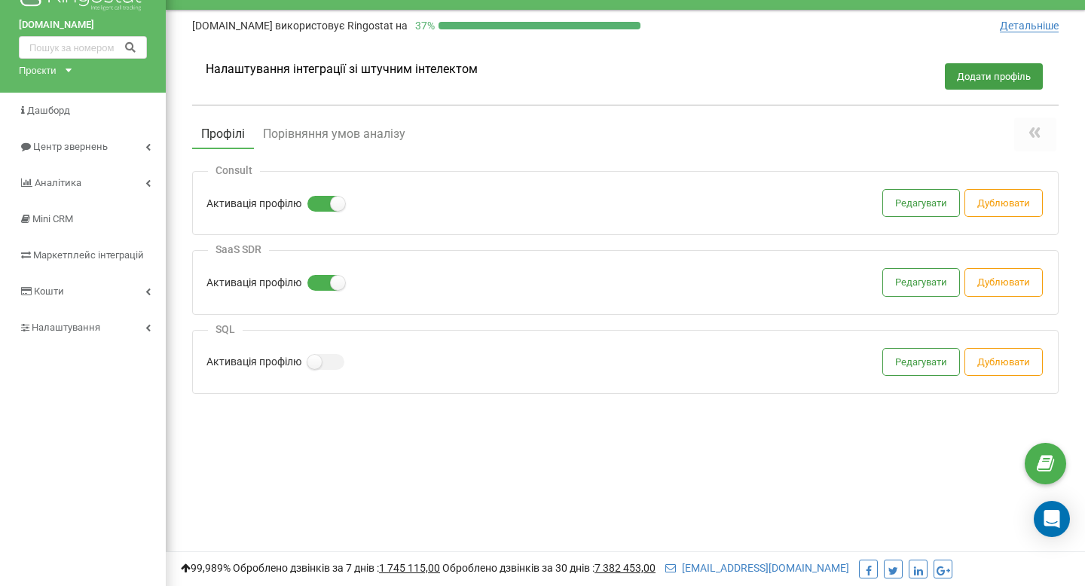
click at [1046, 136] on button at bounding box center [1035, 135] width 42 height 34
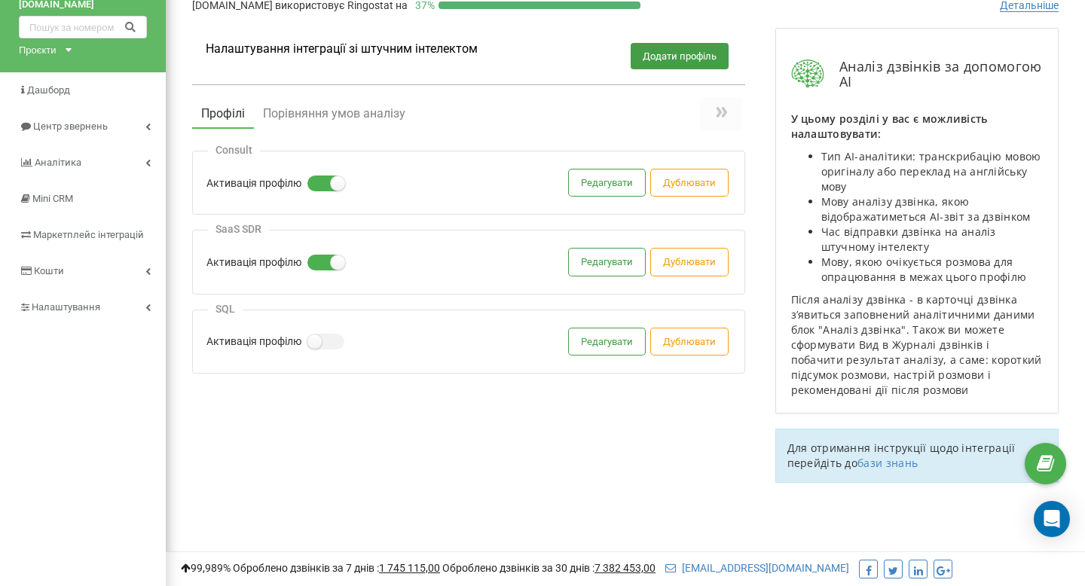
scroll to position [0, 0]
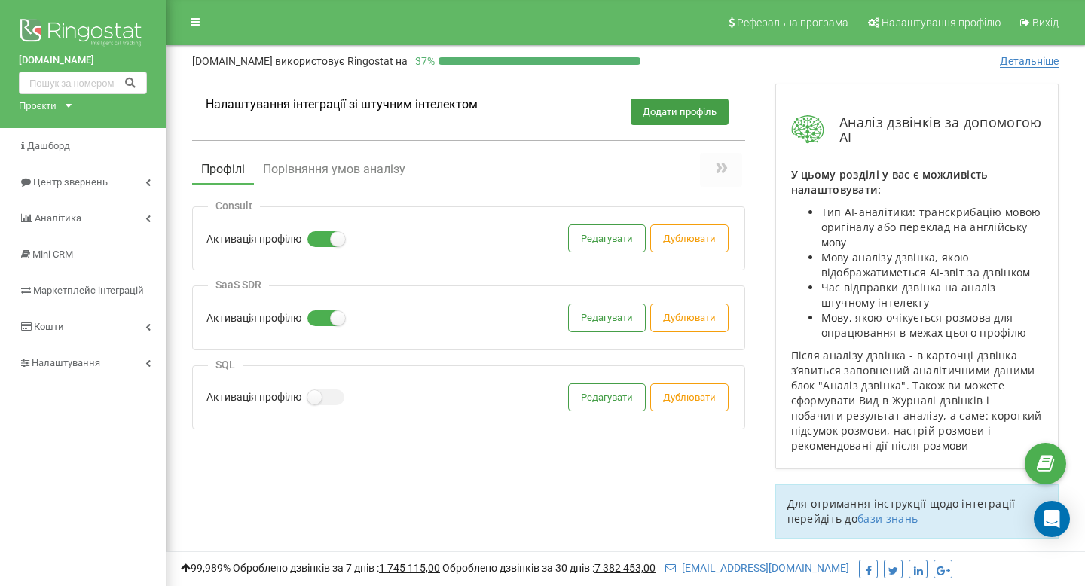
click at [713, 162] on icon at bounding box center [721, 168] width 18 height 18
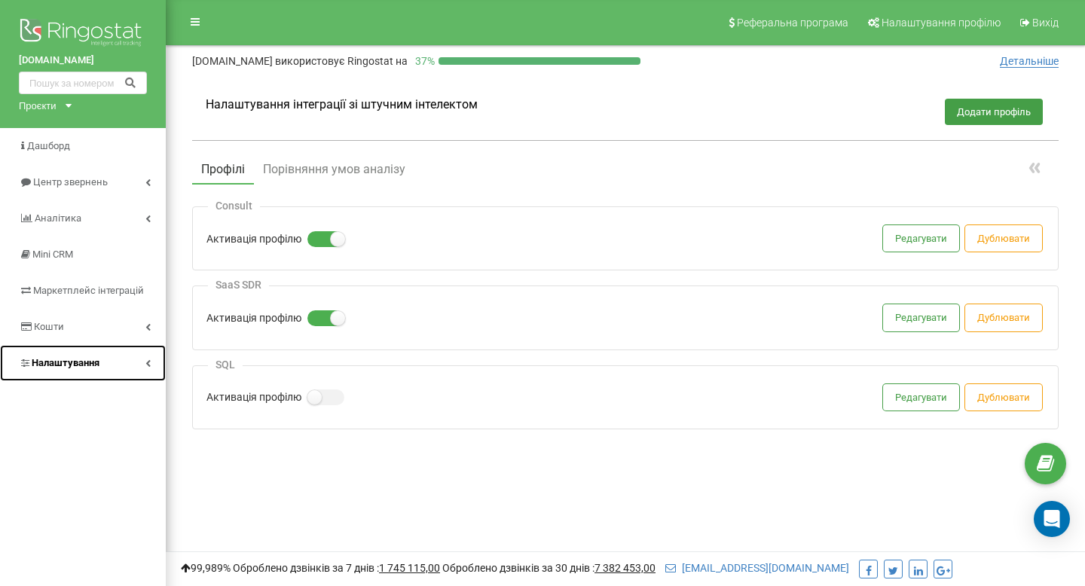
click at [131, 362] on link "Налаштування" at bounding box center [83, 363] width 166 height 36
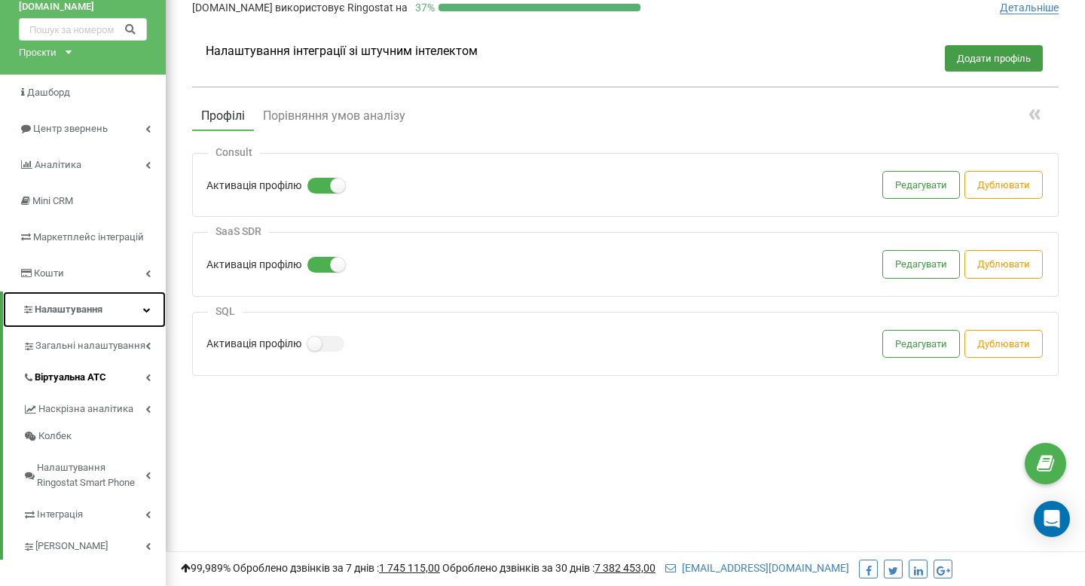
scroll to position [56, 0]
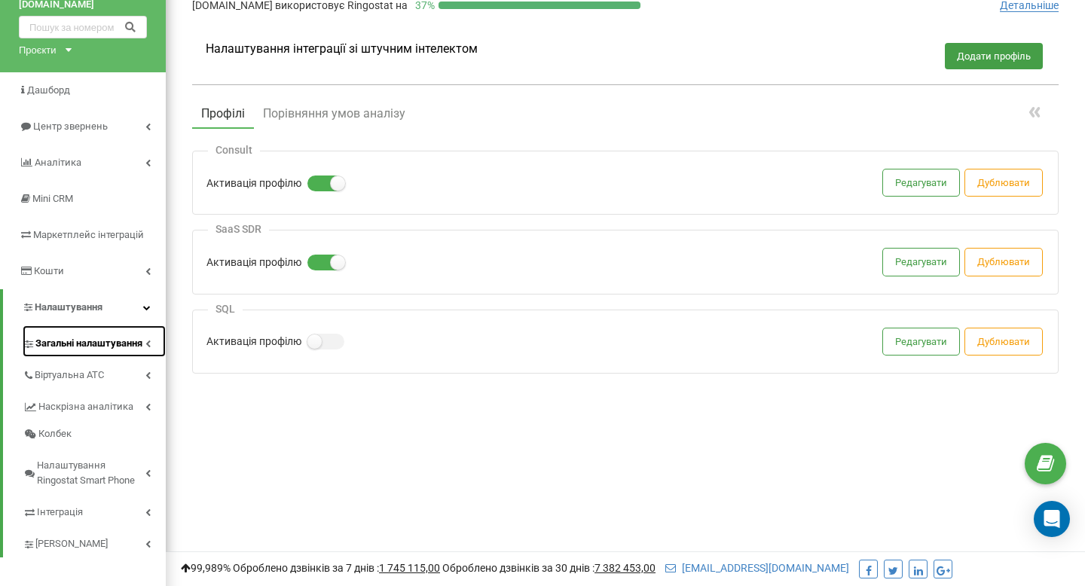
click at [128, 345] on span "Загальні налаштування" at bounding box center [88, 343] width 107 height 15
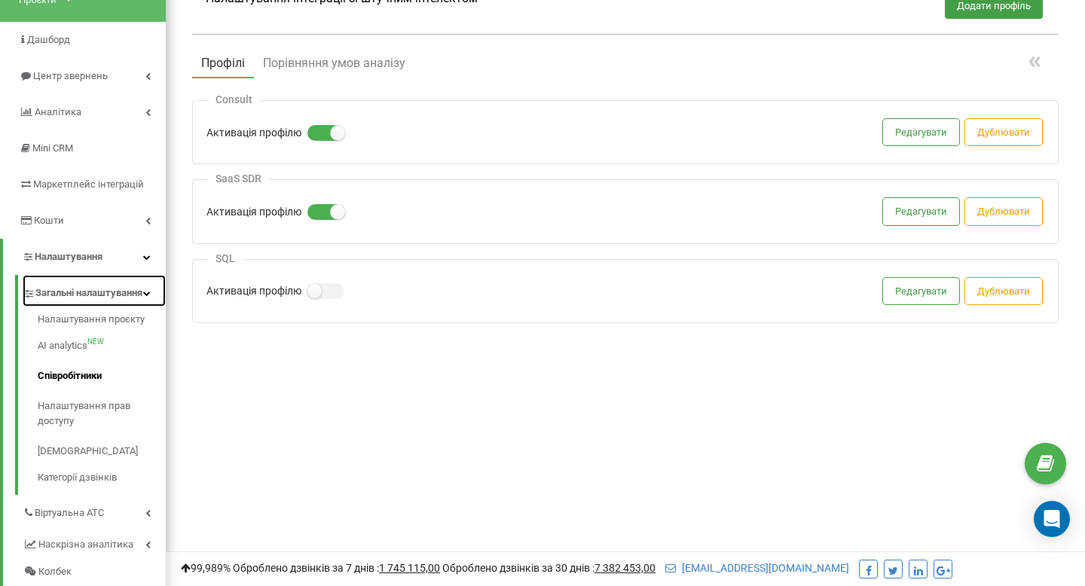
scroll to position [115, 0]
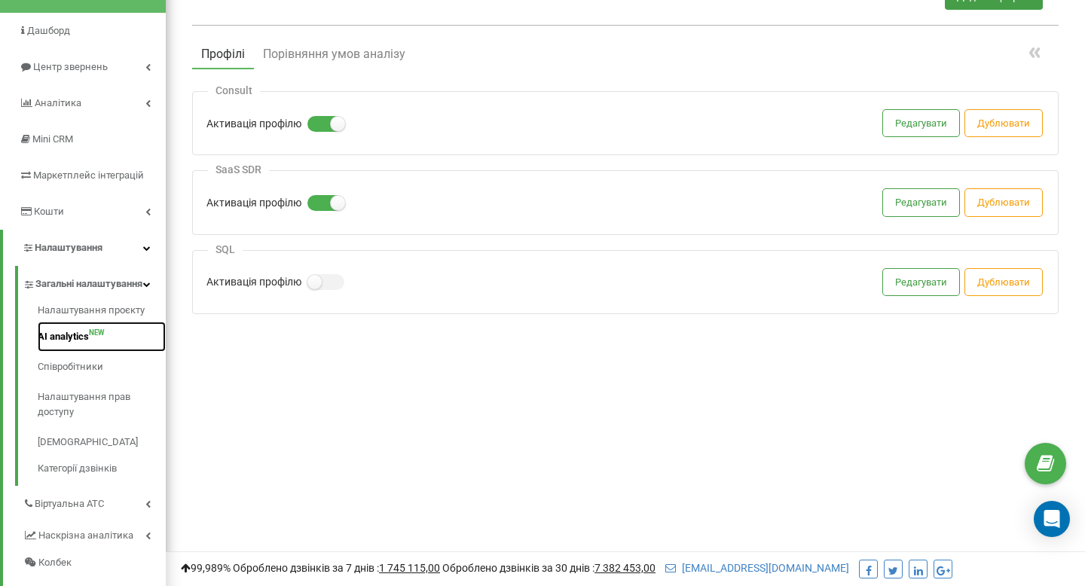
click at [93, 352] on link "AI analytics NEW" at bounding box center [102, 337] width 128 height 30
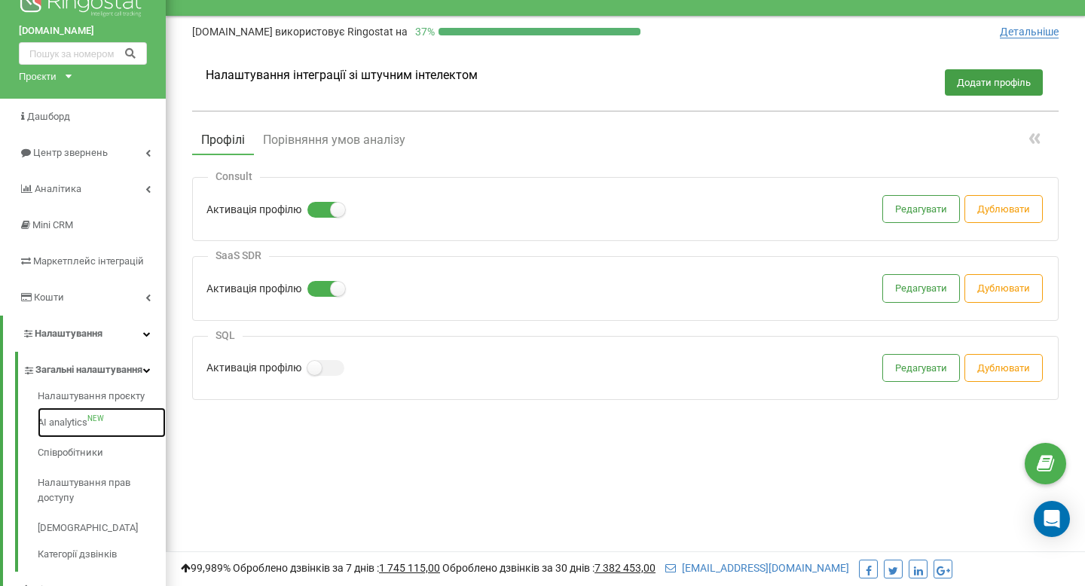
scroll to position [2, 0]
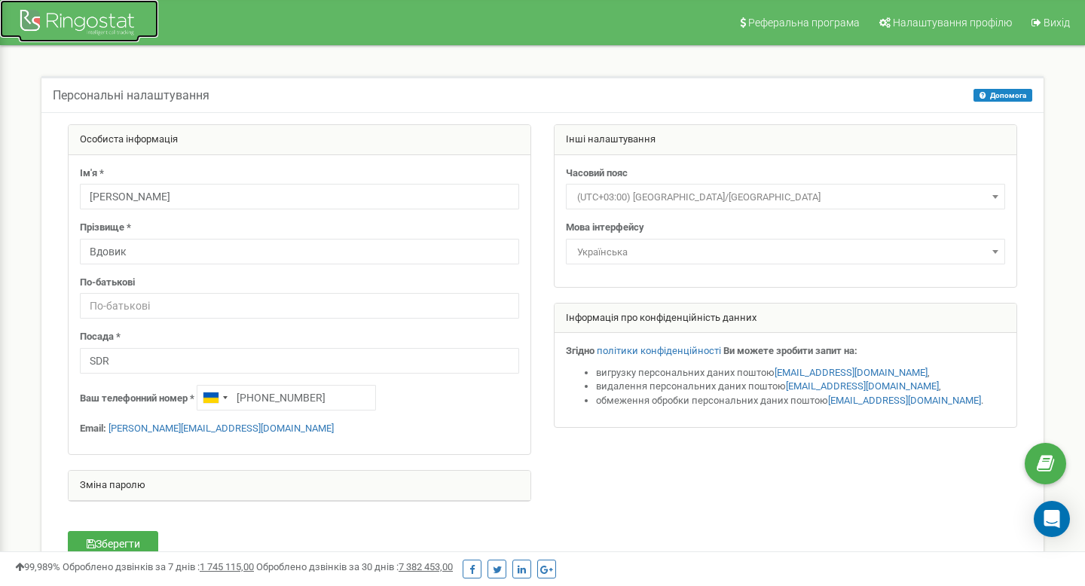
click at [59, 24] on div at bounding box center [79, 24] width 121 height 36
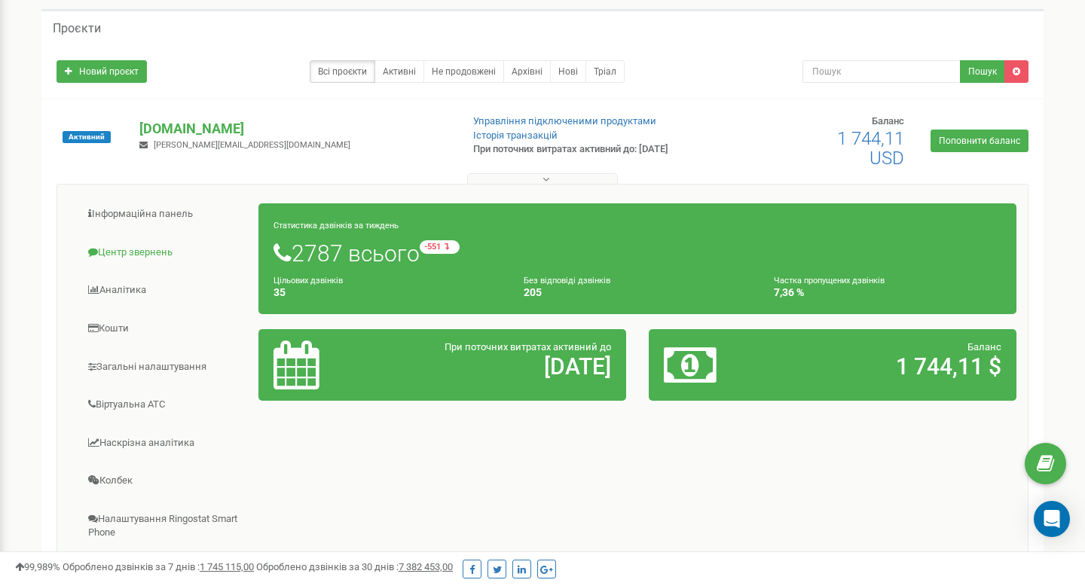
scroll to position [90, 0]
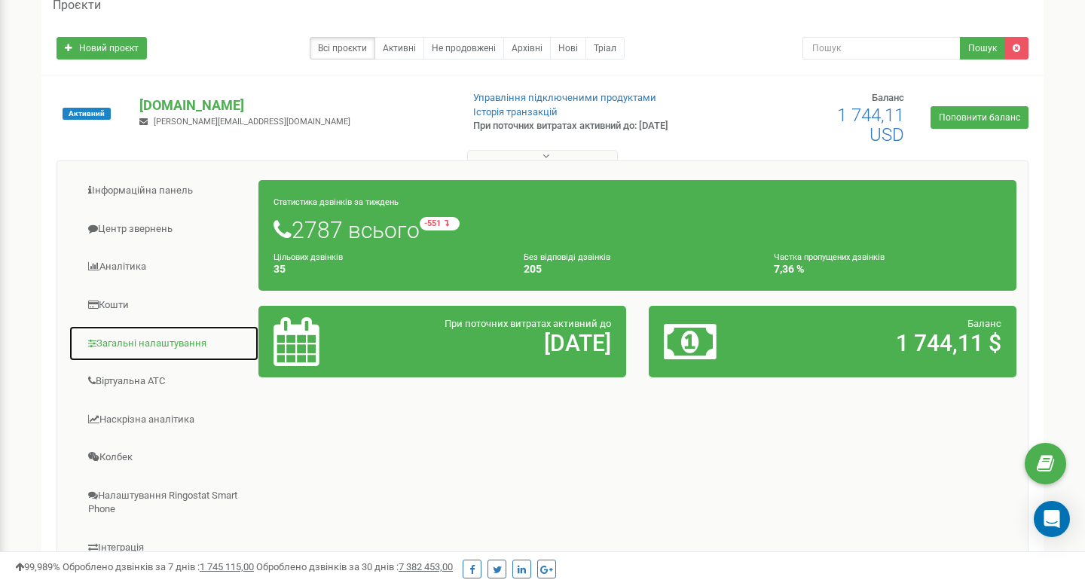
click at [171, 339] on link "Загальні налаштування" at bounding box center [164, 343] width 191 height 37
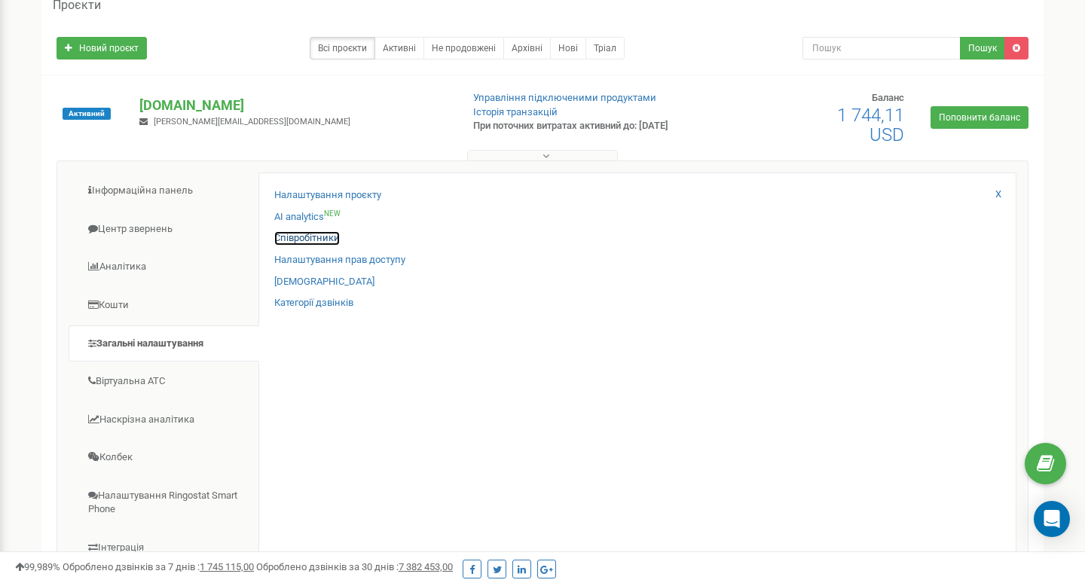
click at [310, 232] on link "Співробітники" at bounding box center [307, 238] width 66 height 14
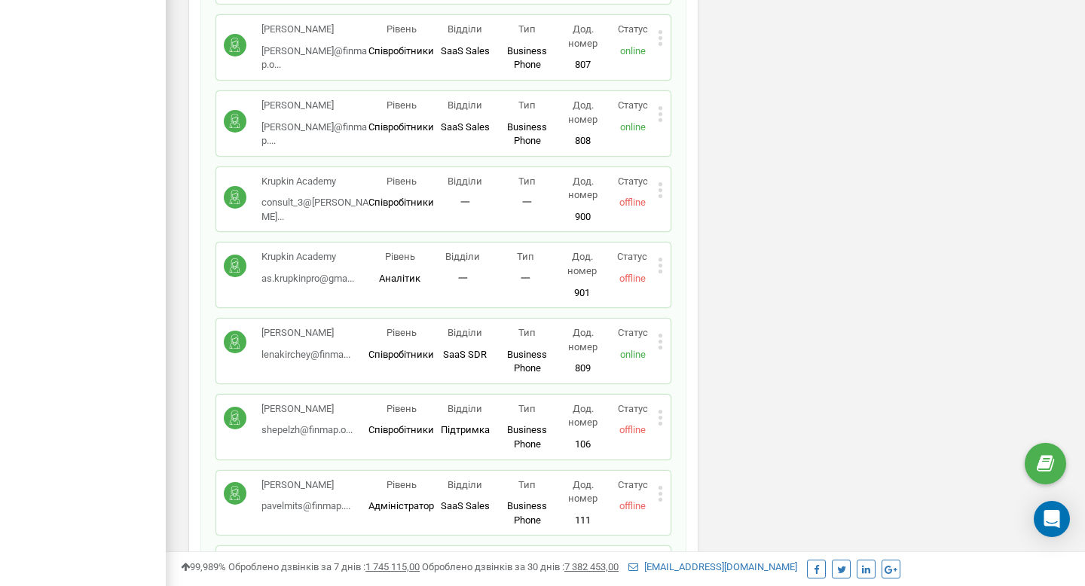
scroll to position [1123, 0]
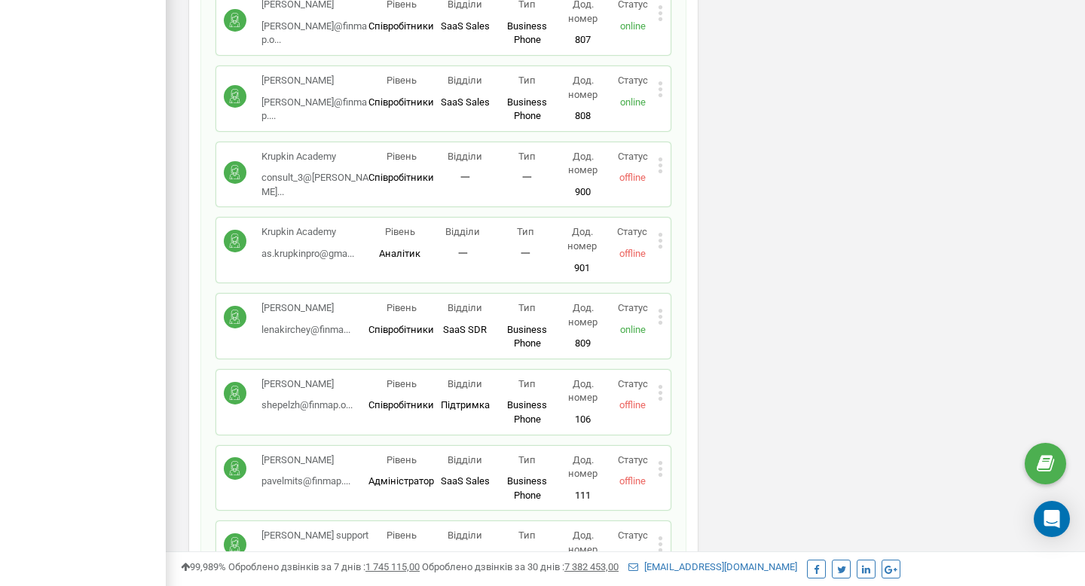
click at [659, 323] on icon at bounding box center [660, 323] width 4 height 4
click at [698, 342] on span "Редагувати" at bounding box center [708, 342] width 60 height 10
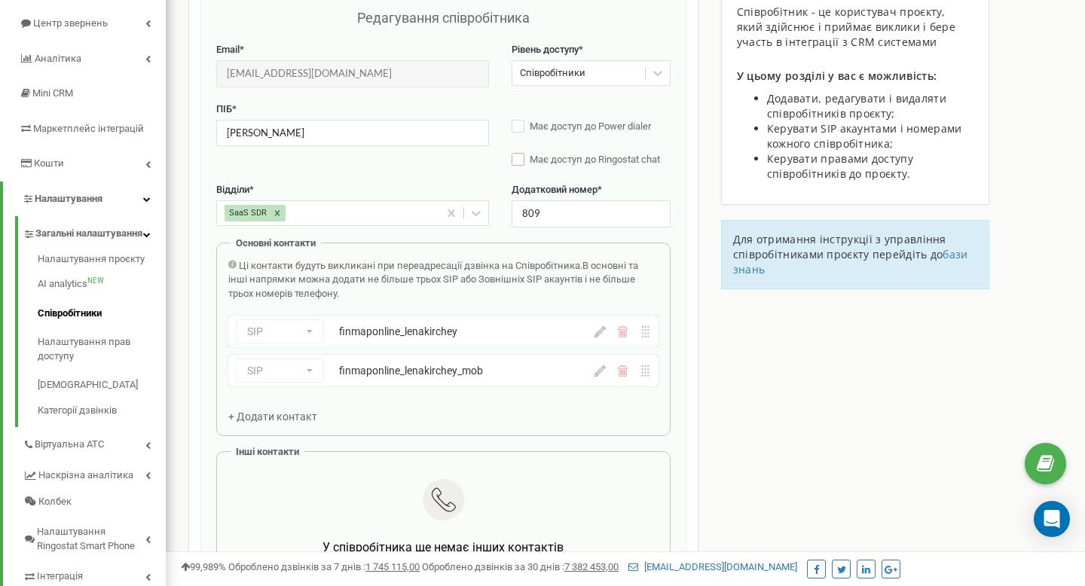
scroll to position [151, 0]
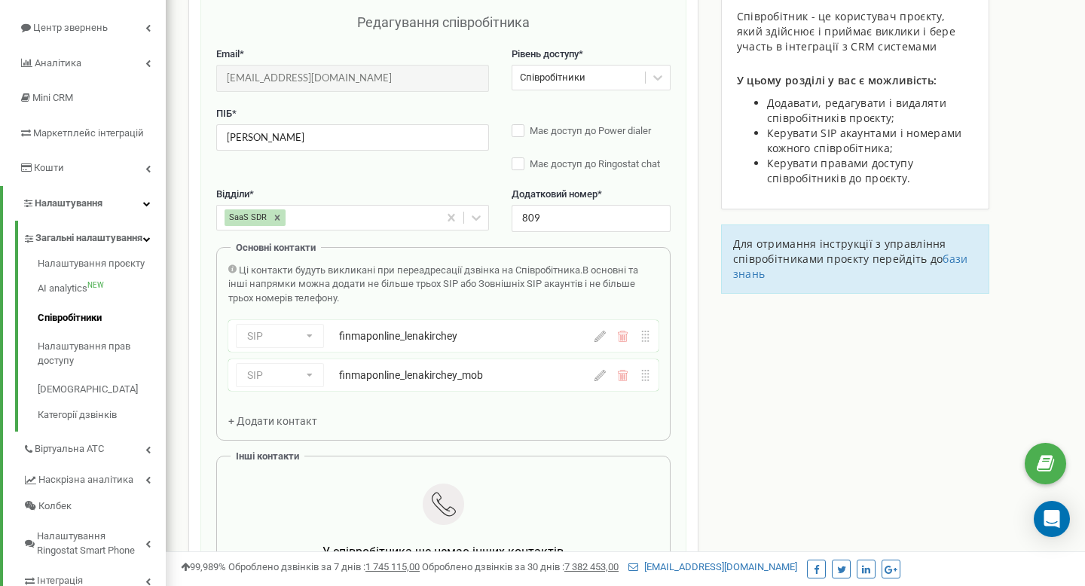
click at [306, 215] on div "SaaS SDR" at bounding box center [328, 217] width 222 height 23
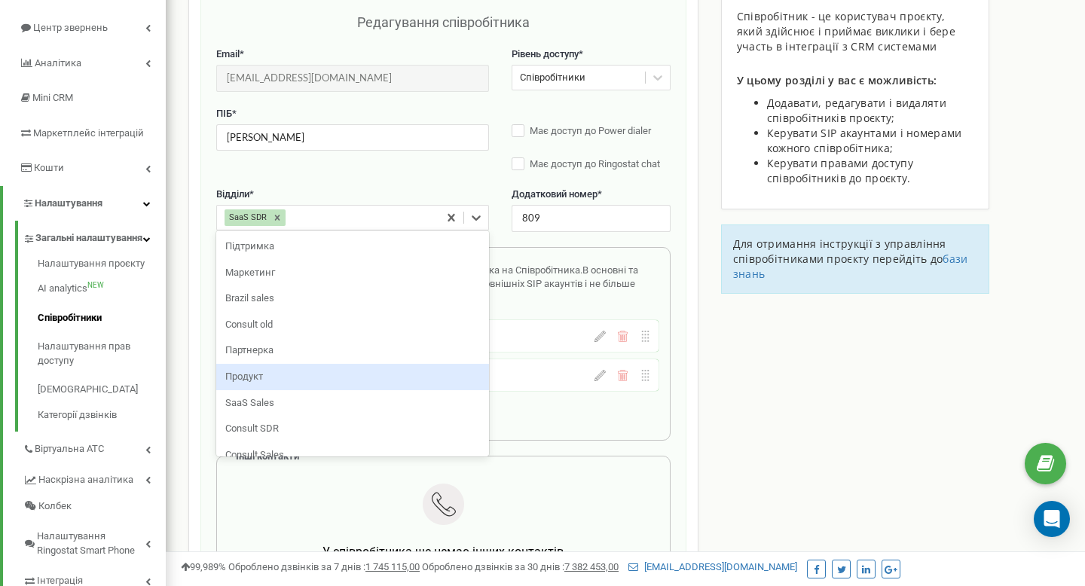
scroll to position [14, 0]
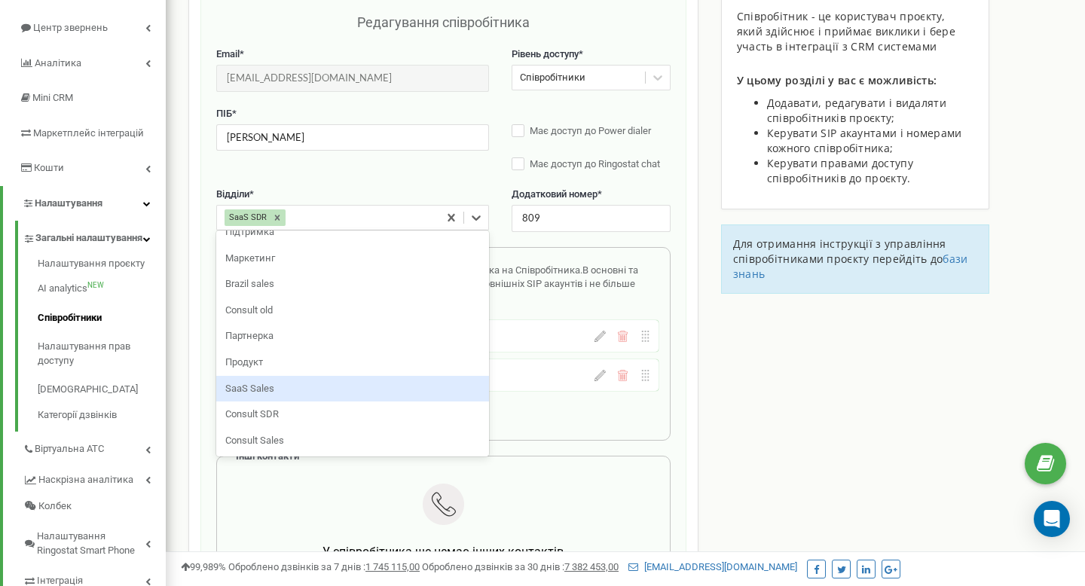
click at [280, 391] on div "SaaS Sales" at bounding box center [352, 389] width 273 height 26
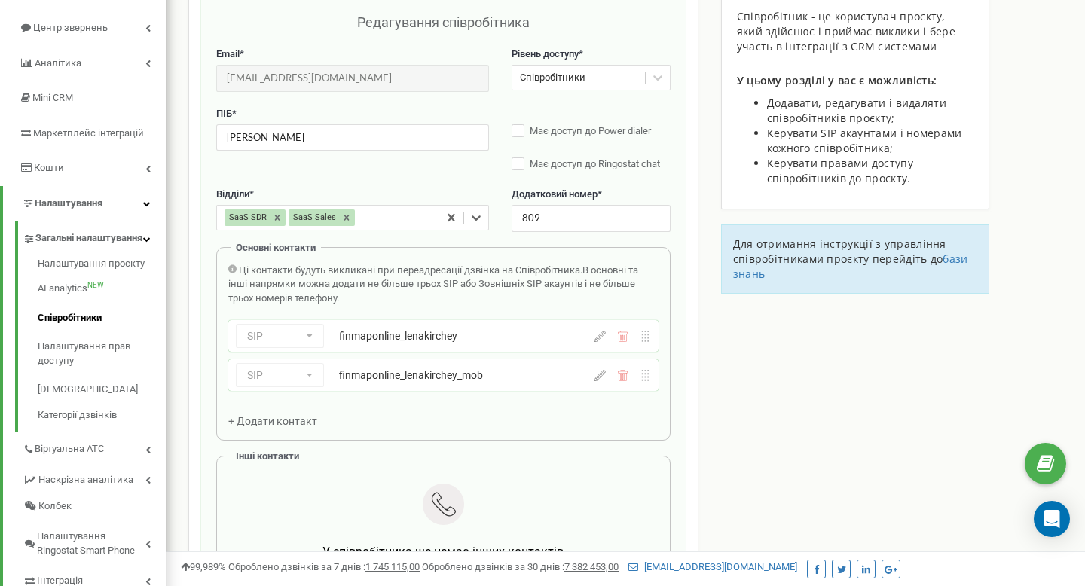
click at [516, 240] on div "Відділи * option SaaS Sales, selected. 0 results available. Select is focused ,…" at bounding box center [443, 218] width 454 height 60
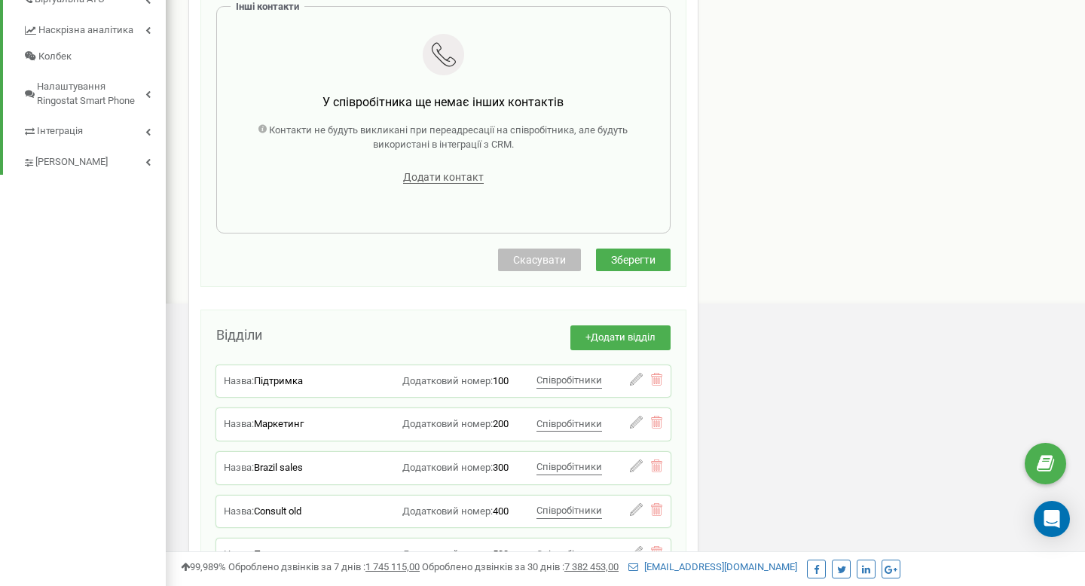
click at [616, 262] on span "Зберегти" at bounding box center [633, 260] width 44 height 12
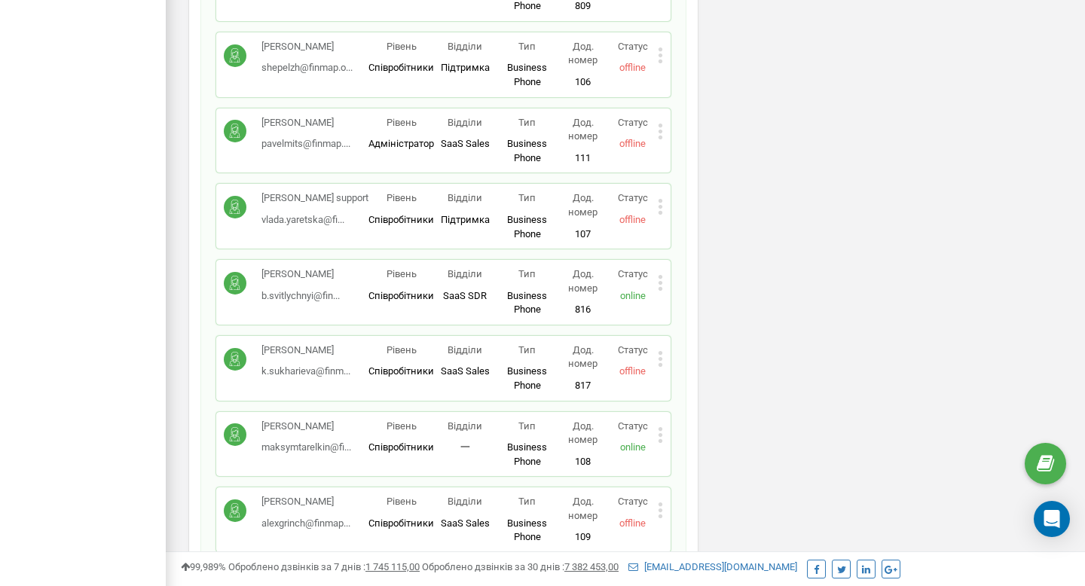
scroll to position [1482, 0]
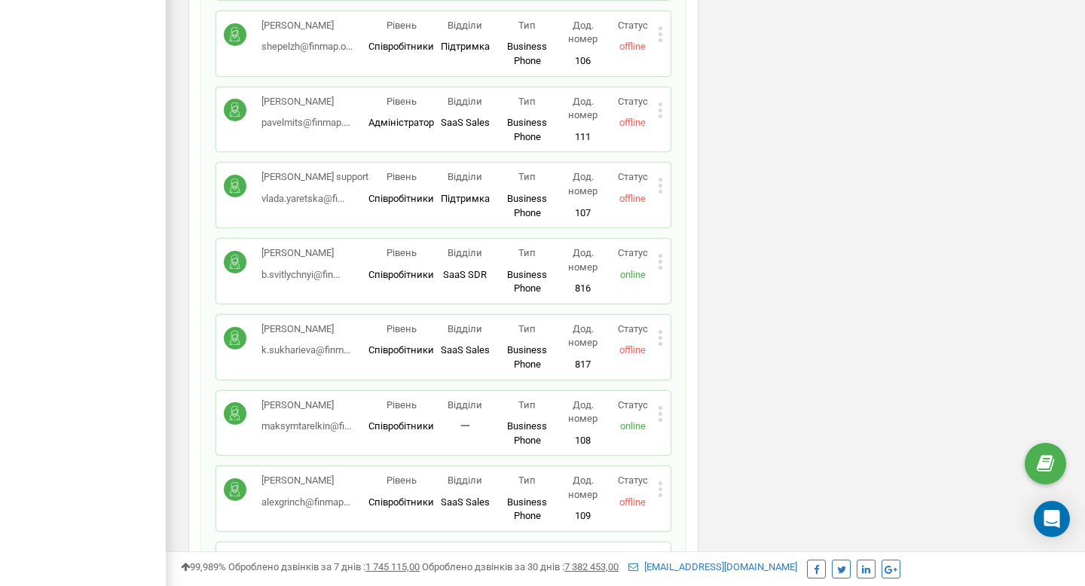
click at [660, 341] on icon at bounding box center [660, 338] width 5 height 16
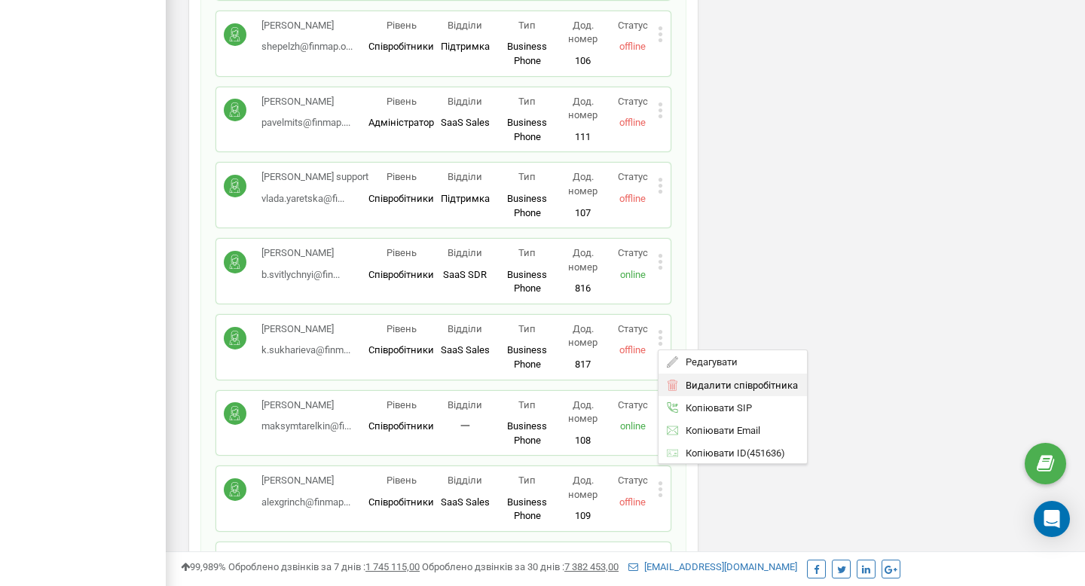
click at [705, 382] on span "Видалити співробітника" at bounding box center [738, 385] width 120 height 10
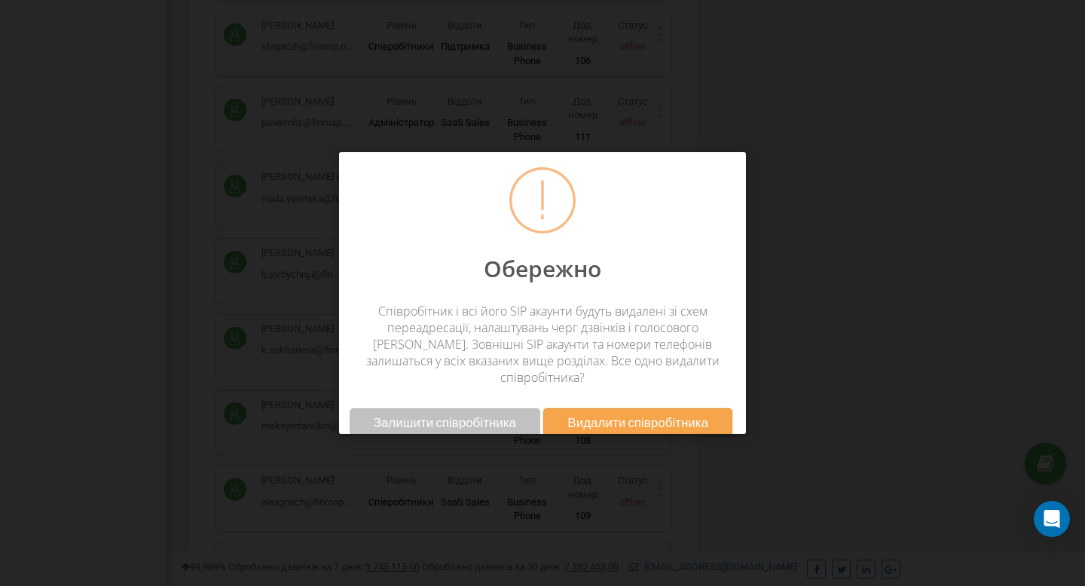
click at [603, 414] on span "Видалити співробітника" at bounding box center [637, 422] width 141 height 16
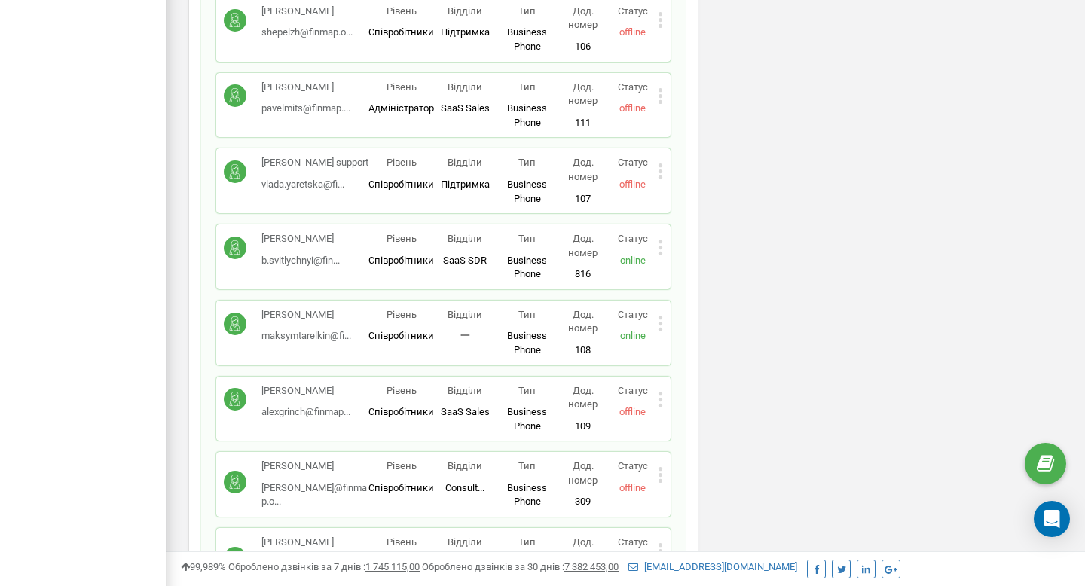
scroll to position [1497, 0]
click at [659, 323] on icon at bounding box center [660, 323] width 4 height 4
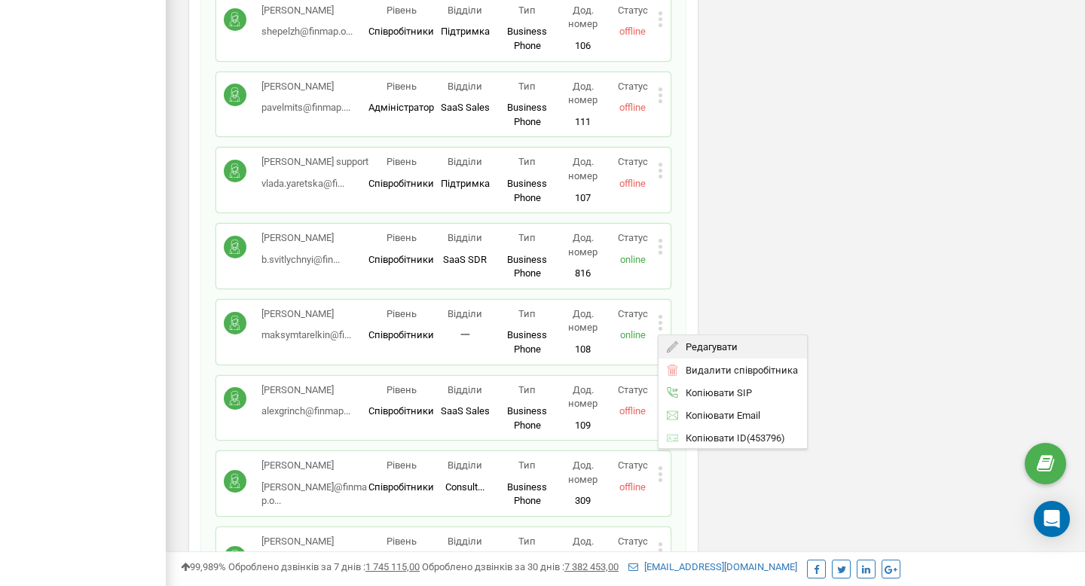
click at [693, 348] on span "Редагувати" at bounding box center [708, 347] width 60 height 10
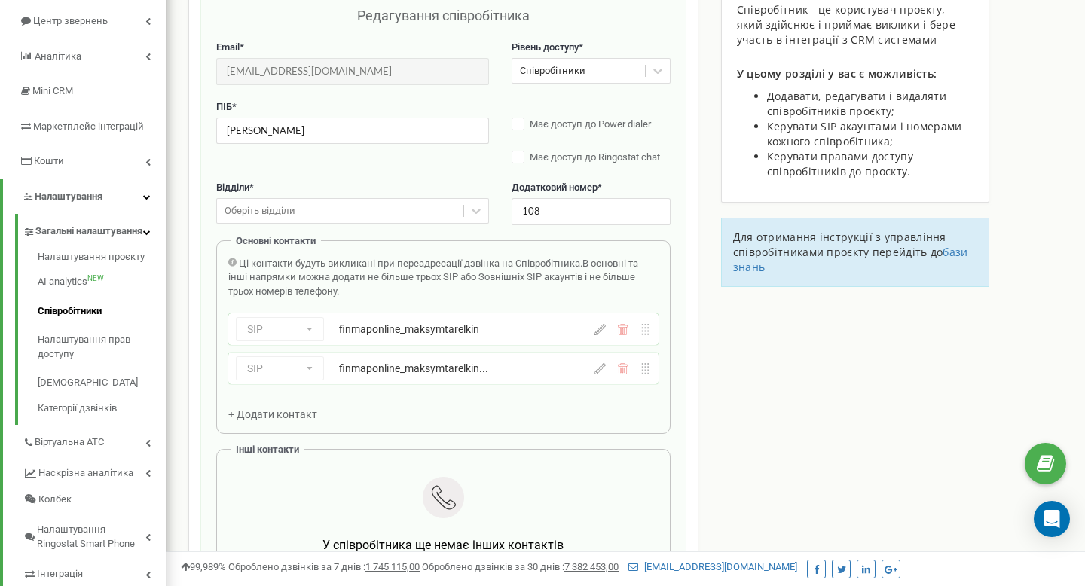
scroll to position [151, 0]
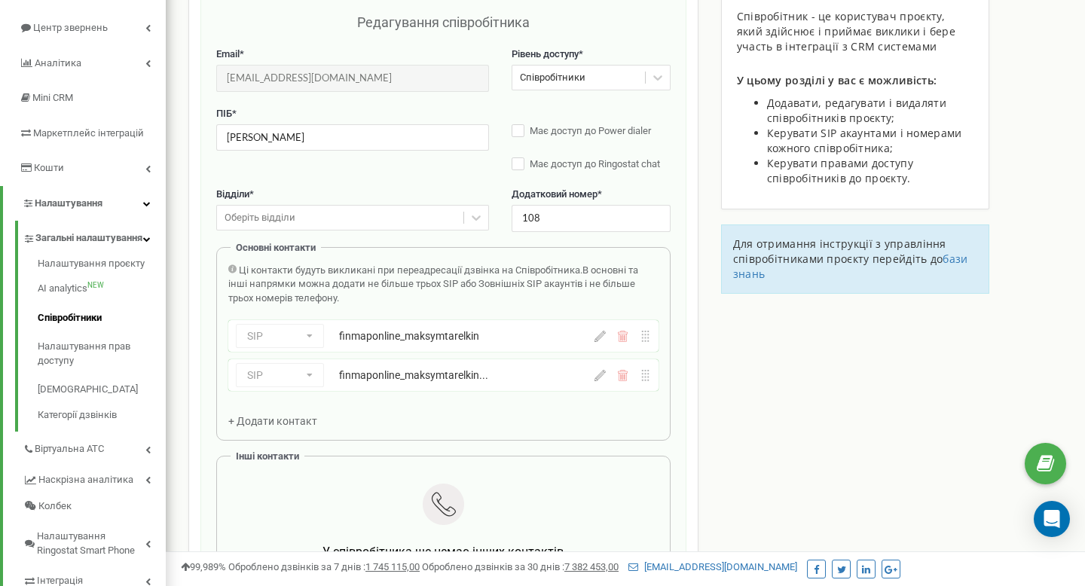
click at [371, 224] on div "Оберіть відділи" at bounding box center [340, 217] width 246 height 23
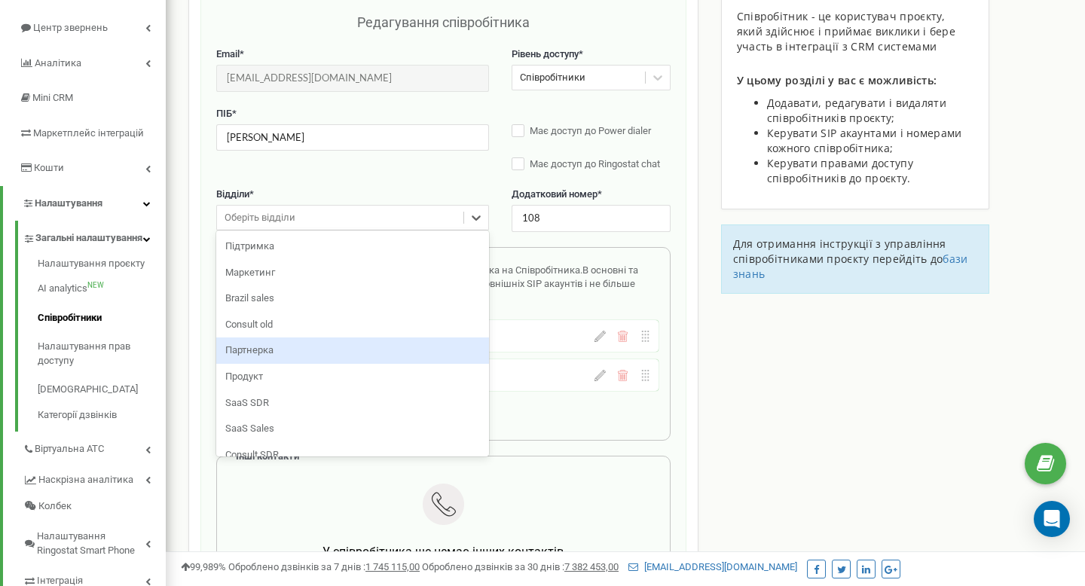
scroll to position [40, 0]
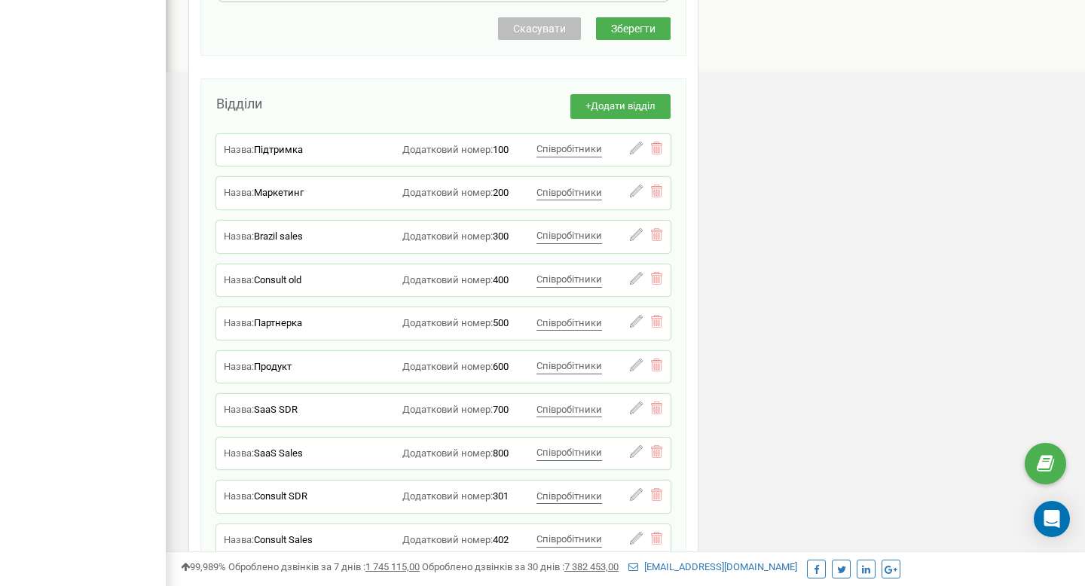
scroll to position [828, 0]
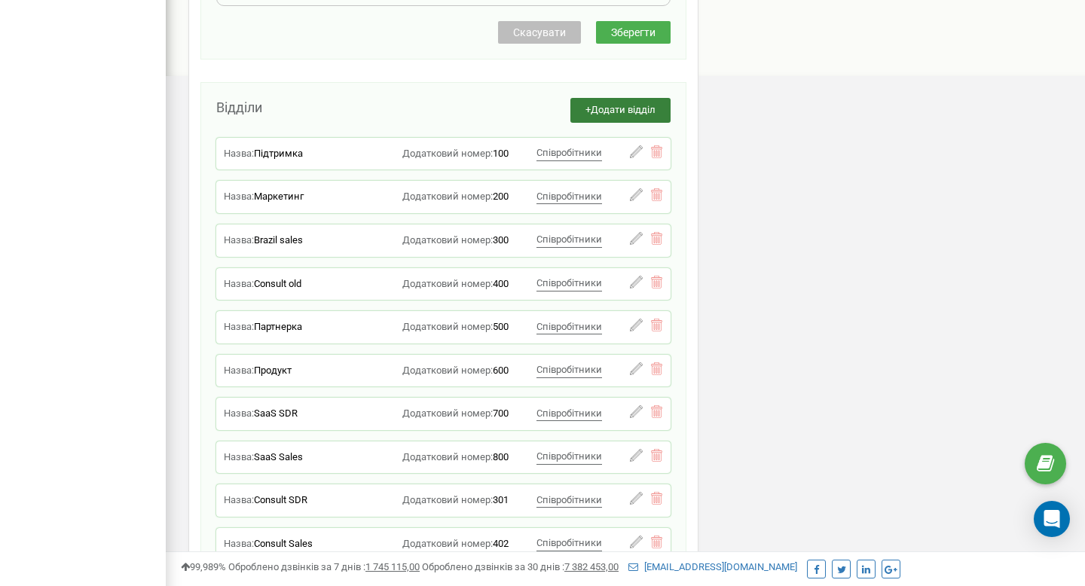
click at [631, 113] on span "Додати відділ" at bounding box center [623, 109] width 65 height 11
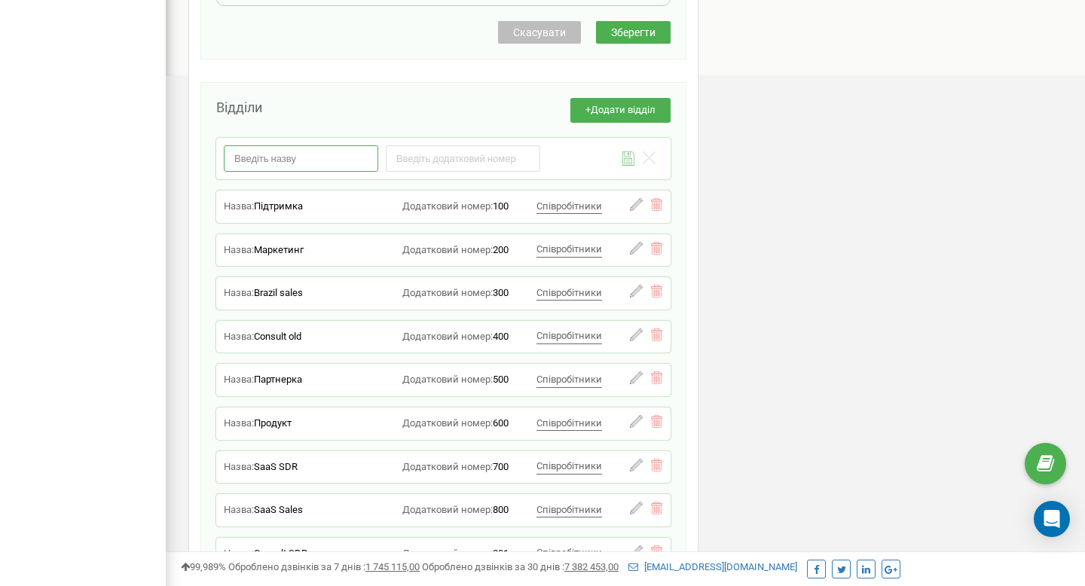
click at [313, 158] on input "text" at bounding box center [301, 158] width 154 height 26
type input "R"
type input "a"
click at [267, 158] on input "Accounting" at bounding box center [301, 158] width 154 height 26
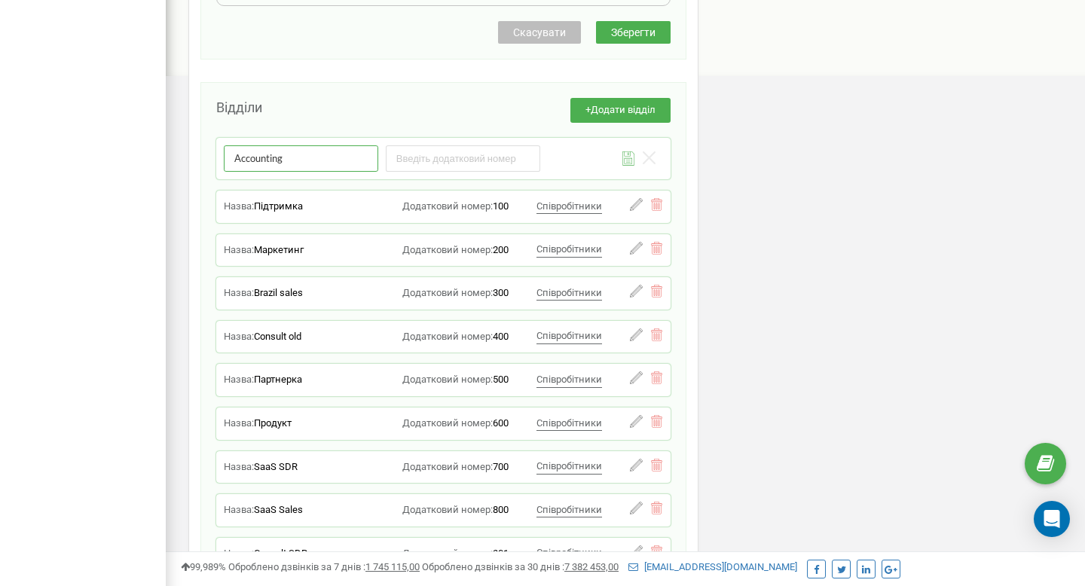
paste input "retention"
click at [239, 163] on input "retention" at bounding box center [301, 158] width 154 height 26
click at [289, 159] on input "Retention" at bounding box center [301, 158] width 154 height 26
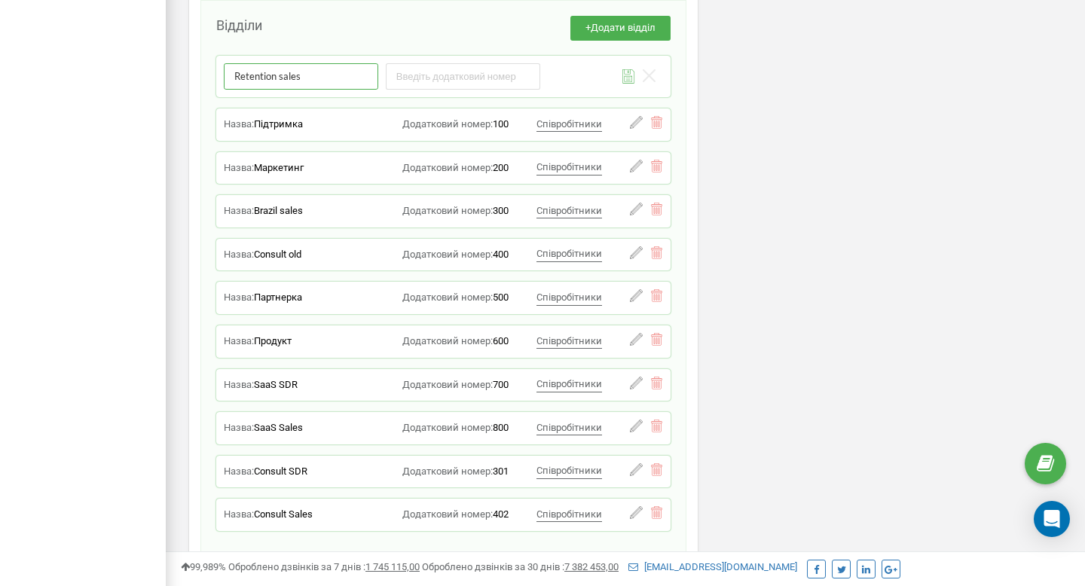
scroll to position [879, 0]
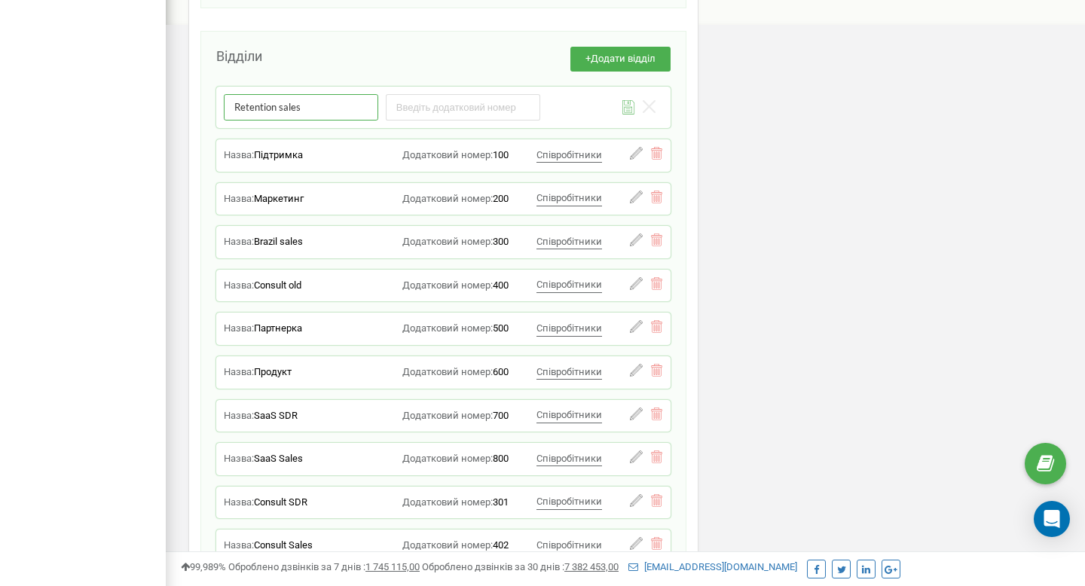
type input "Retention sales"
click at [460, 108] on input "number" at bounding box center [463, 107] width 154 height 26
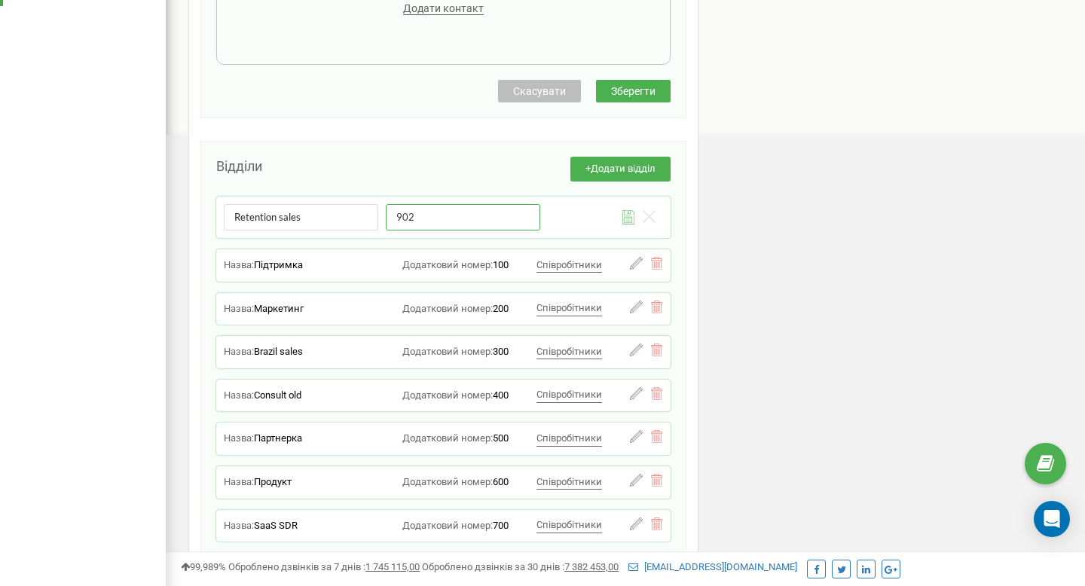
scroll to position [740, 0]
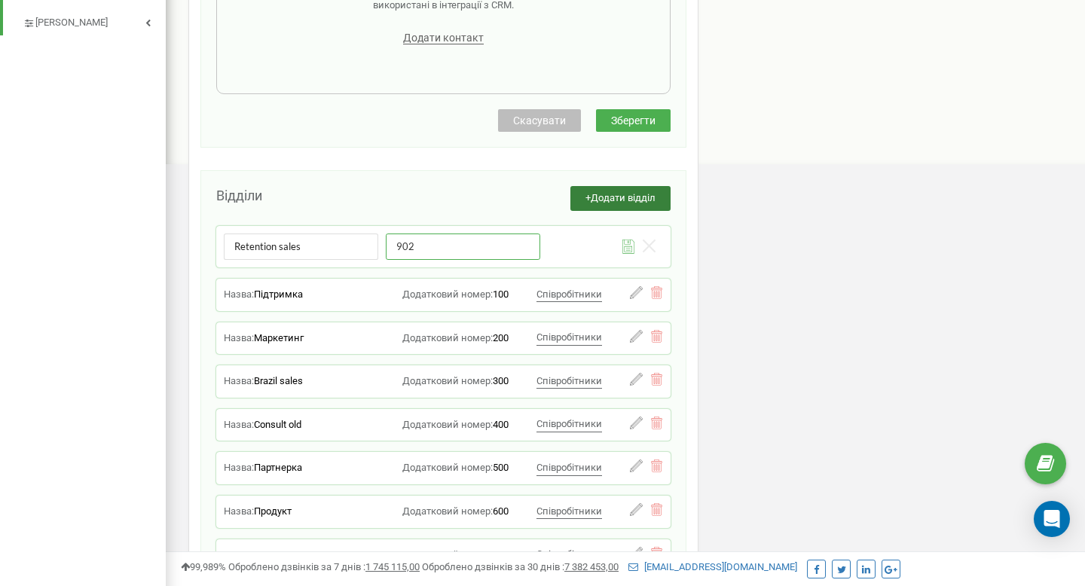
type input "902"
click at [622, 195] on span "Додати відділ" at bounding box center [623, 197] width 65 height 11
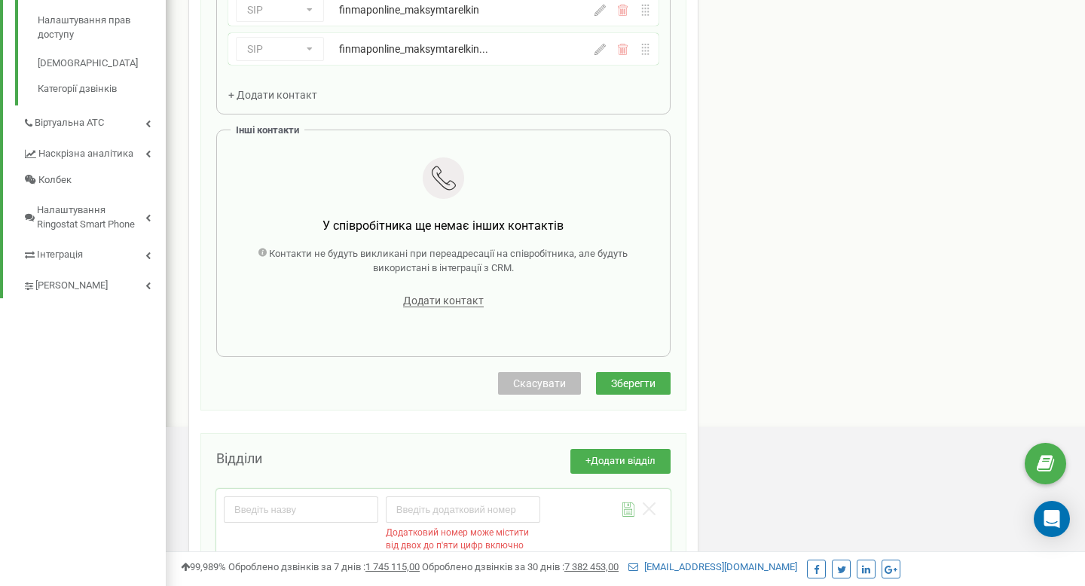
scroll to position [534, 0]
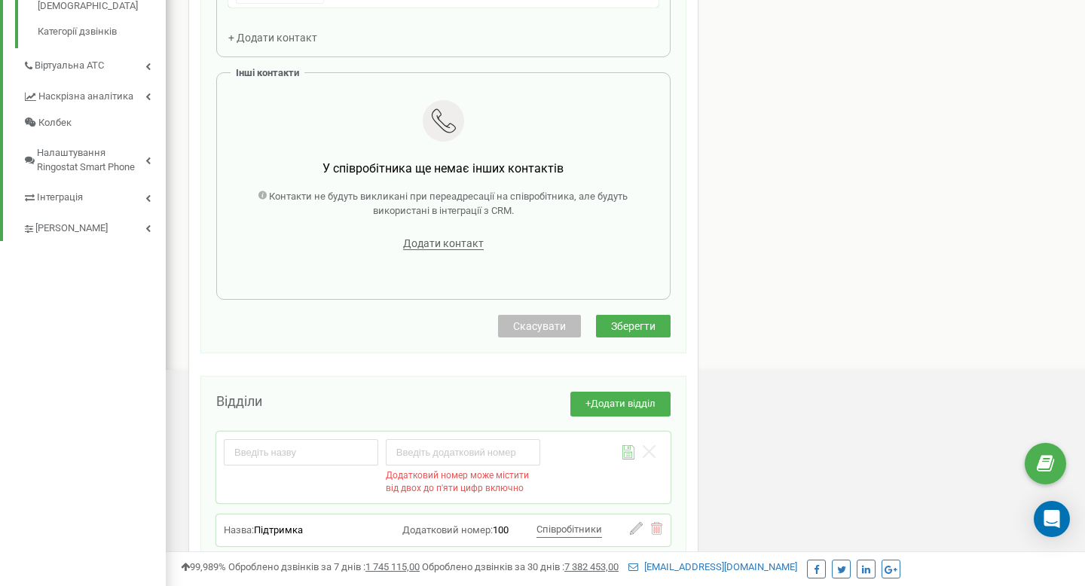
click at [614, 330] on span "Зберегти" at bounding box center [633, 326] width 44 height 12
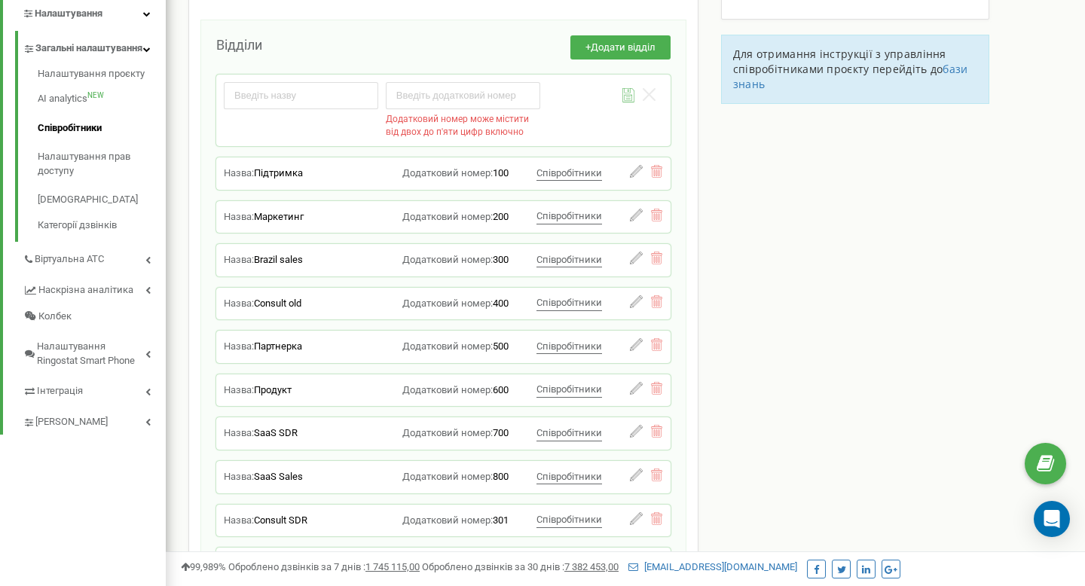
scroll to position [337, 0]
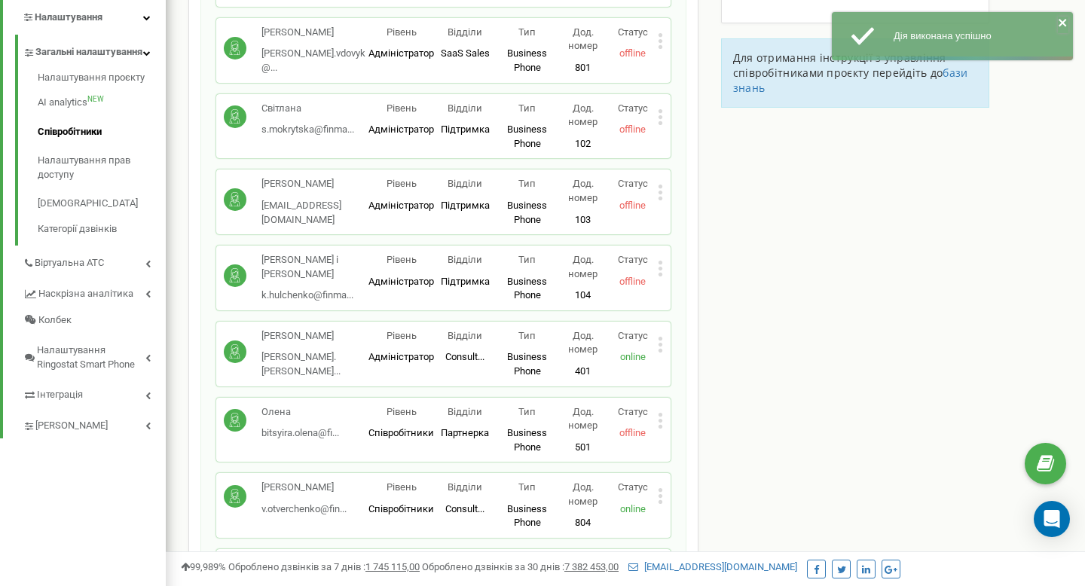
click at [1061, 22] on icon "close" at bounding box center [1062, 23] width 8 height 8
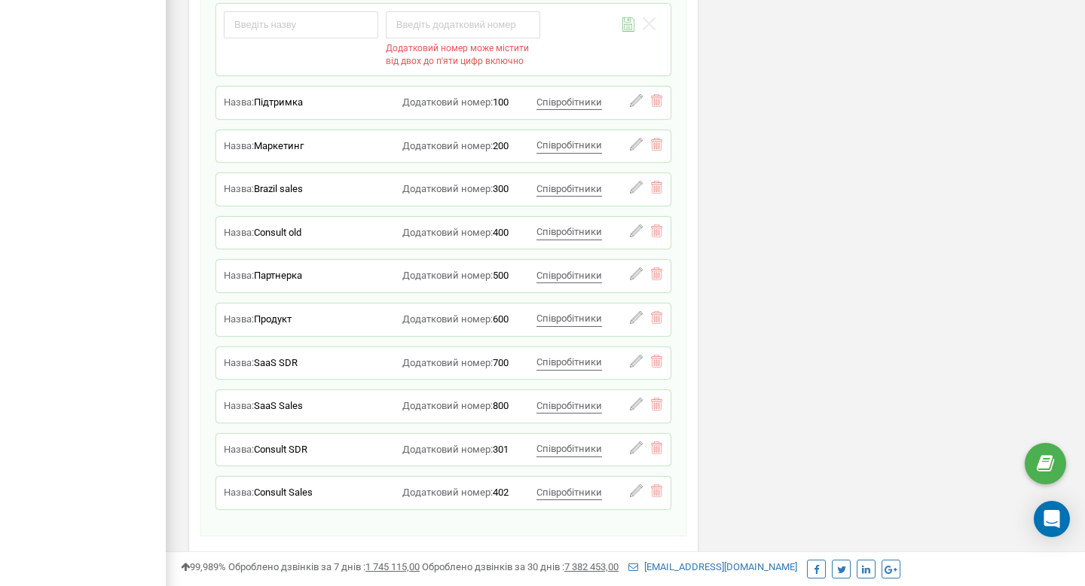
scroll to position [2715, 0]
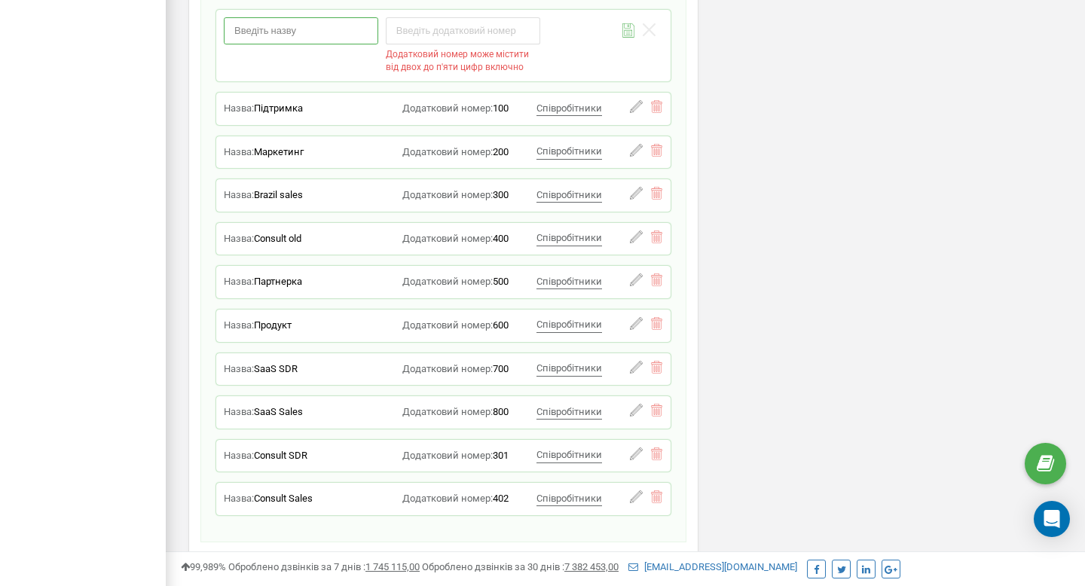
click at [324, 40] on input "text" at bounding box center [301, 30] width 154 height 26
type input "Retention sales"
click at [460, 26] on input "number" at bounding box center [463, 30] width 154 height 26
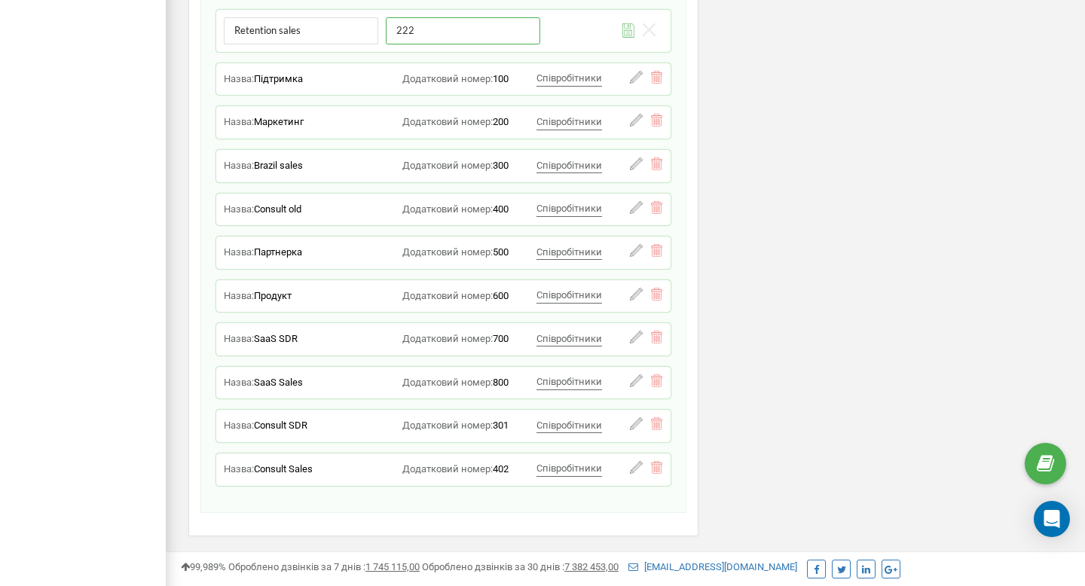
type input "222"
click at [572, 19] on div "Зберегти відділ Скасувати" at bounding box center [602, 28] width 108 height 23
click at [630, 35] on icon at bounding box center [628, 30] width 13 height 14
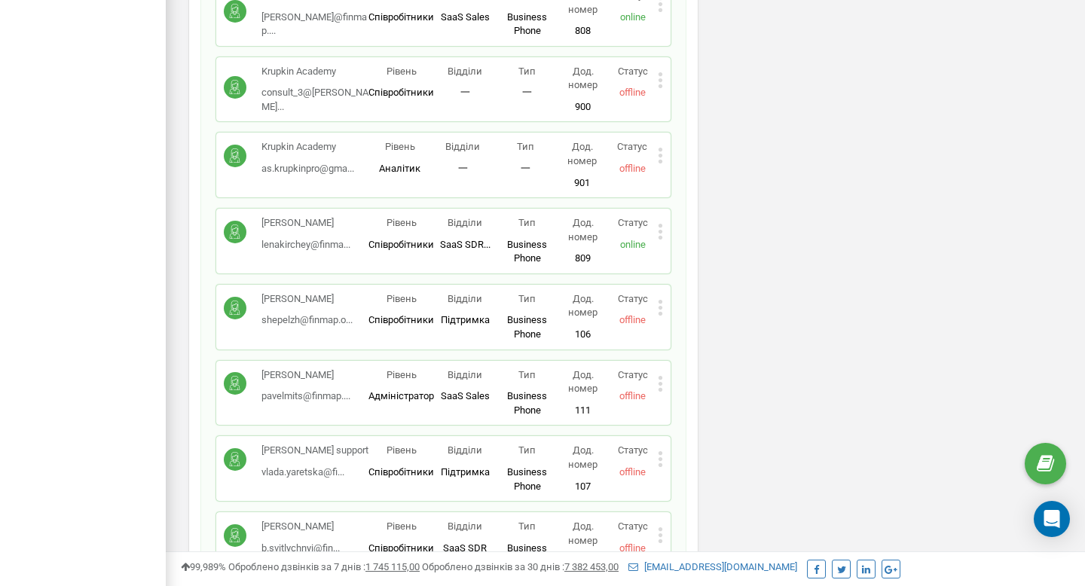
scroll to position [1223, 0]
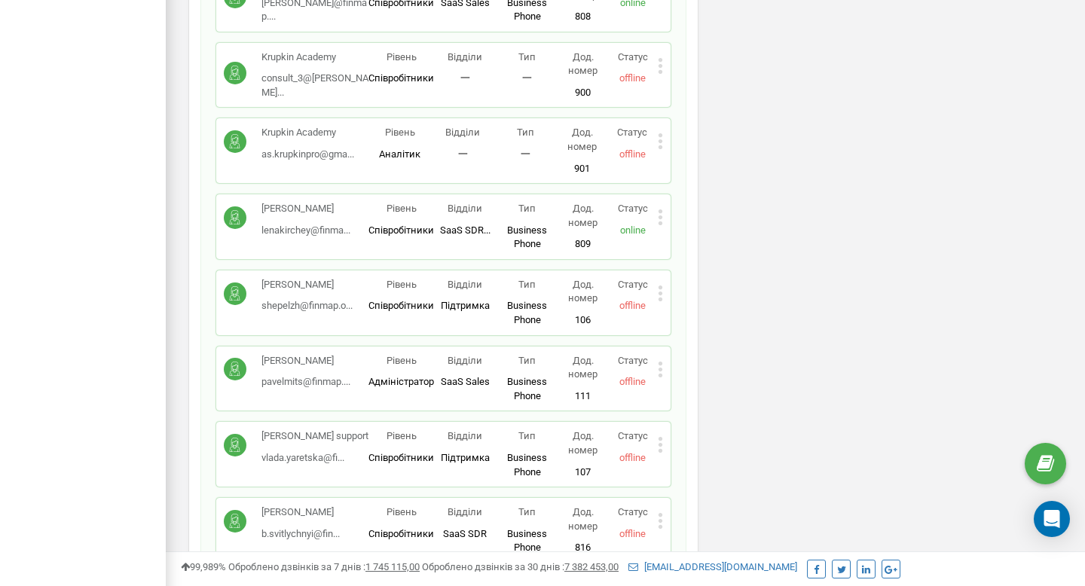
click at [659, 294] on icon at bounding box center [660, 294] width 4 height 4
click at [689, 324] on div "Редагувати" at bounding box center [732, 317] width 148 height 23
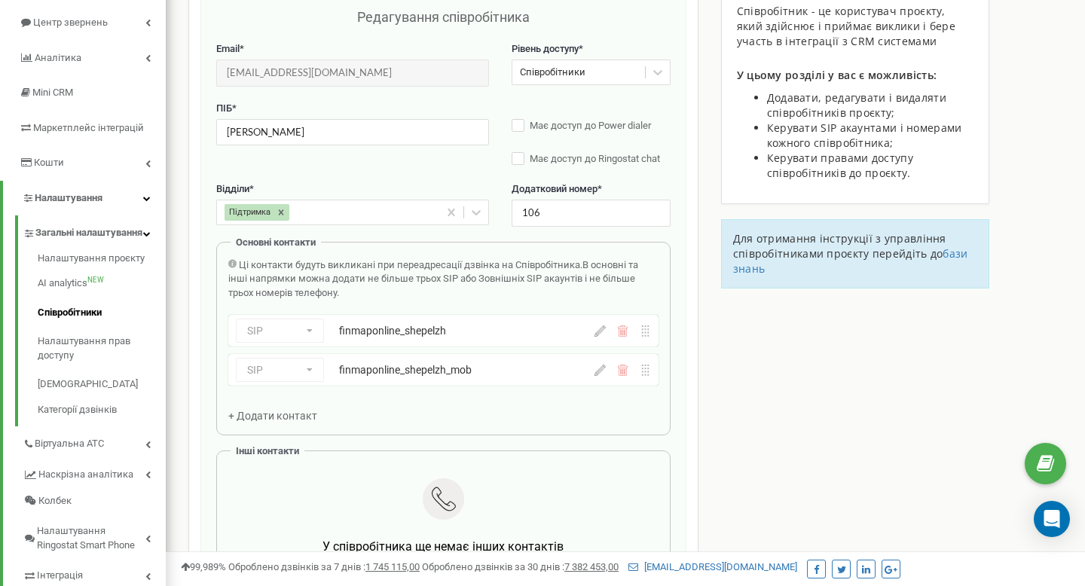
scroll to position [151, 0]
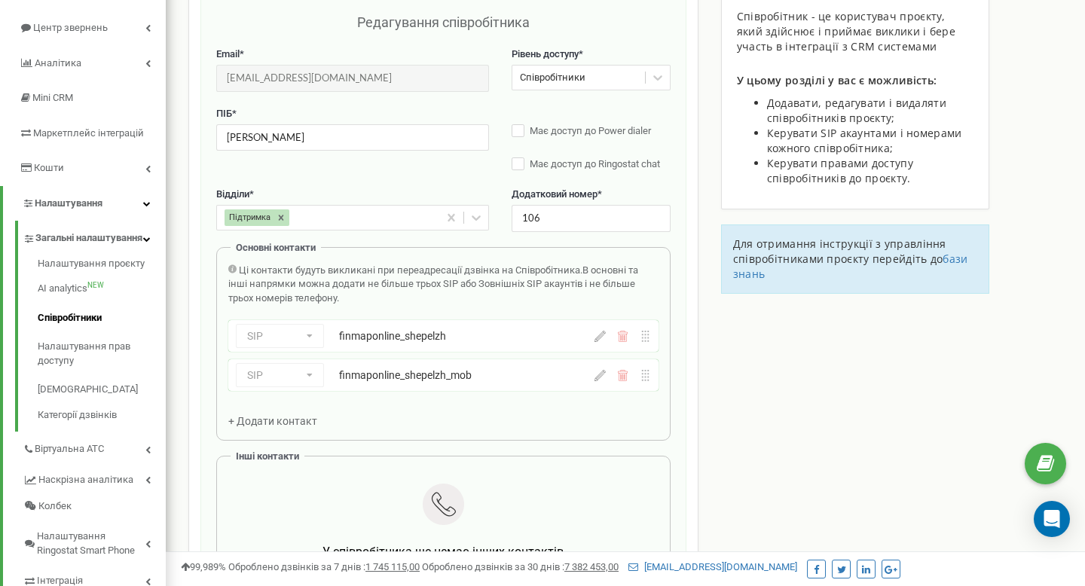
click at [295, 222] on div "Підтримка" at bounding box center [328, 217] width 222 height 23
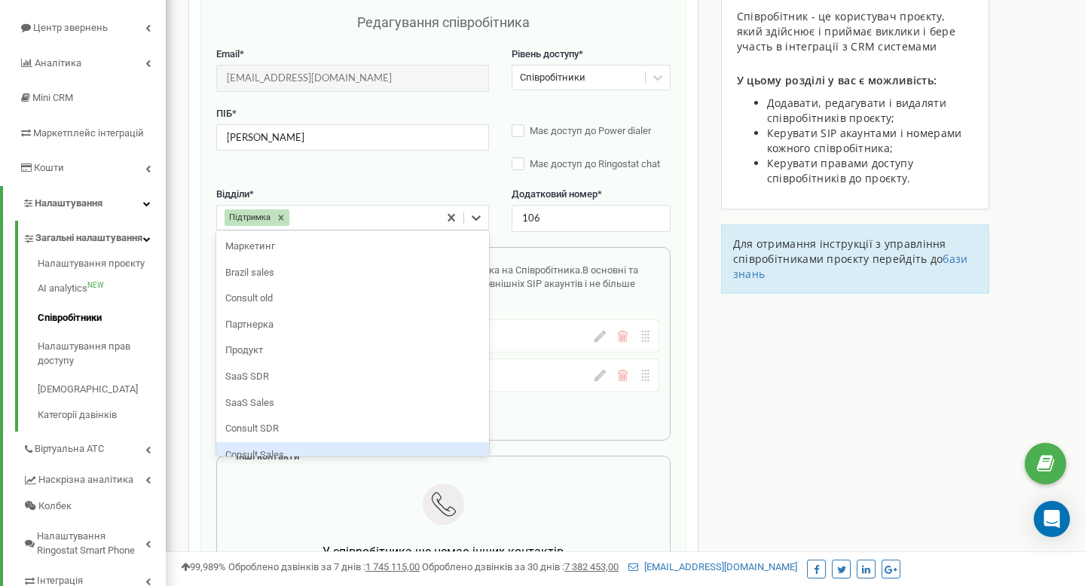
scroll to position [40, 0]
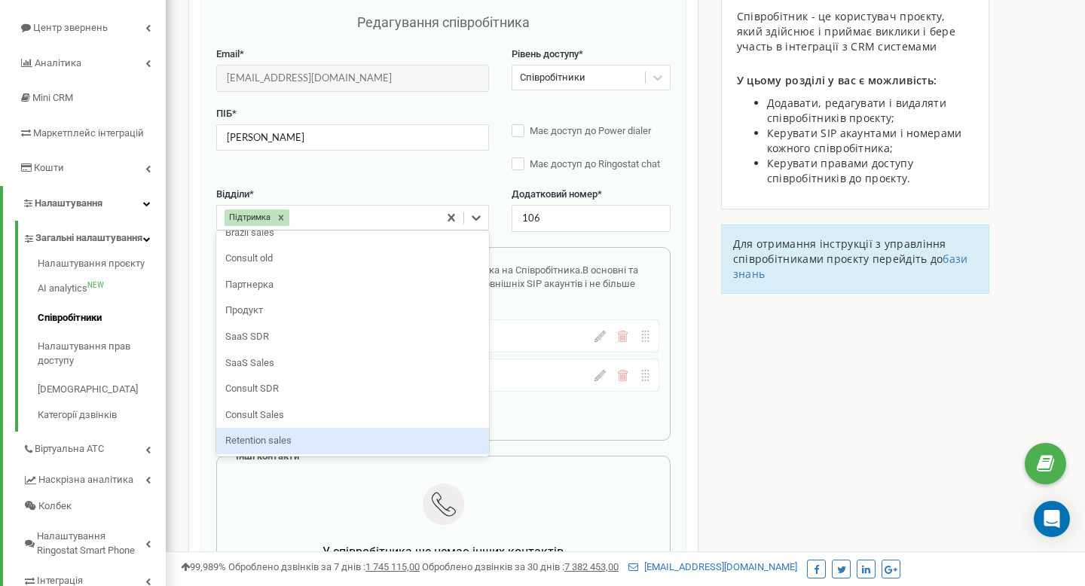
click at [273, 433] on div "Retention sales" at bounding box center [352, 441] width 273 height 26
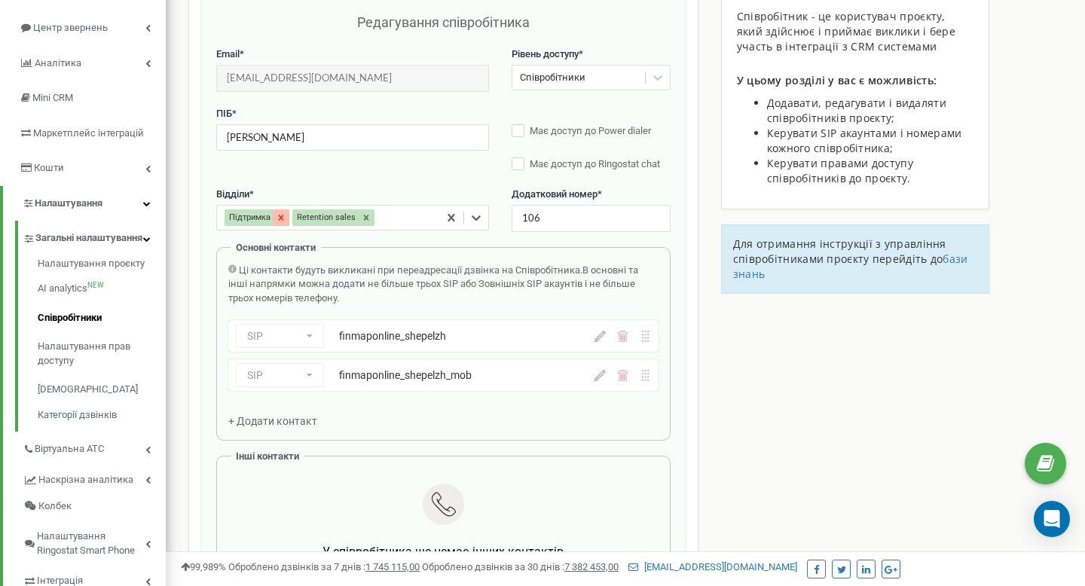
click at [282, 217] on icon at bounding box center [281, 217] width 5 height 5
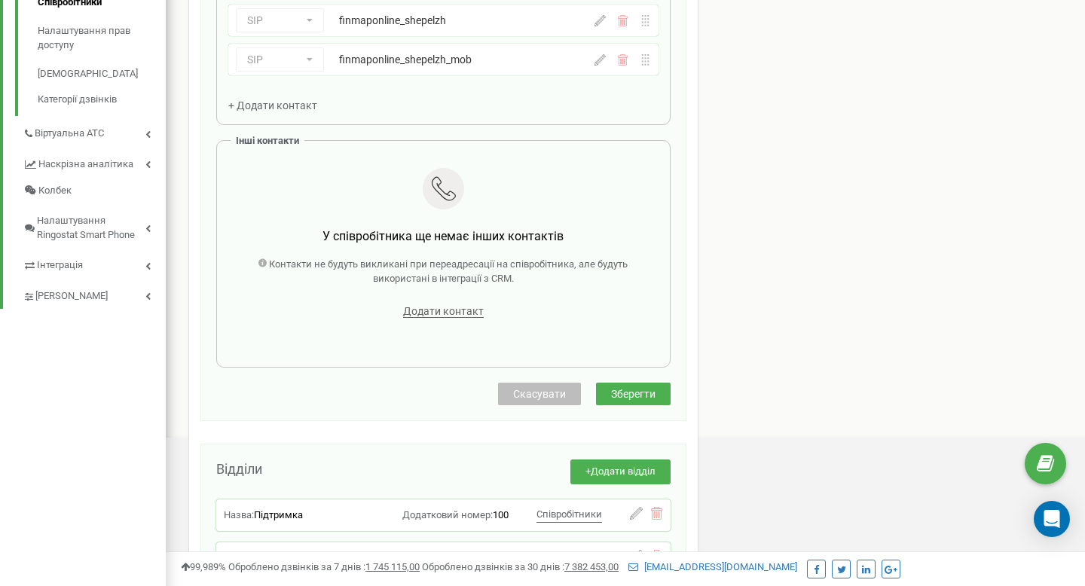
click at [615, 392] on span "Зберегти" at bounding box center [633, 394] width 44 height 12
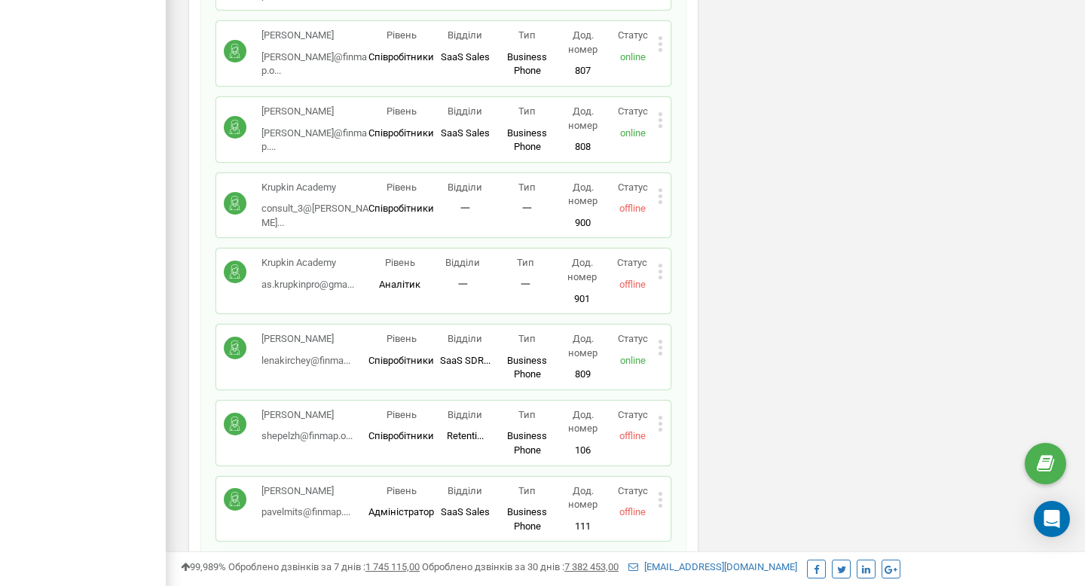
scroll to position [1132, 0]
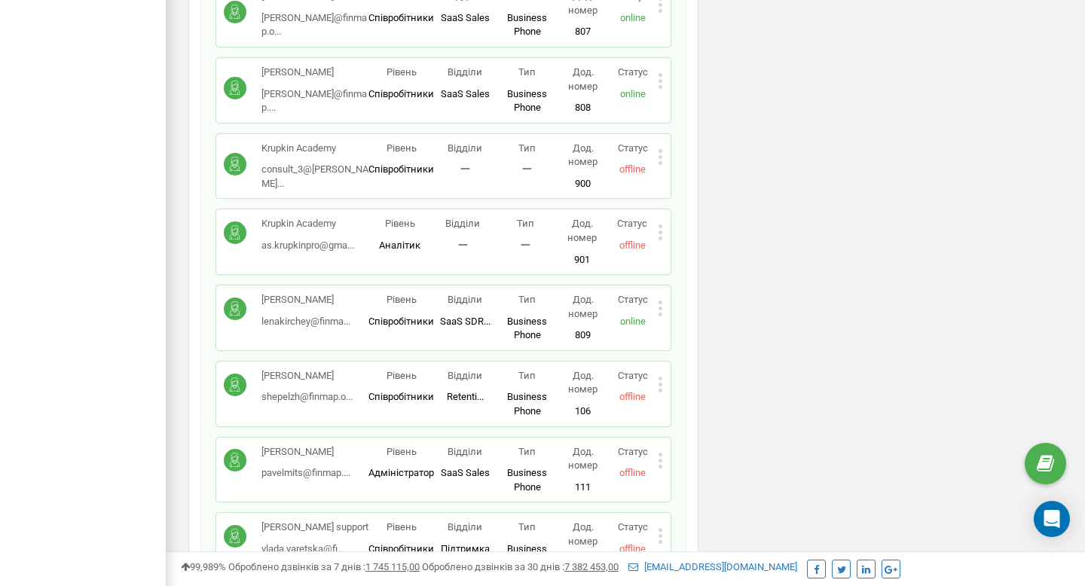
click at [658, 81] on icon at bounding box center [660, 81] width 5 height 16
click at [694, 114] on div "Редагувати" at bounding box center [732, 105] width 148 height 23
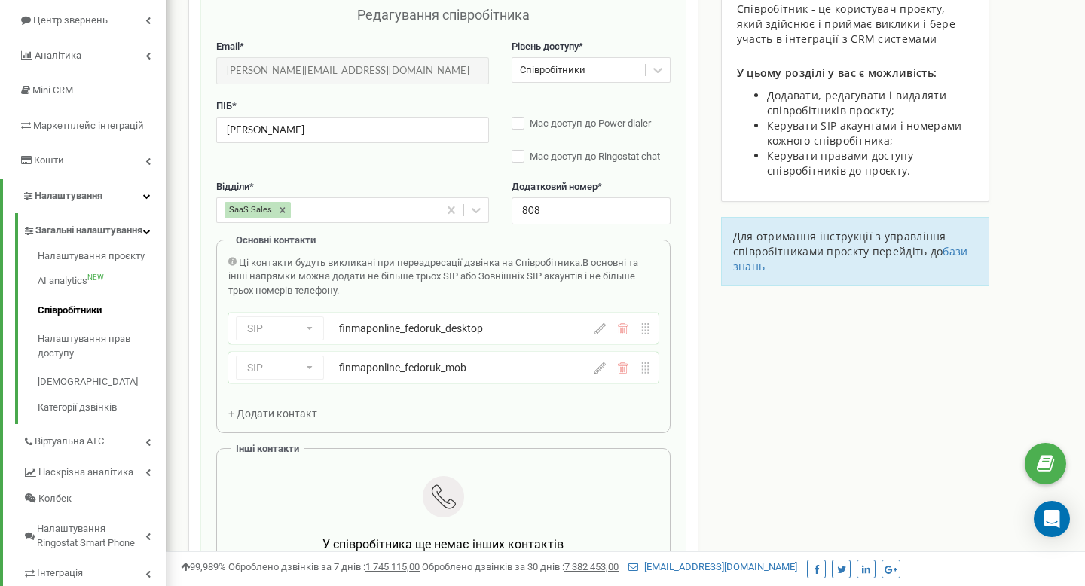
scroll to position [151, 0]
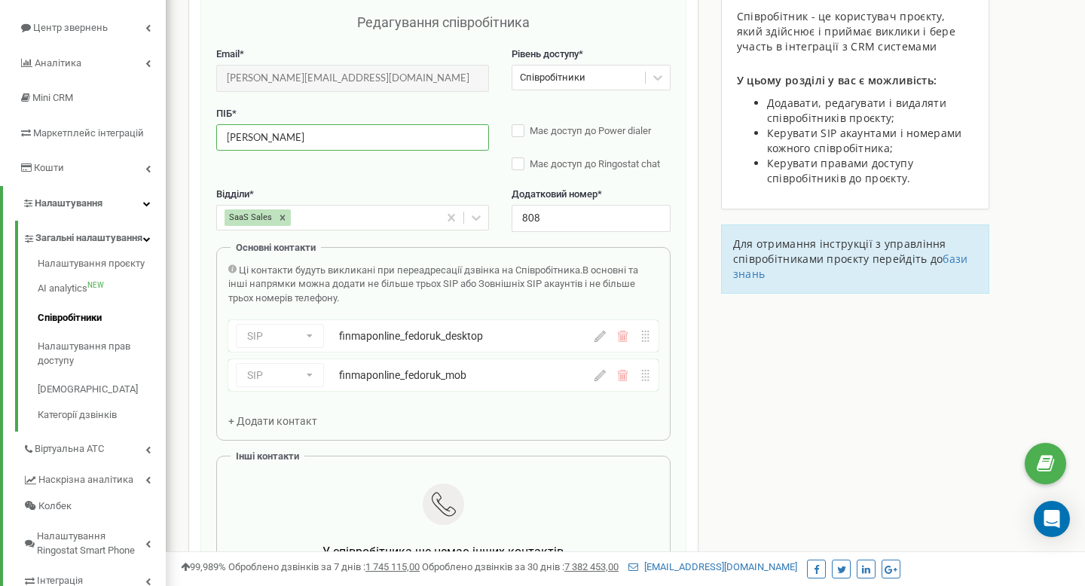
click at [267, 137] on input "[PERSON_NAME]" at bounding box center [352, 137] width 273 height 26
type input "Ігор Федорук"
click at [423, 162] on div "ПІБ * Ігор Федорук Має доступ до Power dialer Має доступ до Ringostat chat" at bounding box center [443, 147] width 454 height 81
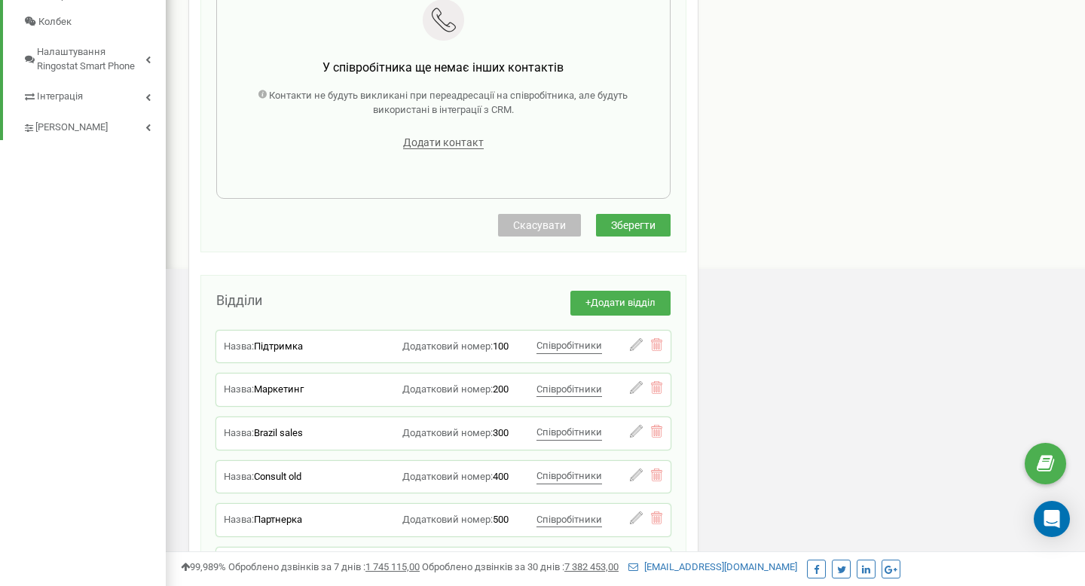
click at [623, 221] on span "Зберегти" at bounding box center [633, 225] width 44 height 12
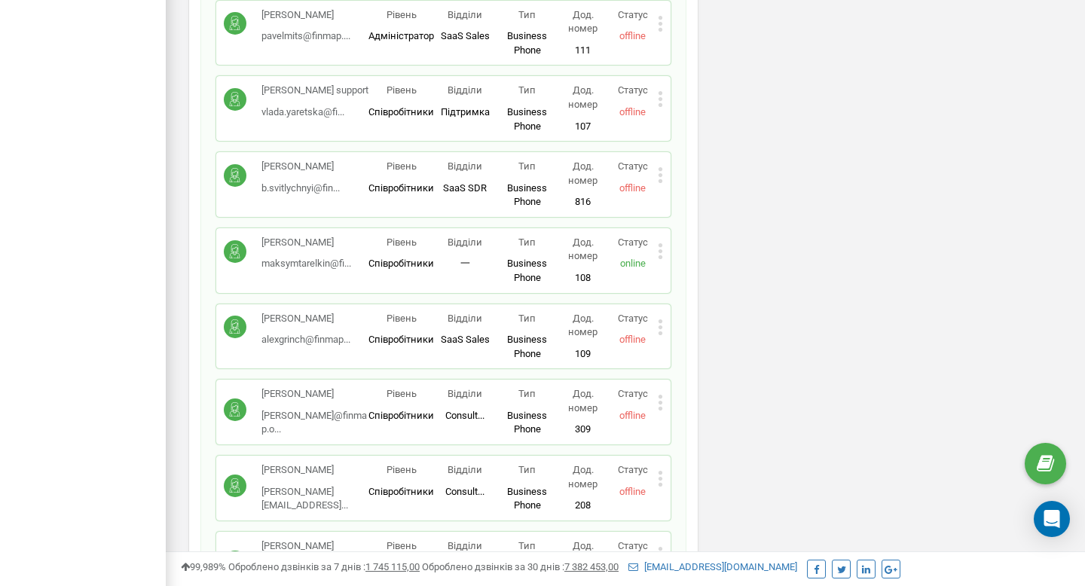
scroll to position [1570, 0]
click at [660, 248] on icon at bounding box center [660, 250] width 4 height 4
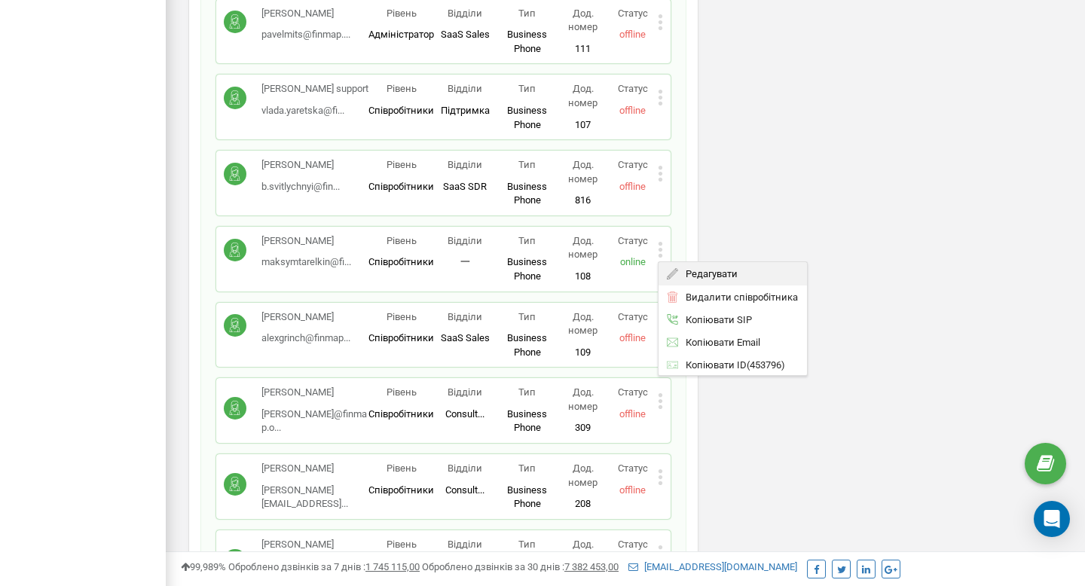
click at [683, 276] on span "Редагувати" at bounding box center [708, 274] width 60 height 10
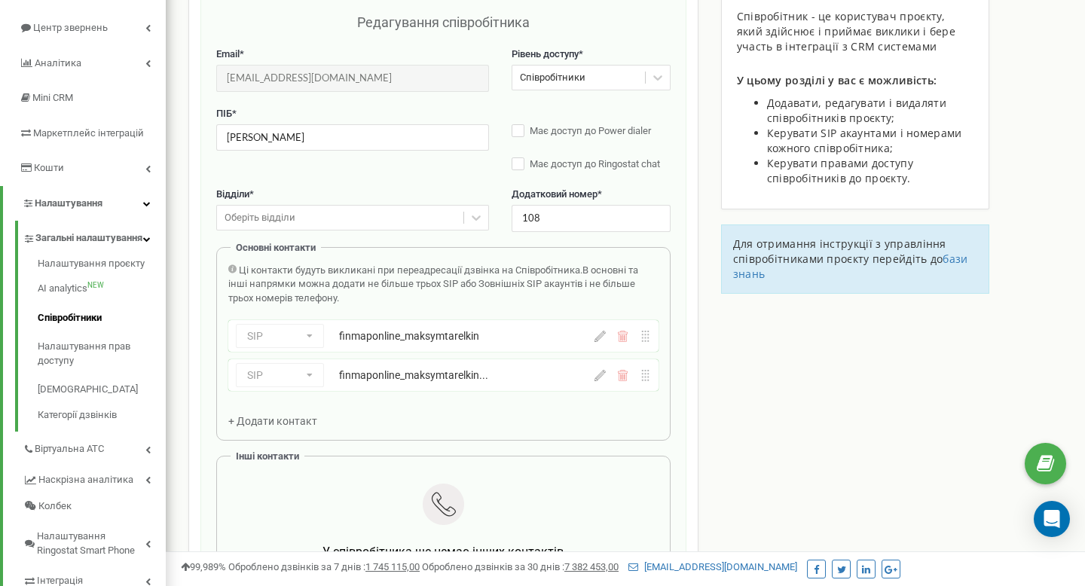
scroll to position [151, 0]
click at [301, 212] on div "Оберіть відділи" at bounding box center [340, 217] width 246 height 23
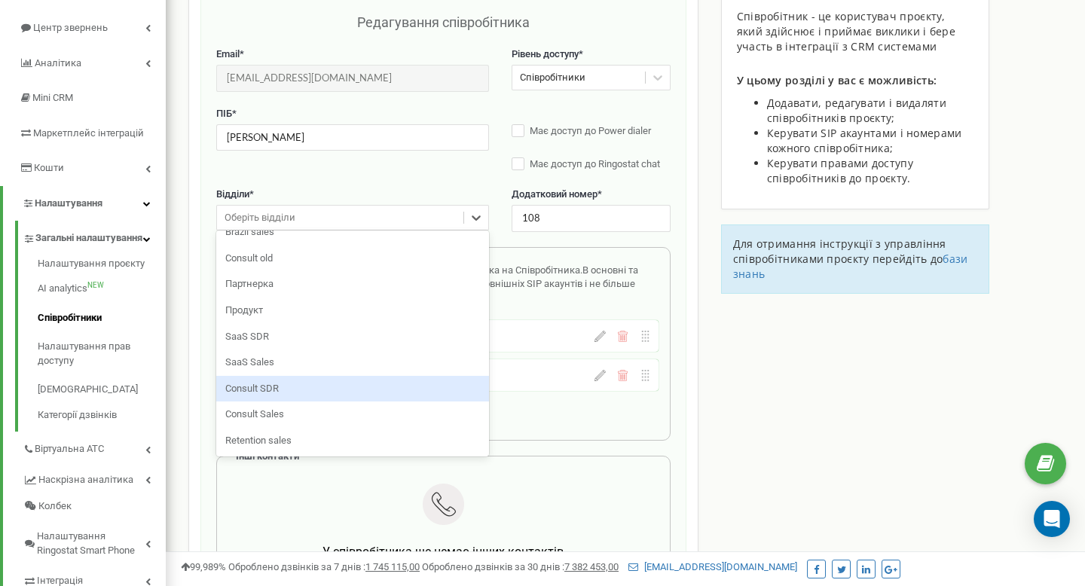
scroll to position [66, 0]
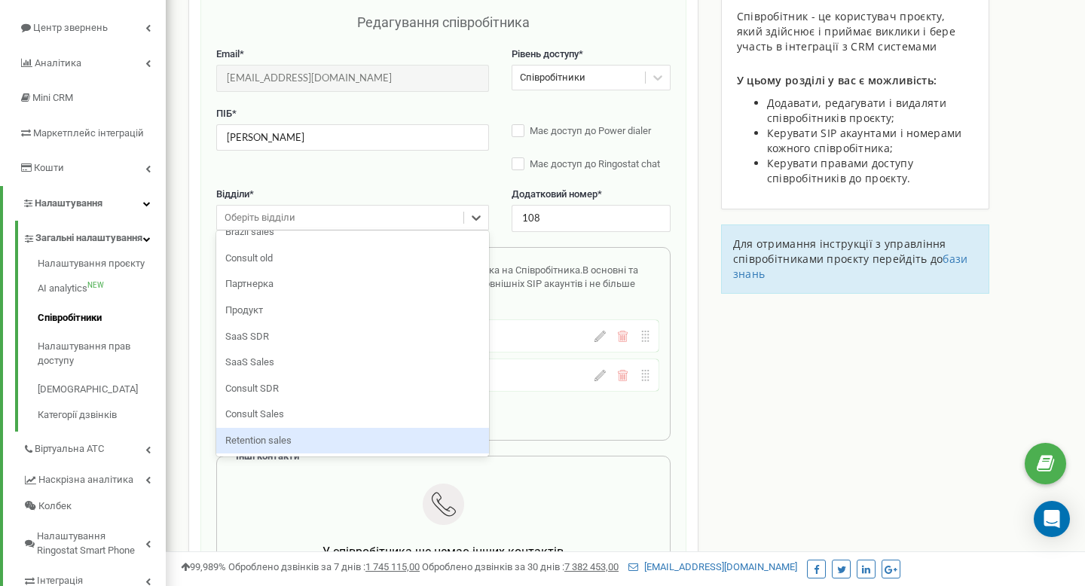
click at [284, 441] on div "Retention sales" at bounding box center [352, 441] width 273 height 26
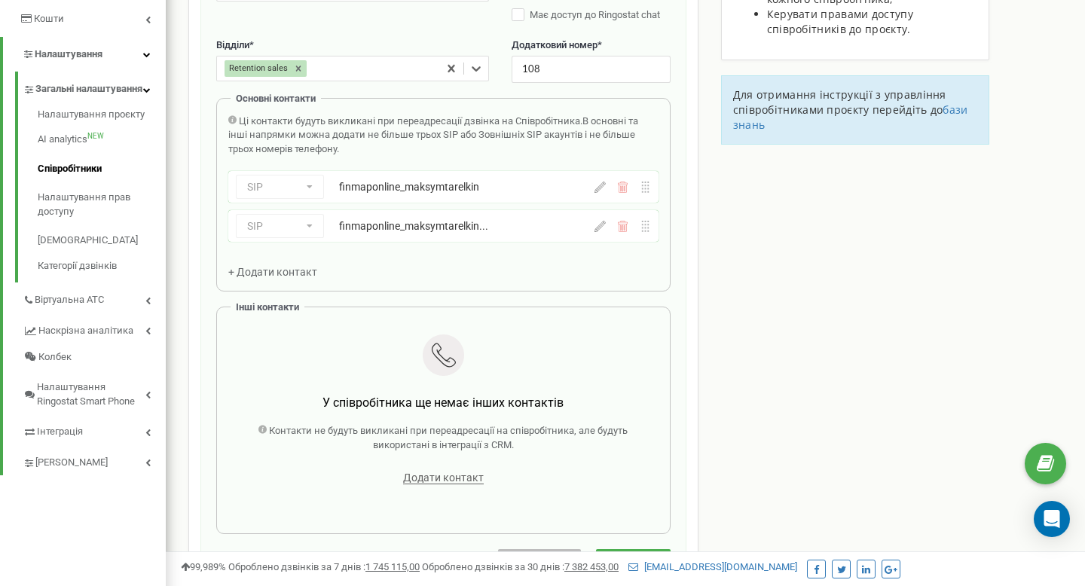
scroll to position [388, 0]
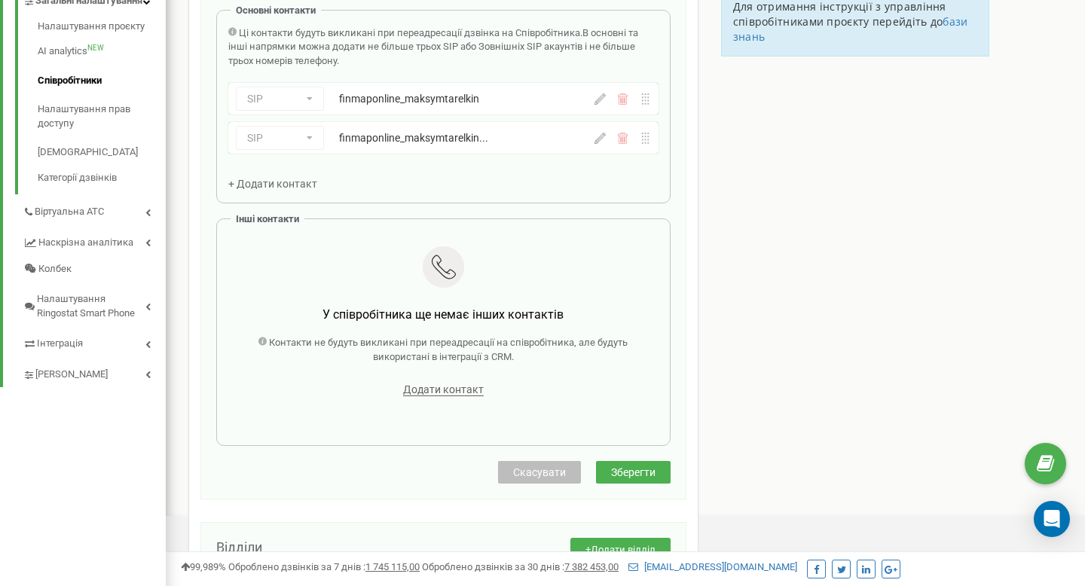
click at [642, 475] on span "Зберегти" at bounding box center [633, 472] width 44 height 12
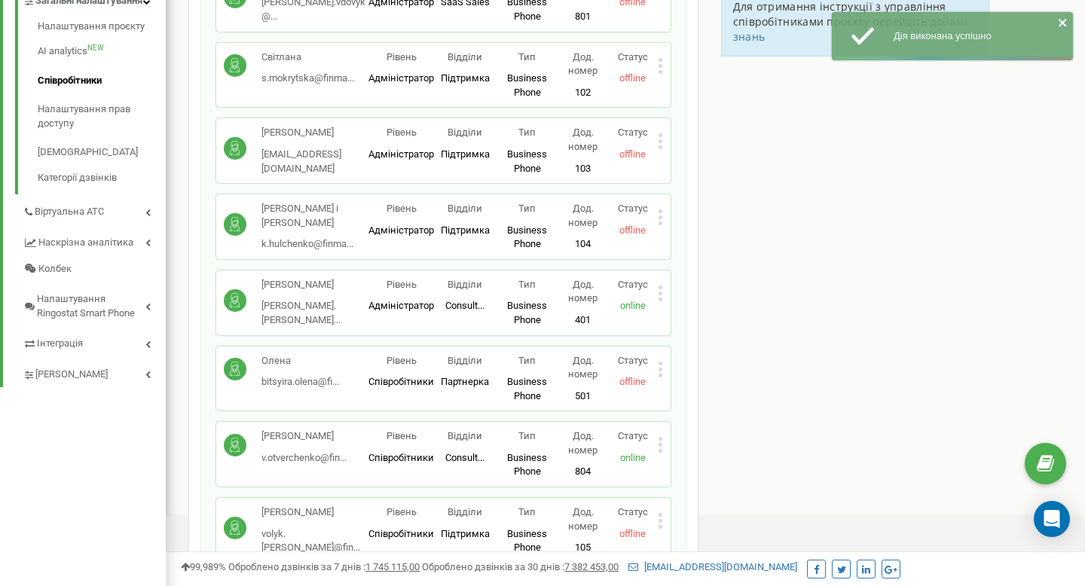
scroll to position [371, 0]
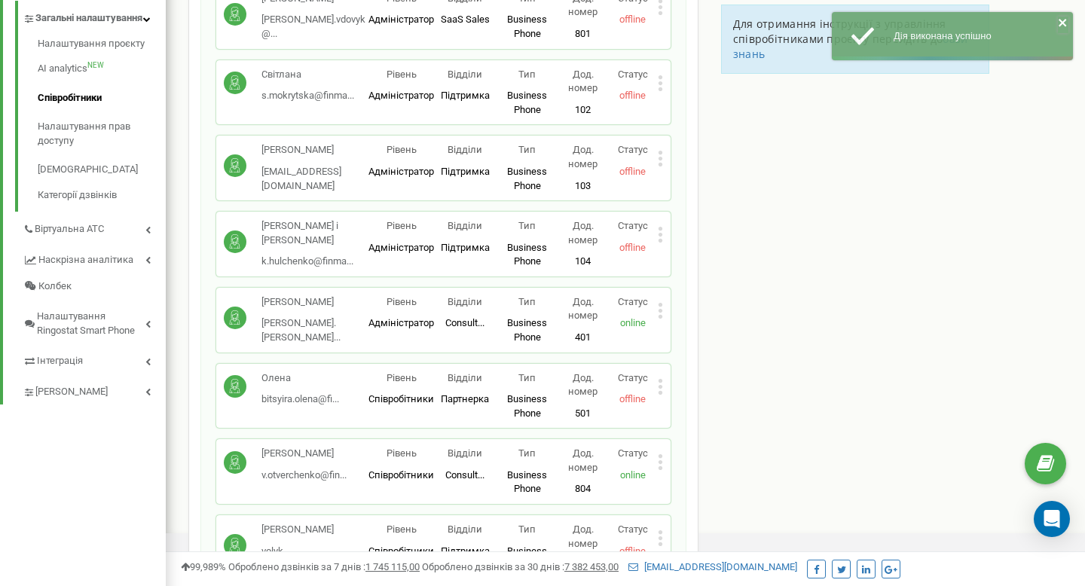
click at [1061, 20] on icon "close" at bounding box center [1063, 23] width 11 height 12
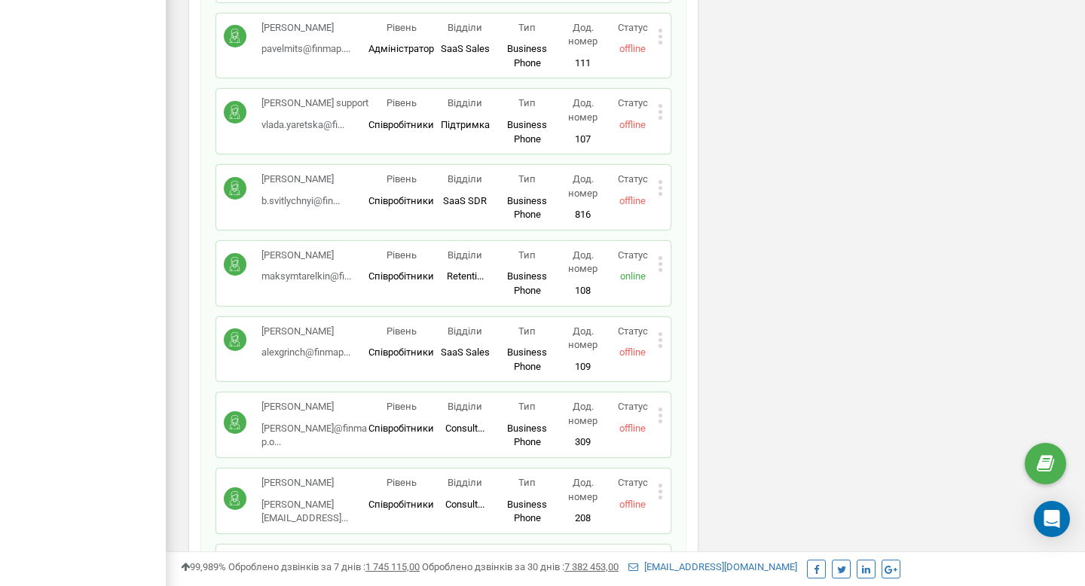
scroll to position [1568, 0]
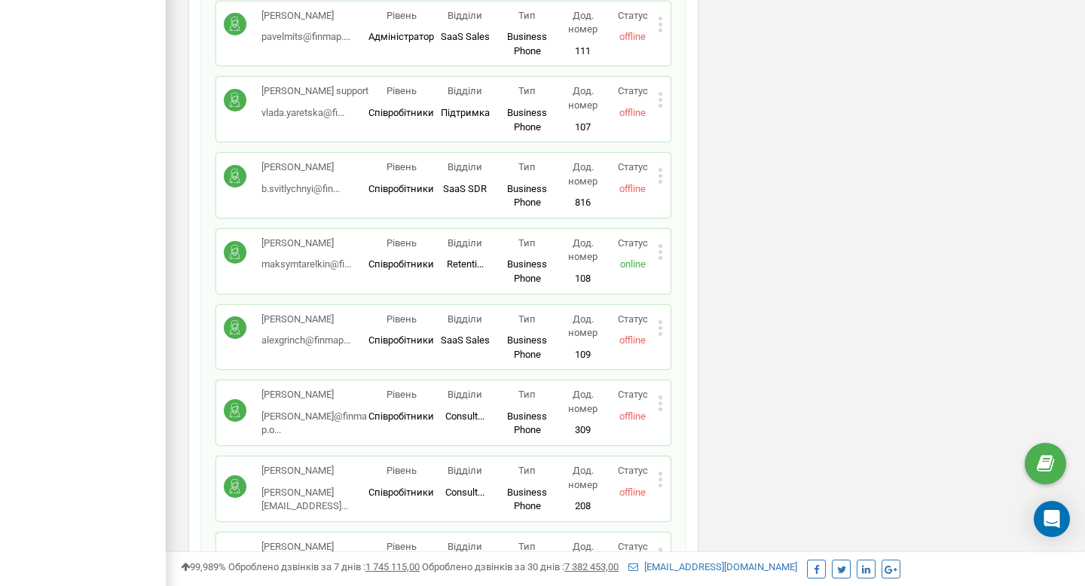
click at [660, 326] on icon at bounding box center [660, 327] width 4 height 4
click at [682, 353] on span "Редагувати" at bounding box center [708, 352] width 60 height 10
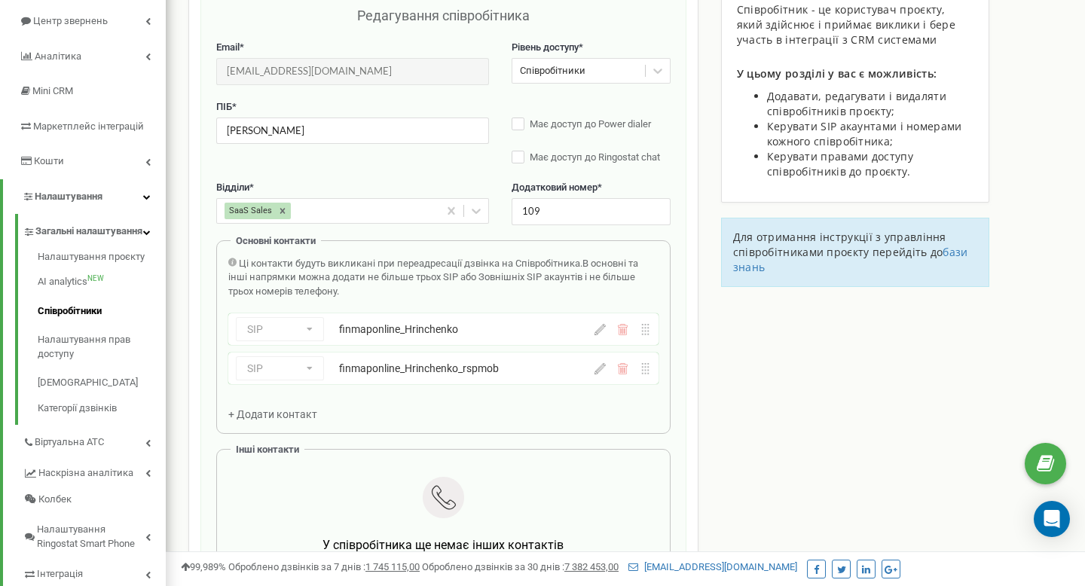
scroll to position [151, 0]
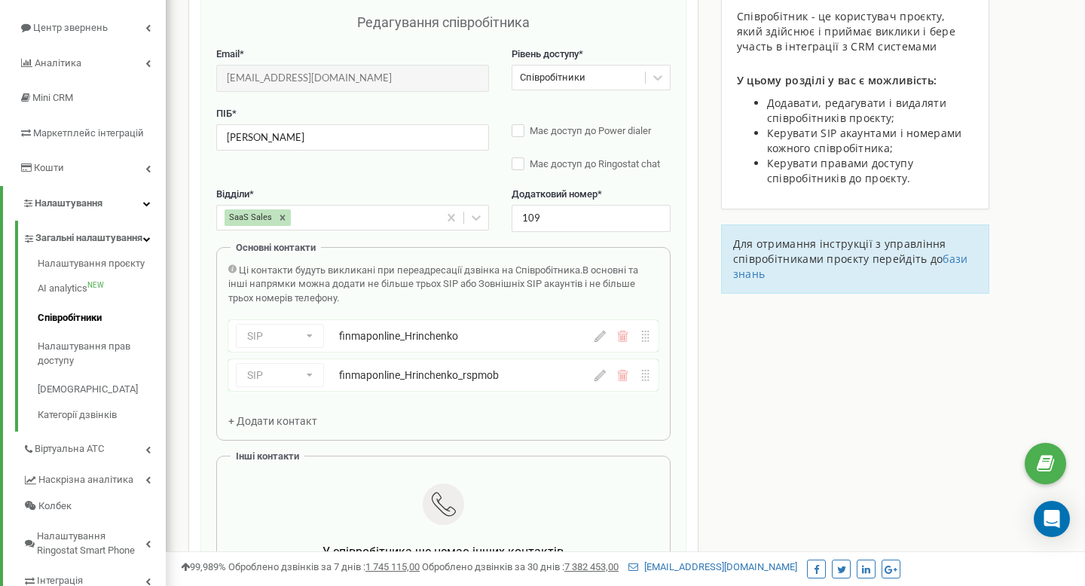
click at [298, 211] on div "SaaS Sales" at bounding box center [328, 217] width 222 height 23
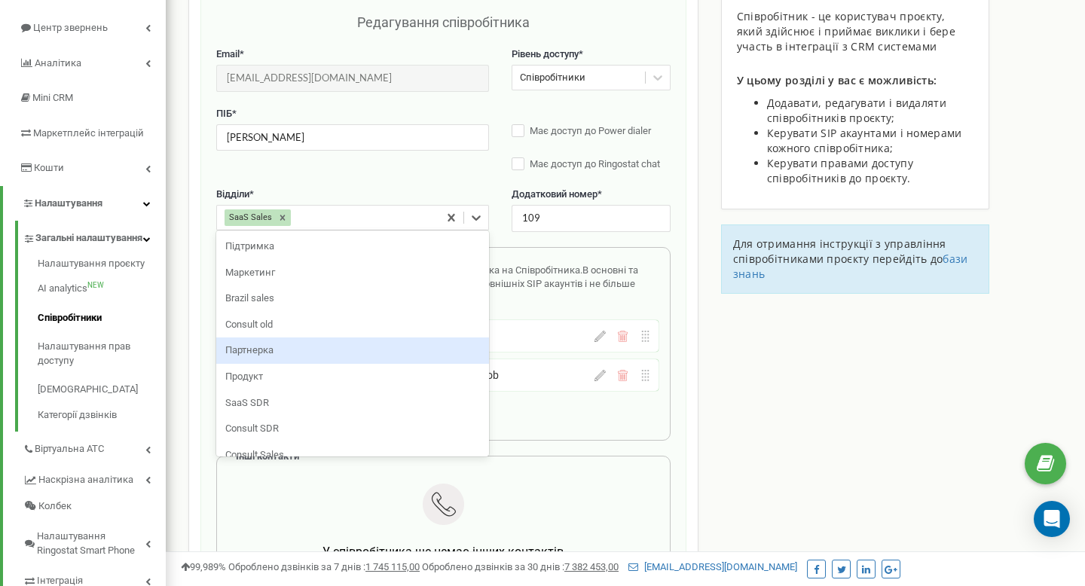
scroll to position [40, 0]
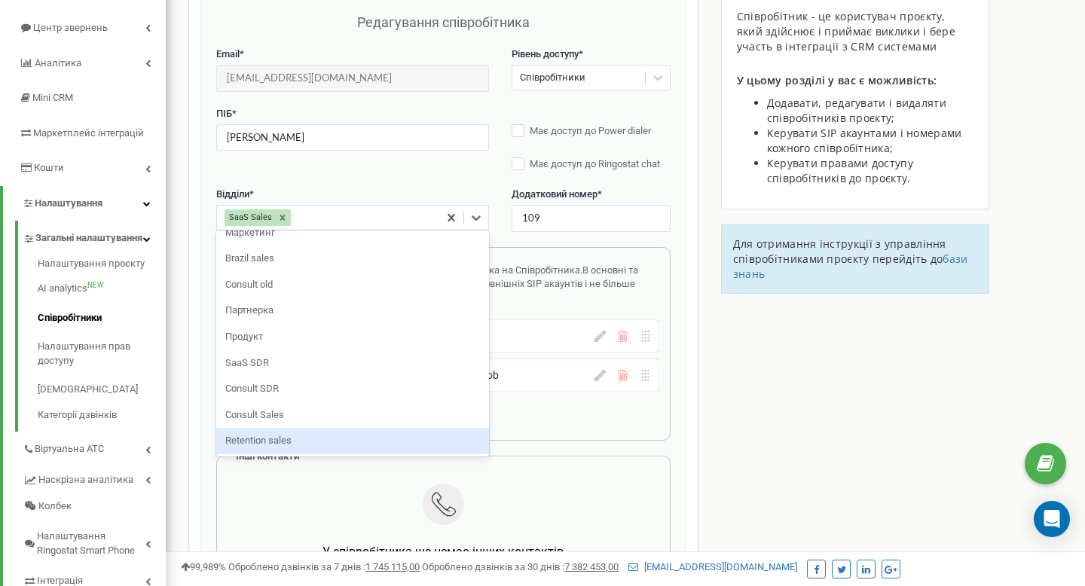
click at [305, 439] on div "Retention sales" at bounding box center [352, 441] width 273 height 26
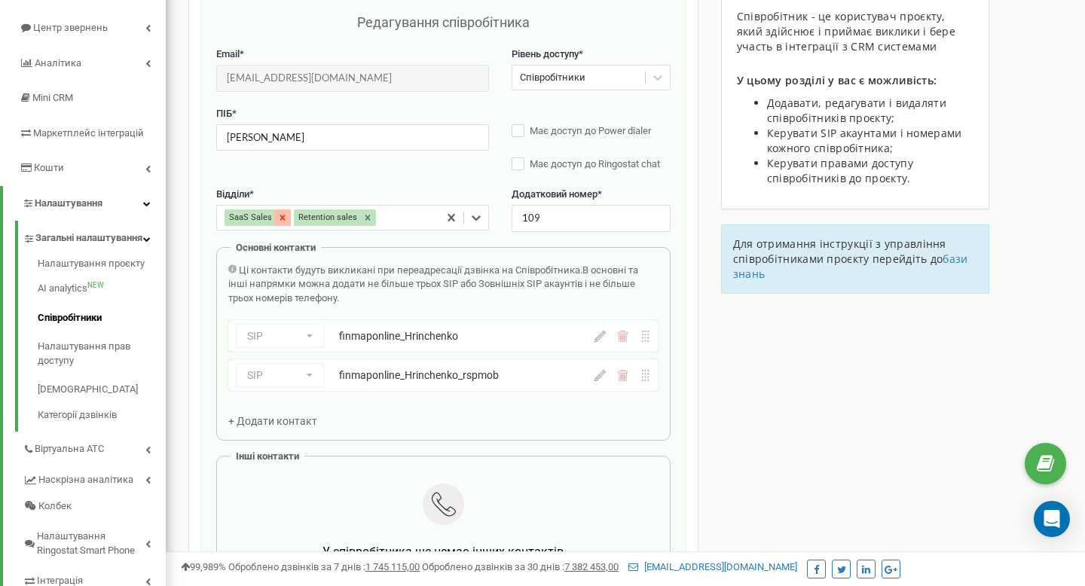
click at [284, 218] on icon at bounding box center [282, 217] width 11 height 11
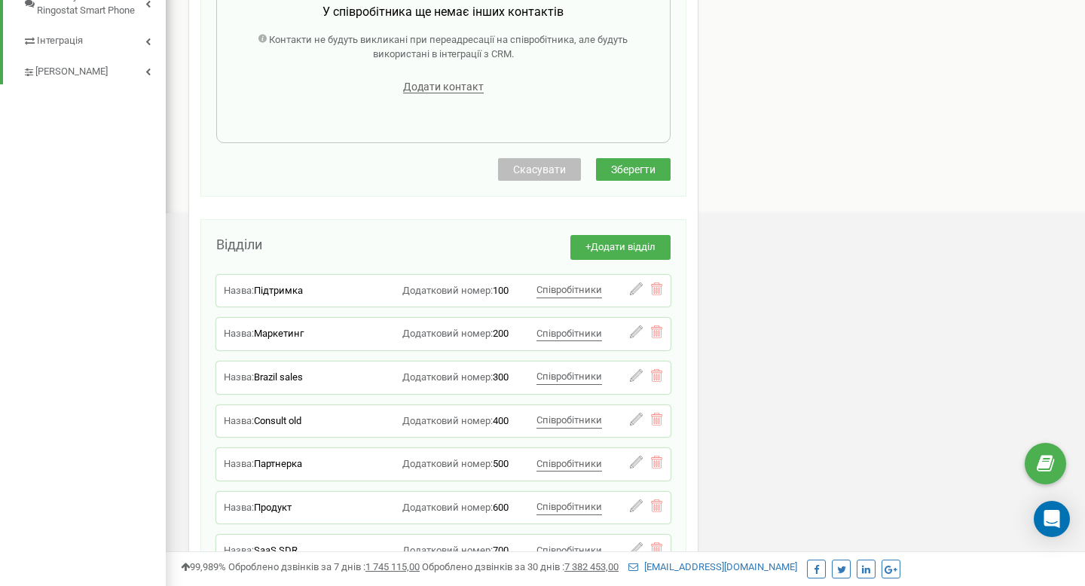
click at [634, 178] on button "Зберегти" at bounding box center [633, 169] width 75 height 23
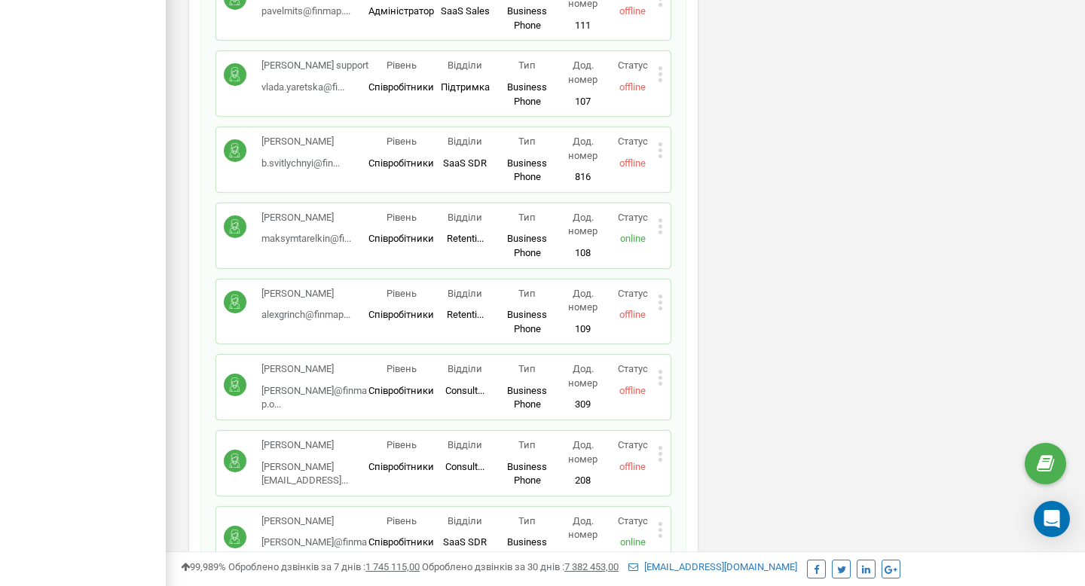
scroll to position [1639, 0]
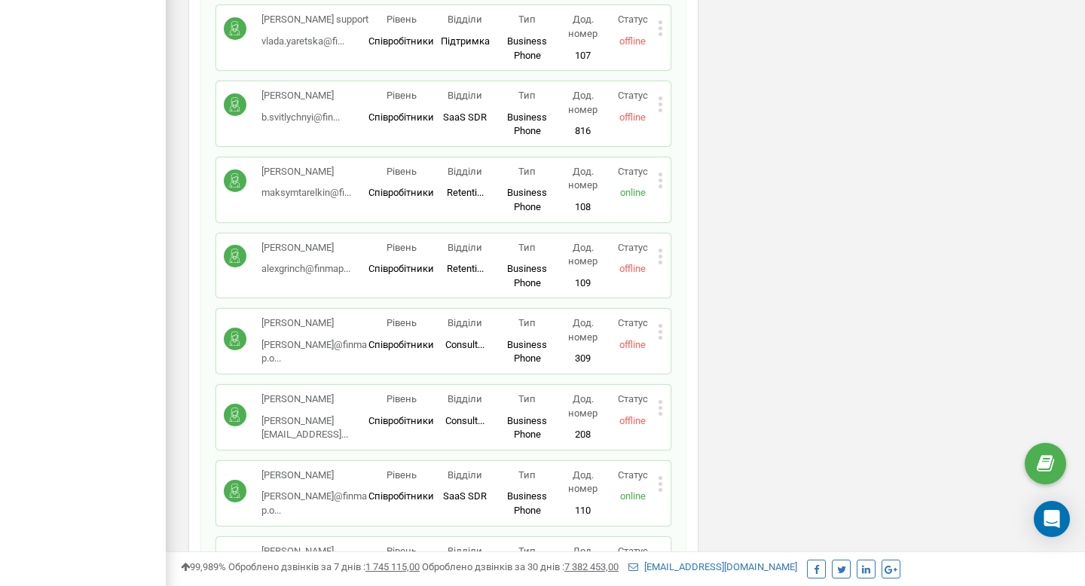
click at [661, 331] on icon at bounding box center [660, 332] width 4 height 4
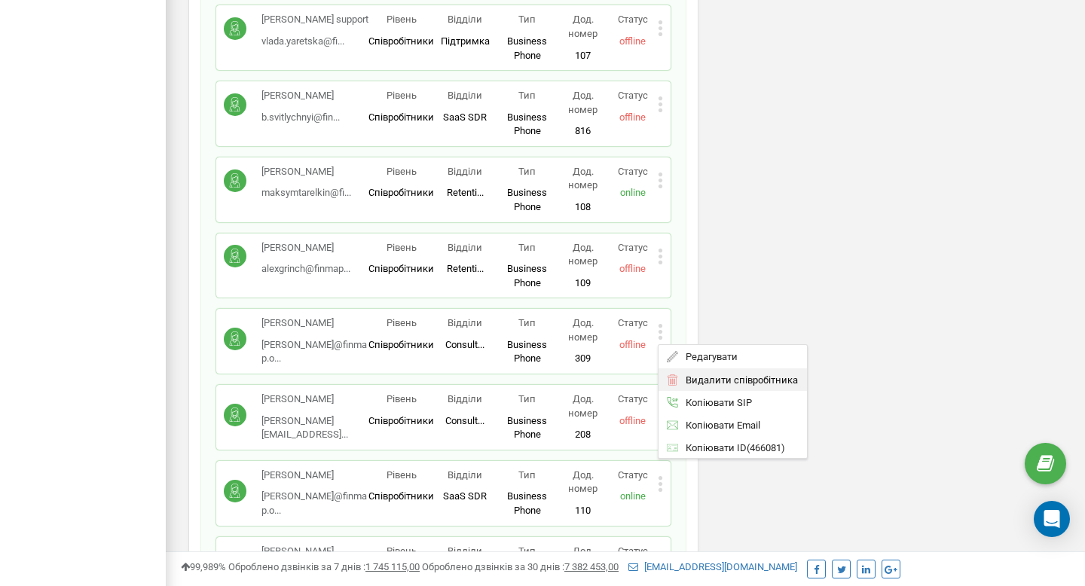
click at [699, 379] on span "Видалити співробітника" at bounding box center [738, 379] width 120 height 10
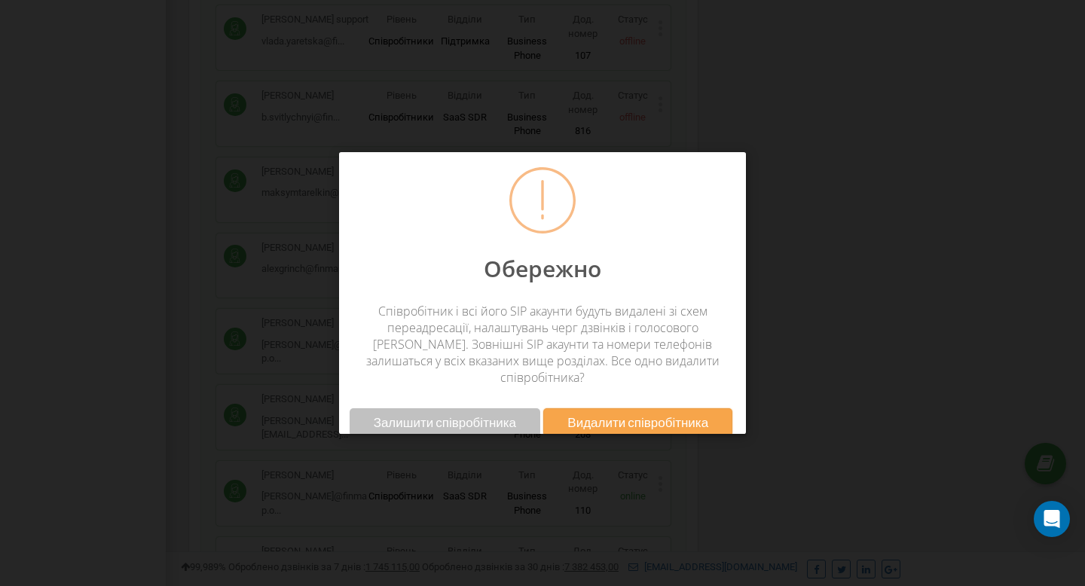
click at [632, 414] on span "Видалити співробітника" at bounding box center [637, 422] width 141 height 16
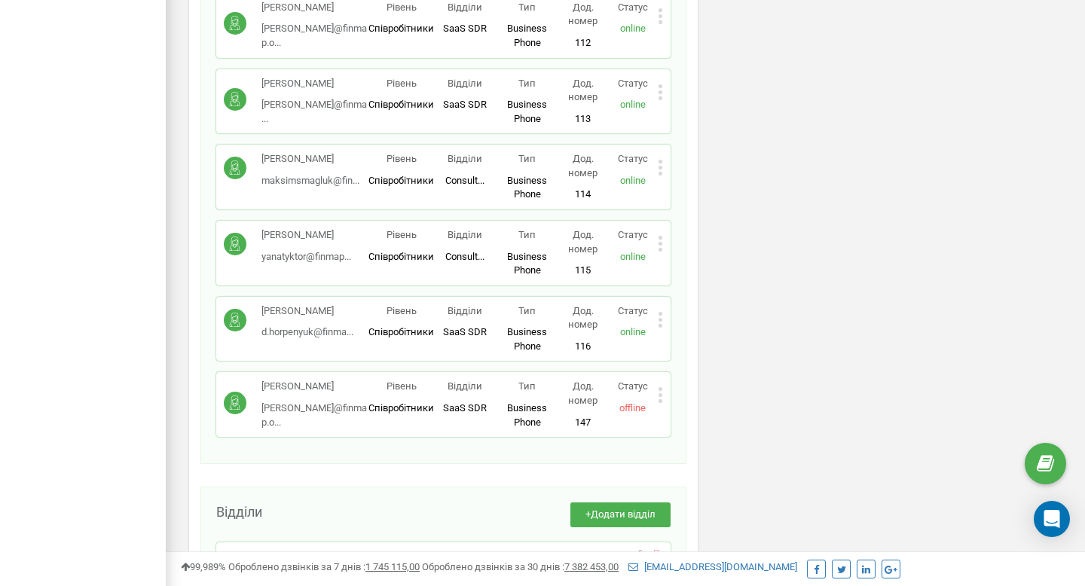
scroll to position [2125, 0]
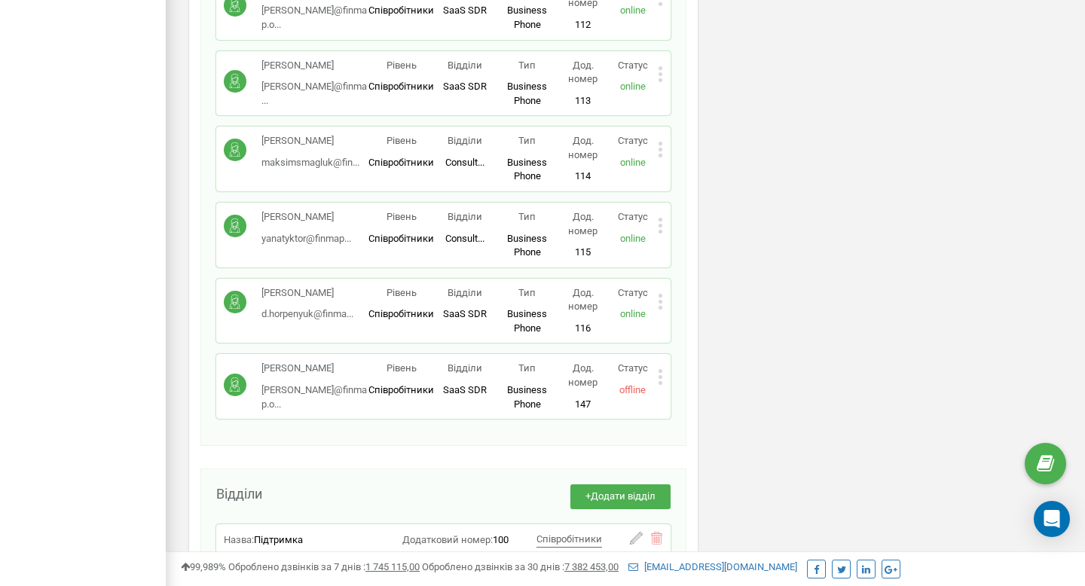
click at [663, 380] on div "Ольга Лобода o.loboda@finmap.o... o.loboda@finmap.online Рівень Співробітники В…" at bounding box center [443, 386] width 454 height 65
click at [660, 380] on icon at bounding box center [660, 377] width 5 height 16
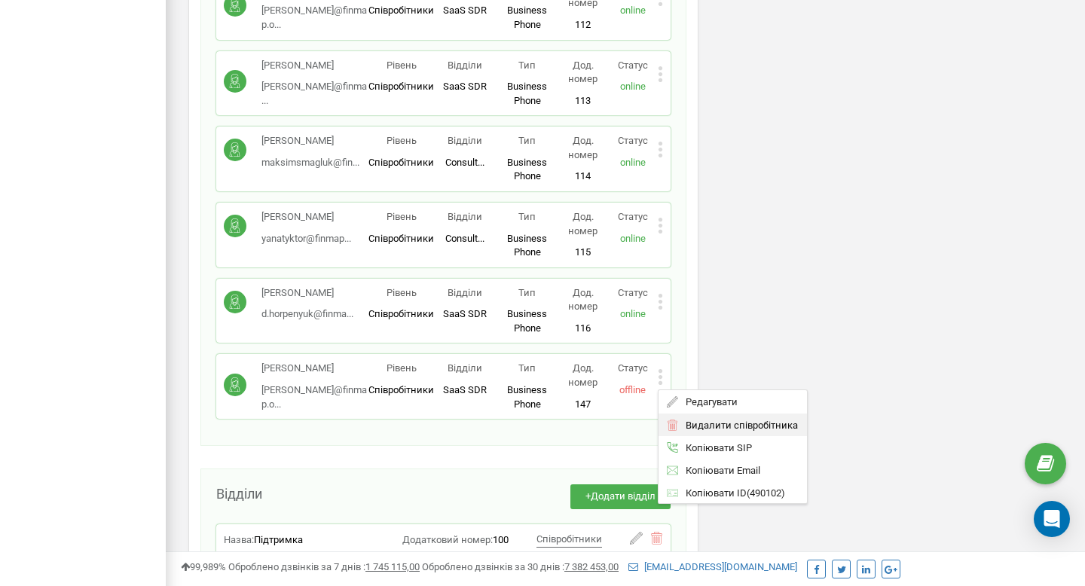
click at [692, 423] on span "Видалити співробітника" at bounding box center [738, 425] width 120 height 10
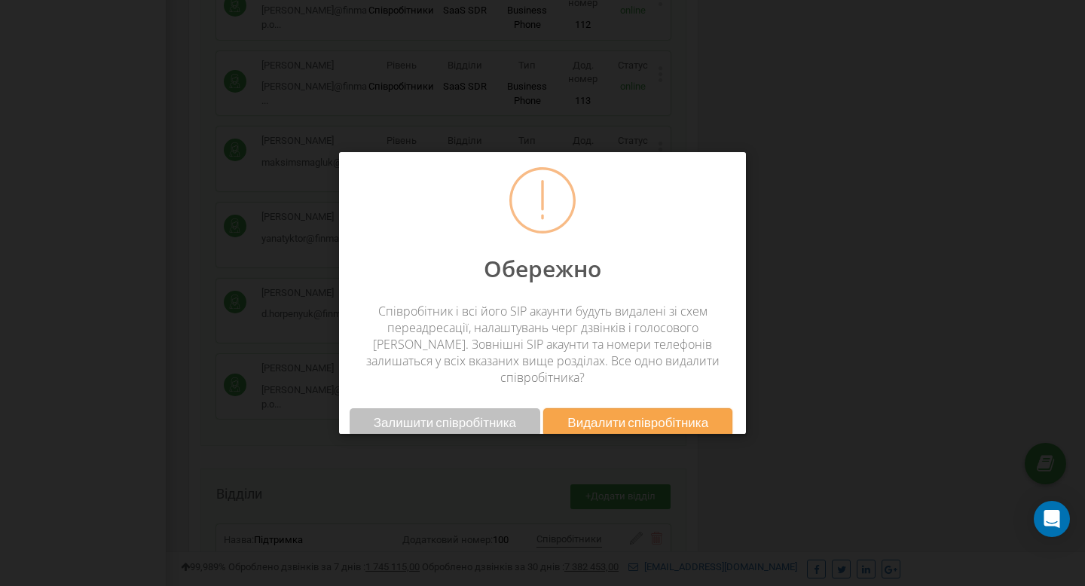
click at [648, 414] on span "Видалити співробітника" at bounding box center [637, 422] width 141 height 16
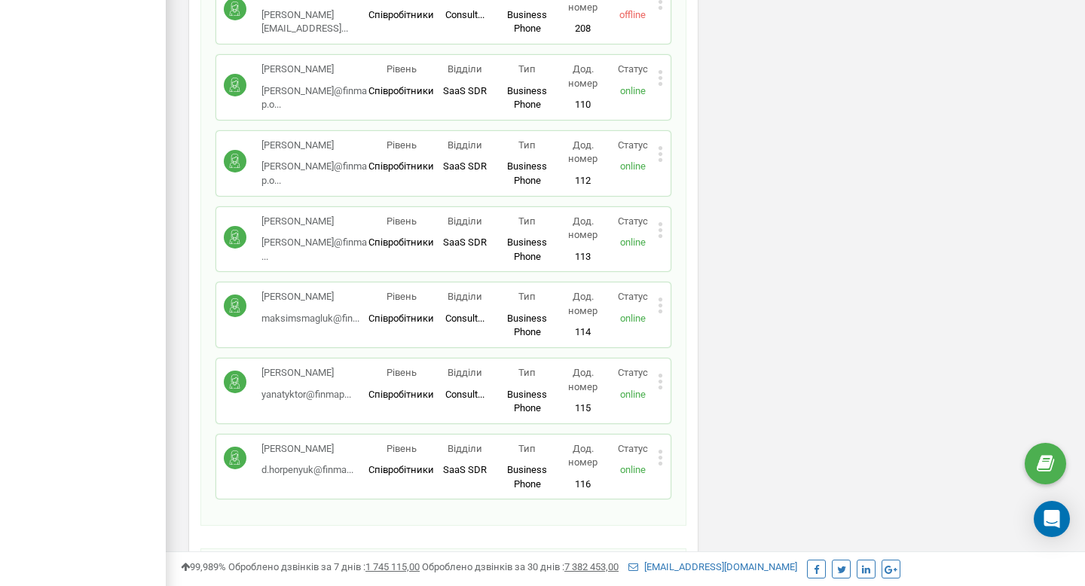
scroll to position [1889, 0]
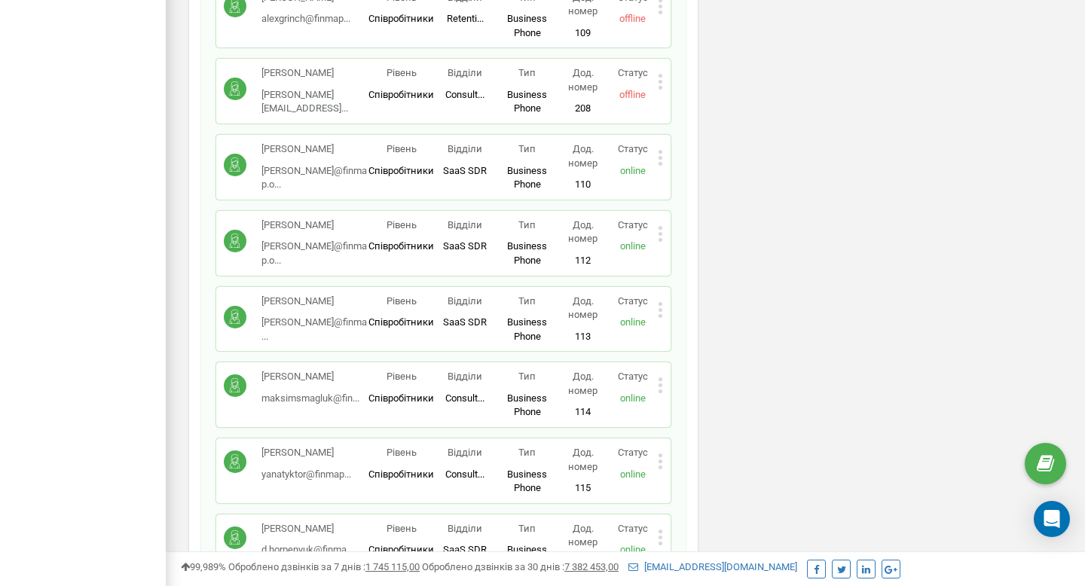
click at [659, 83] on icon at bounding box center [660, 82] width 4 height 4
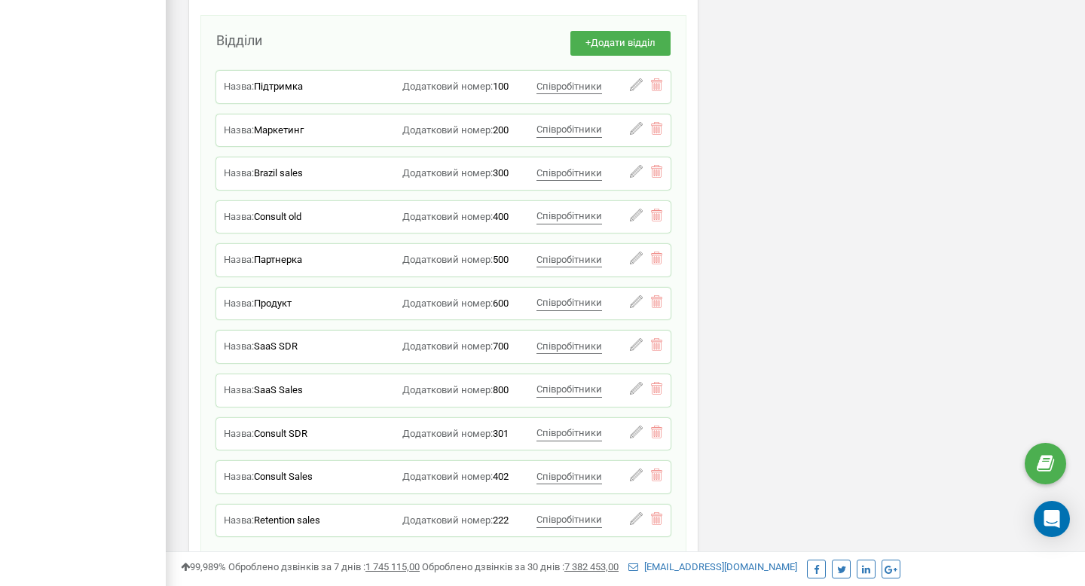
scroll to position [2522, 0]
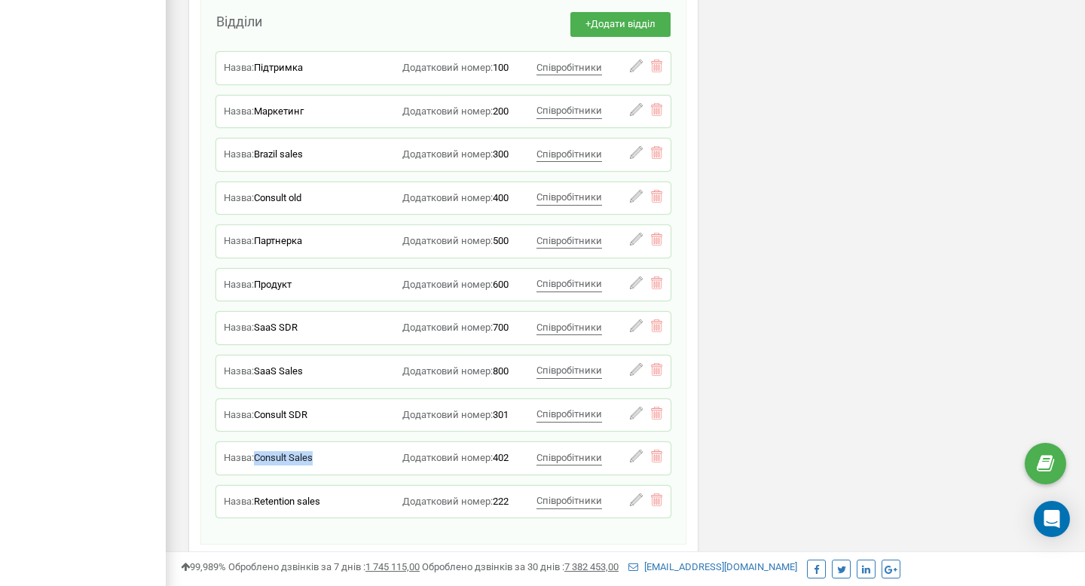
drag, startPoint x: 325, startPoint y: 451, endPoint x: 259, endPoint y: 453, distance: 66.3
click at [259, 453] on div "Назва: Consult Sales" at bounding box center [299, 458] width 151 height 14
copy span "Consult Sales"
drag, startPoint x: 303, startPoint y: 324, endPoint x: 258, endPoint y: 324, distance: 45.2
click at [258, 324] on div "Назва: SaaS SDR" at bounding box center [299, 328] width 151 height 14
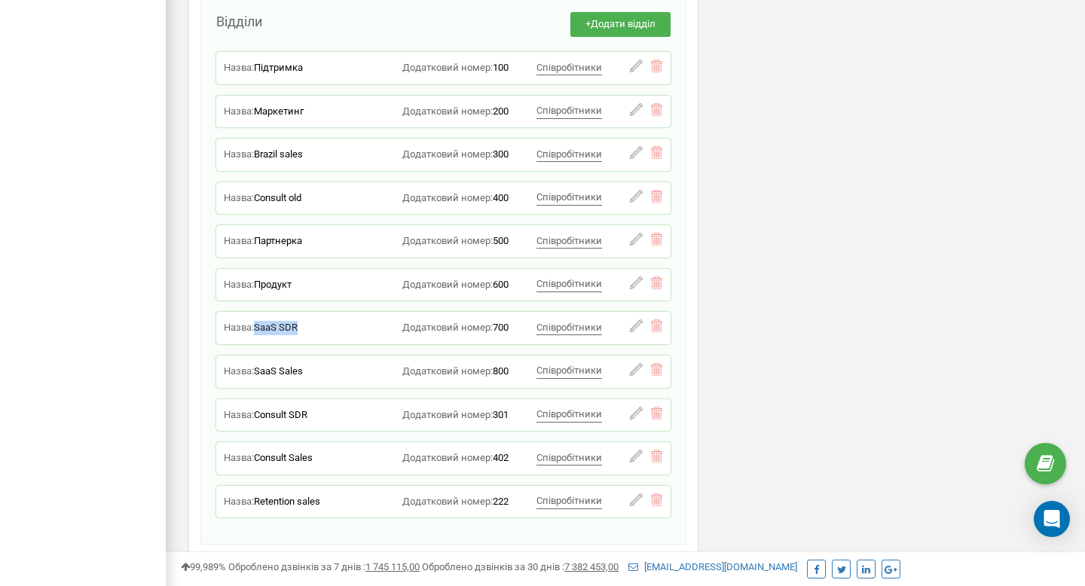
copy span "SaaS SDR"
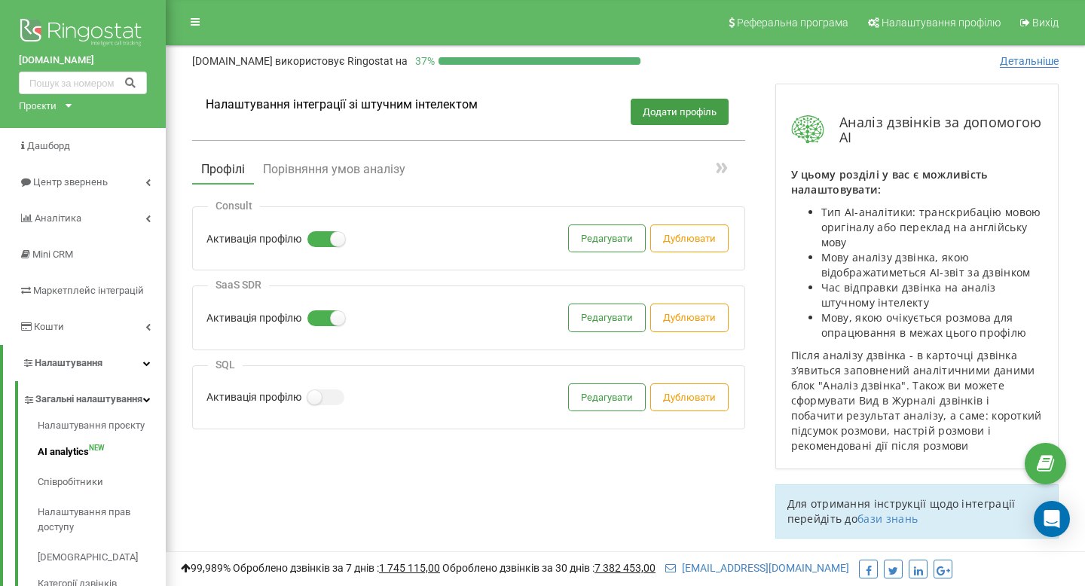
scroll to position [14, 0]
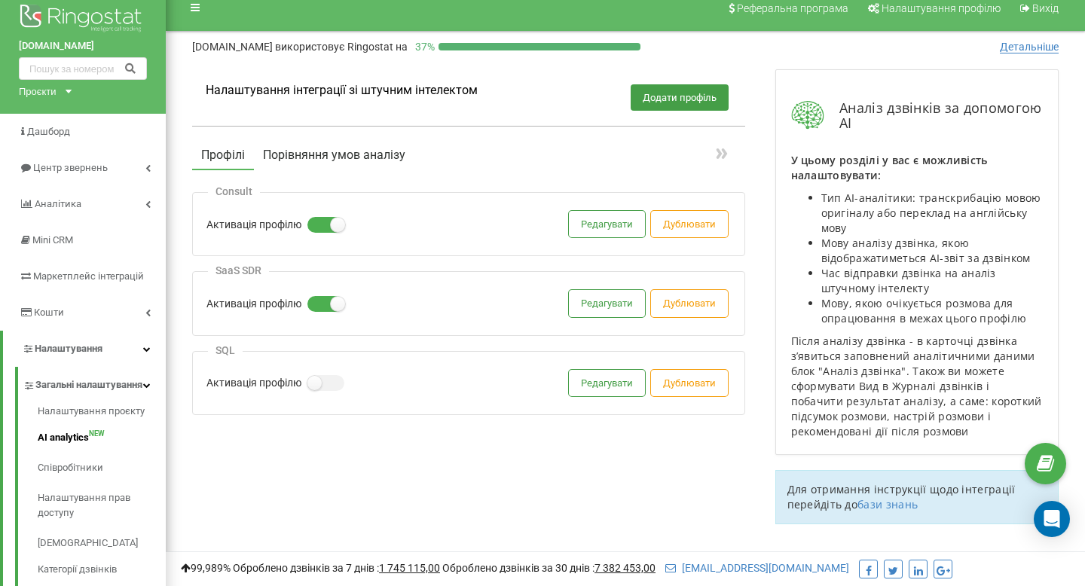
click at [337, 164] on button "Порівняння умов аналізу" at bounding box center [334, 155] width 160 height 27
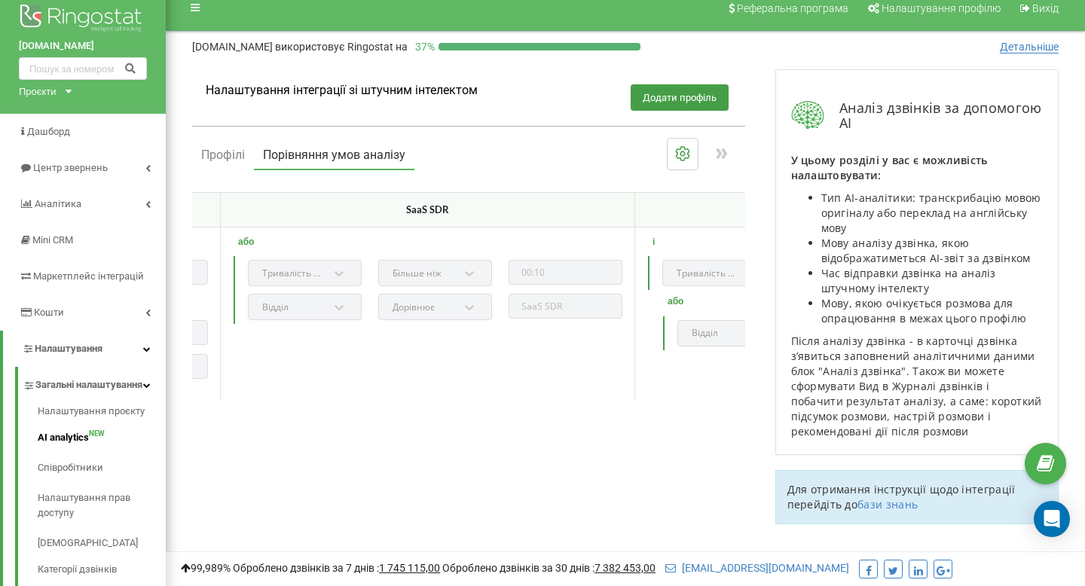
scroll to position [0, 482]
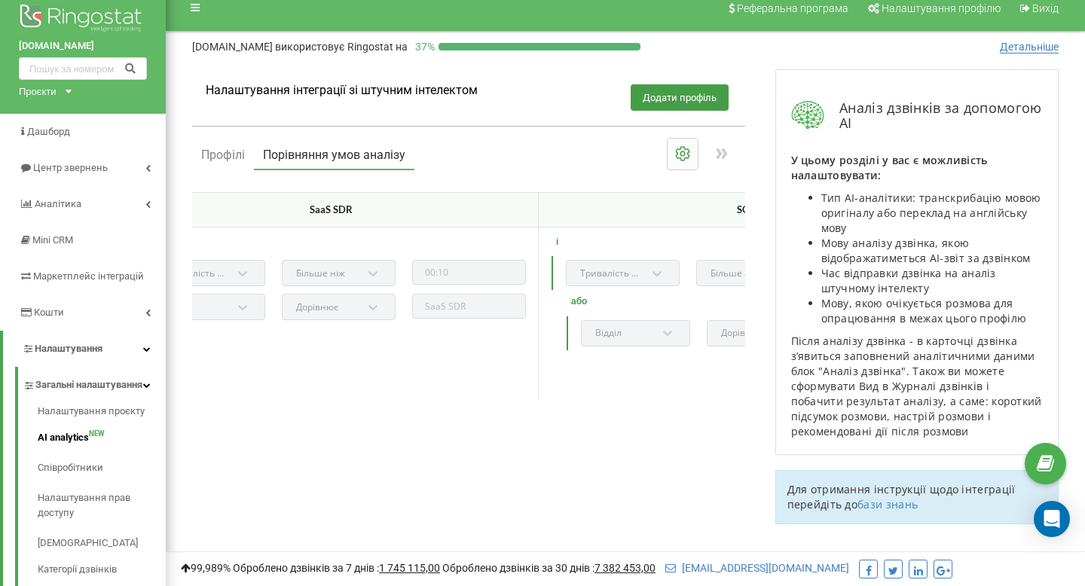
click at [674, 155] on icon at bounding box center [683, 154] width 18 height 18
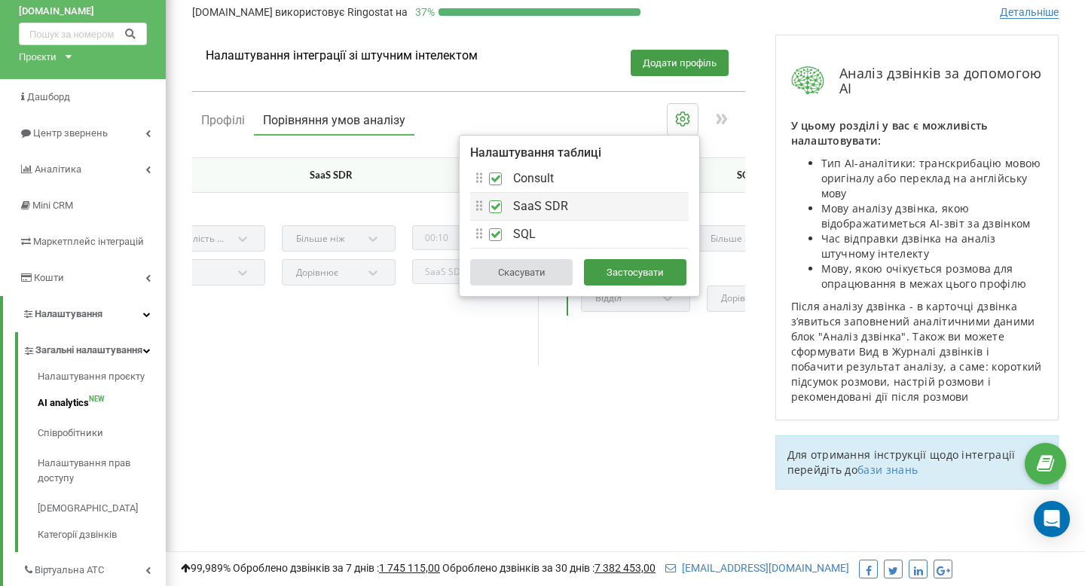
scroll to position [52, 0]
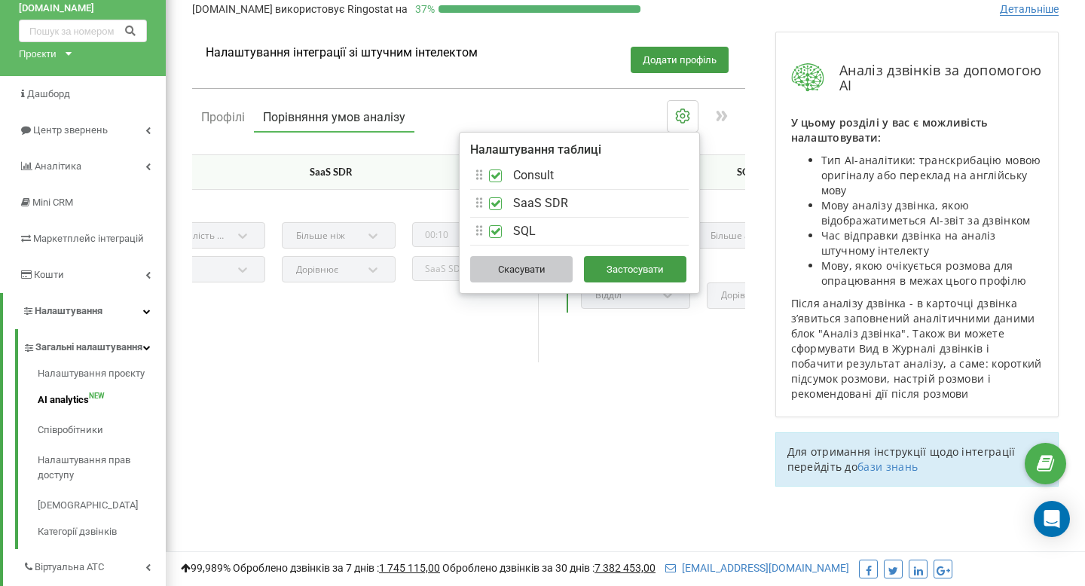
click at [553, 280] on button "Скасувати" at bounding box center [521, 269] width 102 height 26
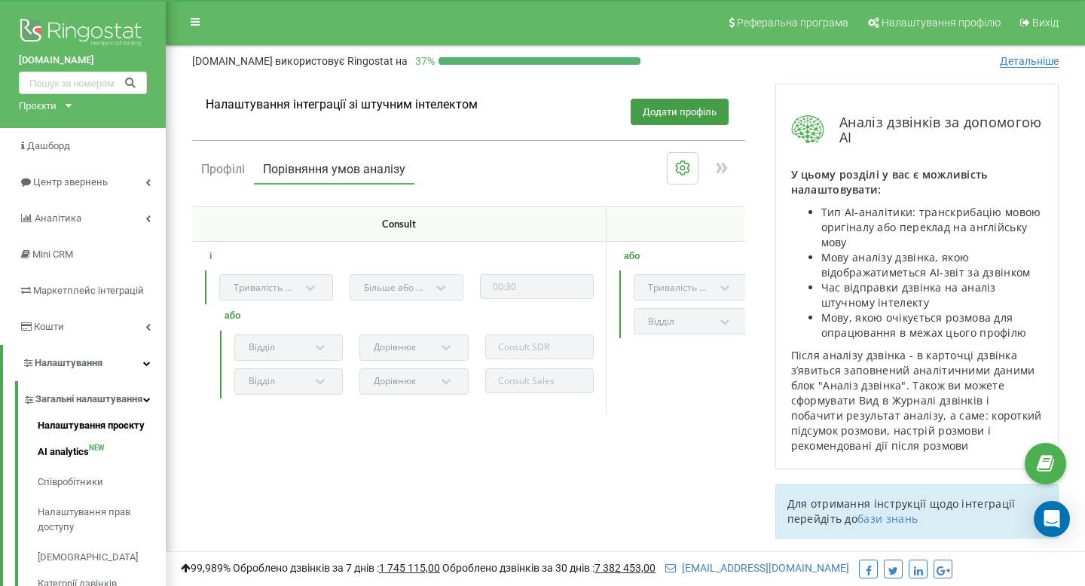
scroll to position [63, 0]
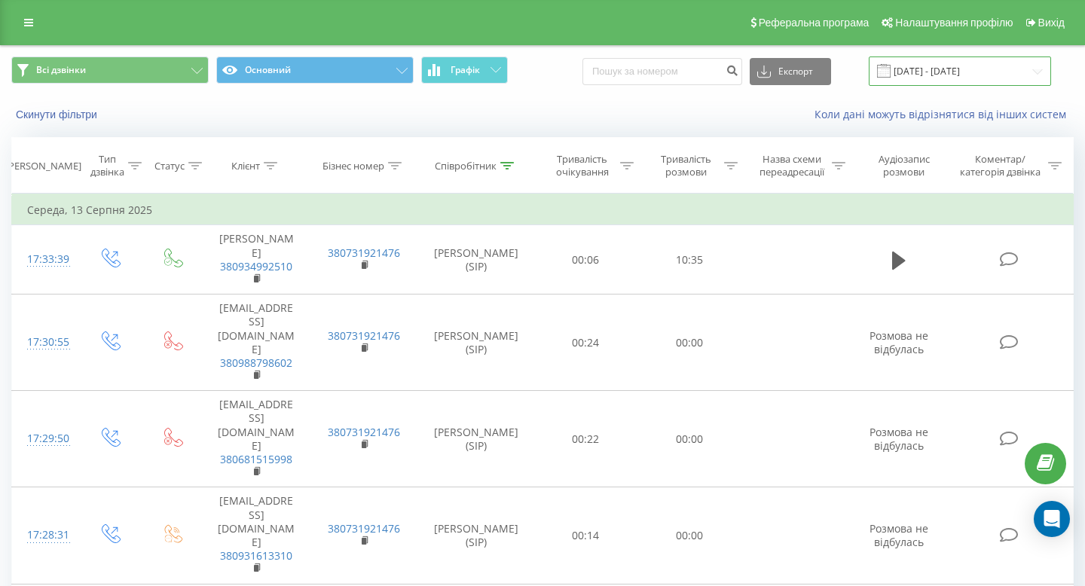
click at [957, 72] on input "[DATE] - [DATE]" at bounding box center [960, 71] width 182 height 29
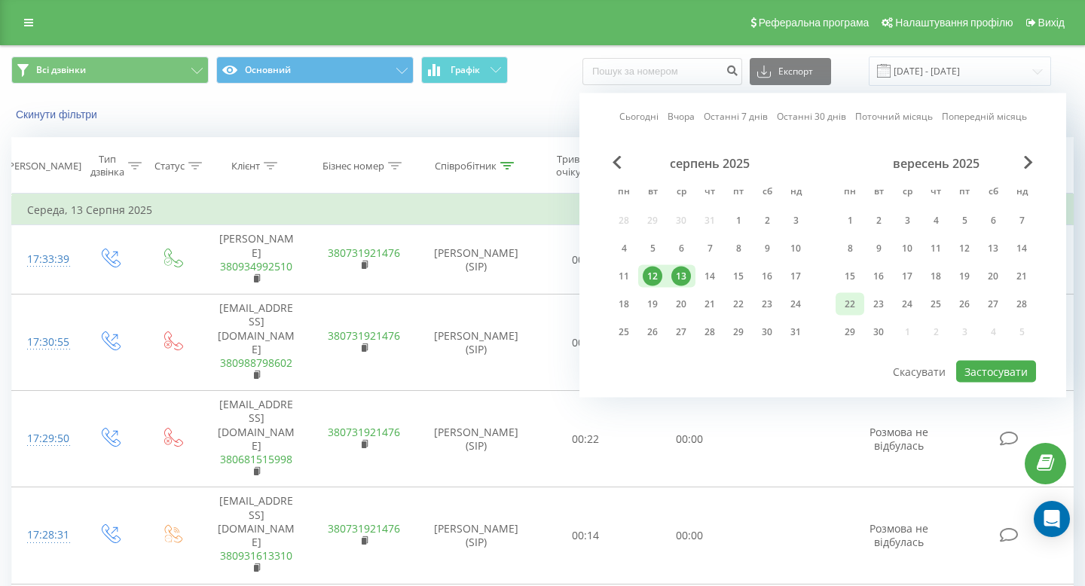
click at [859, 301] on div "22" at bounding box center [850, 305] width 20 height 20
click at [977, 364] on button "Застосувати" at bounding box center [996, 372] width 80 height 22
type input "[DATE] - [DATE]"
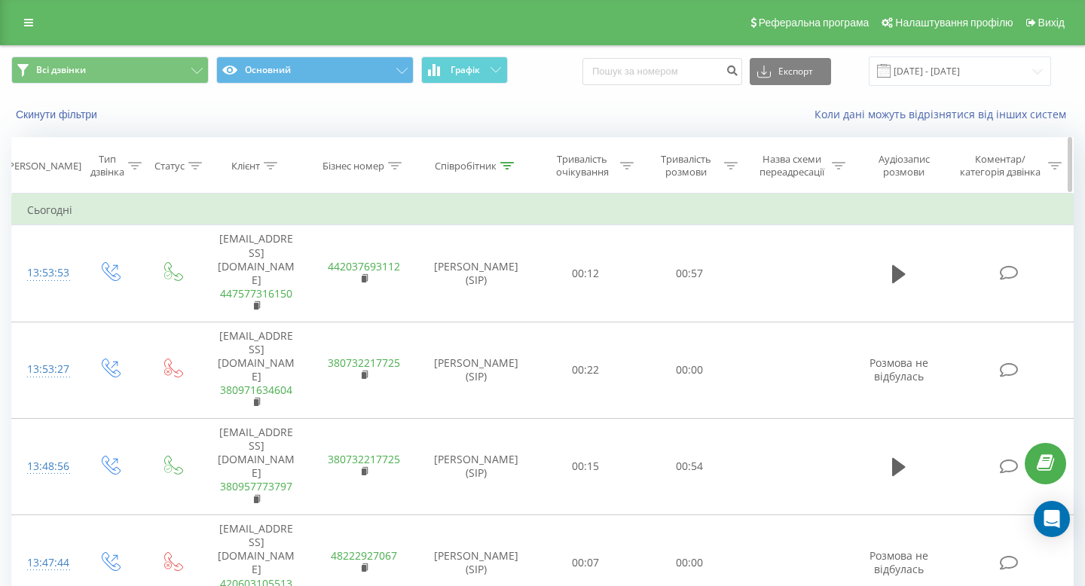
click at [496, 167] on div "Співробітник" at bounding box center [466, 166] width 62 height 13
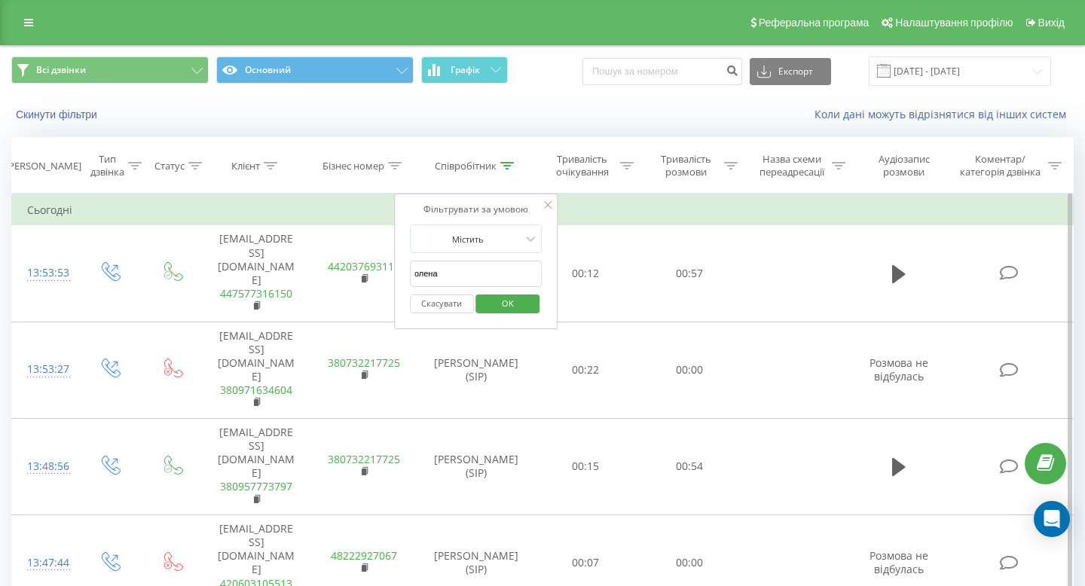
click at [447, 296] on button "Скасувати" at bounding box center [442, 304] width 64 height 19
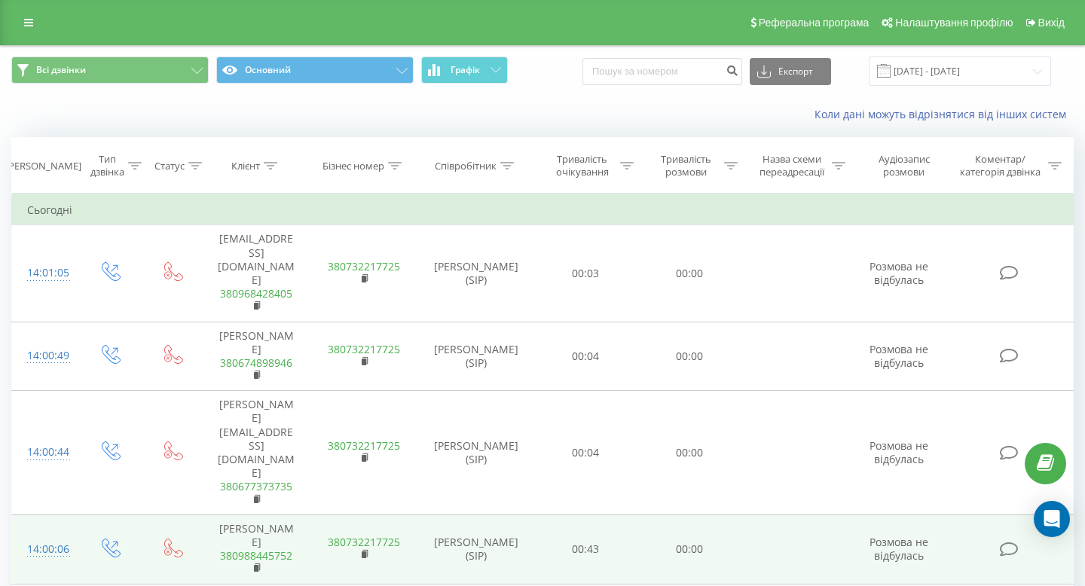
scroll to position [42, 0]
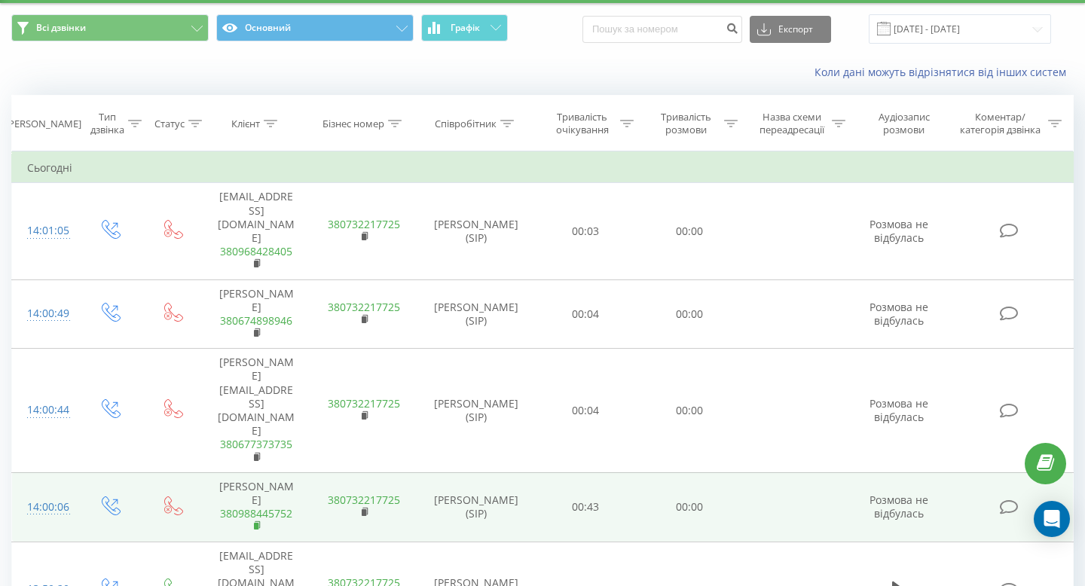
click at [258, 523] on rect at bounding box center [256, 526] width 5 height 7
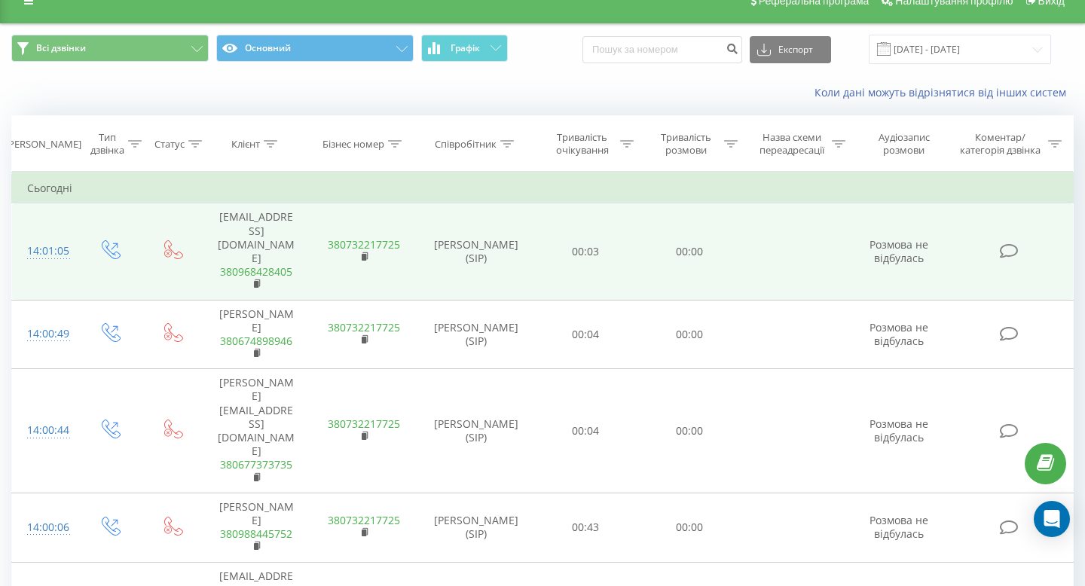
scroll to position [11, 0]
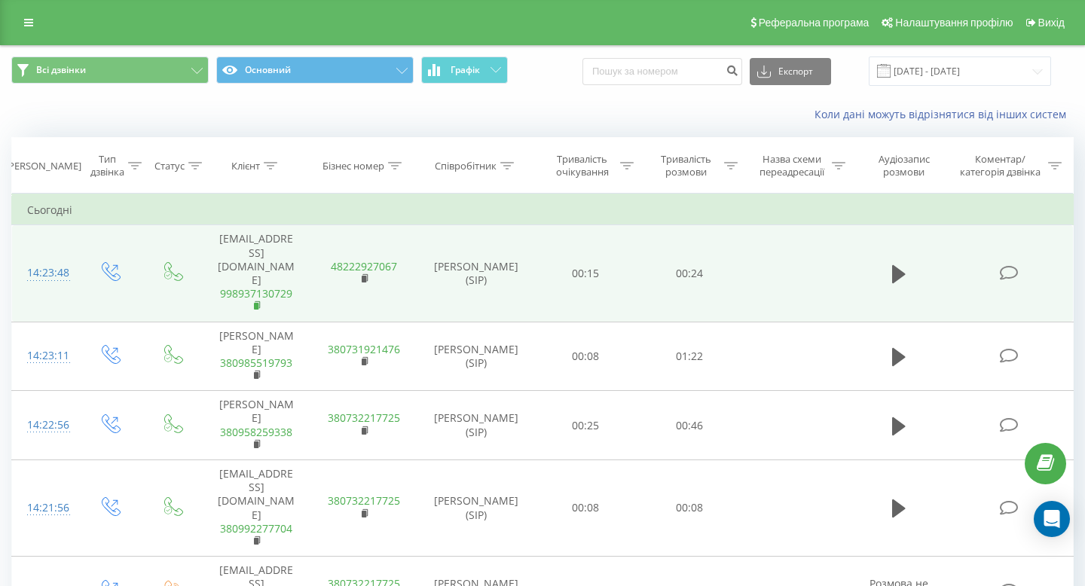
click at [255, 303] on rect at bounding box center [256, 306] width 5 height 7
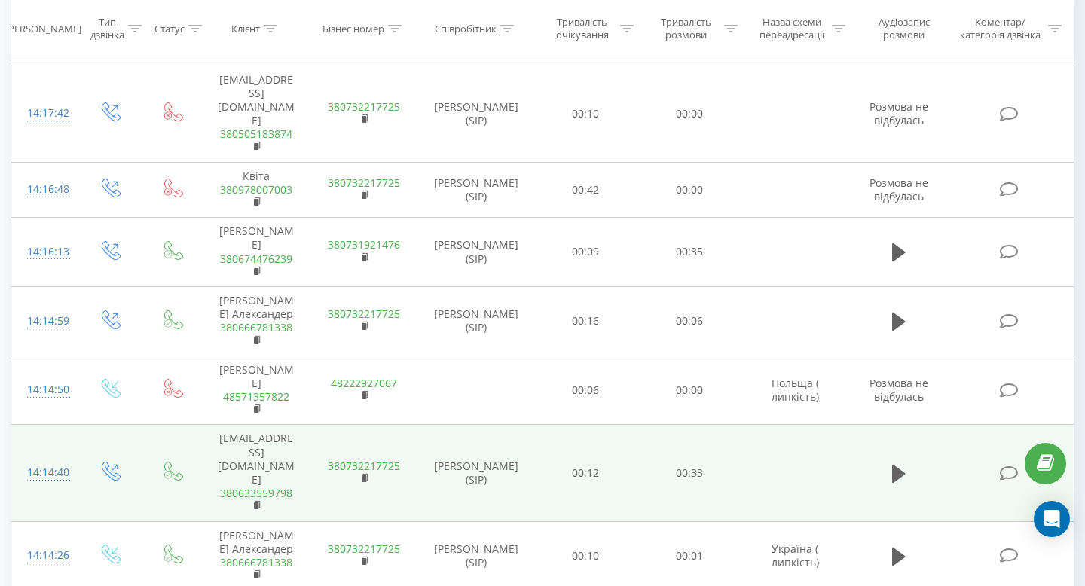
scroll to position [811, 0]
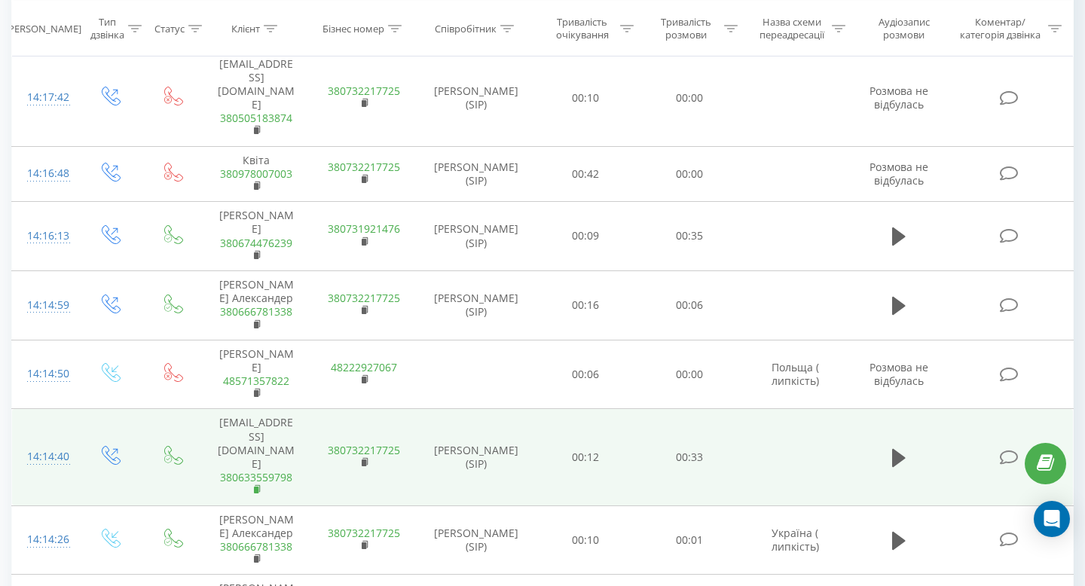
click at [259, 485] on icon at bounding box center [257, 488] width 5 height 7
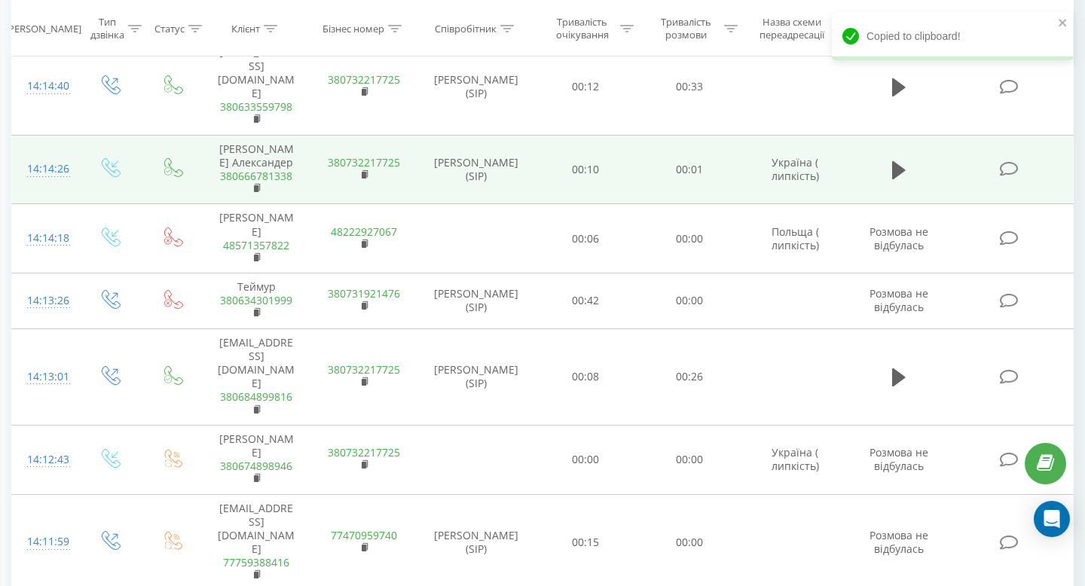
scroll to position [1275, 0]
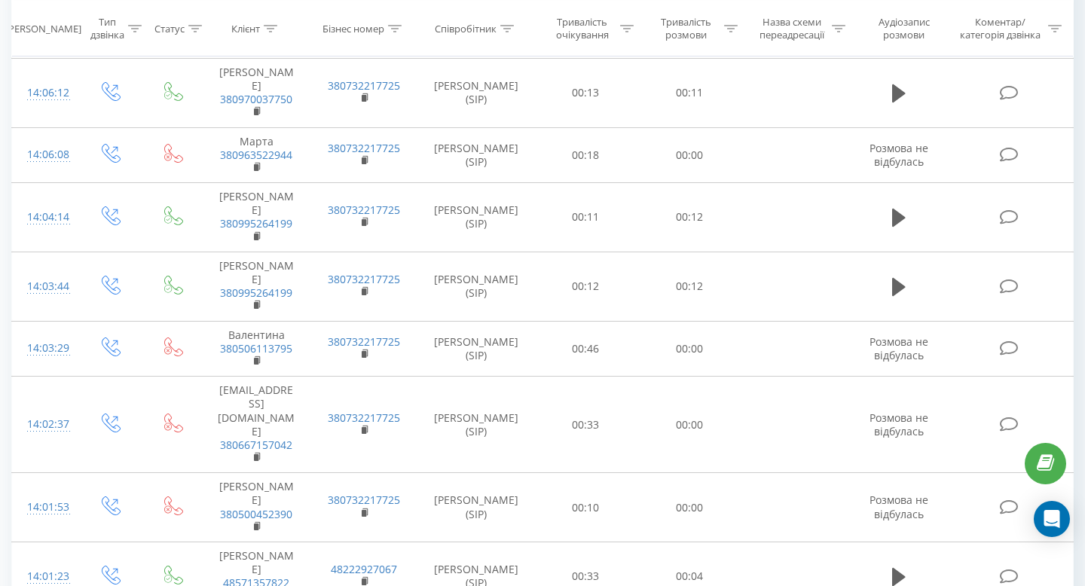
scroll to position [2398, 0]
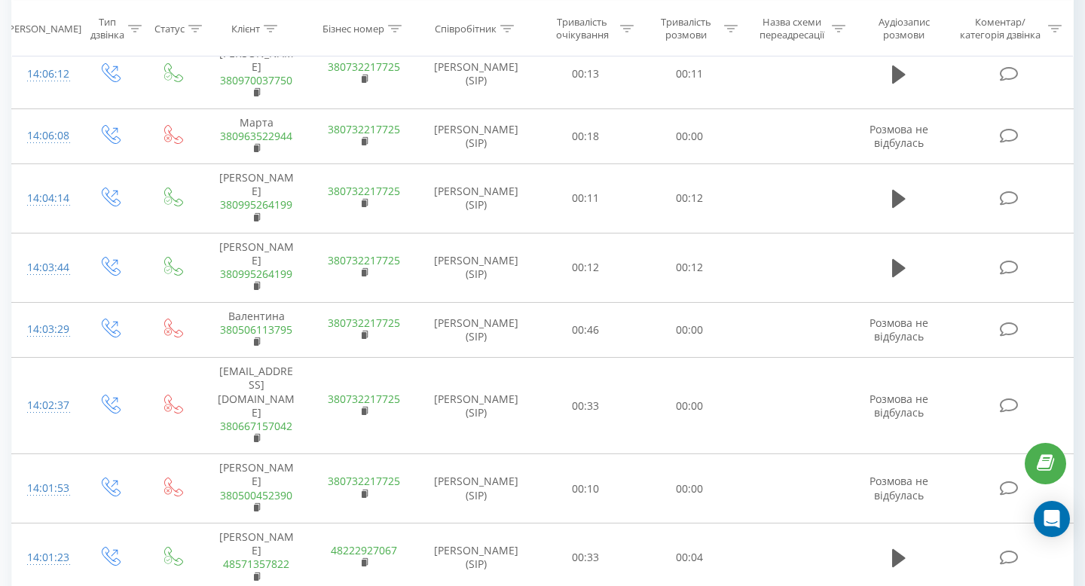
click at [1044, 507] on div "Open Intercom Messenger" at bounding box center [1052, 519] width 40 height 40
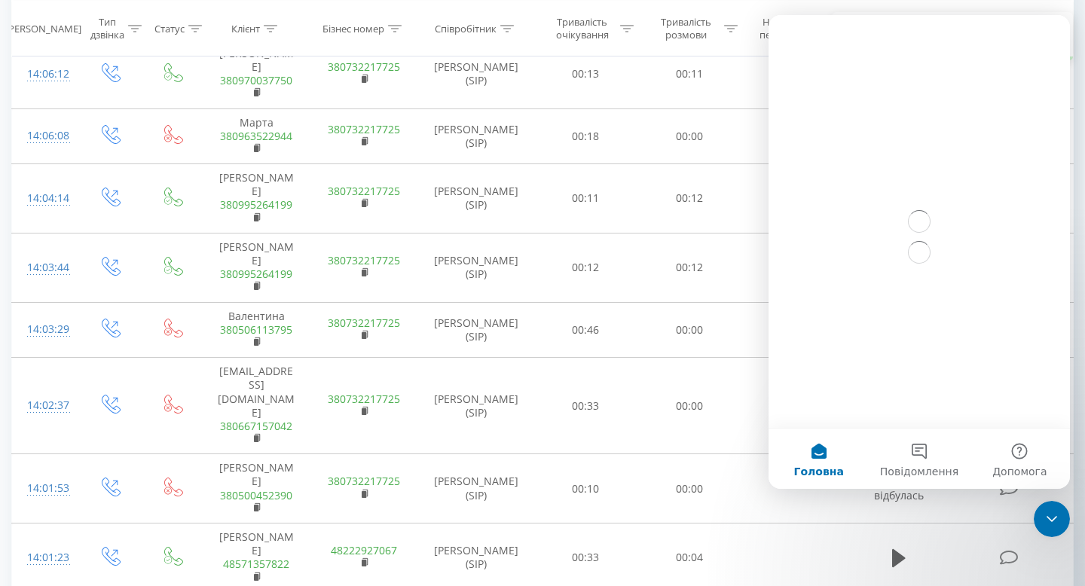
scroll to position [0, 0]
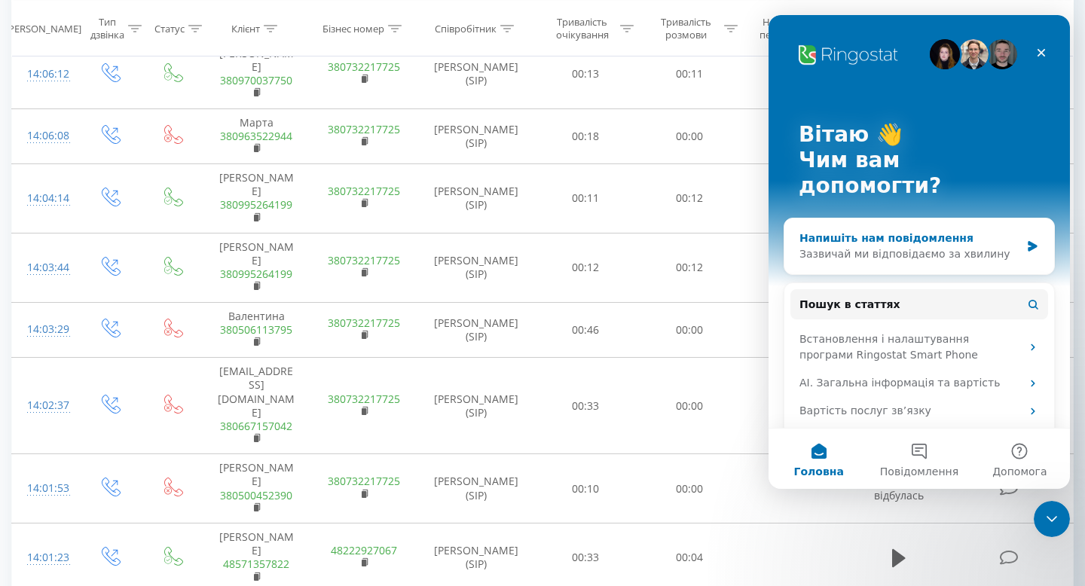
click at [957, 246] on div "Зазвичай ми відповідаємо за хвилину" at bounding box center [909, 254] width 221 height 16
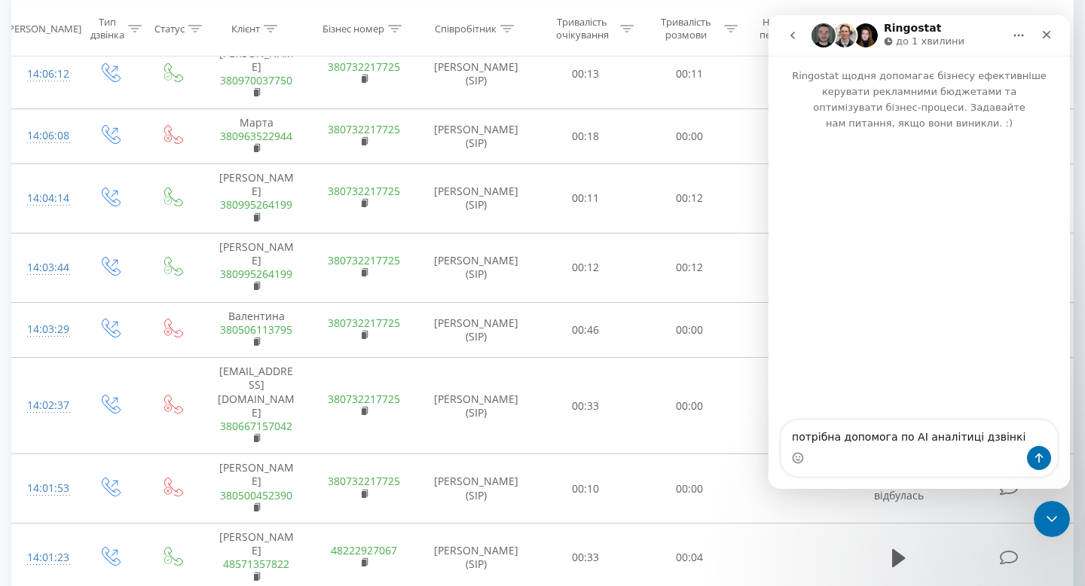
type textarea "потрібна допомога по АІ аналітиці дзвінків"
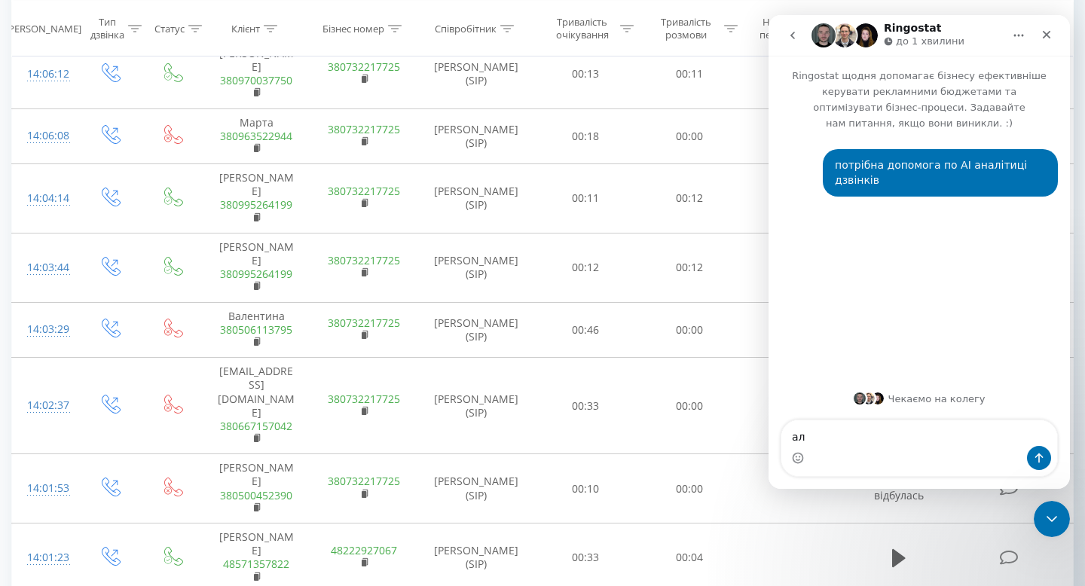
type textarea "[PERSON_NAME]"
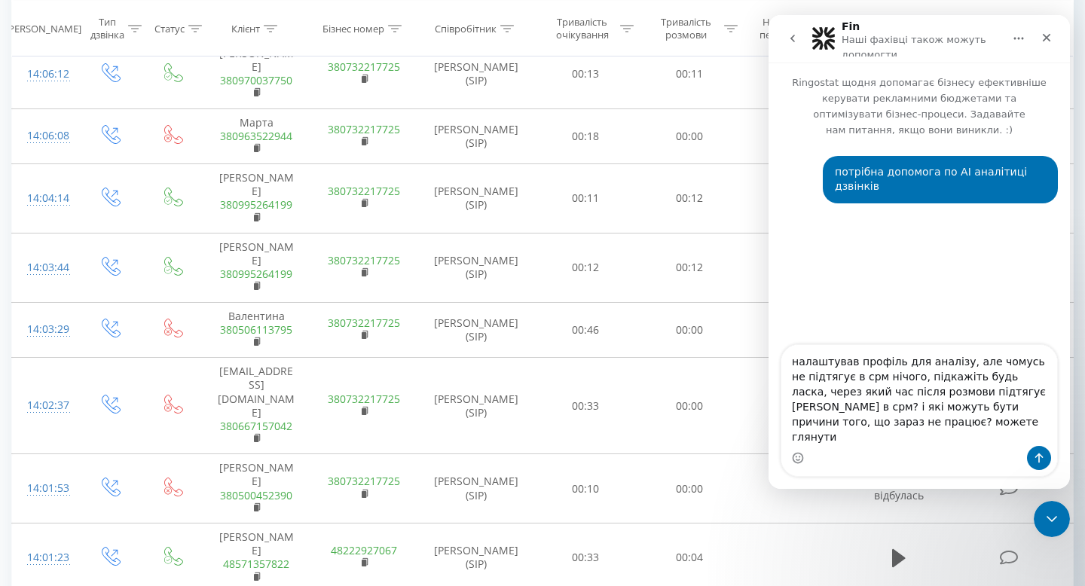
type textarea "налаштував профіль для аналізу, але чомусь не підтягує в срм нічого, підкажіть …"
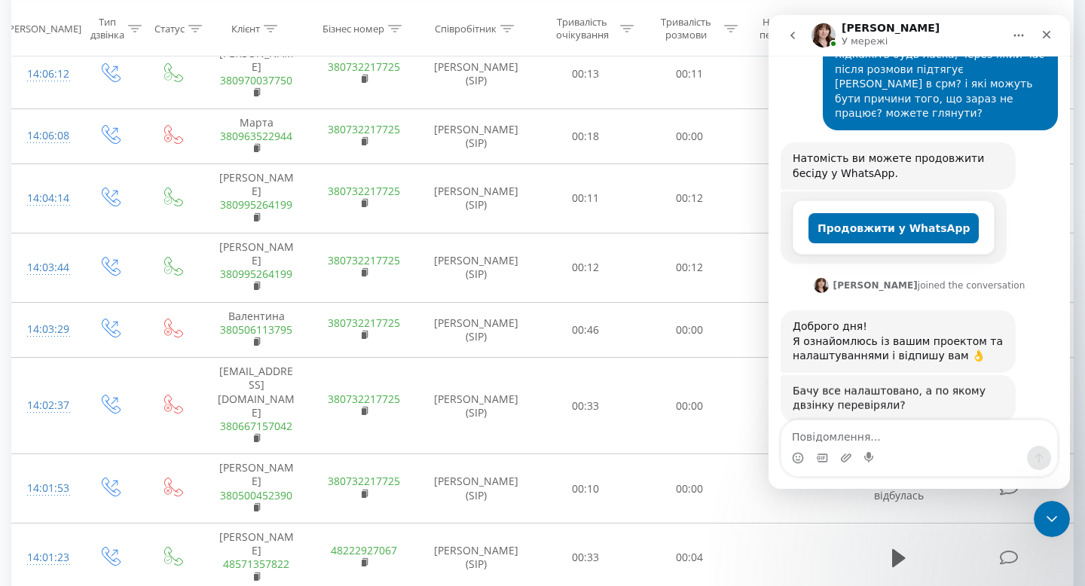
scroll to position [330, 0]
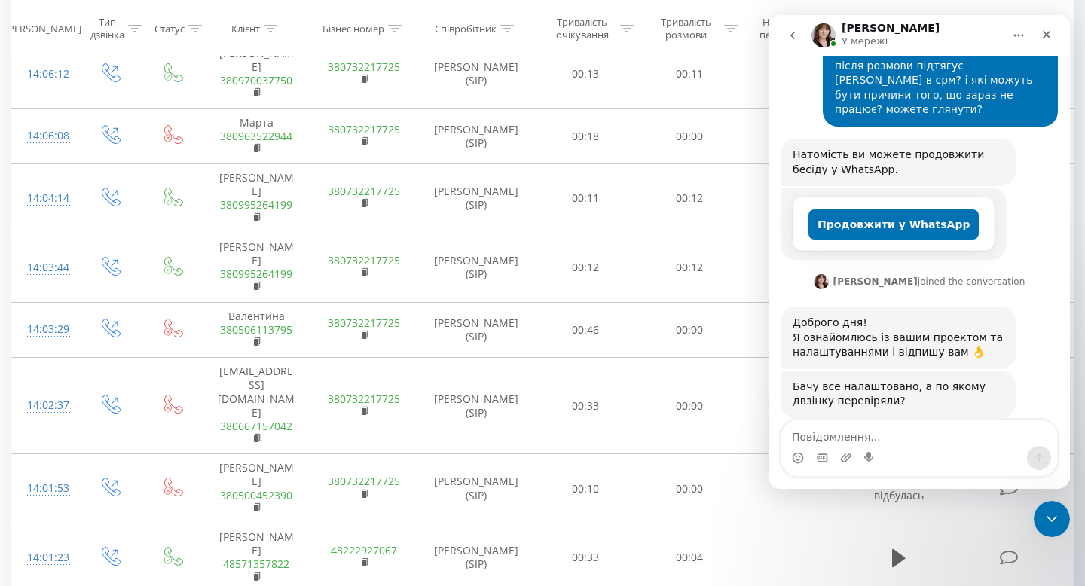
click at [874, 446] on div "Месенджер Intercom" at bounding box center [870, 458] width 12 height 24
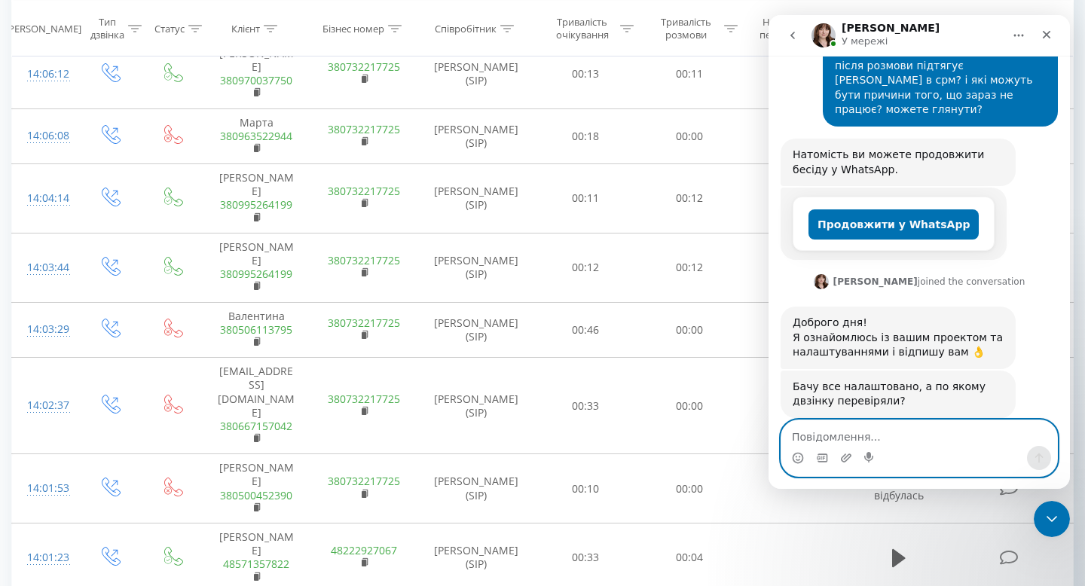
click at [851, 439] on textarea "Повідомлення..." at bounding box center [919, 433] width 276 height 26
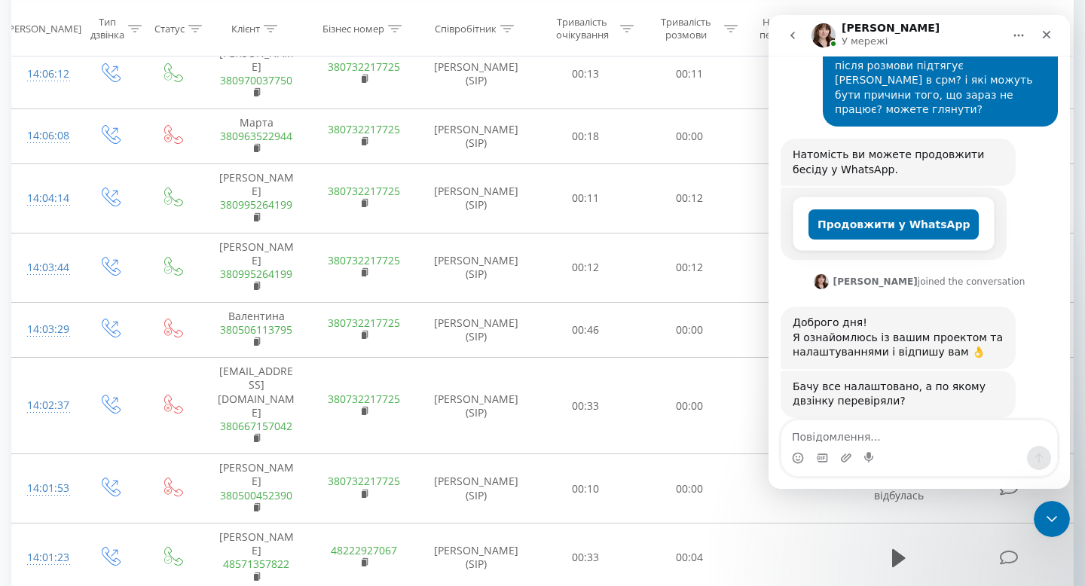
drag, startPoint x: 678, startPoint y: 334, endPoint x: 669, endPoint y: 329, distance: 10.1
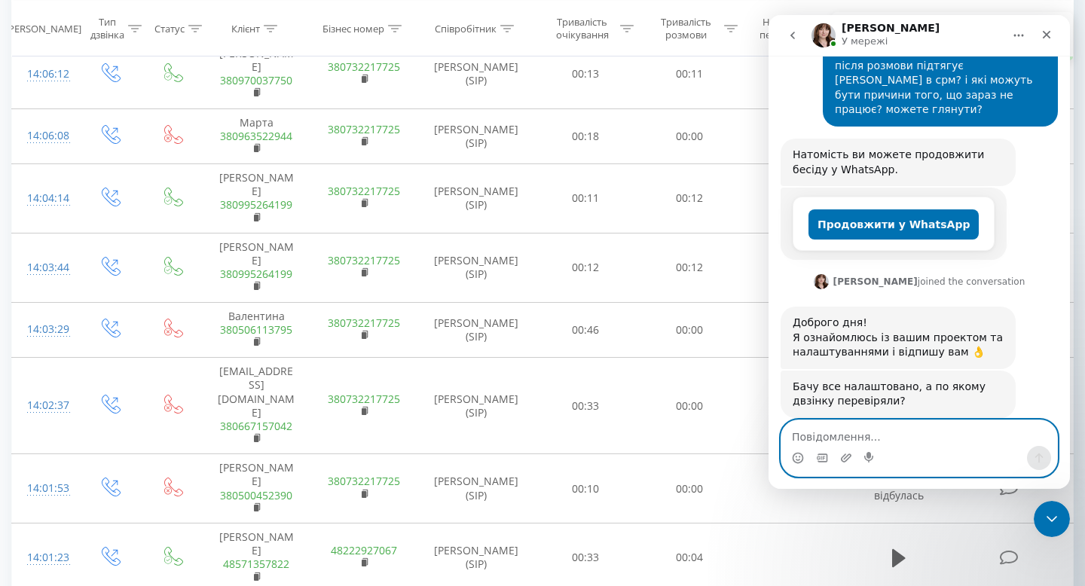
click at [890, 431] on textarea "Повідомлення..." at bounding box center [919, 433] width 276 height 26
paste textarea "380677373735"
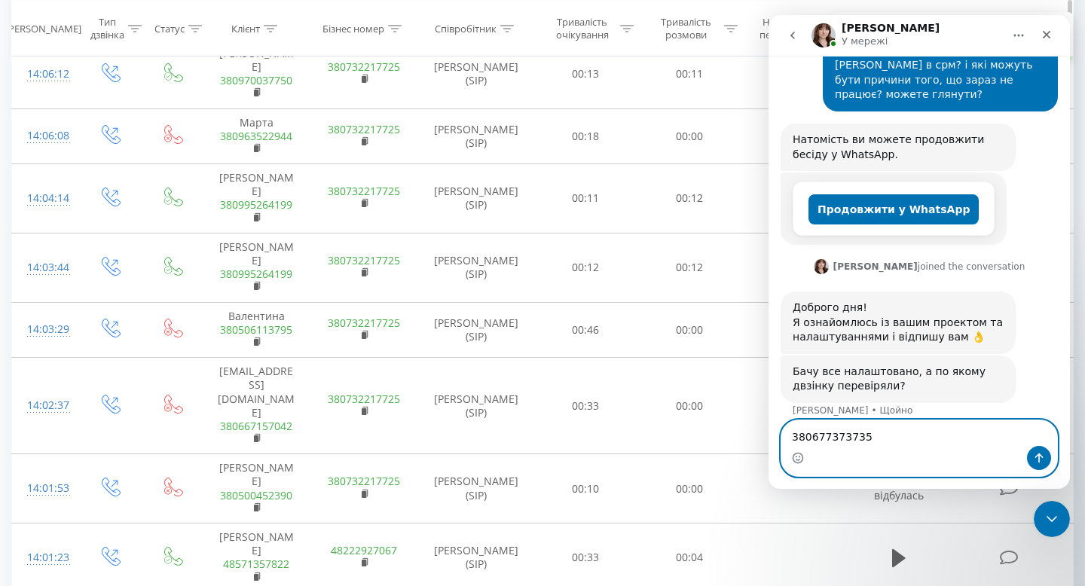
type textarea "380677373735"
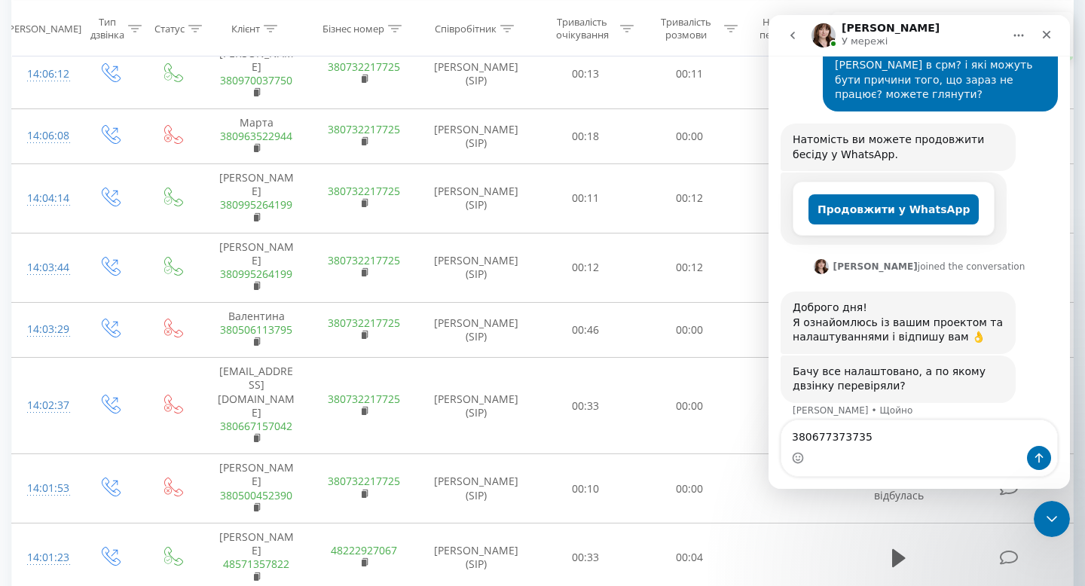
click at [794, 38] on icon "go back" at bounding box center [793, 35] width 12 height 12
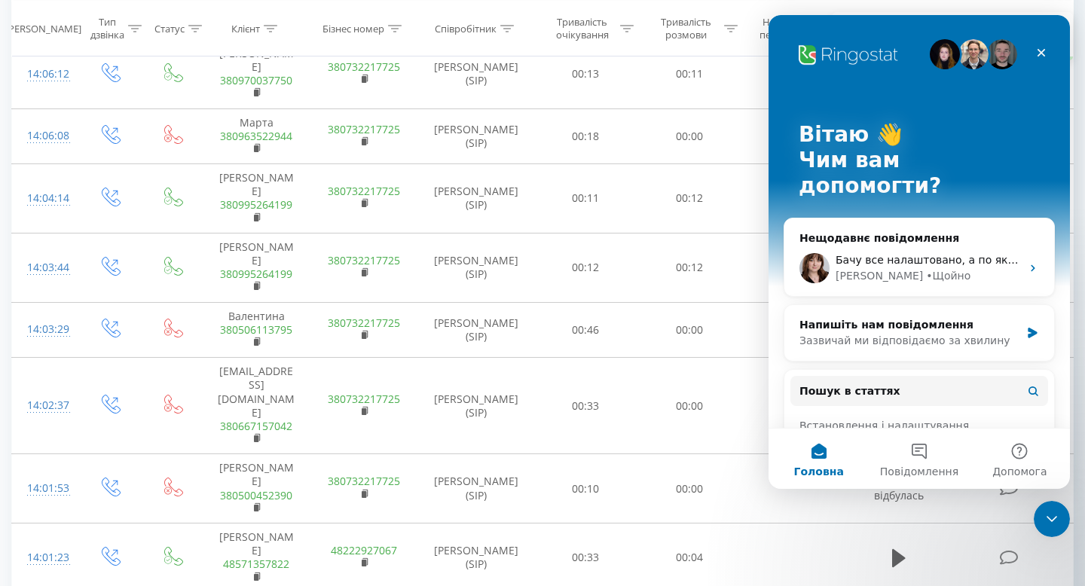
scroll to position [0, 0]
click at [1037, 58] on icon "Закрити" at bounding box center [1041, 53] width 12 height 12
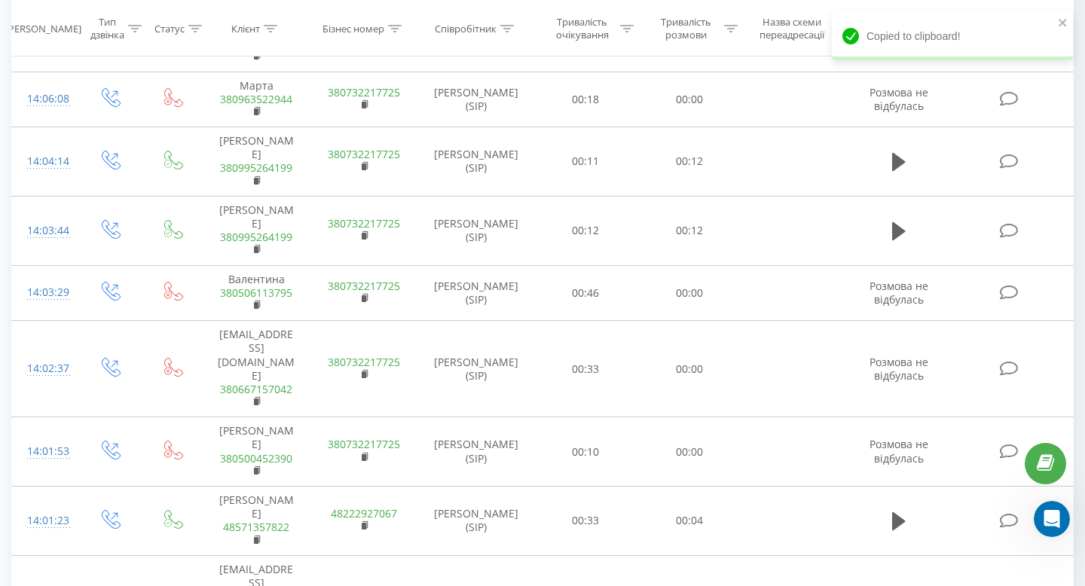
scroll to position [2437, 0]
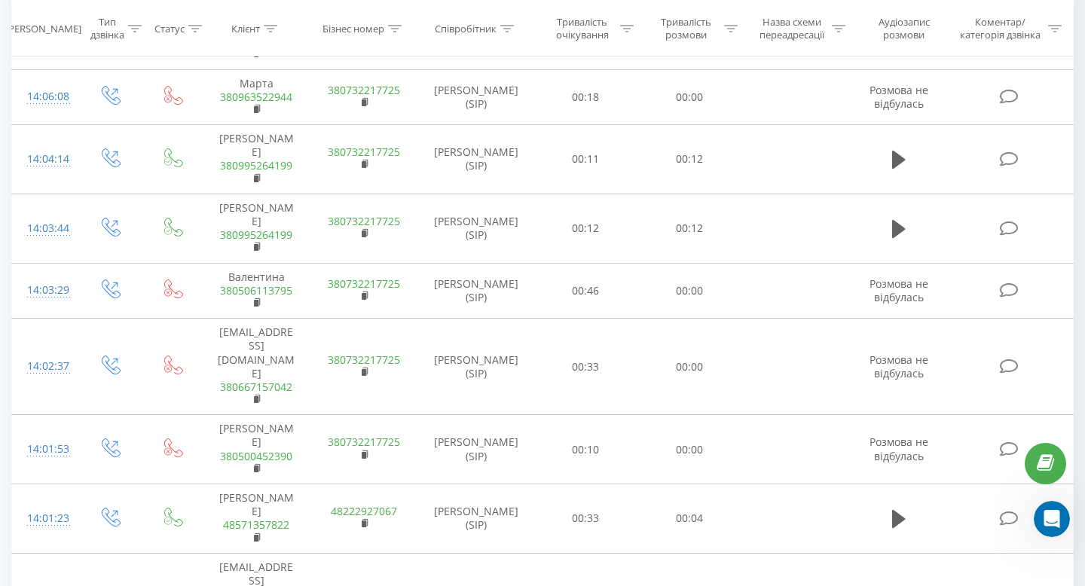
click at [1035, 511] on div "Відкрити програму для спілкування Intercom" at bounding box center [1050, 517] width 50 height 50
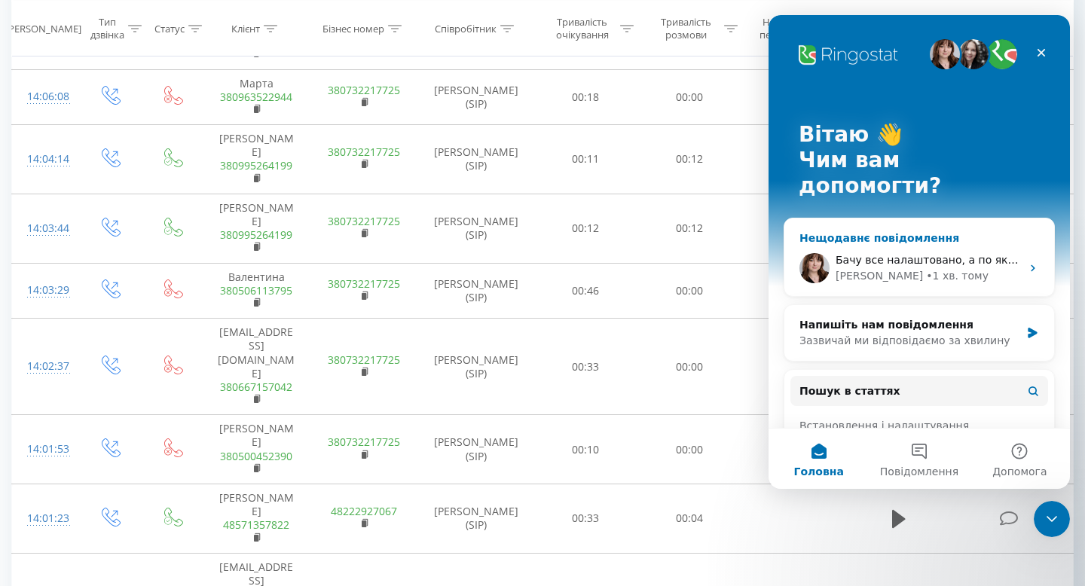
click at [926, 268] on div "• 1 хв. тому" at bounding box center [957, 276] width 63 height 16
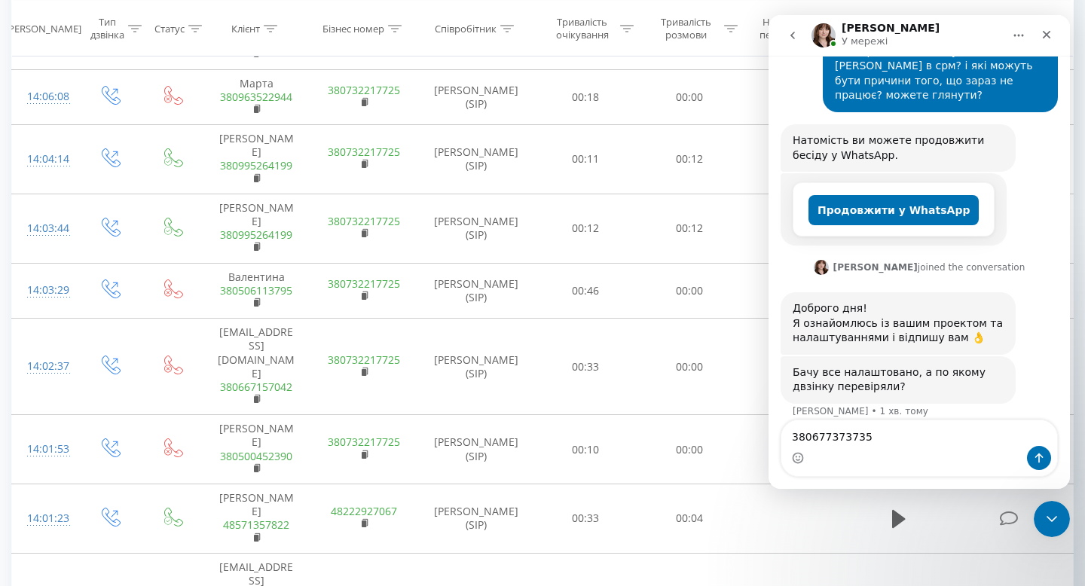
scroll to position [345, 0]
drag, startPoint x: 868, startPoint y: 423, endPoint x: 749, endPoint y: 421, distance: 119.0
click at [768, 421] on html "[PERSON_NAME] У мережі Ringostat щодня допомагає бізнесу ефективніше керувати р…" at bounding box center [918, 252] width 301 height 474
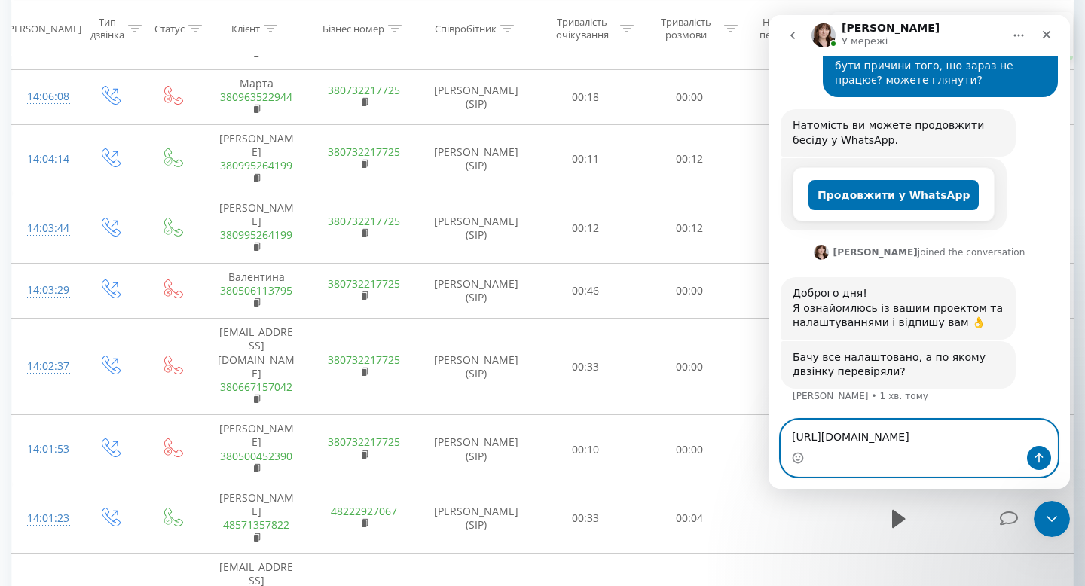
click at [866, 423] on textarea "[URL][DOMAIN_NAME]" at bounding box center [919, 433] width 276 height 26
drag, startPoint x: 866, startPoint y: 423, endPoint x: 774, endPoint y: 407, distance: 92.5
click at [774, 420] on div "[URL][DOMAIN_NAME] [URL][DOMAIN_NAME]" at bounding box center [918, 448] width 301 height 57
paste textarea "380674238812"
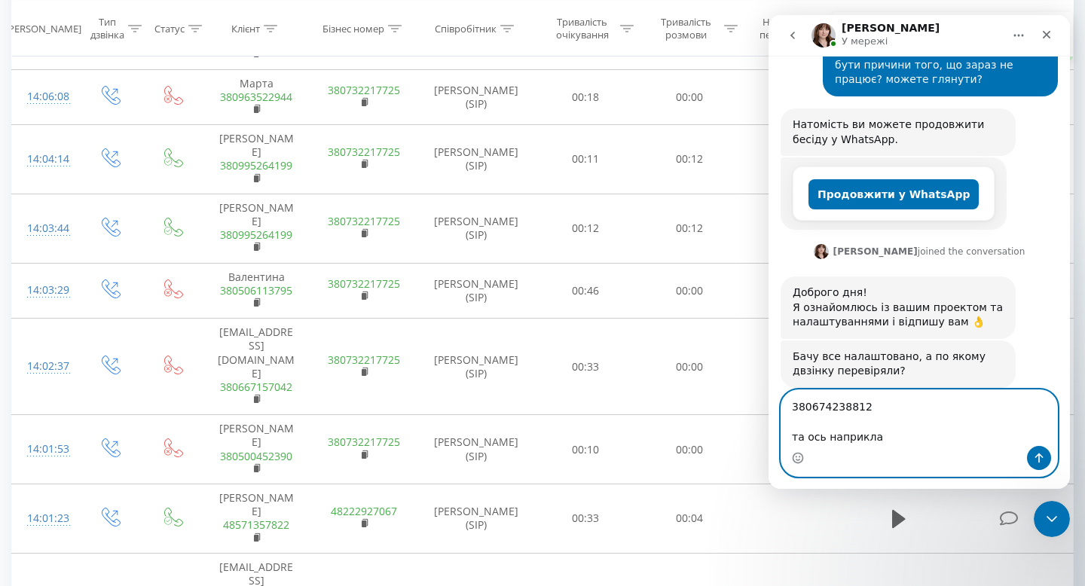
type textarea "380674238812 та ось наприклад"
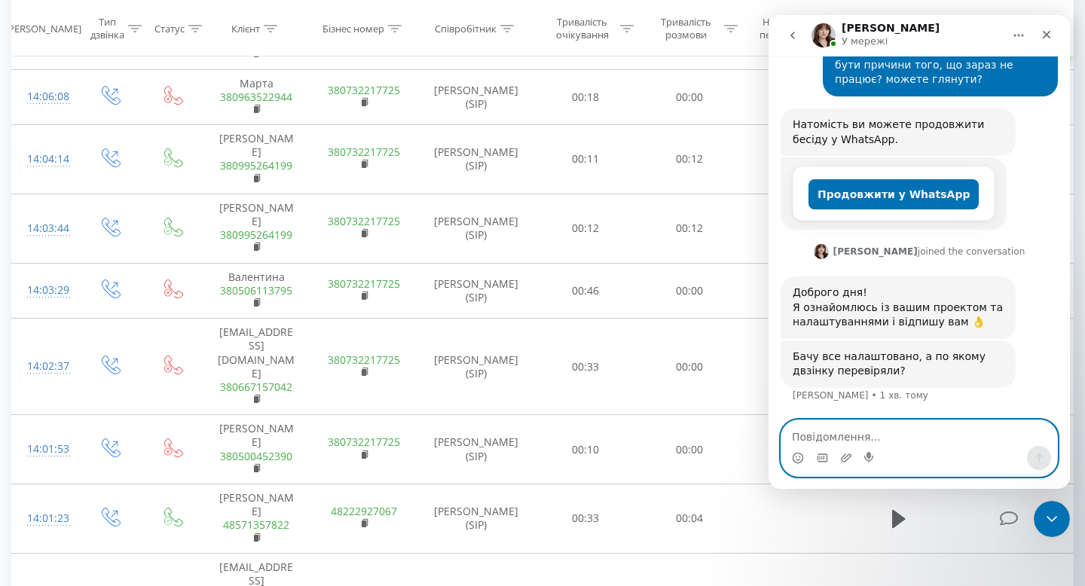
scroll to position [397, 0]
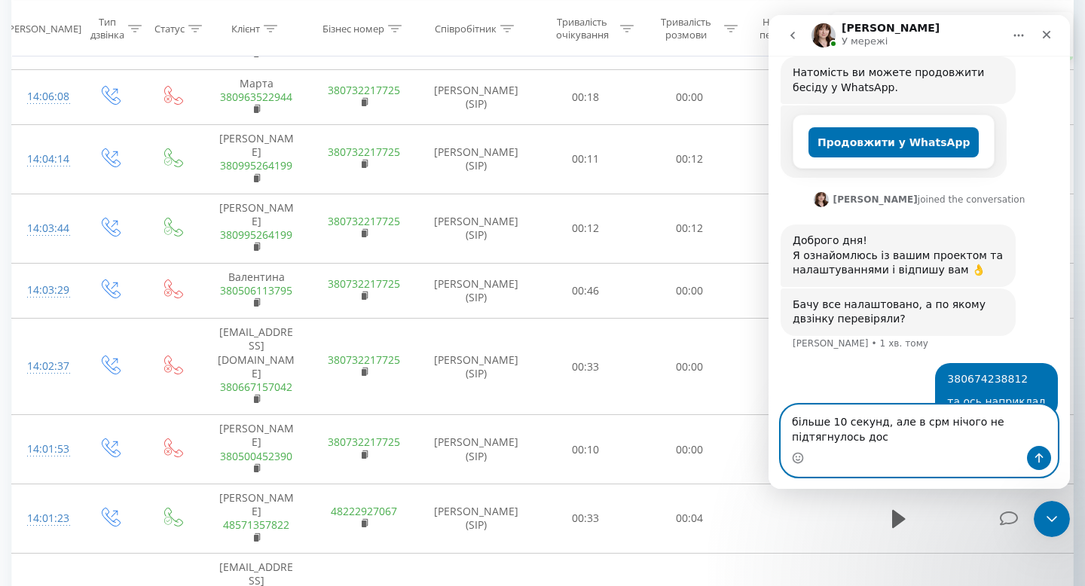
type textarea "більше 10 секунд, але в срм нічого не підтягнулось досі"
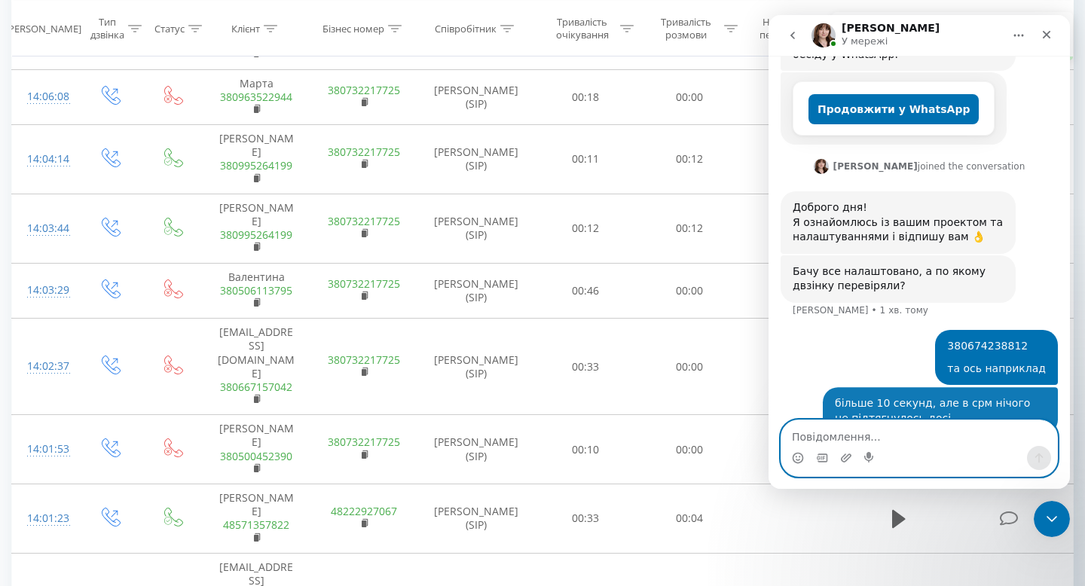
scroll to position [446, 0]
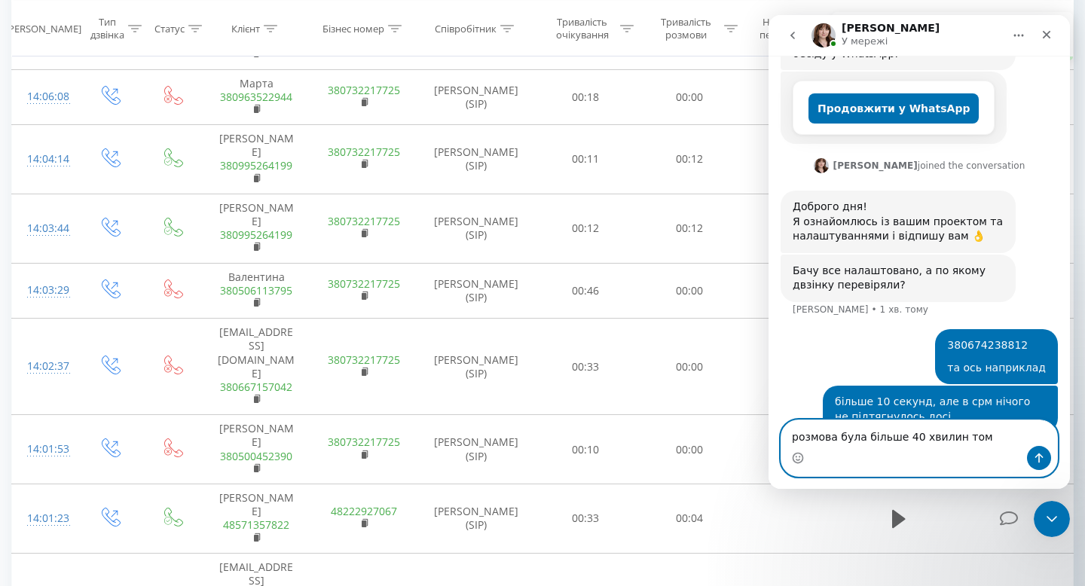
type textarea "розмова була більше 40 хвилин тому"
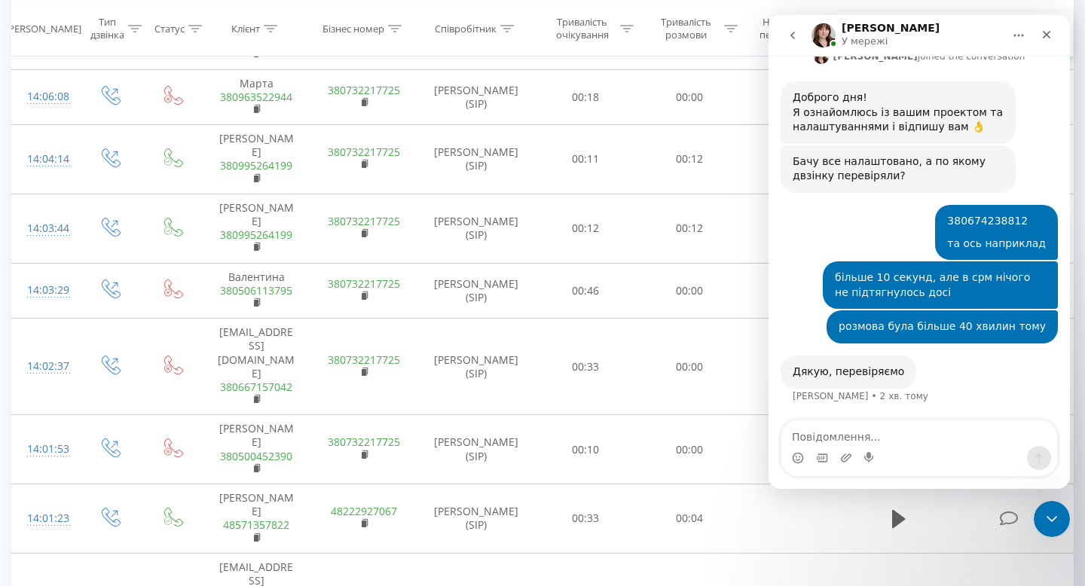
scroll to position [525, 0]
